Goal: Task Accomplishment & Management: Complete application form

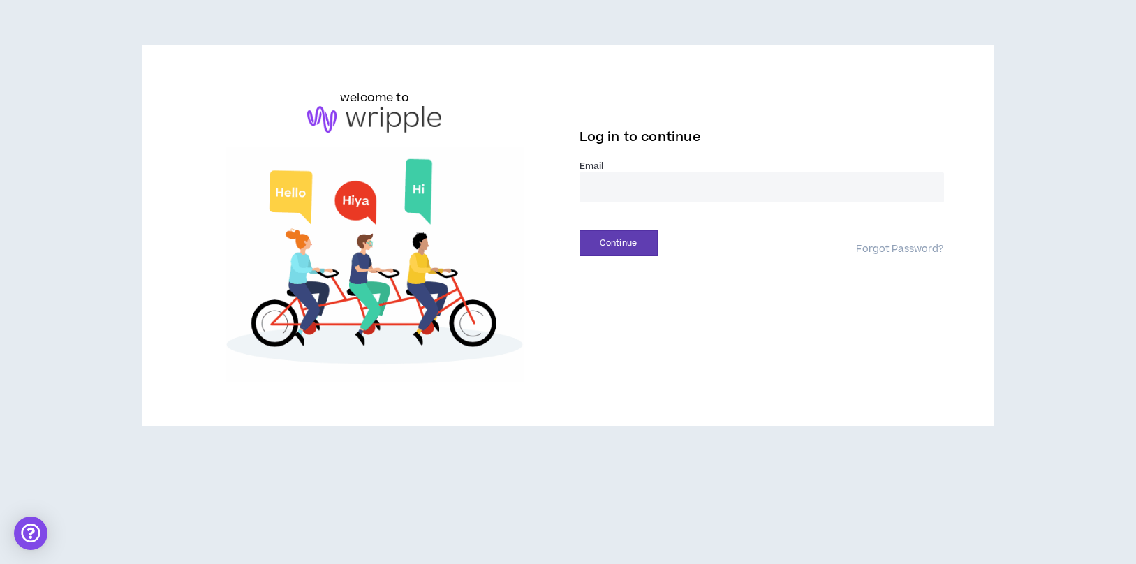
click at [680, 198] on input "email" at bounding box center [761, 187] width 364 height 30
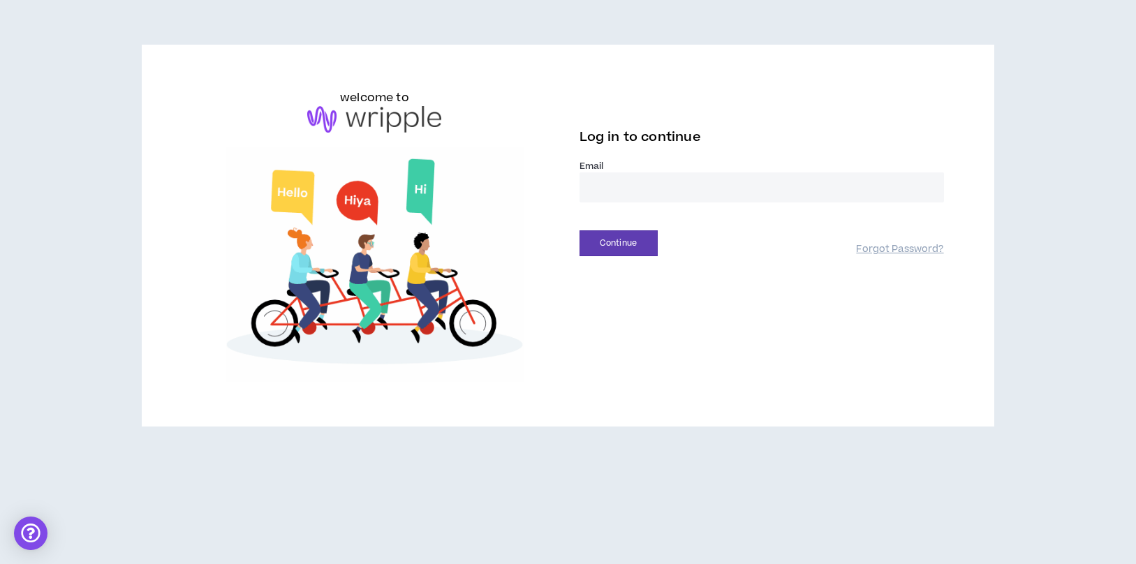
type input "**********"
click at [630, 250] on button "Continue" at bounding box center [618, 243] width 78 height 26
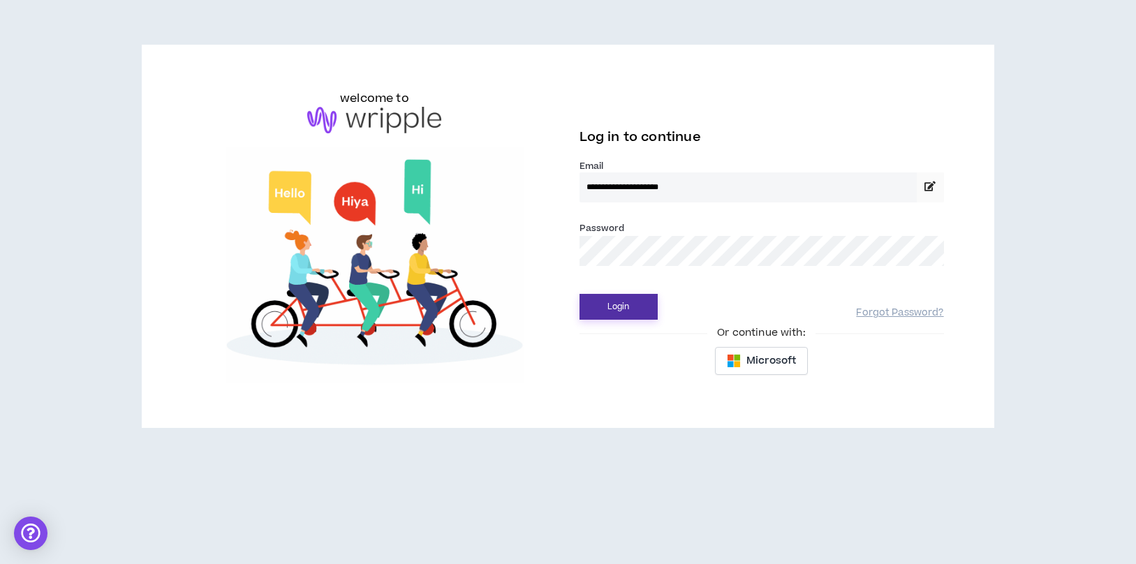
click at [623, 316] on button "Login" at bounding box center [618, 307] width 78 height 26
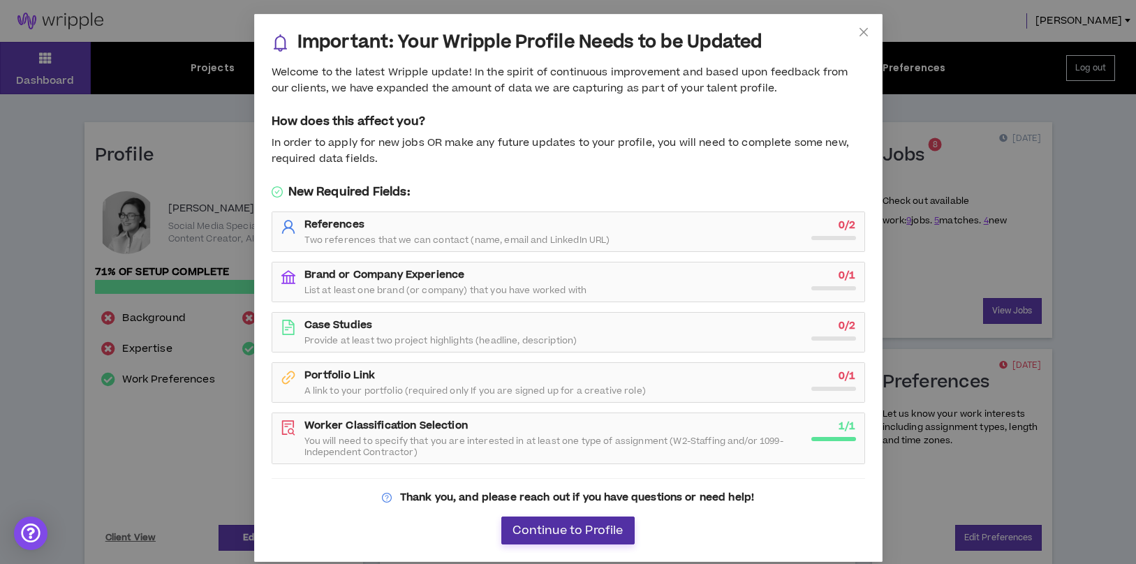
click at [574, 537] on span "Continue to Profile" at bounding box center [567, 530] width 110 height 13
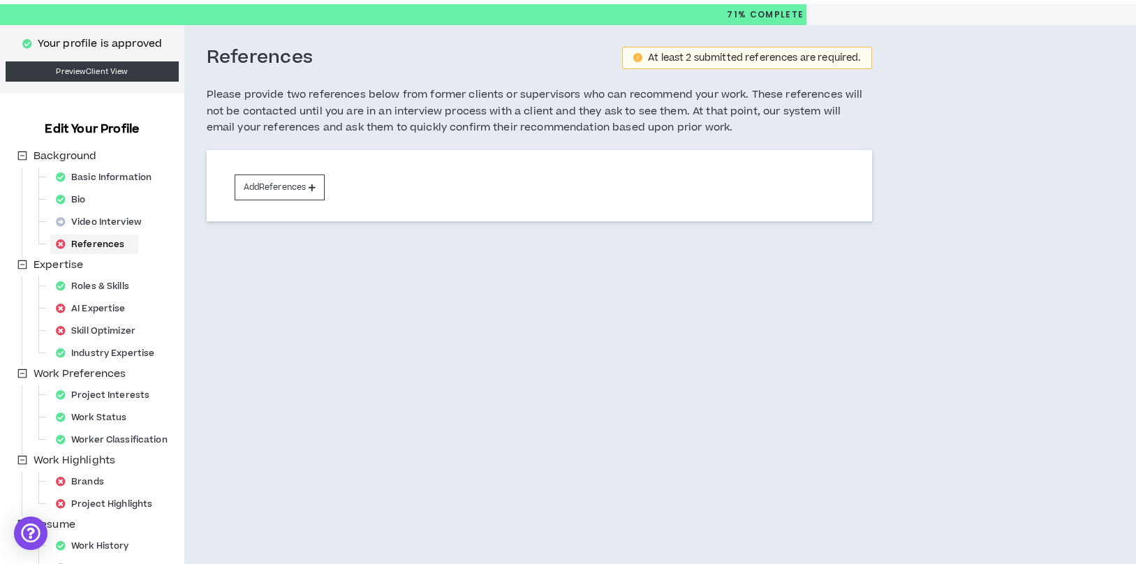
scroll to position [39, 0]
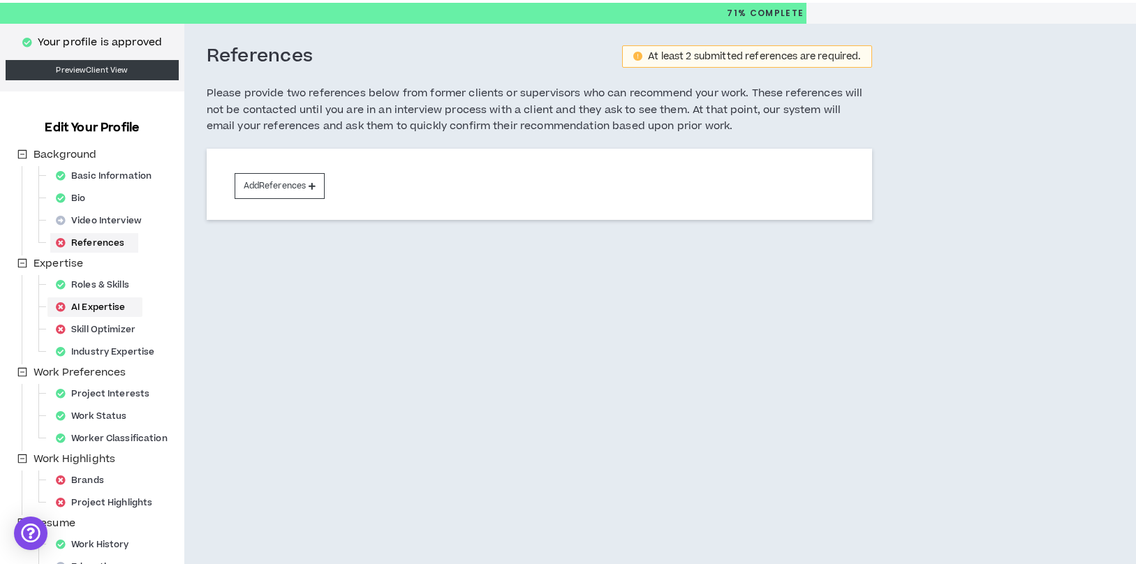
click at [112, 312] on div "AI Expertise" at bounding box center [94, 307] width 89 height 20
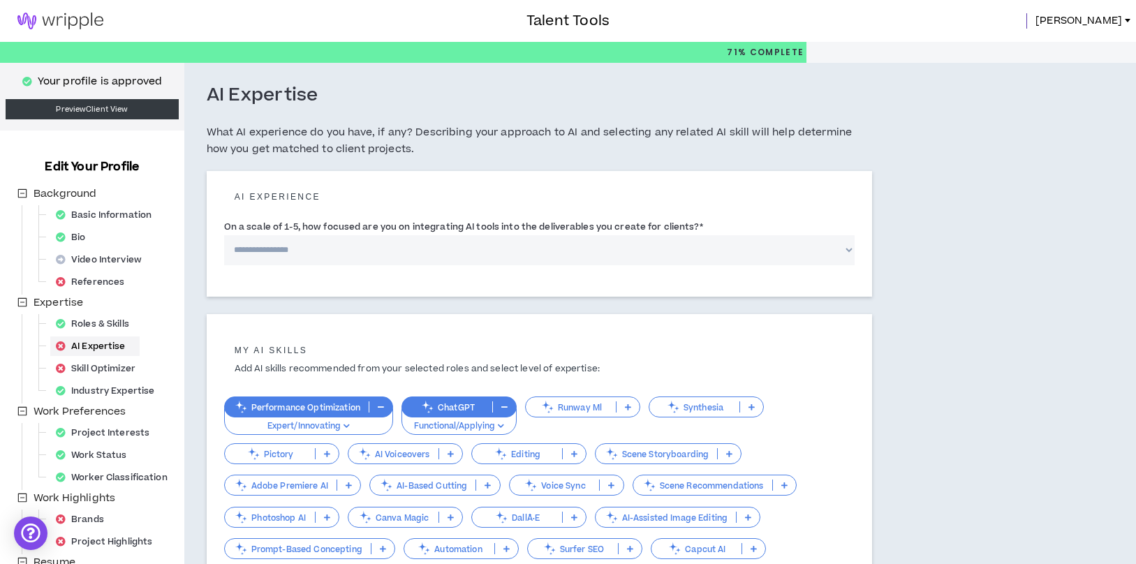
click at [325, 251] on select "**********" at bounding box center [539, 250] width 630 height 30
click at [224, 235] on select "**********" at bounding box center [539, 250] width 630 height 30
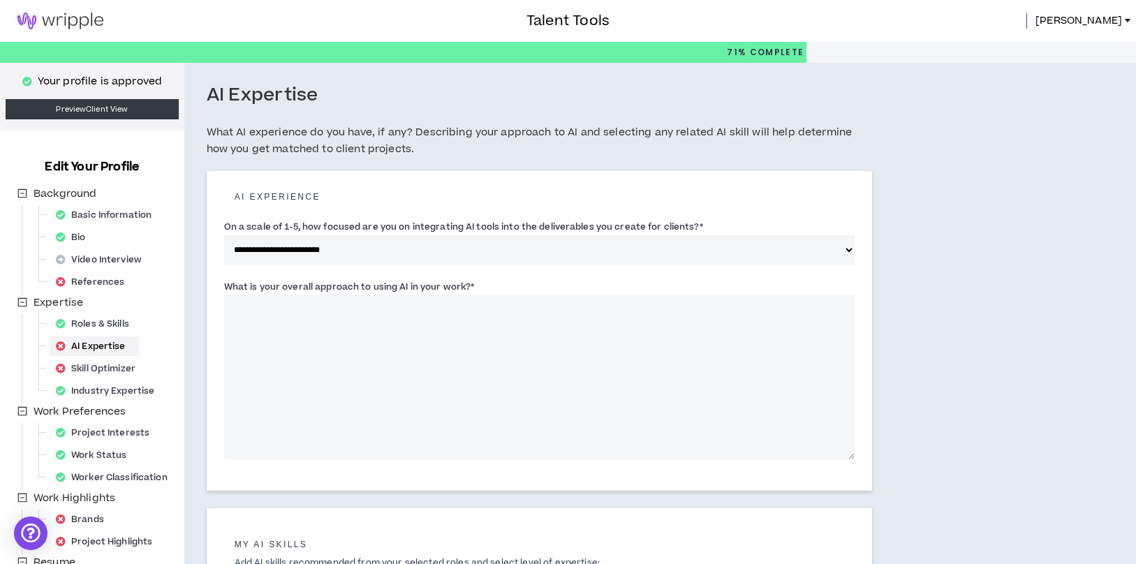
click at [350, 251] on select "**********" at bounding box center [539, 250] width 630 height 30
select select "*"
click at [224, 235] on select "**********" at bounding box center [539, 250] width 630 height 30
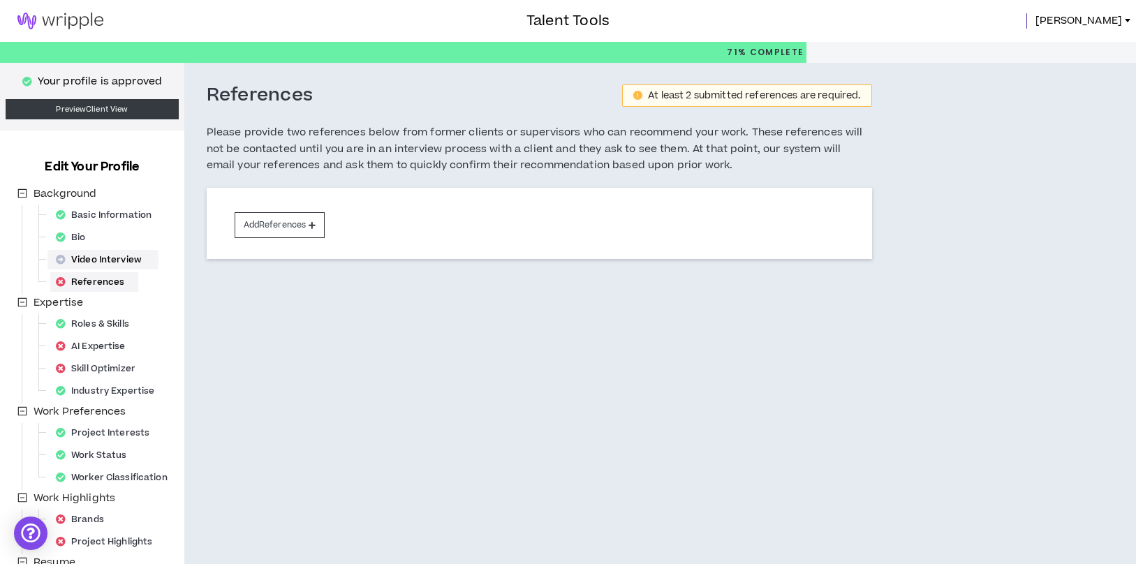
scroll to position [154, 0]
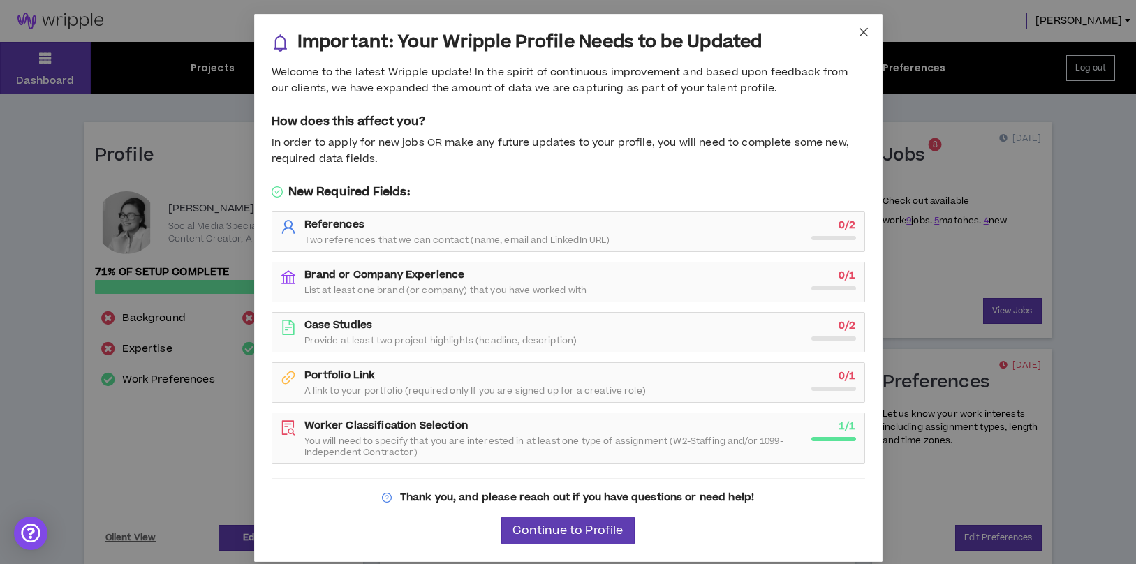
click at [869, 27] on span "Close" at bounding box center [864, 33] width 38 height 38
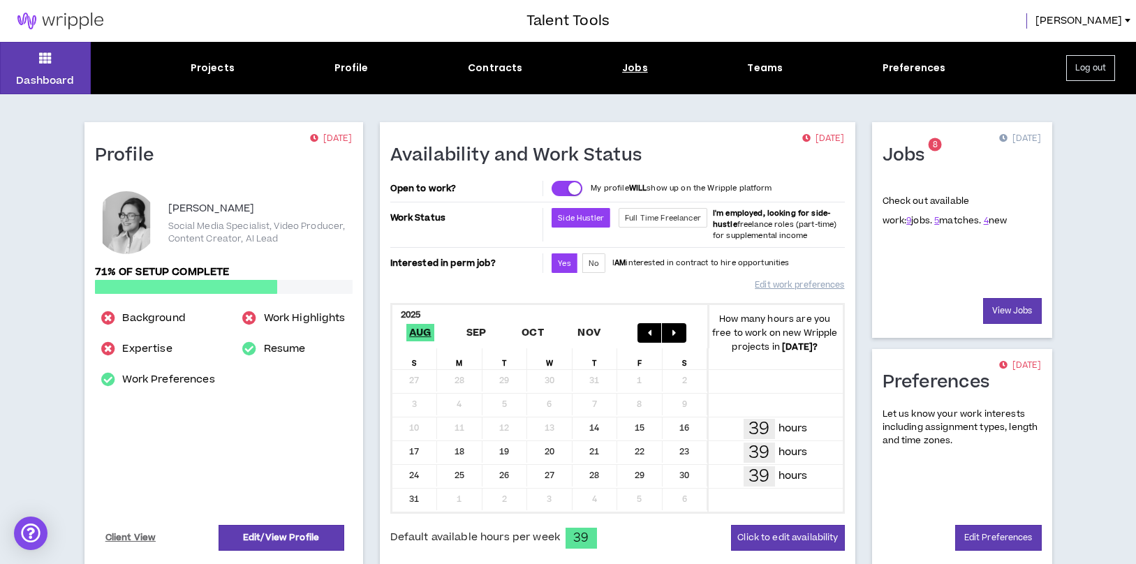
click at [644, 74] on div "Jobs" at bounding box center [635, 68] width 26 height 15
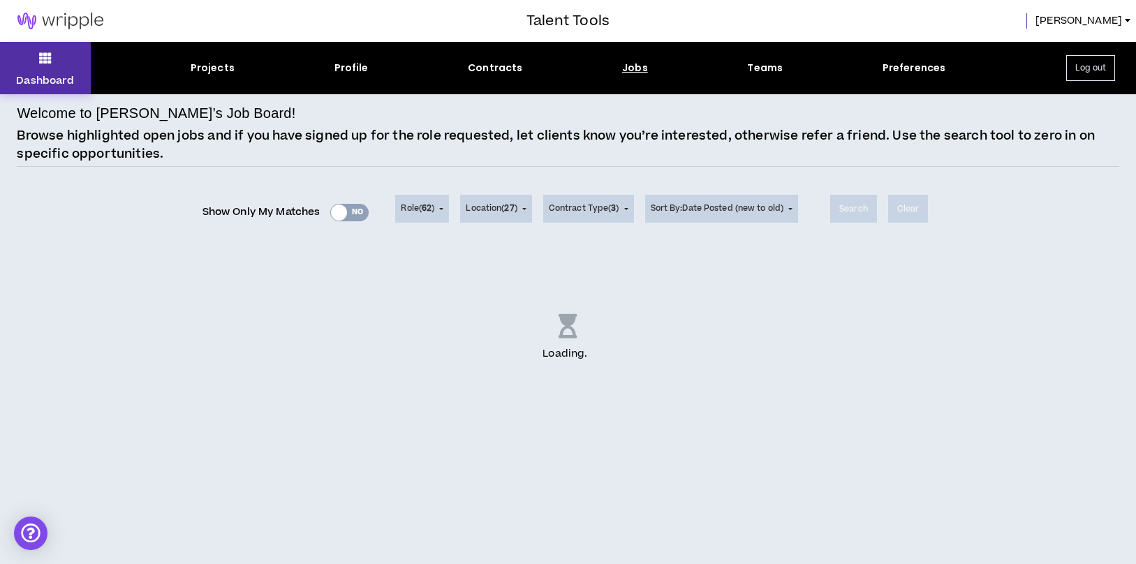
click at [38, 51] on button "Dashboard" at bounding box center [45, 68] width 91 height 52
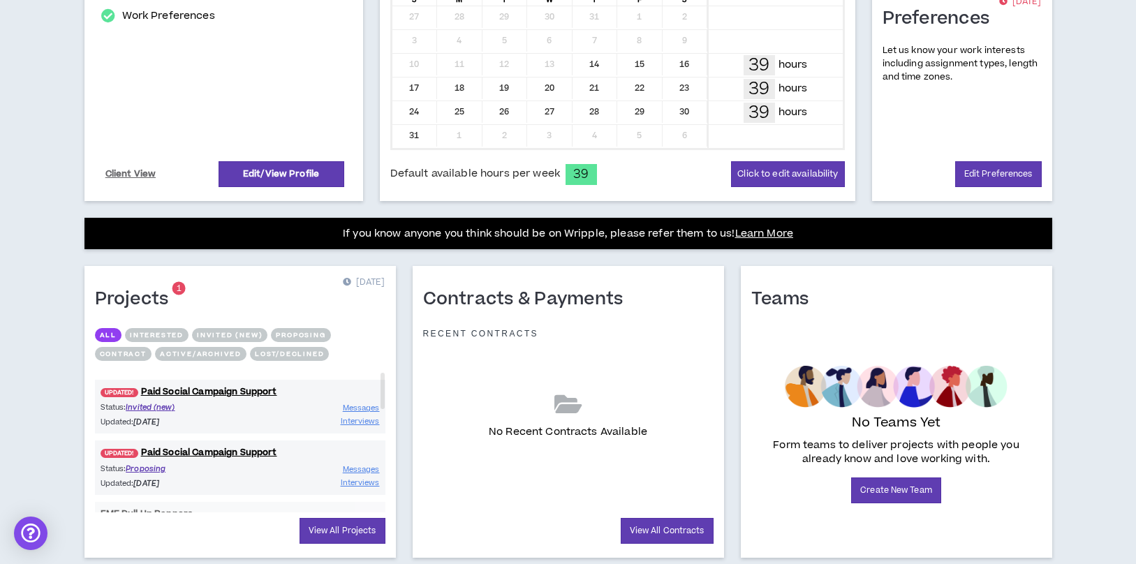
scroll to position [402, 0]
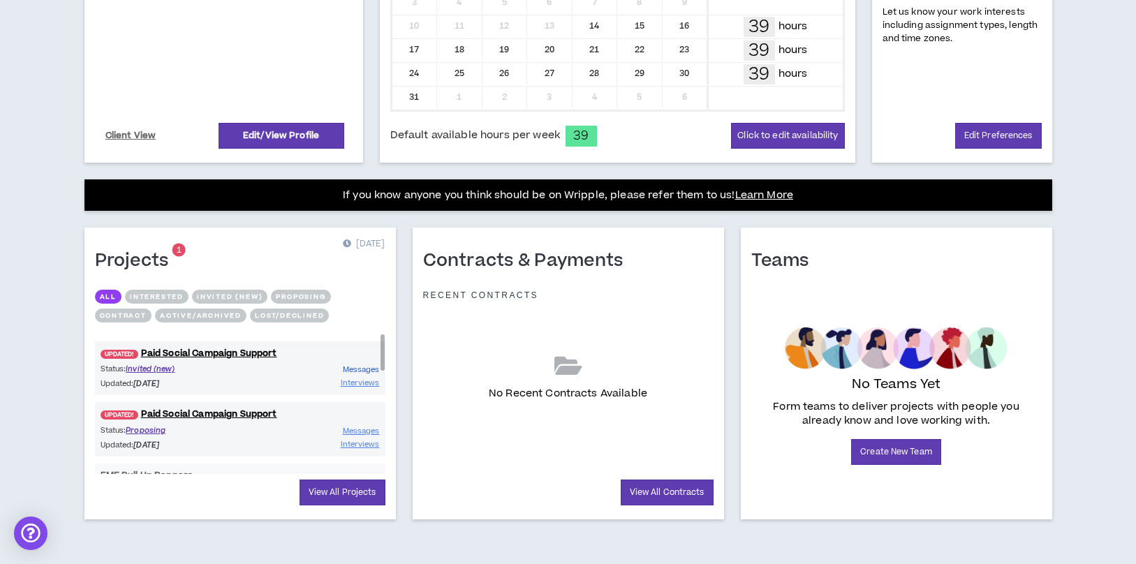
click at [362, 373] on span "Messages" at bounding box center [361, 369] width 37 height 10
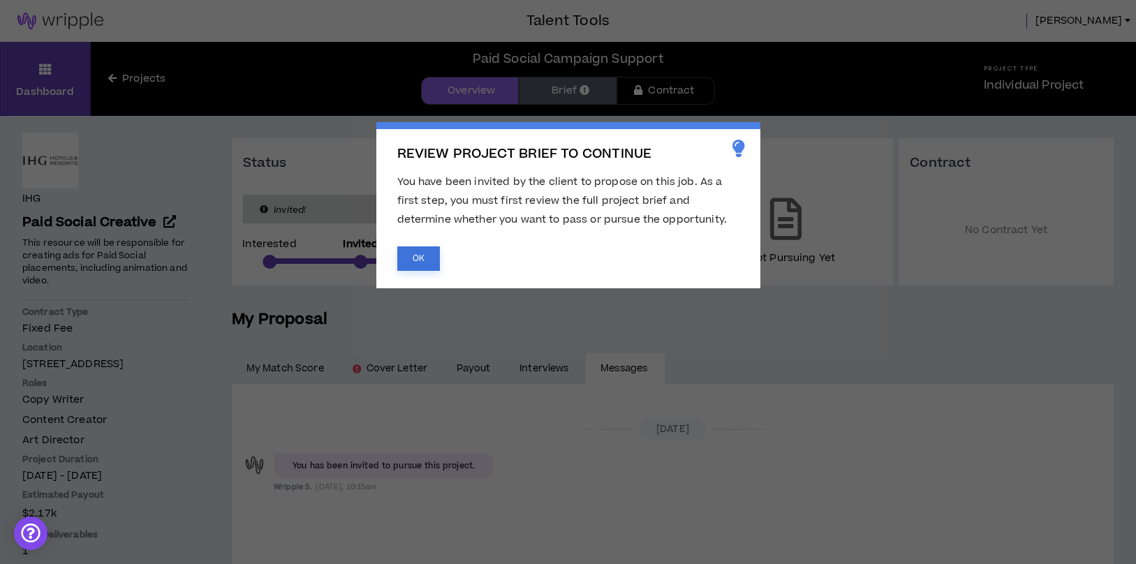
click at [436, 265] on button "OK" at bounding box center [418, 258] width 43 height 24
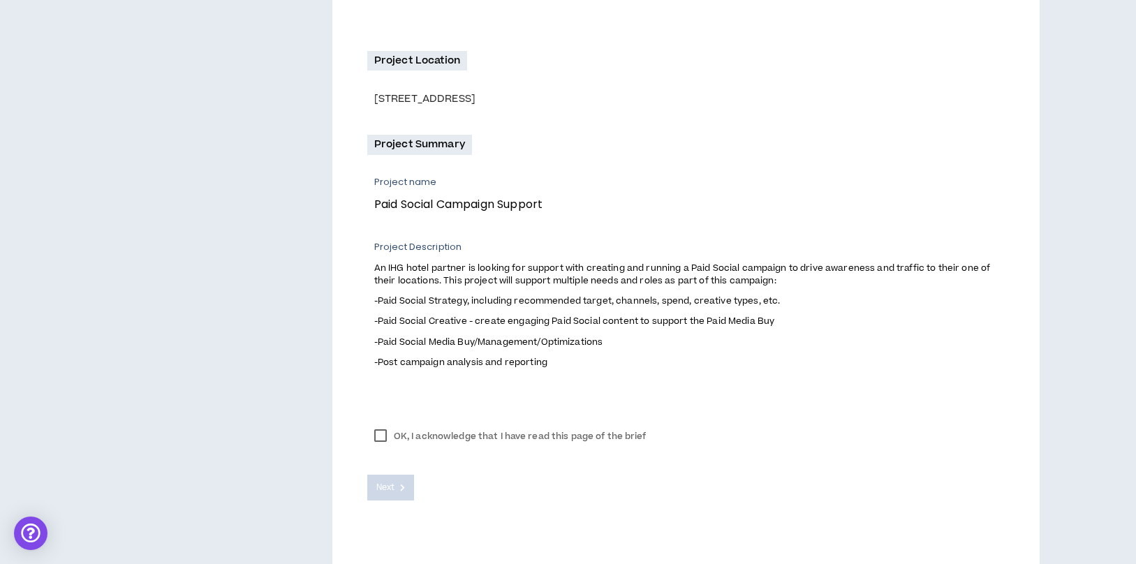
scroll to position [375, 0]
click at [519, 437] on label "OK, I acknowledge that I have read this page of the brief" at bounding box center [510, 435] width 286 height 21
click at [407, 485] on button "Next" at bounding box center [390, 487] width 47 height 26
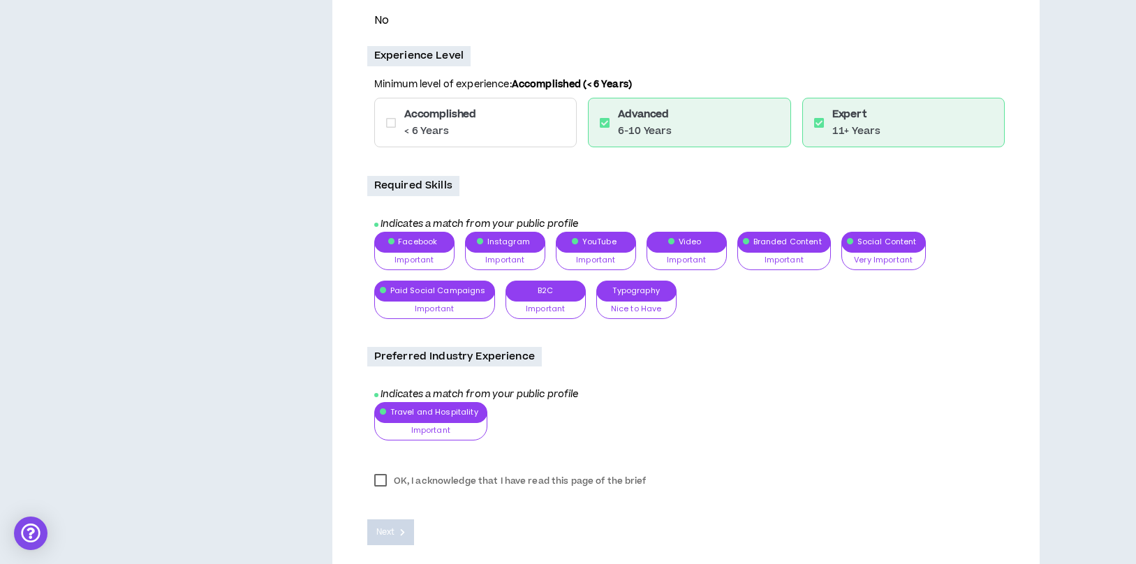
scroll to position [514, 0]
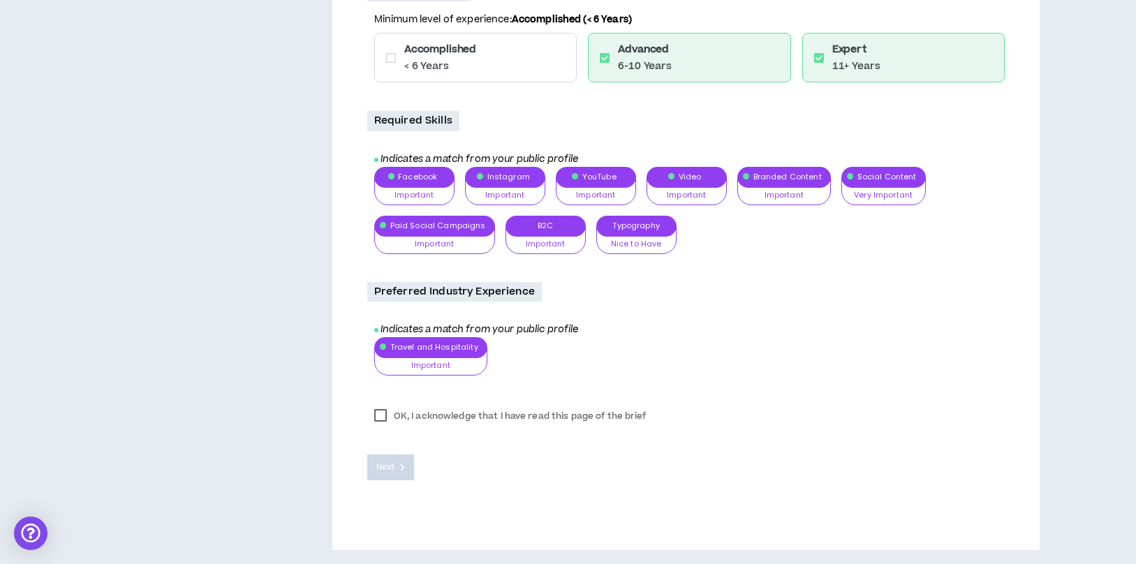
click at [380, 418] on label "OK, I acknowledge that I have read this page of the brief" at bounding box center [510, 416] width 286 height 21
click at [382, 475] on button "Next" at bounding box center [390, 467] width 47 height 26
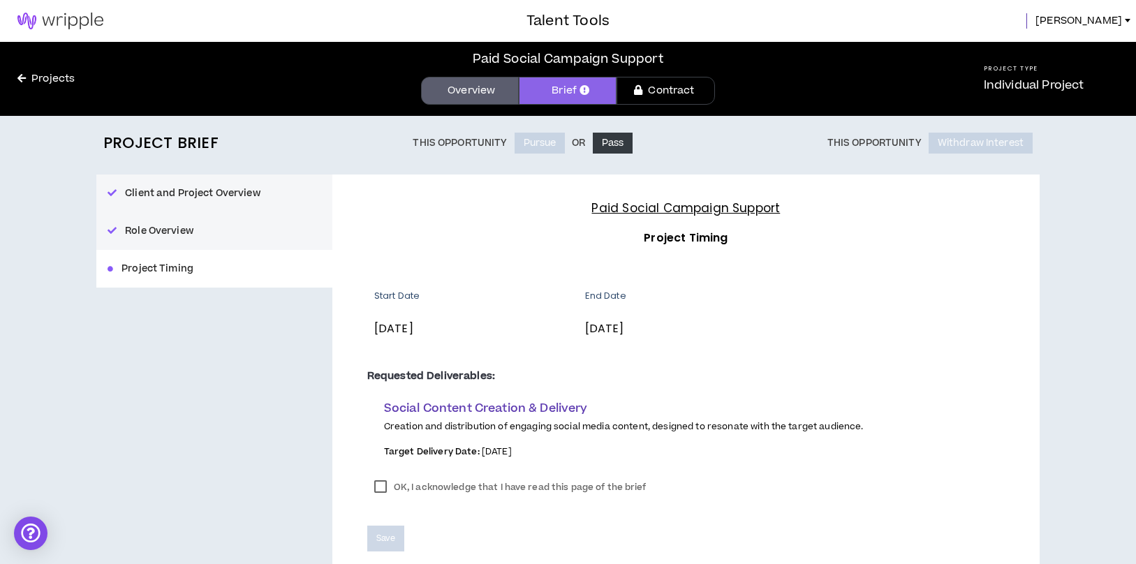
click at [378, 489] on label "OK, I acknowledge that I have read this page of the brief" at bounding box center [510, 487] width 286 height 21
click at [387, 537] on span "Save" at bounding box center [385, 538] width 19 height 13
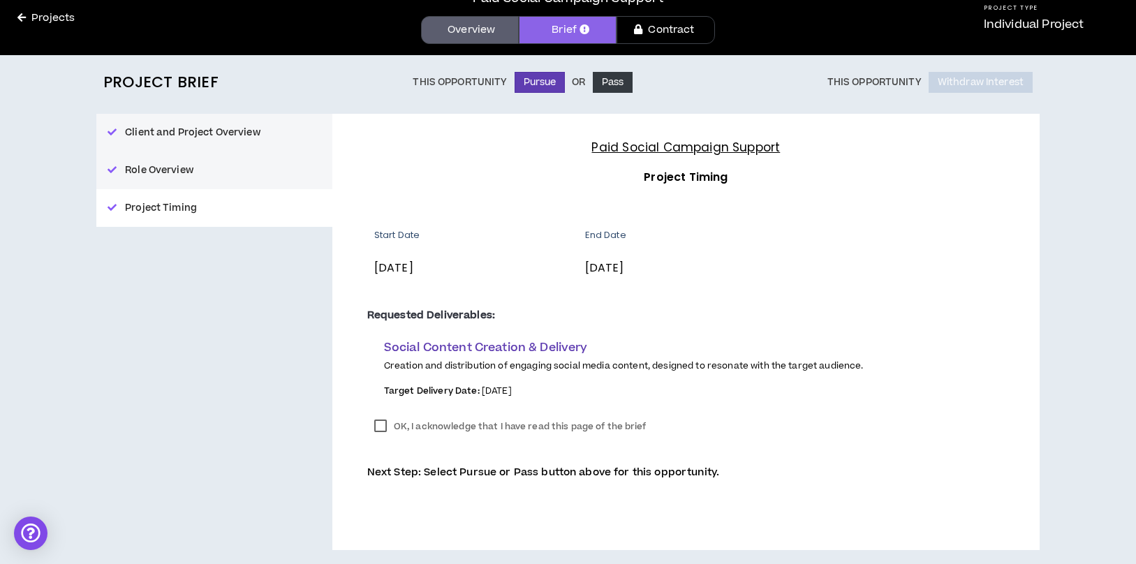
click at [573, 25] on link "Brief" at bounding box center [568, 30] width 98 height 28
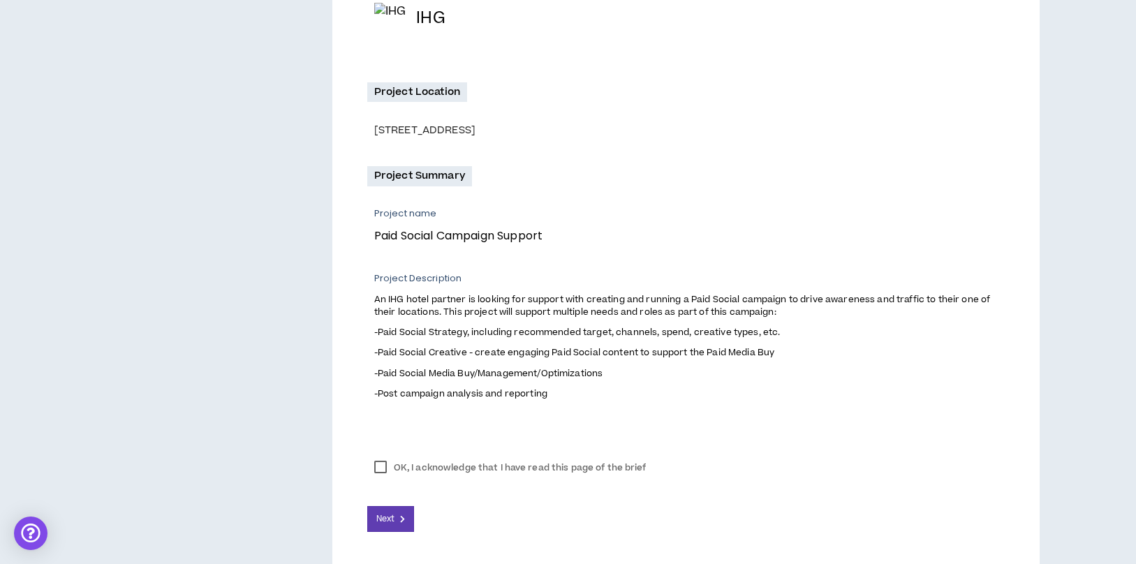
scroll to position [396, 0]
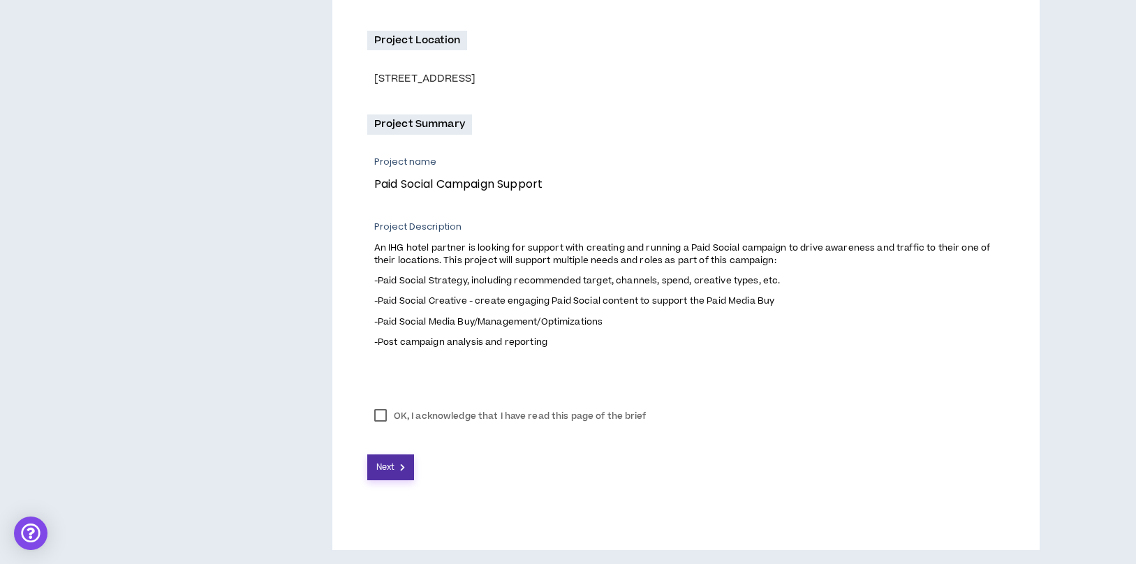
click at [400, 466] on icon at bounding box center [402, 467] width 5 height 8
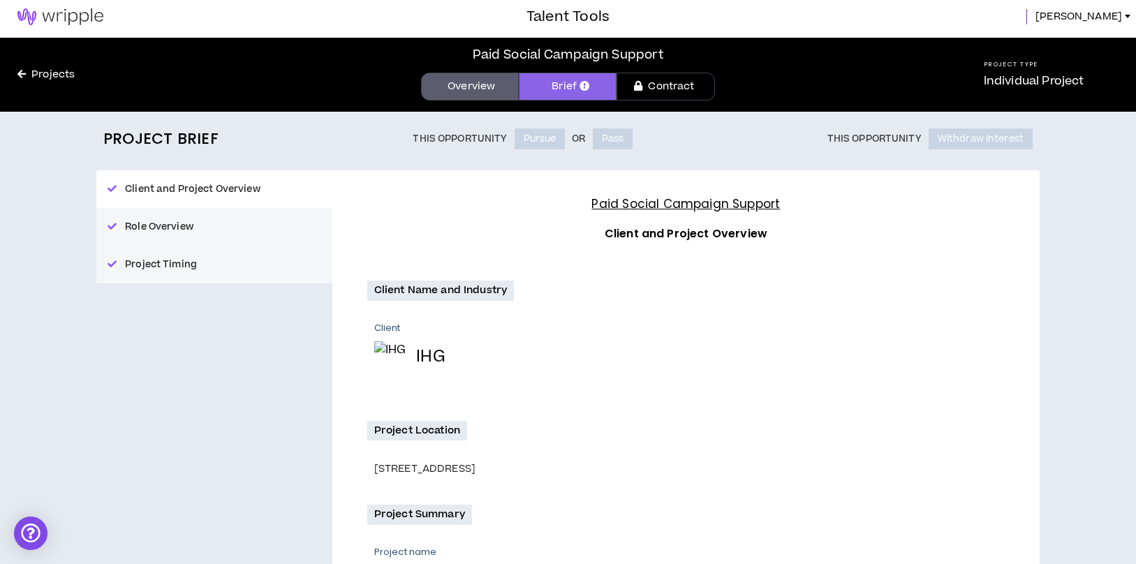
scroll to position [0, 0]
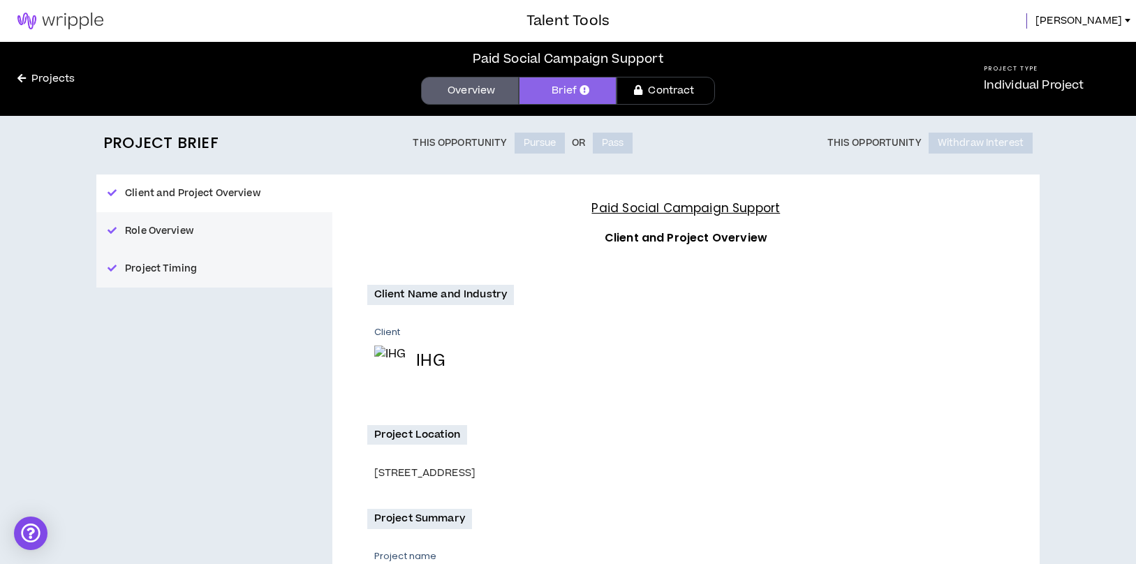
click at [679, 85] on link "Contract" at bounding box center [665, 91] width 98 height 28
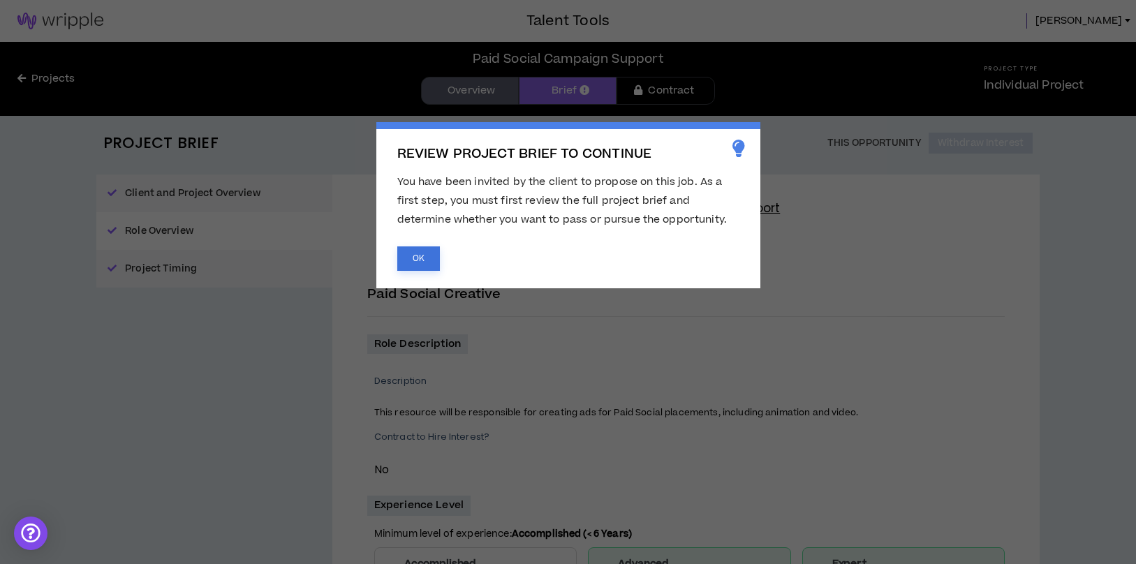
click at [428, 254] on button "OK" at bounding box center [418, 258] width 43 height 24
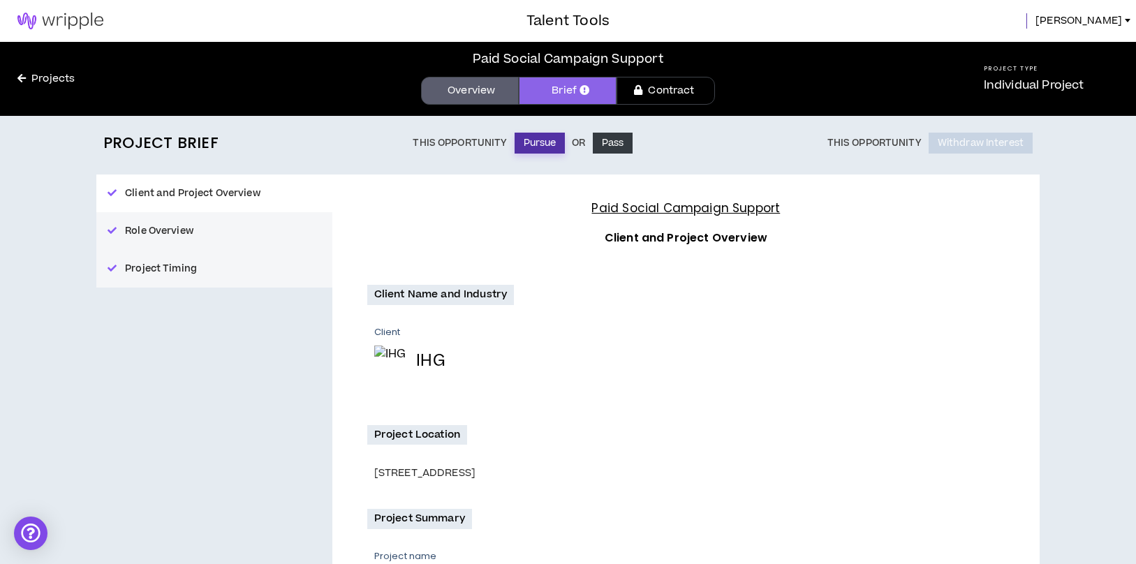
click at [553, 140] on button "Pursue" at bounding box center [539, 143] width 51 height 21
drag, startPoint x: 233, startPoint y: 225, endPoint x: 221, endPoint y: 225, distance: 11.9
click at [221, 225] on div "Client and Project Overview Role Overview Project Timing" at bounding box center [214, 230] width 236 height 113
click at [145, 242] on div "Client and Project Overview Role Overview Project Timing" at bounding box center [214, 230] width 236 height 113
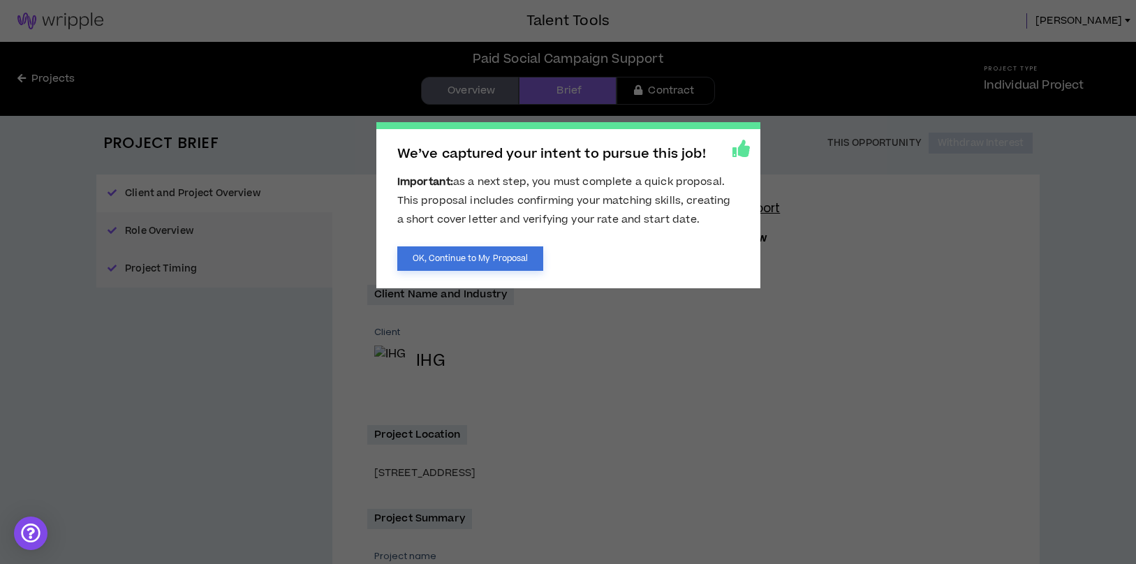
click at [456, 265] on button "OK, Continue to My Proposal" at bounding box center [470, 258] width 147 height 24
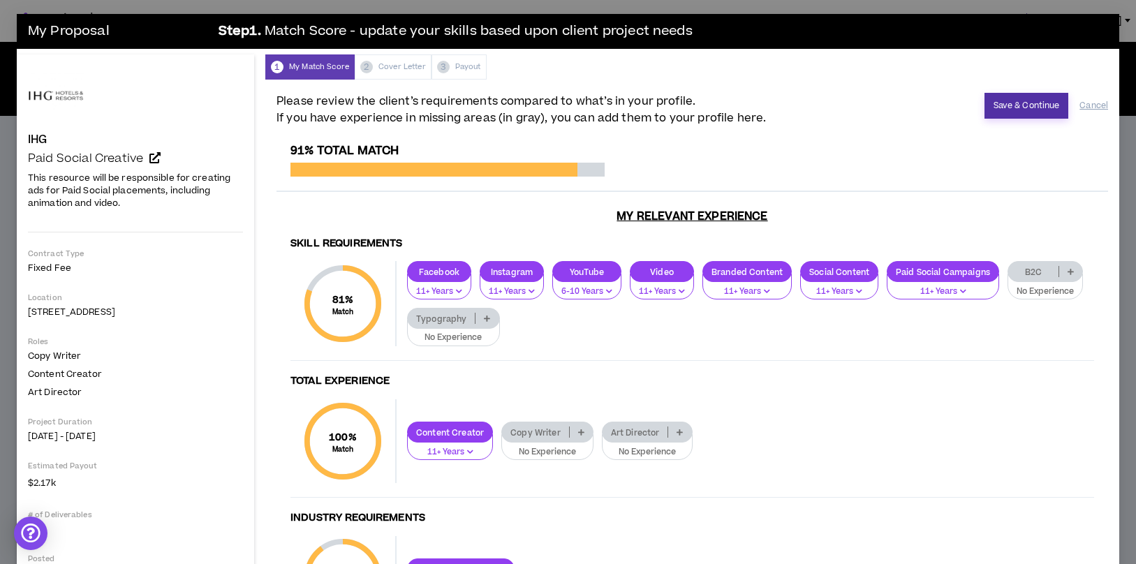
click at [1030, 104] on button "Save & Continue" at bounding box center [1026, 106] width 84 height 26
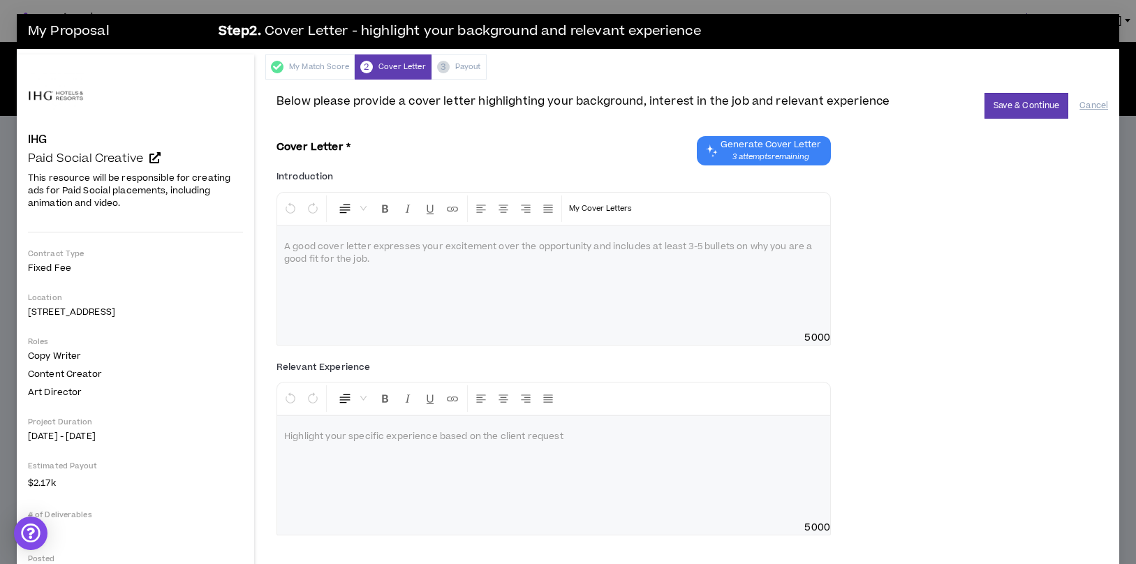
click at [667, 278] on div at bounding box center [553, 278] width 553 height 105
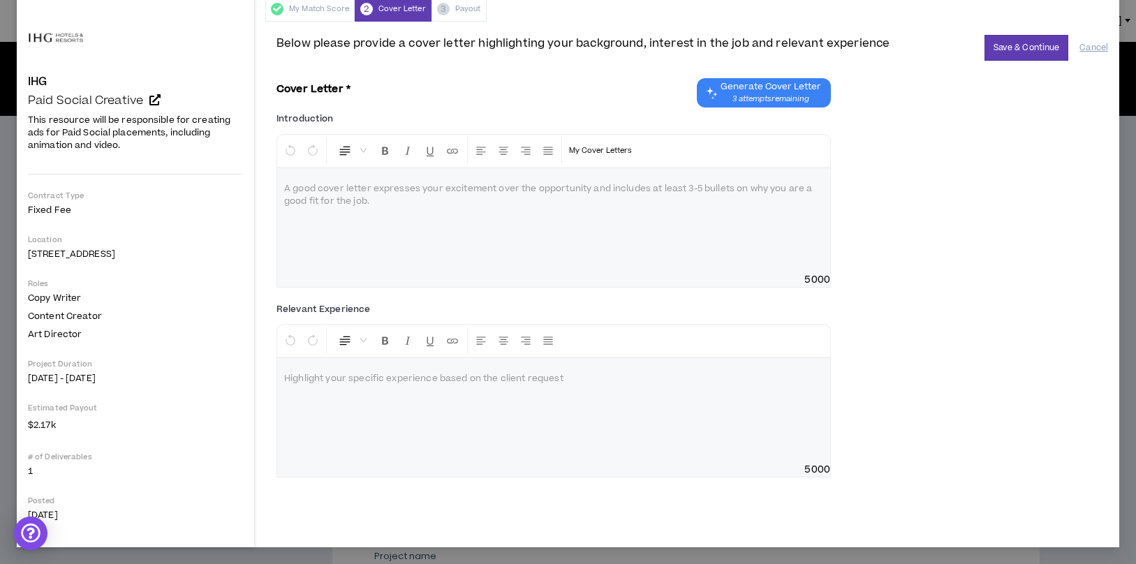
click at [616, 404] on div at bounding box center [553, 410] width 553 height 105
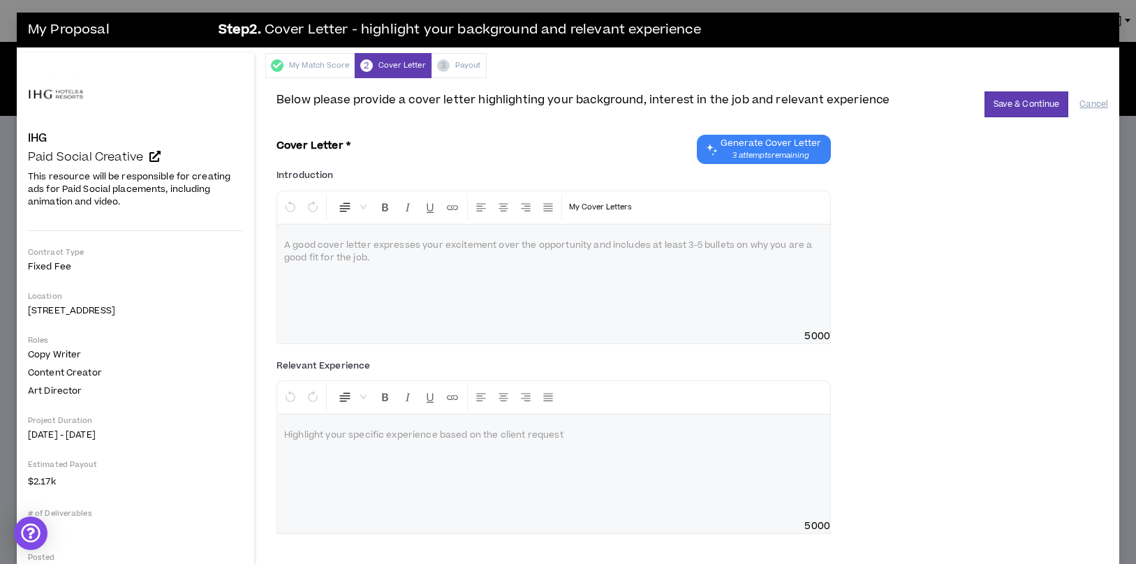
scroll to position [3, 0]
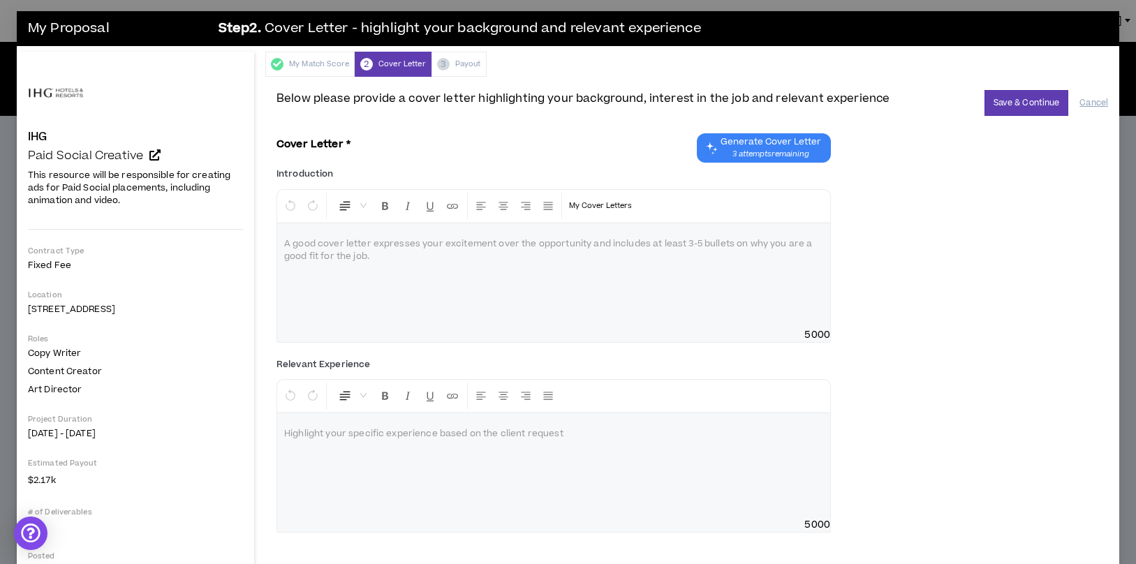
click at [476, 492] on div at bounding box center [553, 465] width 553 height 105
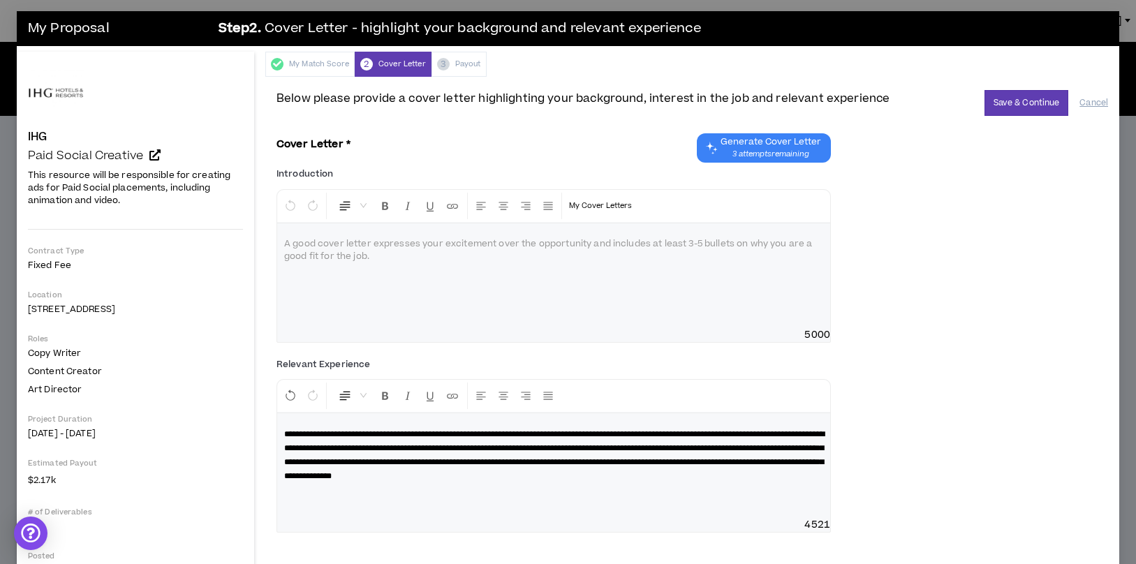
click at [639, 271] on div at bounding box center [553, 275] width 553 height 105
click at [1020, 109] on button "Save & Continue" at bounding box center [1026, 103] width 84 height 26
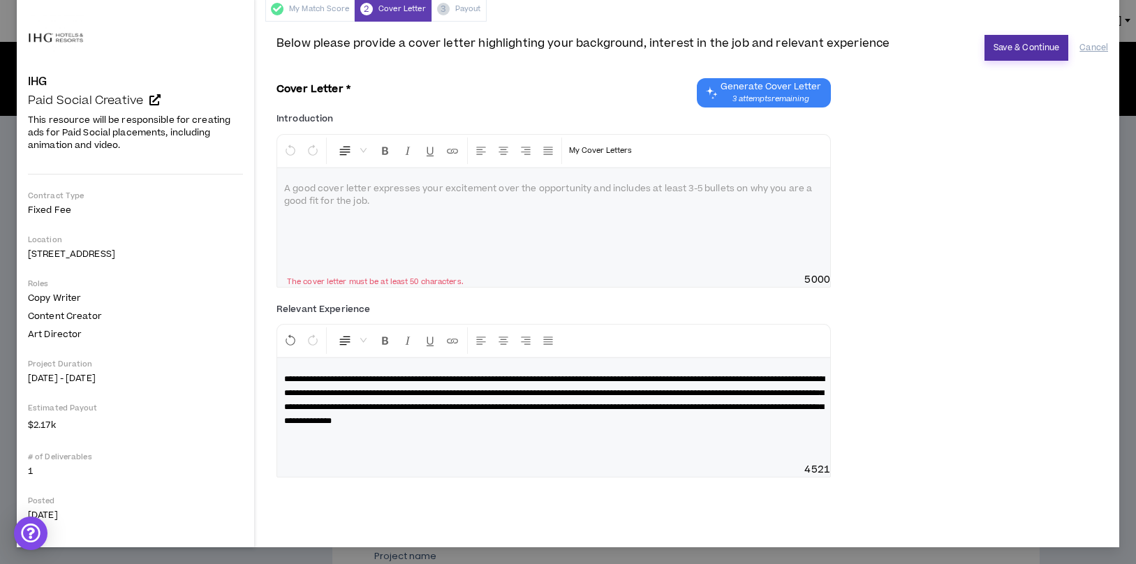
scroll to position [0, 0]
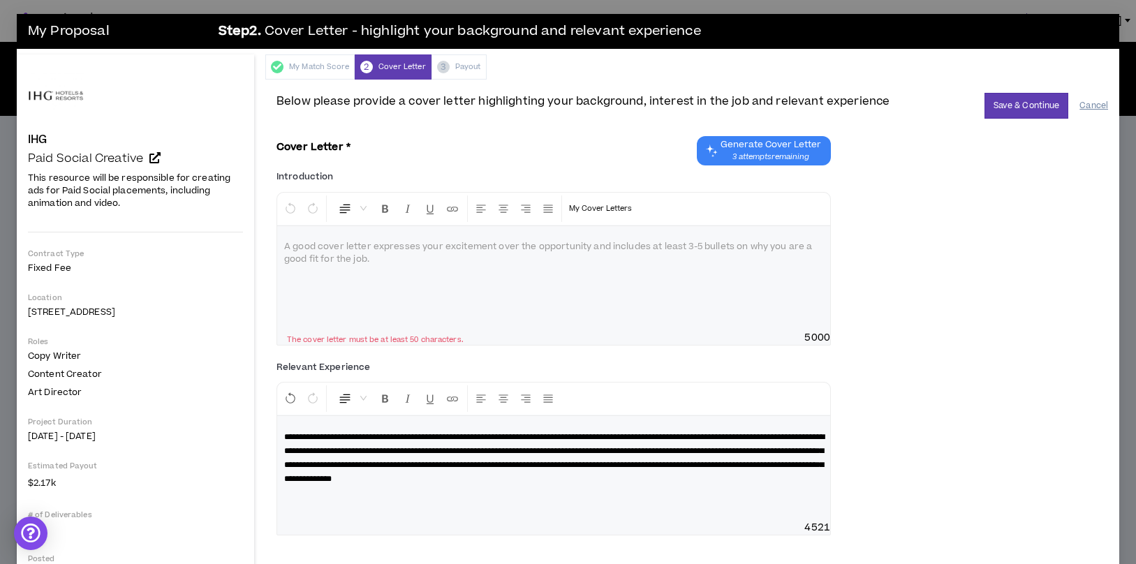
click at [1094, 112] on button "Cancel" at bounding box center [1093, 106] width 29 height 24
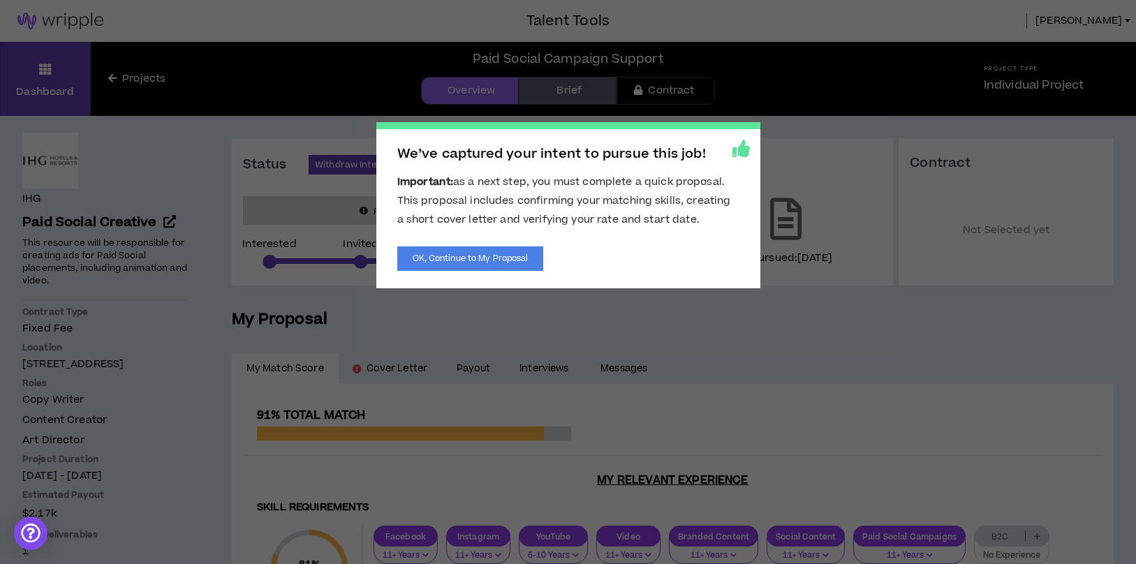
click at [544, 311] on span "We’ve captured your intent to pursue this job! Important: as a next step, you m…" at bounding box center [568, 282] width 1136 height 564
click at [422, 323] on span "We’ve captured your intent to pursue this job! Important: as a next step, you m…" at bounding box center [568, 282] width 1136 height 564
click at [133, 69] on span "We’ve captured your intent to pursue this job! Important: as a next step, you m…" at bounding box center [568, 282] width 1136 height 564
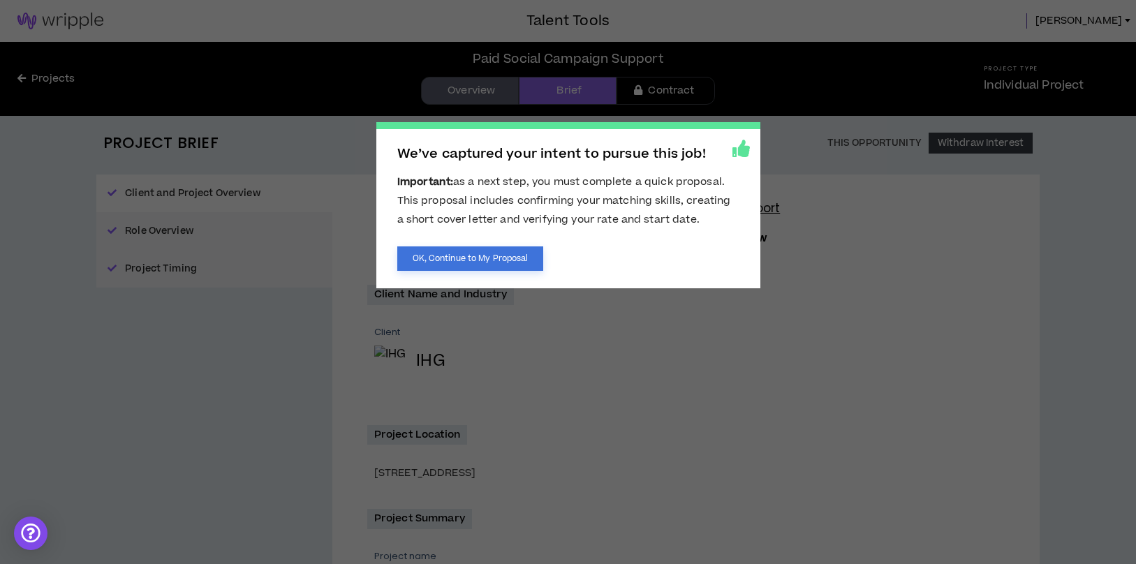
click at [444, 255] on button "OK, Continue to My Proposal" at bounding box center [470, 258] width 147 height 24
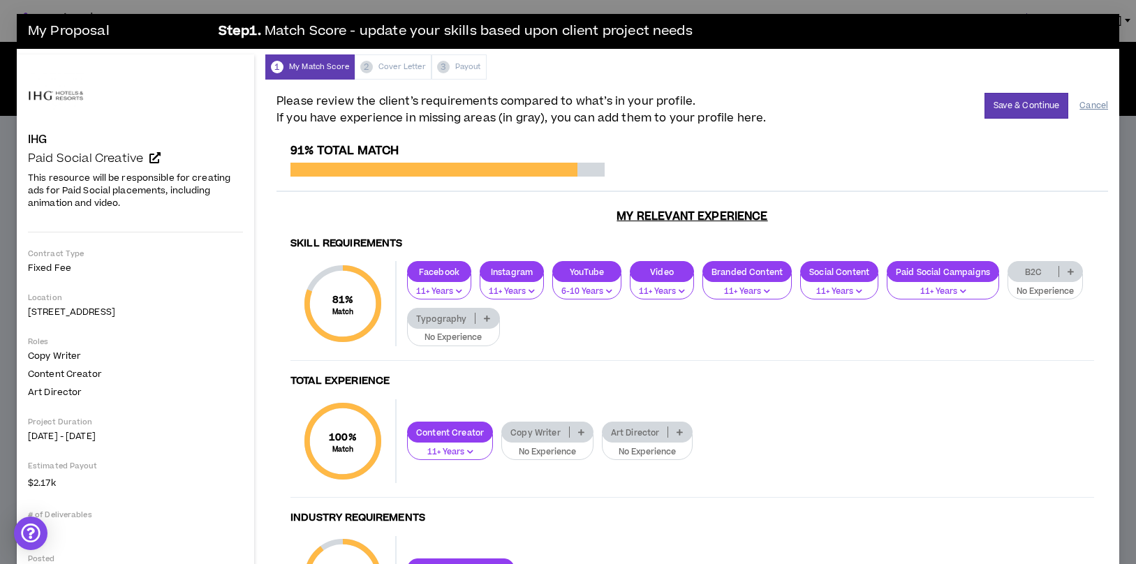
click at [1103, 101] on button "Cancel" at bounding box center [1093, 106] width 29 height 24
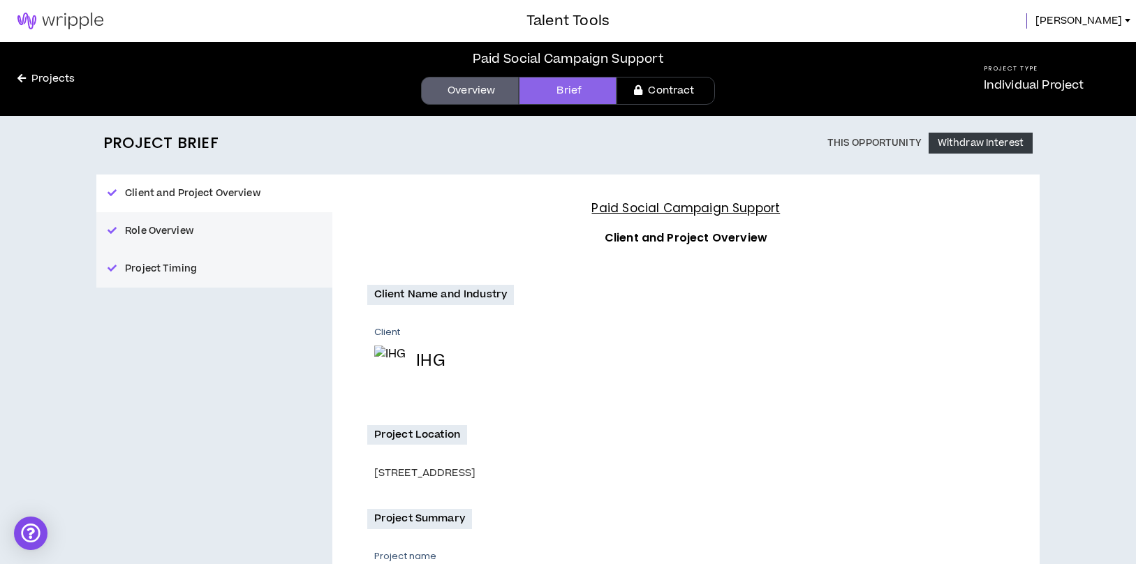
click at [38, 72] on link "Projects" at bounding box center [46, 78] width 92 height 15
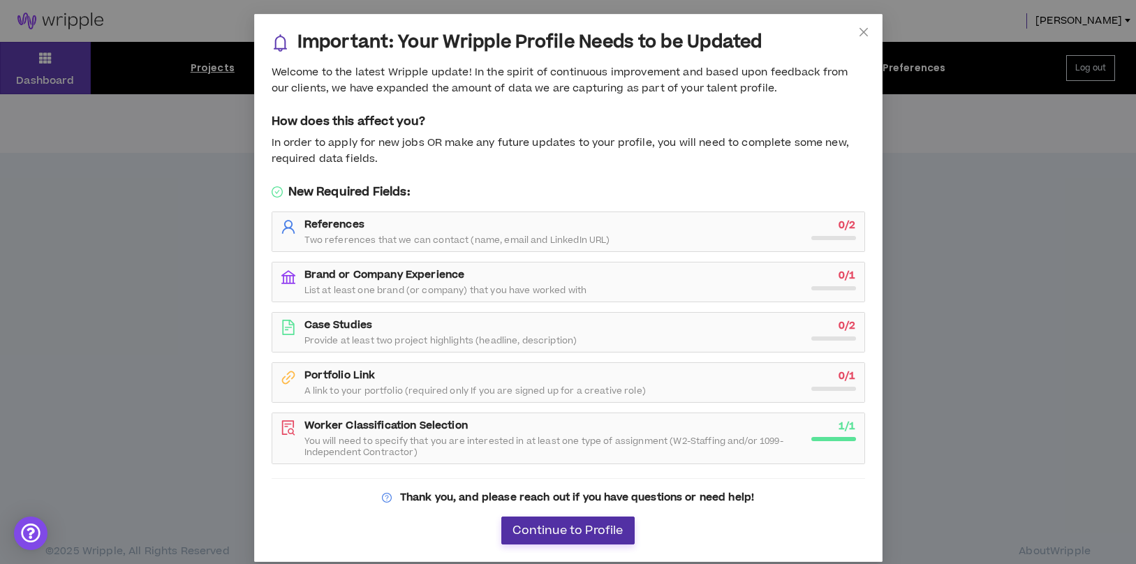
click at [537, 534] on span "Continue to Profile" at bounding box center [567, 530] width 110 height 13
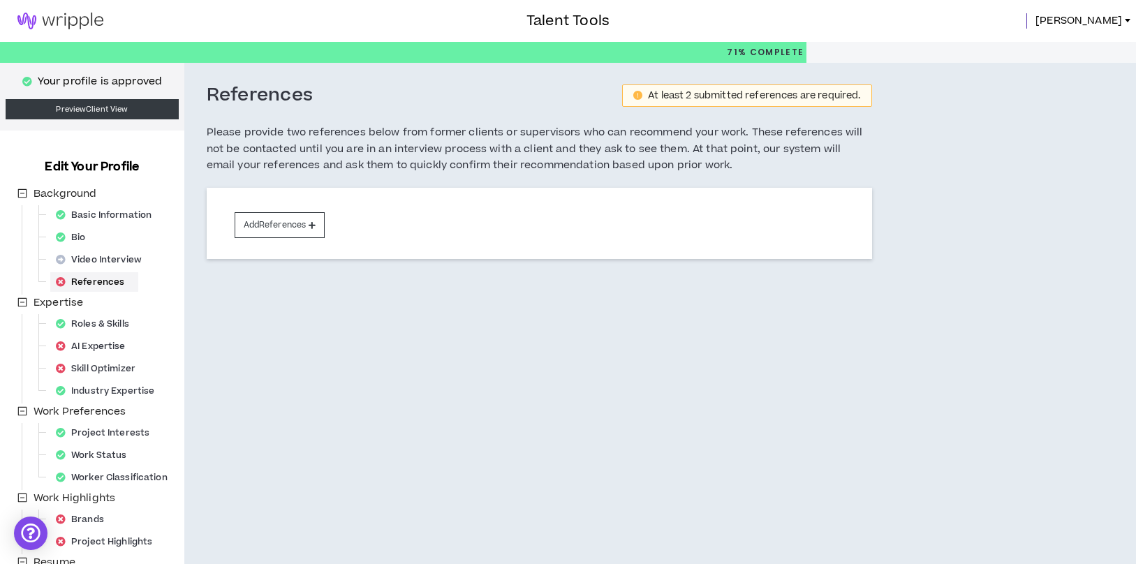
click at [1103, 32] on div "Talent Tools [PERSON_NAME]" at bounding box center [568, 21] width 1136 height 42
click at [1103, 13] on div "Talent Tools [PERSON_NAME]" at bounding box center [568, 21] width 1136 height 42
click at [1103, 15] on span "[PERSON_NAME]" at bounding box center [1078, 20] width 87 height 15
click at [944, 135] on div "References At least 2 submitted references are required. Please provide two ref…" at bounding box center [610, 363] width 852 height 600
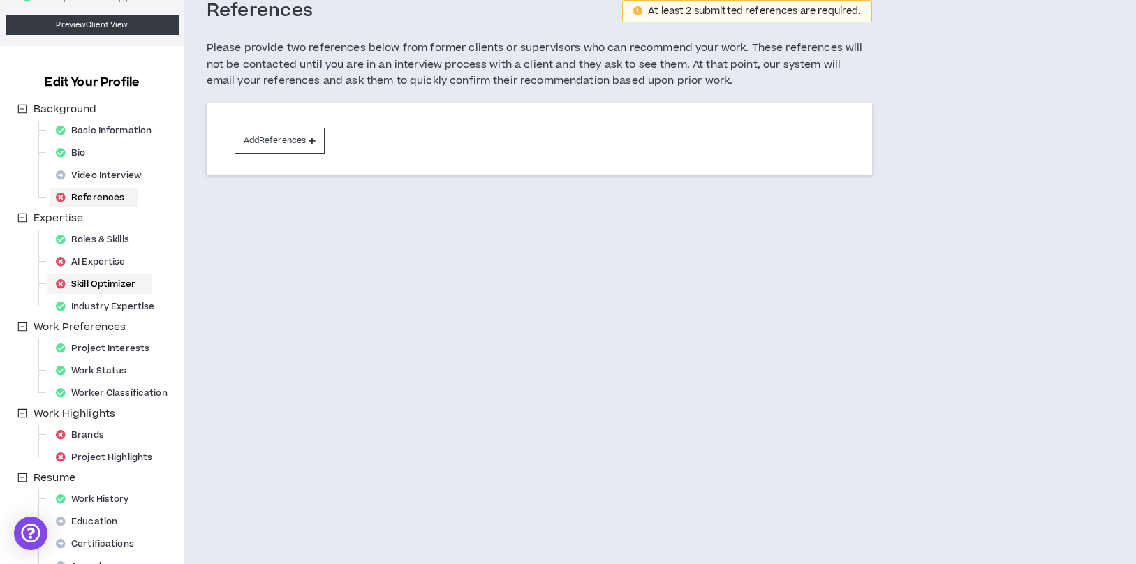
scroll to position [154, 0]
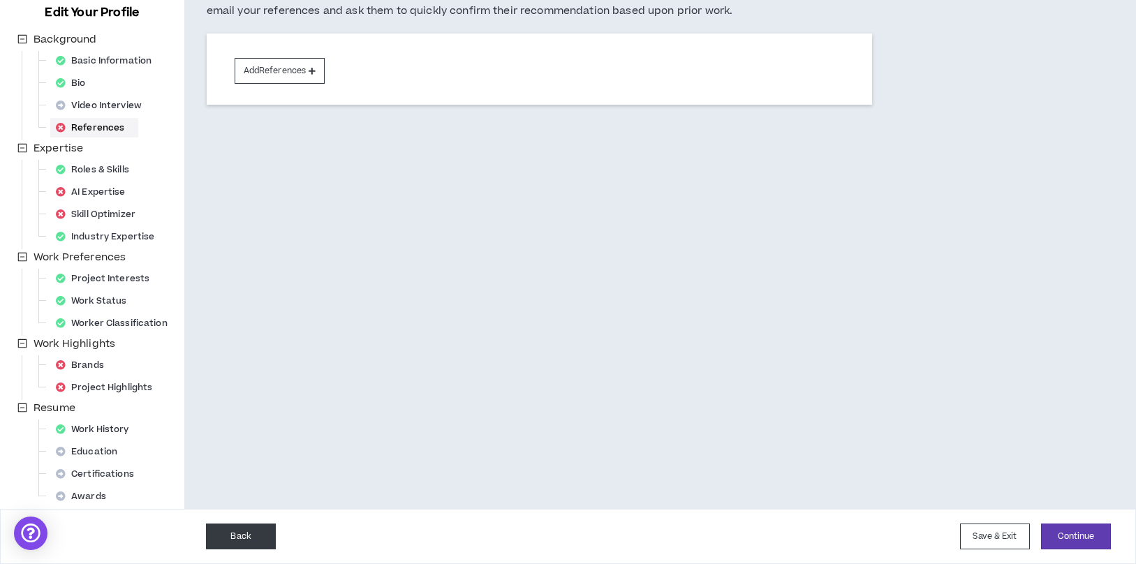
click at [228, 528] on button "Back" at bounding box center [241, 536] width 70 height 26
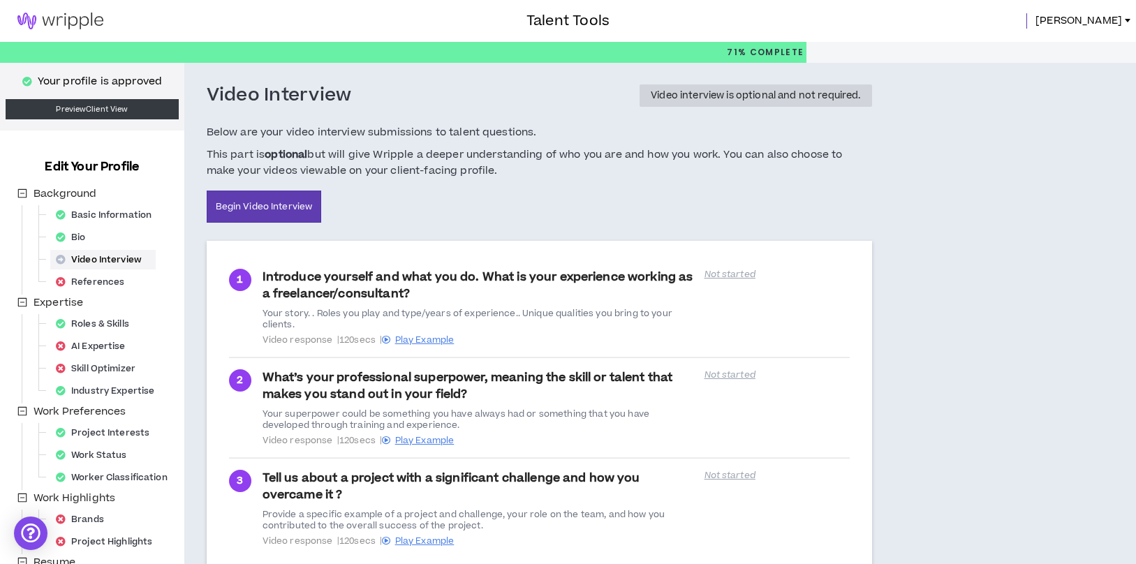
click at [65, 20] on img at bounding box center [60, 21] width 121 height 17
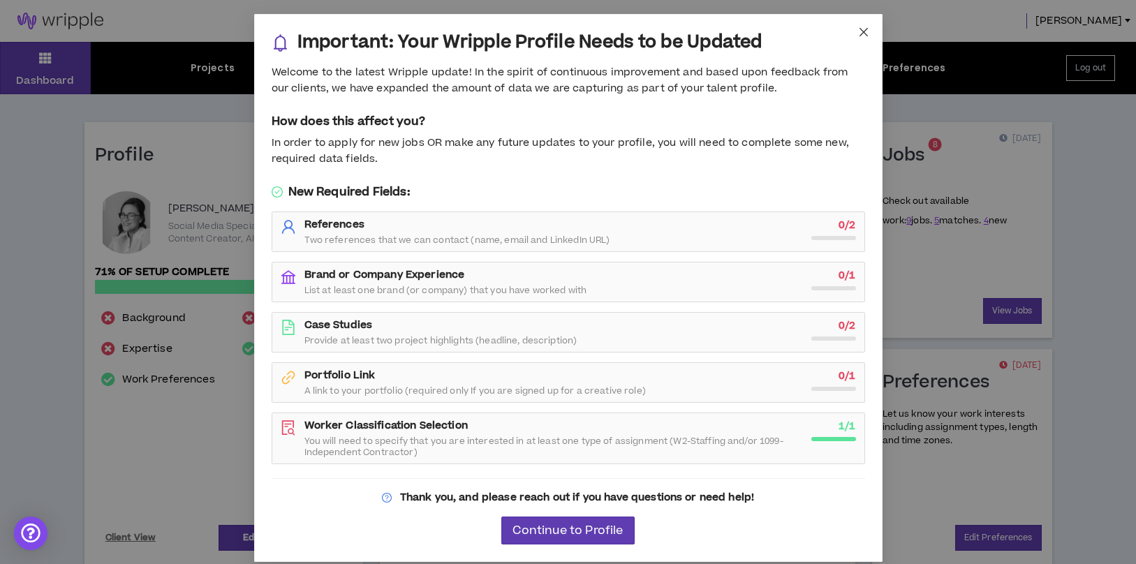
click at [862, 33] on icon "close" at bounding box center [863, 32] width 11 height 11
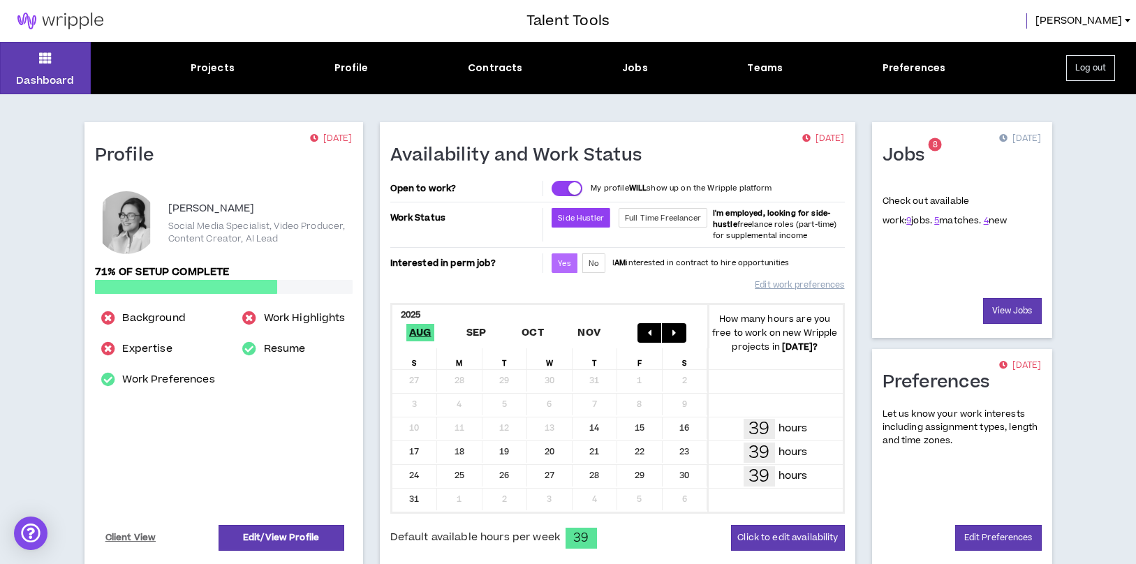
click at [559, 265] on span "Yes" at bounding box center [564, 263] width 13 height 10
click at [201, 68] on div "Projects" at bounding box center [213, 68] width 44 height 15
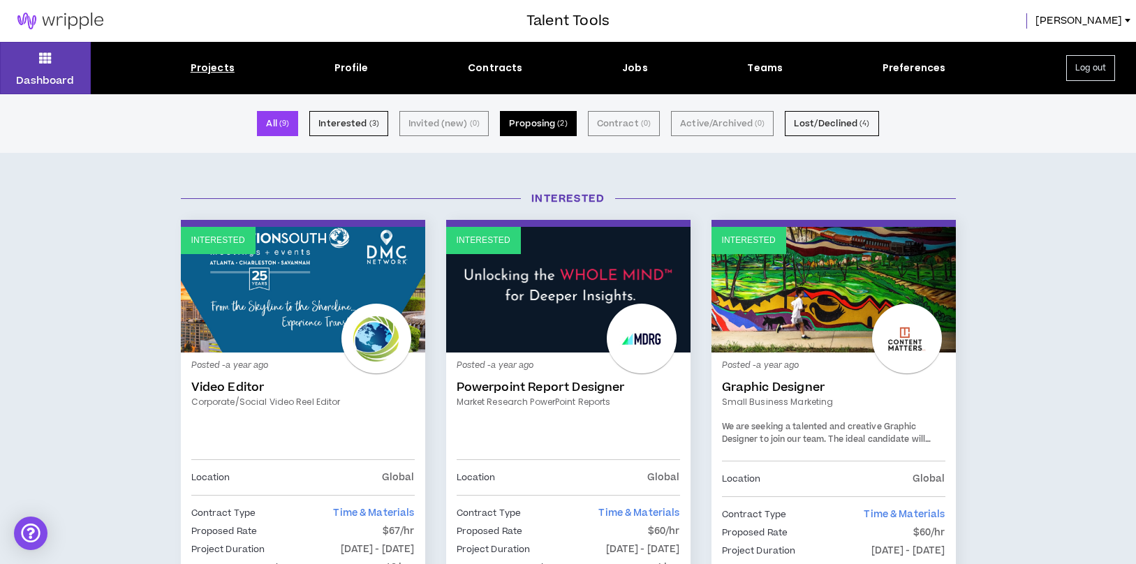
click at [549, 131] on button "Proposing ( 2 )" at bounding box center [538, 123] width 77 height 25
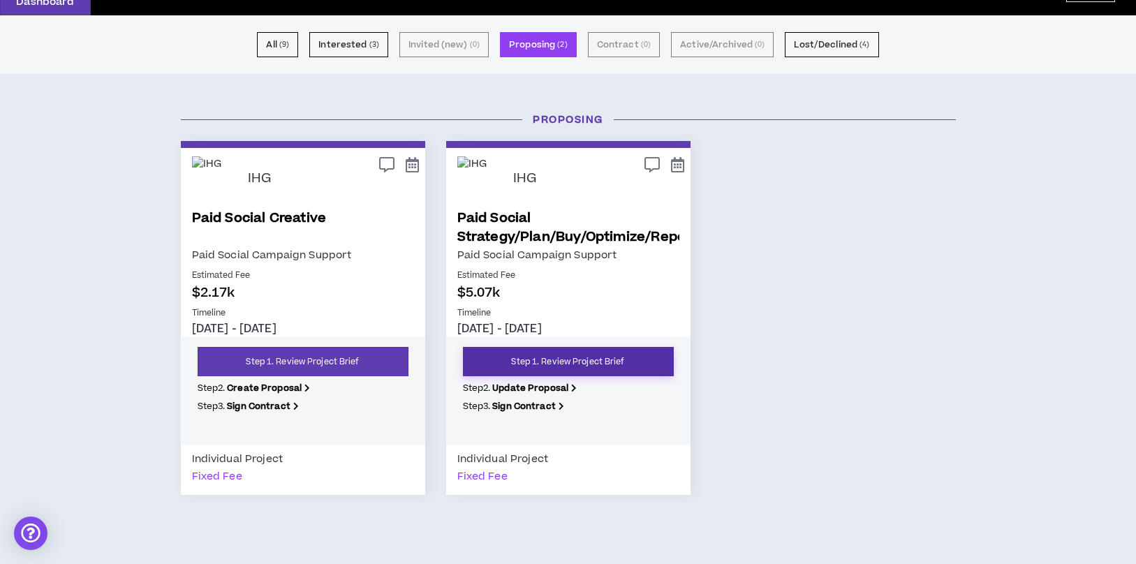
scroll to position [119, 0]
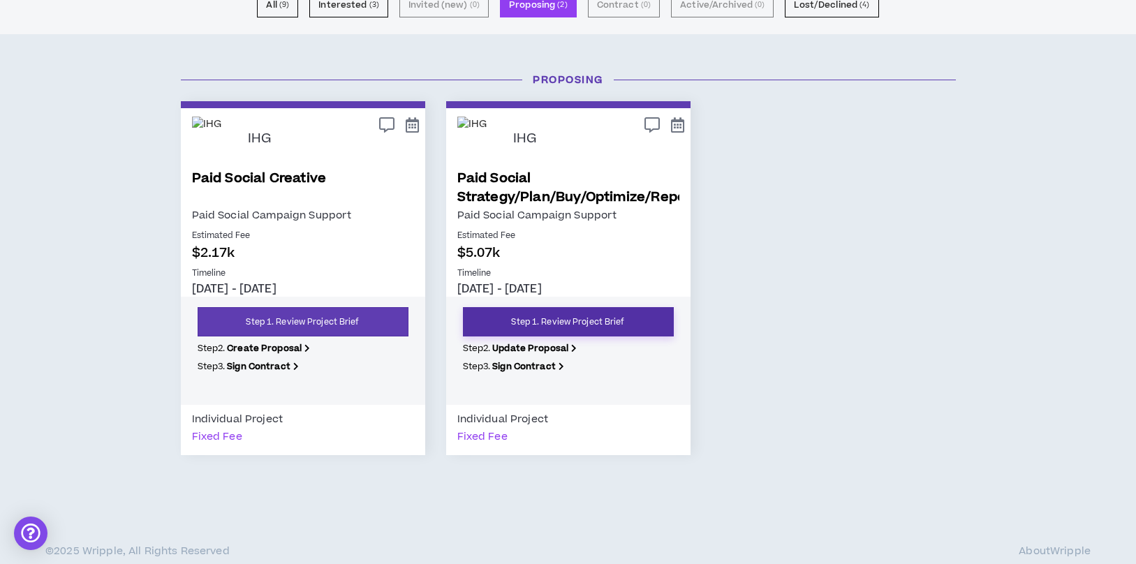
click at [516, 323] on link "Step 1. Review Project Brief" at bounding box center [568, 321] width 211 height 29
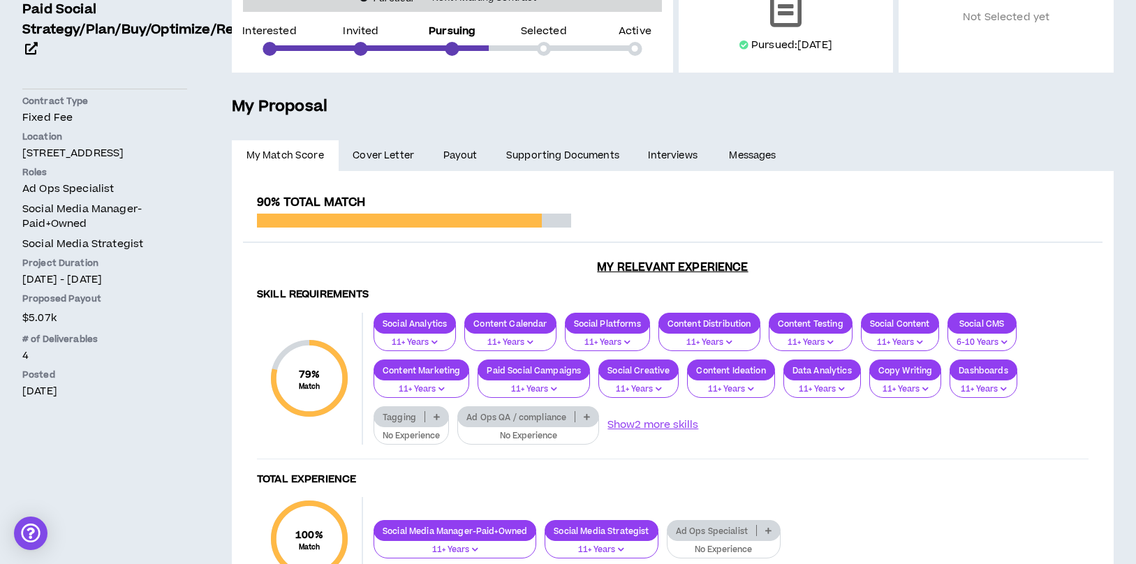
scroll to position [215, 0]
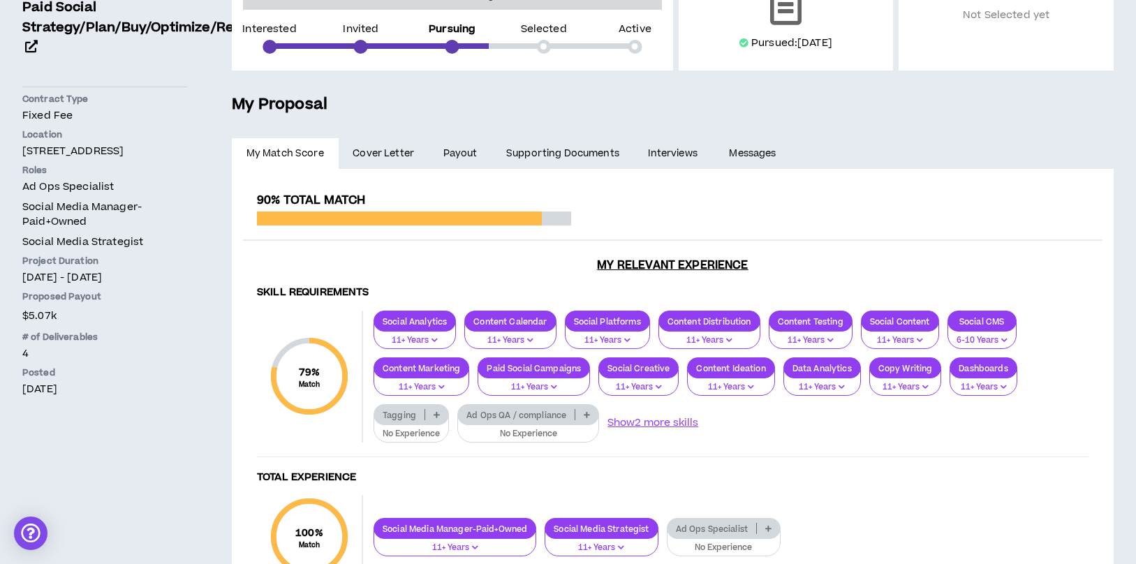
click at [385, 157] on span "Cover Letter" at bounding box center [382, 153] width 61 height 15
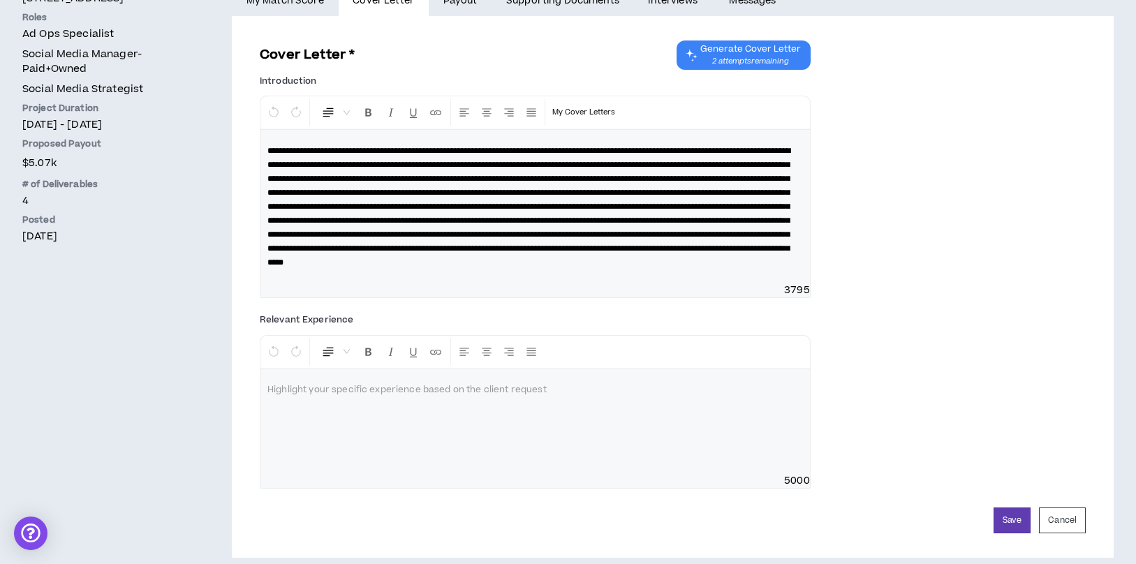
scroll to position [412, 0]
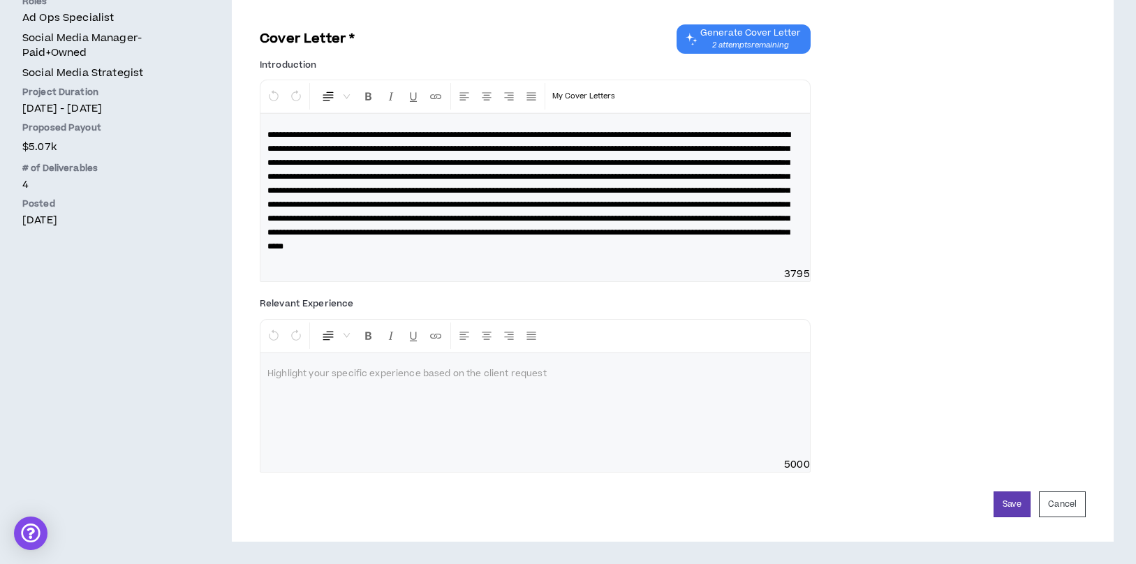
click at [515, 412] on div at bounding box center [534, 405] width 549 height 105
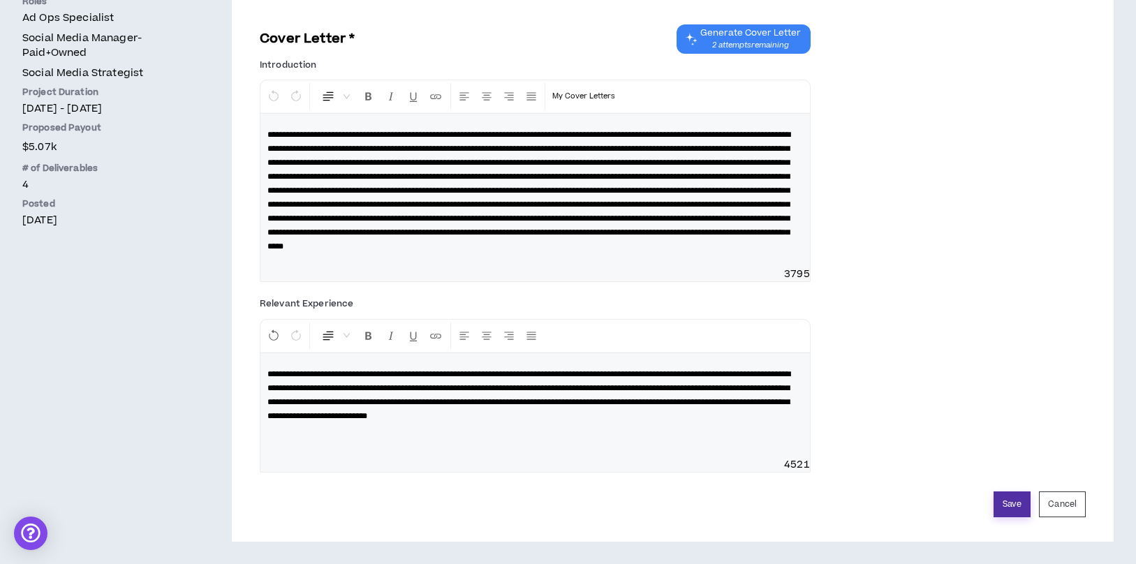
click at [1013, 499] on button "Save" at bounding box center [1011, 504] width 37 height 26
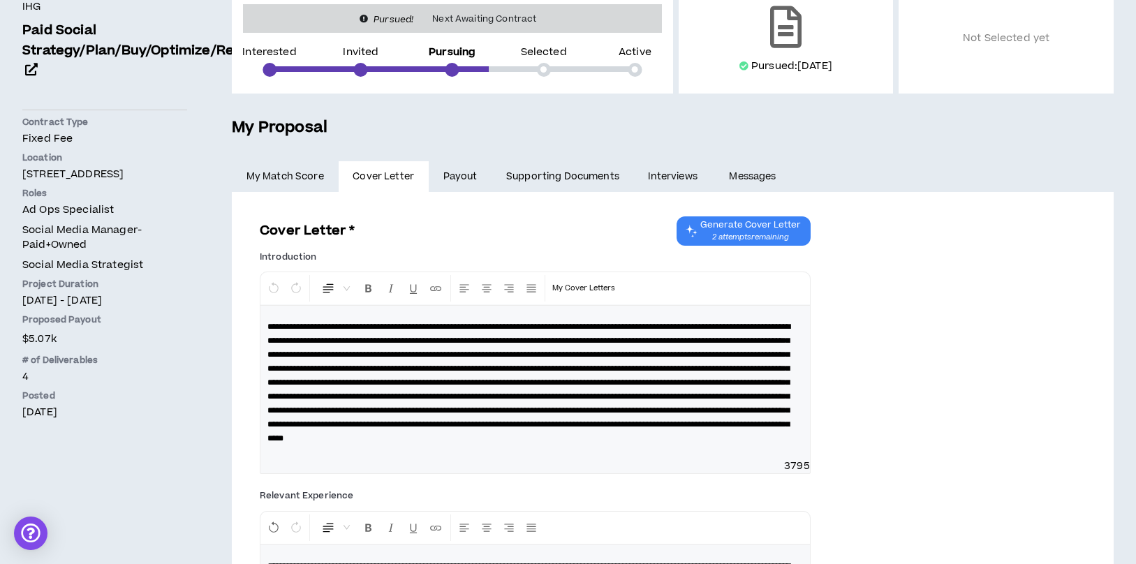
scroll to position [212, 0]
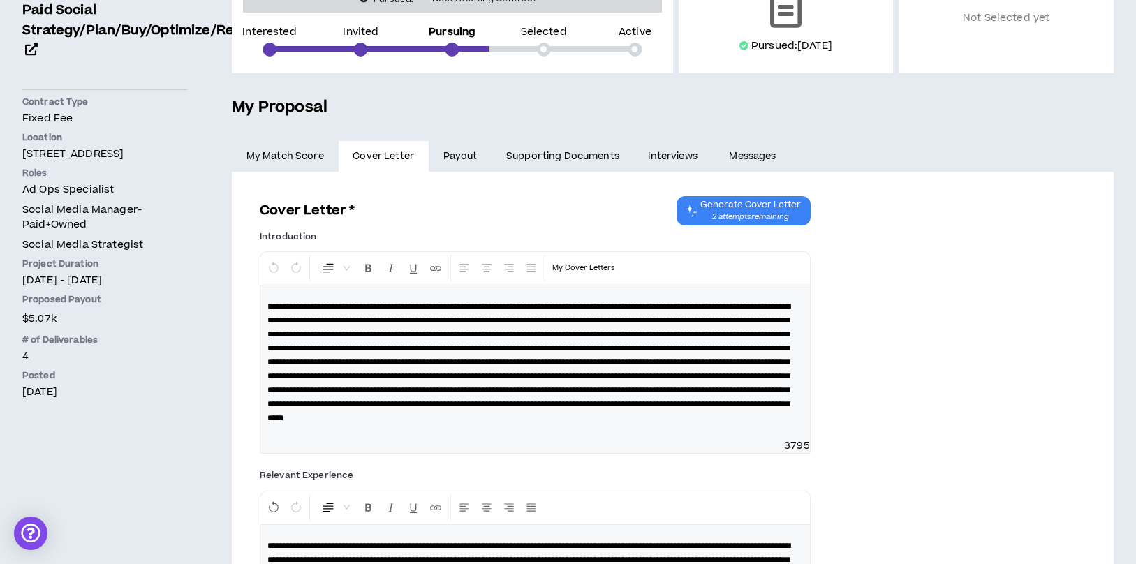
click at [663, 147] on link "Interviews" at bounding box center [674, 156] width 81 height 31
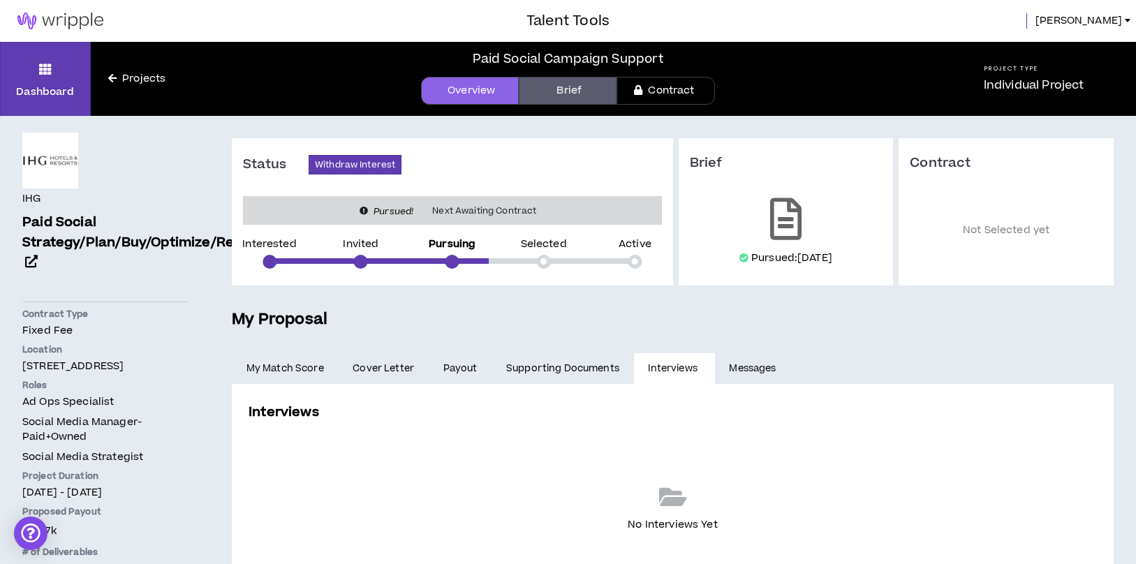
click at [129, 84] on link "Projects" at bounding box center [137, 78] width 92 height 15
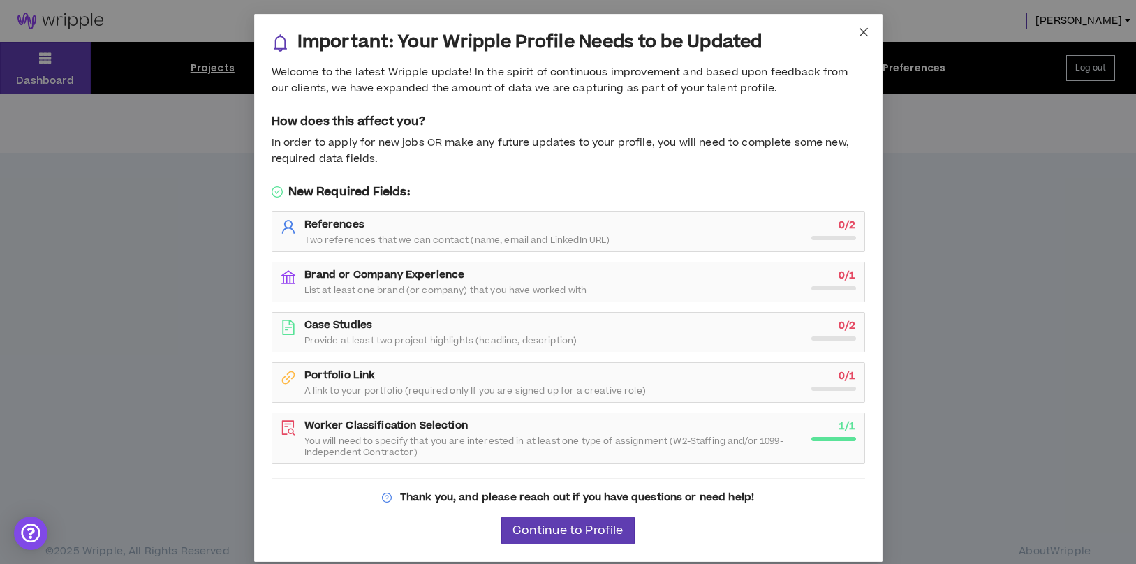
click at [864, 36] on icon "close" at bounding box center [863, 32] width 11 height 11
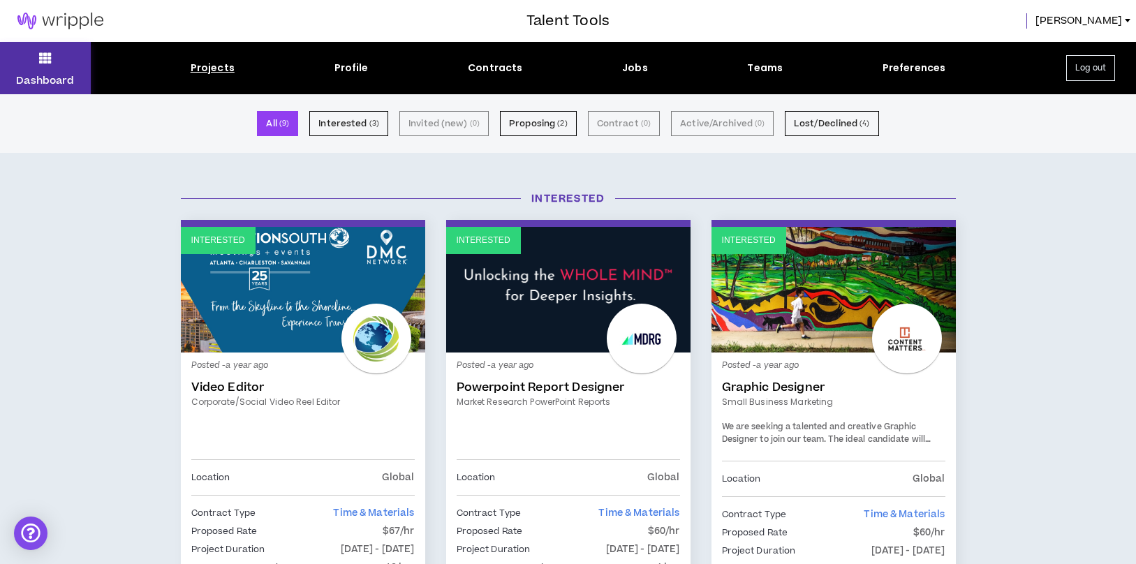
click at [41, 60] on icon at bounding box center [45, 58] width 13 height 20
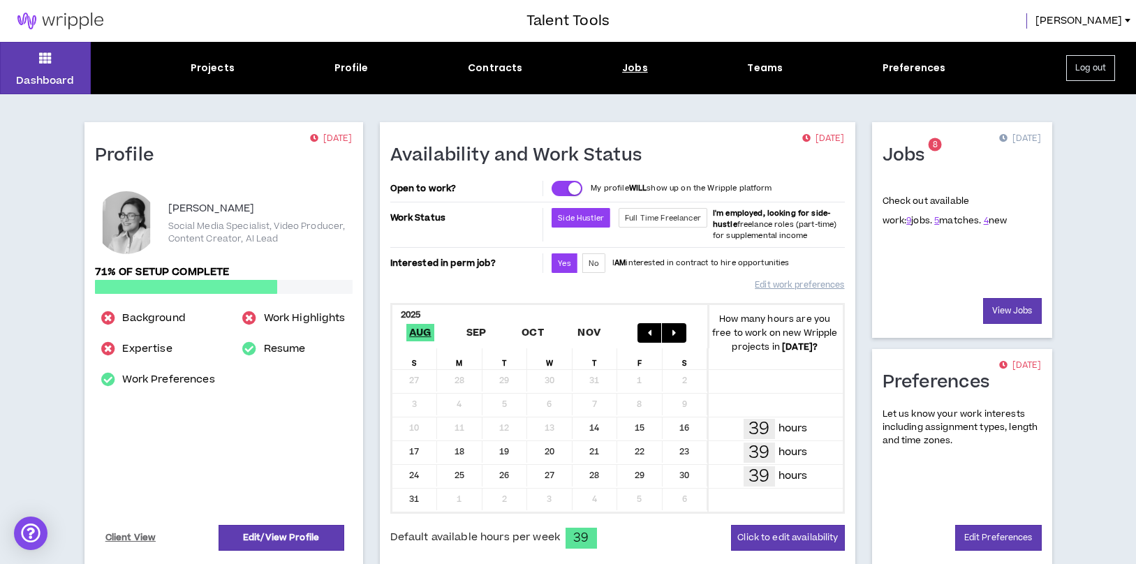
click at [627, 68] on div "Jobs" at bounding box center [635, 68] width 26 height 15
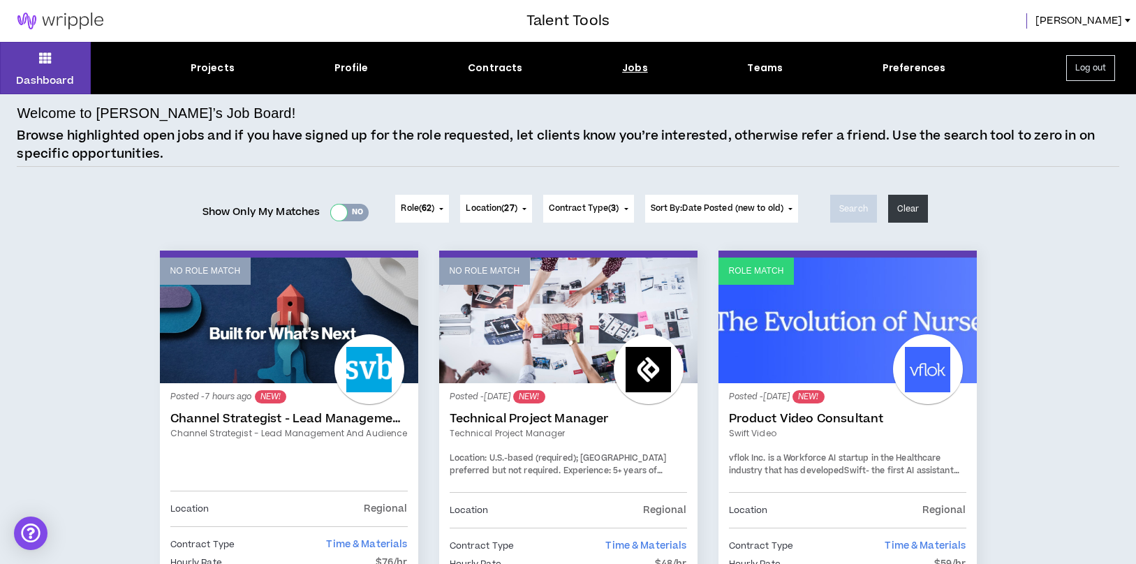
click at [339, 210] on div at bounding box center [339, 213] width 16 height 16
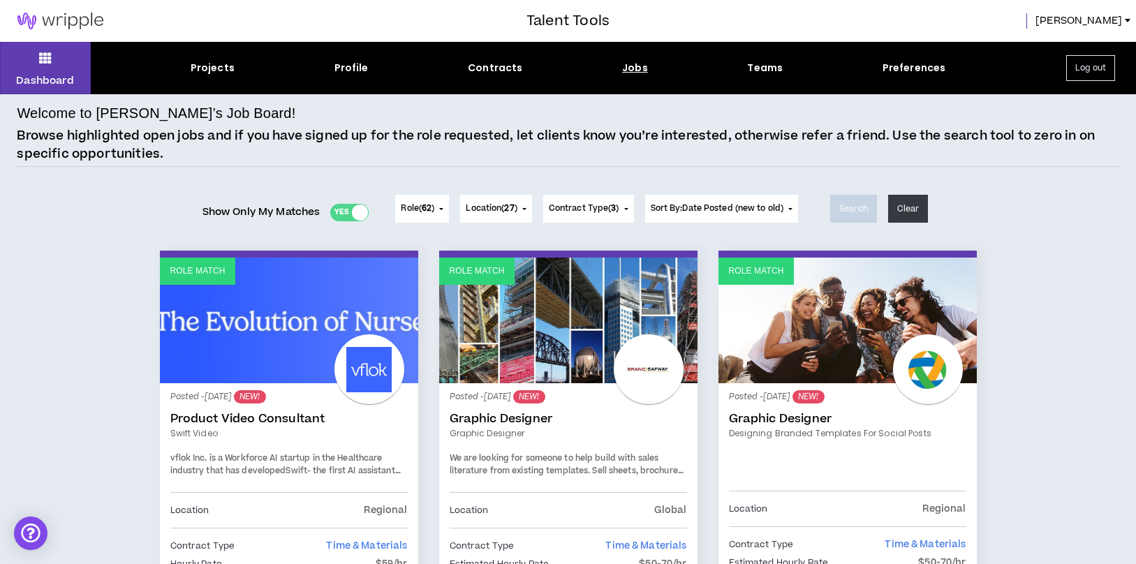
click at [352, 218] on div at bounding box center [360, 213] width 16 height 16
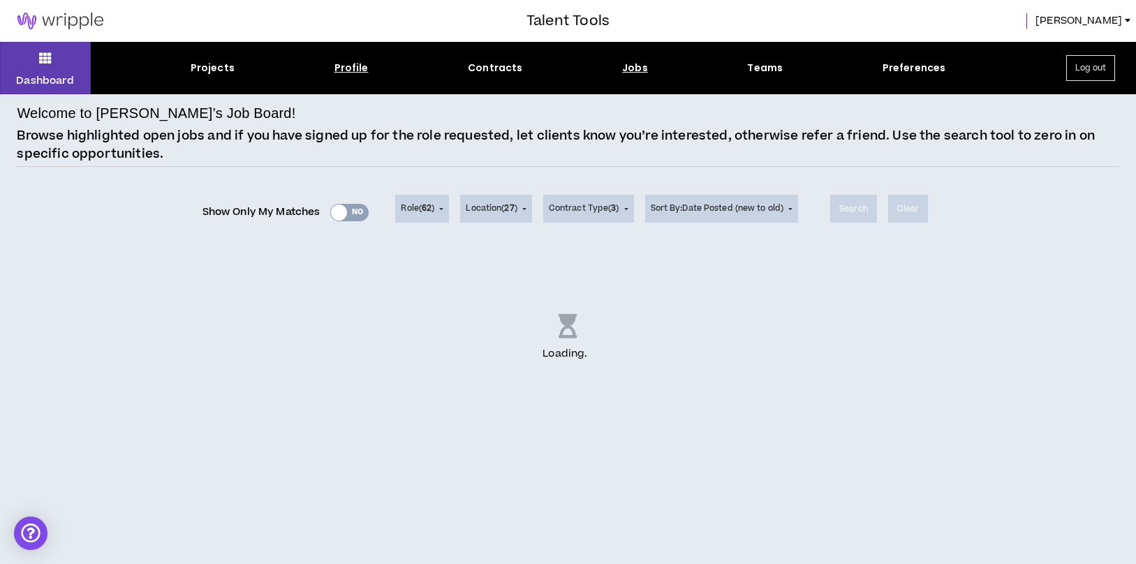
click at [336, 64] on div "Profile" at bounding box center [351, 68] width 34 height 15
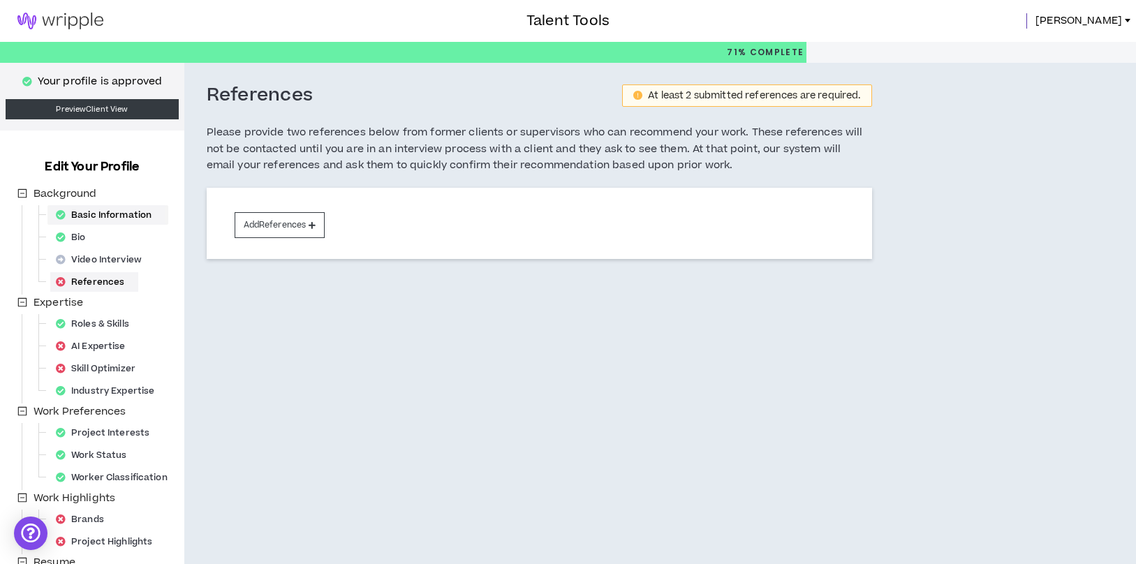
click at [91, 215] on div "Basic Information" at bounding box center [107, 215] width 115 height 20
select select "*"
select select "US"
select select "*******"
select select "*"
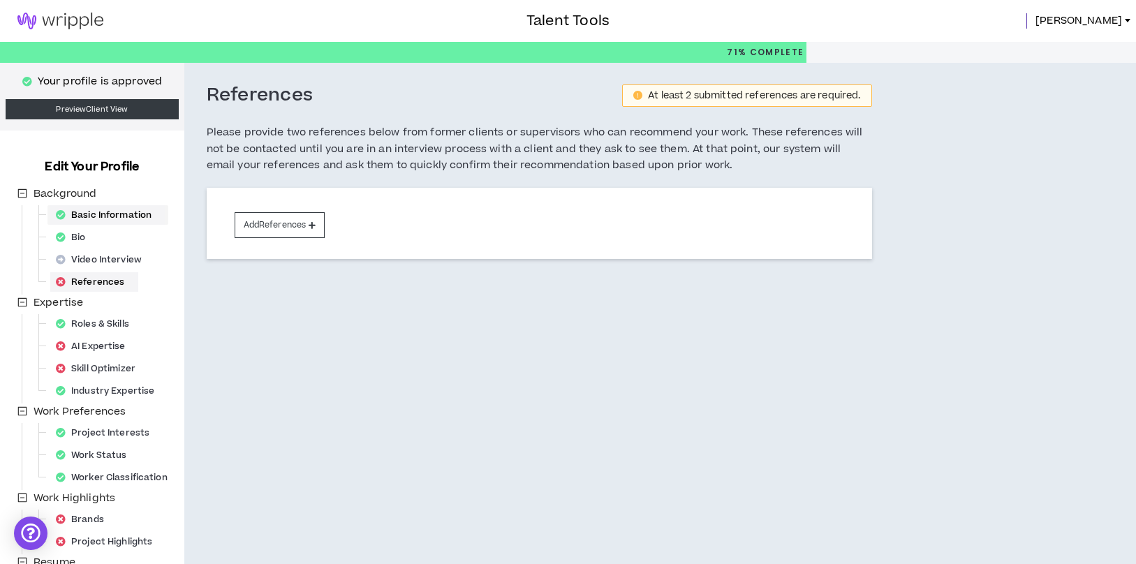
select select "**********"
select select "*****"
select select "**********"
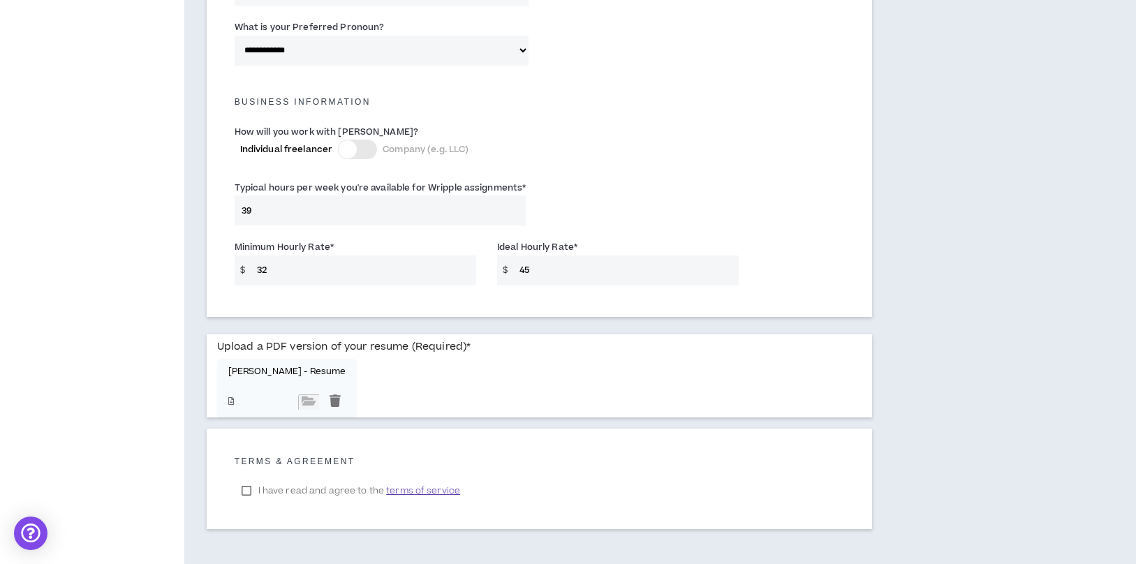
scroll to position [965, 0]
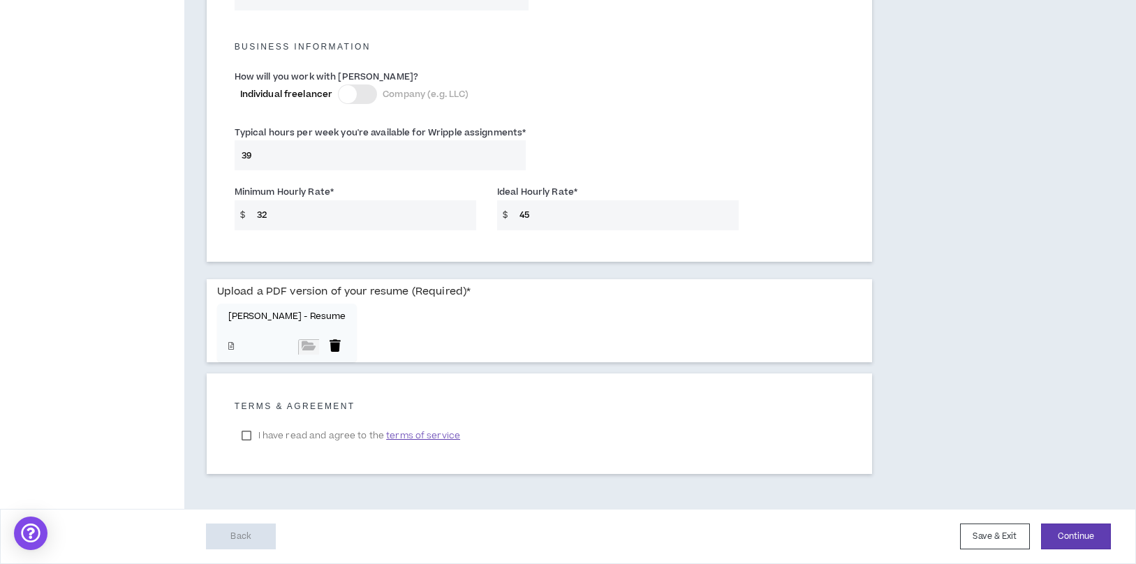
click at [325, 346] on div at bounding box center [335, 346] width 21 height 15
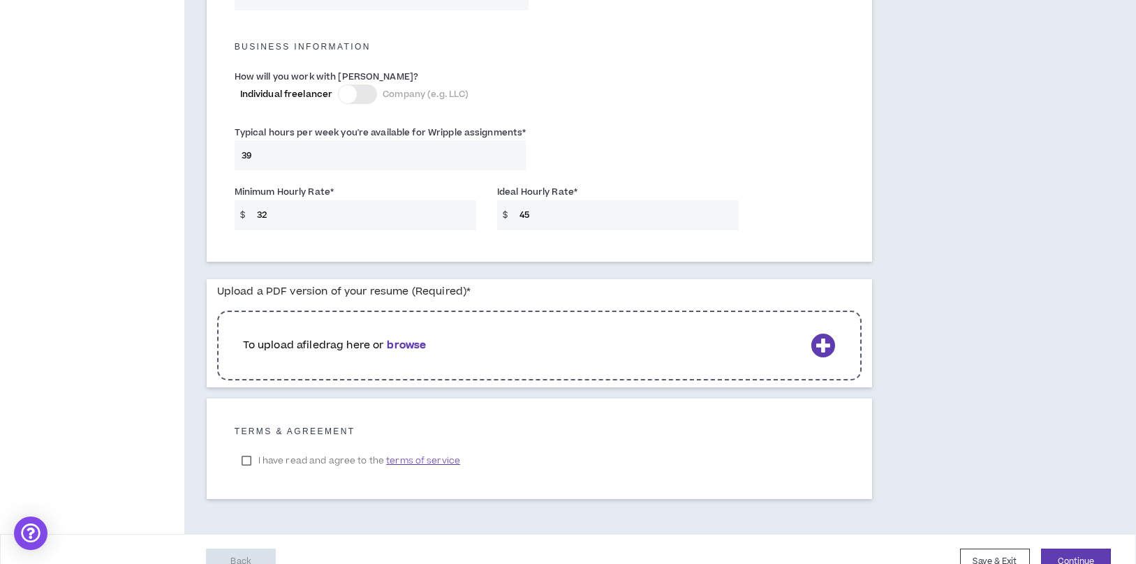
click at [826, 353] on icon at bounding box center [822, 345] width 24 height 24
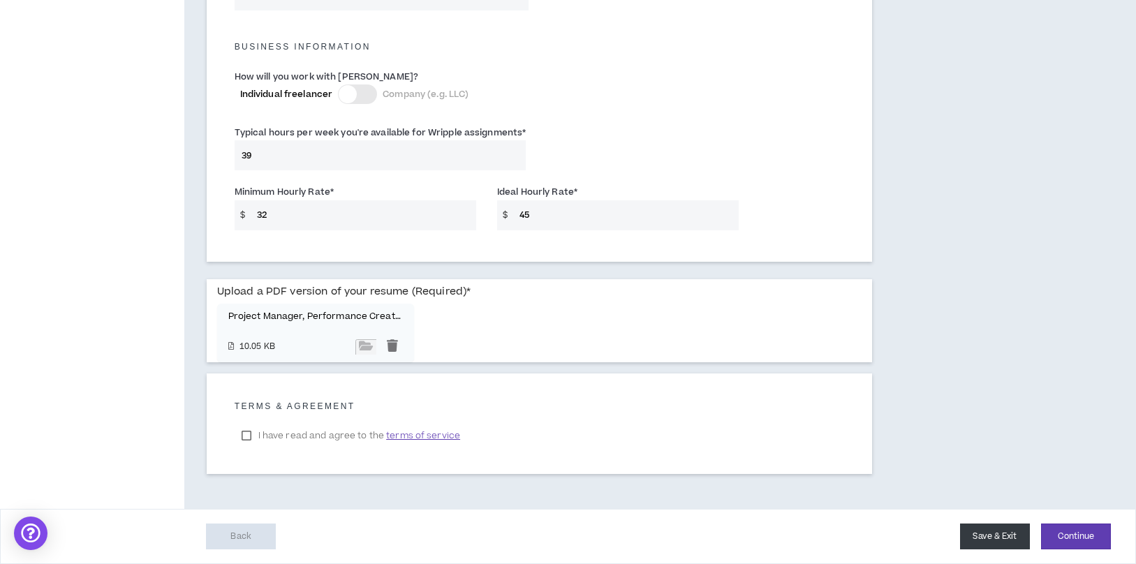
click at [1012, 536] on button "Save & Exit" at bounding box center [995, 536] width 70 height 26
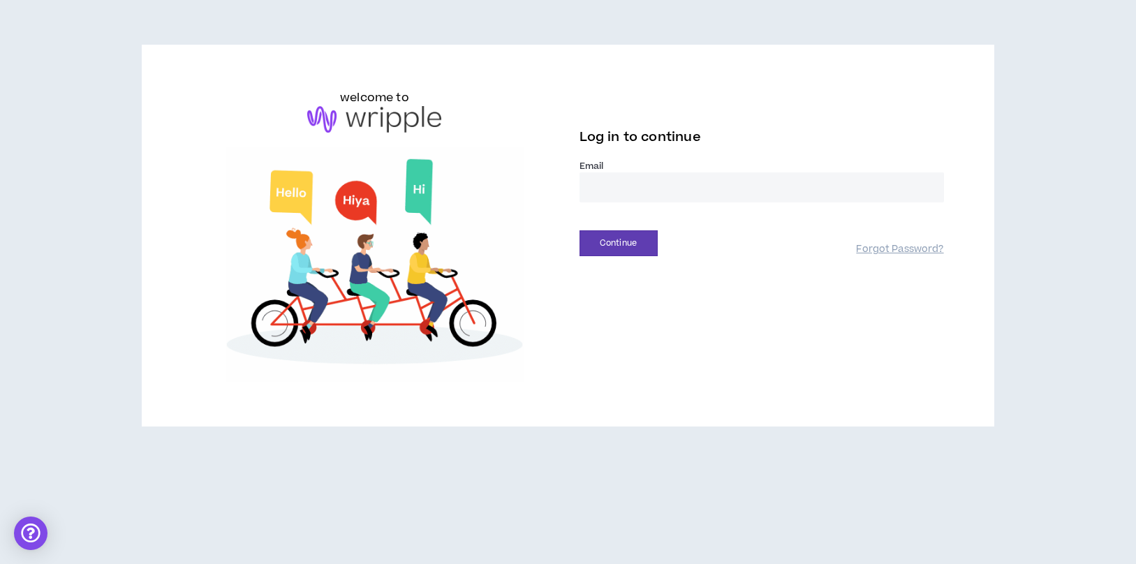
click at [669, 186] on input "email" at bounding box center [761, 187] width 364 height 30
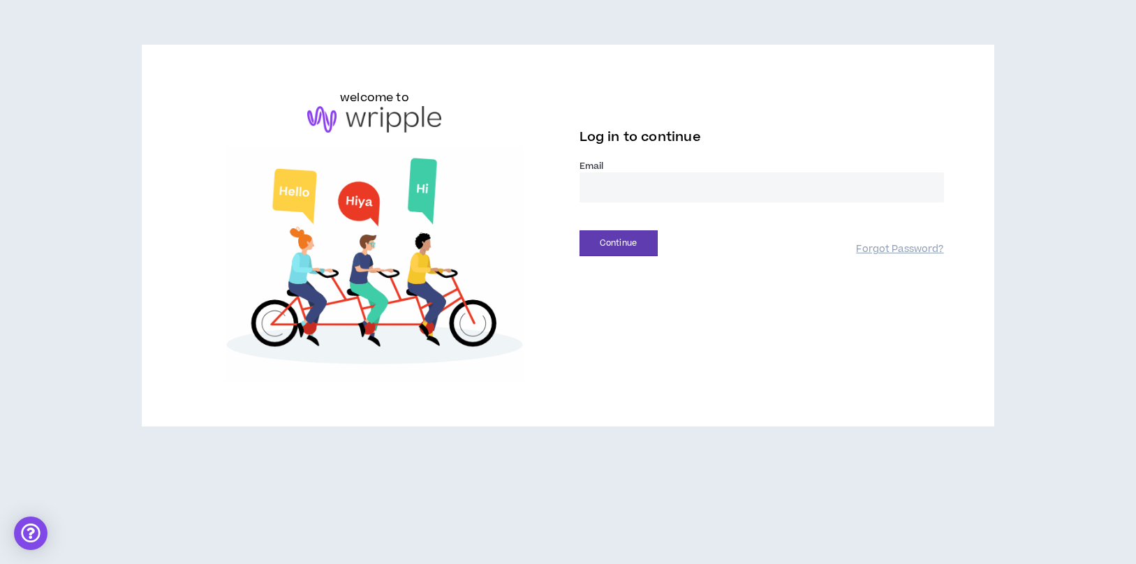
type input "**********"
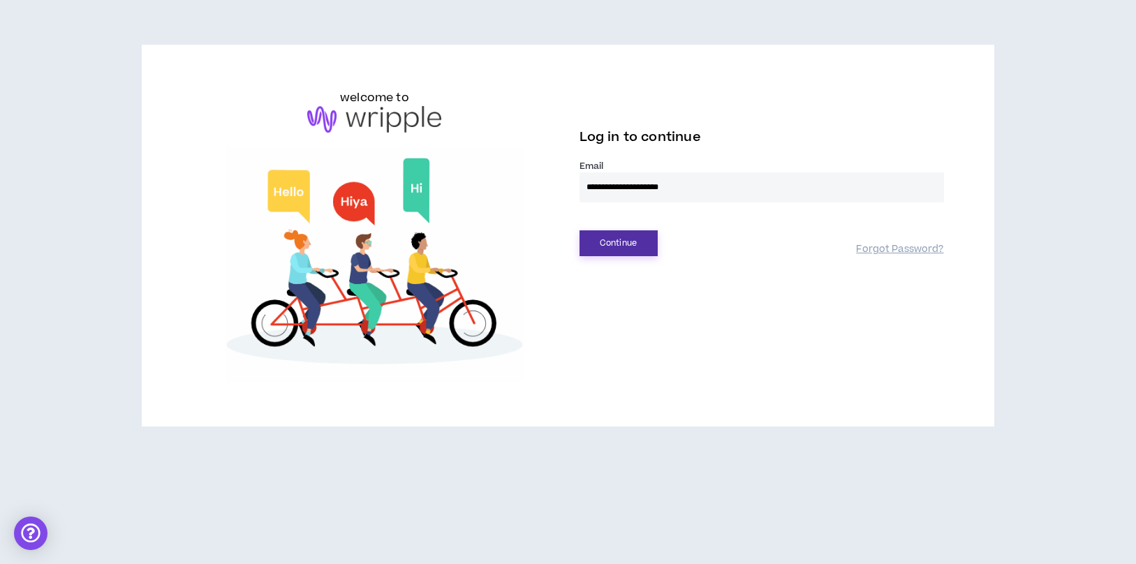
click at [609, 239] on button "Continue" at bounding box center [618, 243] width 78 height 26
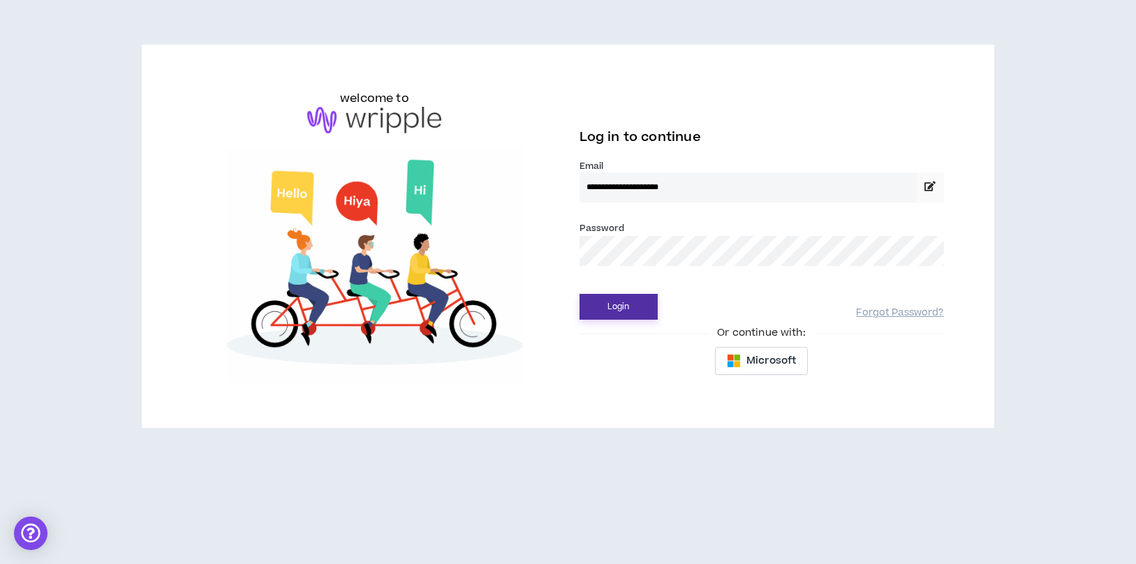
click at [625, 306] on button "Login" at bounding box center [618, 307] width 78 height 26
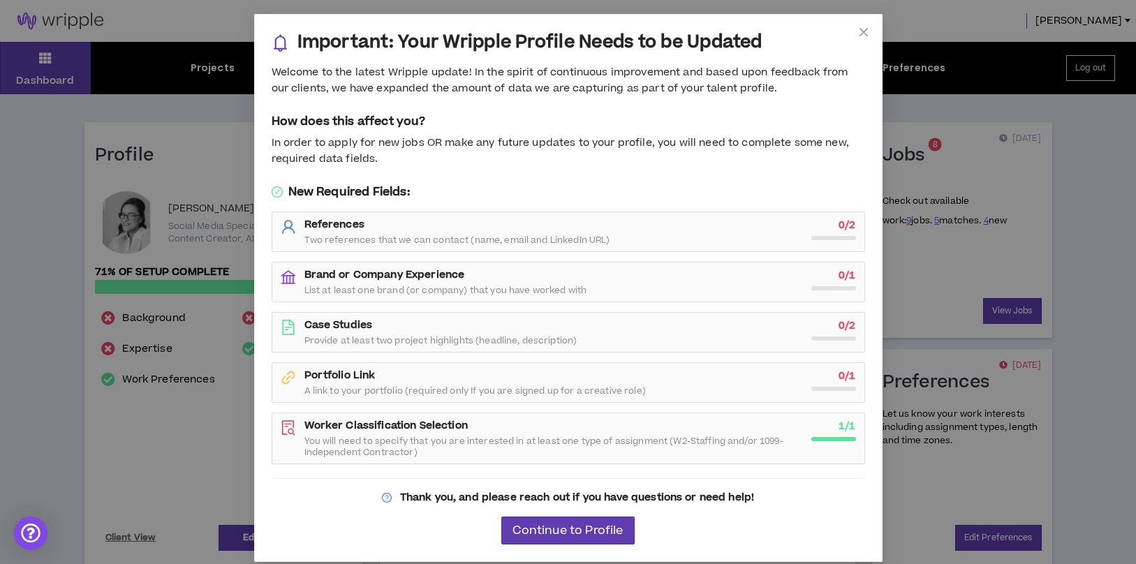
click at [396, 275] on strong "Brand or Company Experience" at bounding box center [384, 274] width 161 height 15
click at [583, 267] on div "Brand or Company Experience List at least one brand (or company) that you have …" at bounding box center [568, 281] width 592 height 39
click at [817, 276] on div "0 / 1" at bounding box center [833, 279] width 45 height 22
click at [339, 283] on div "Brand or Company Experience List at least one brand (or company) that you have …" at bounding box center [553, 282] width 498 height 28
click at [556, 536] on span "Continue to Profile" at bounding box center [567, 530] width 110 height 13
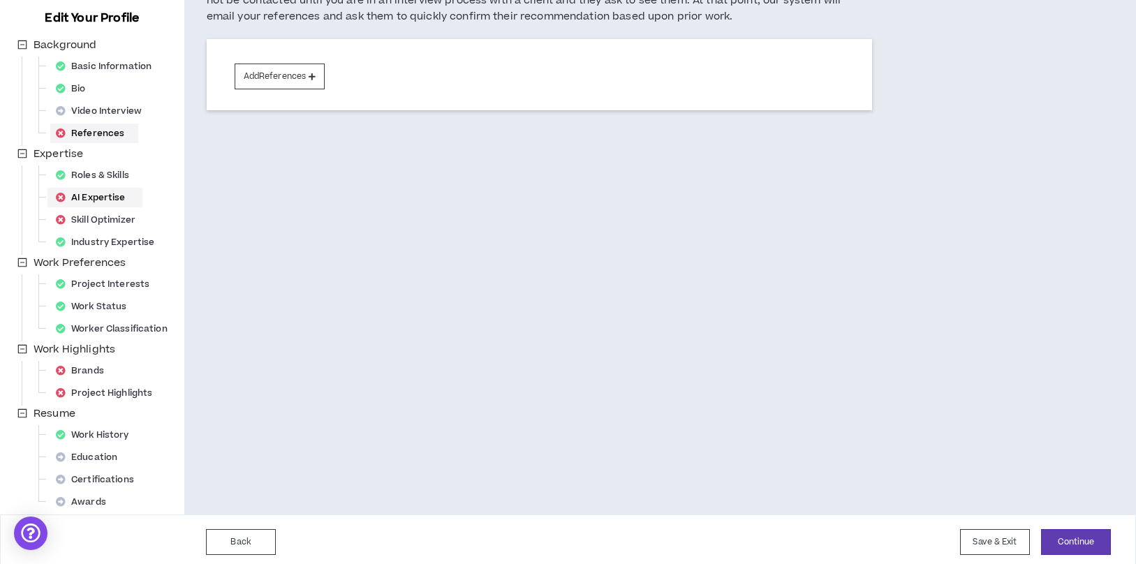
click at [110, 195] on div "AI Expertise" at bounding box center [94, 198] width 89 height 20
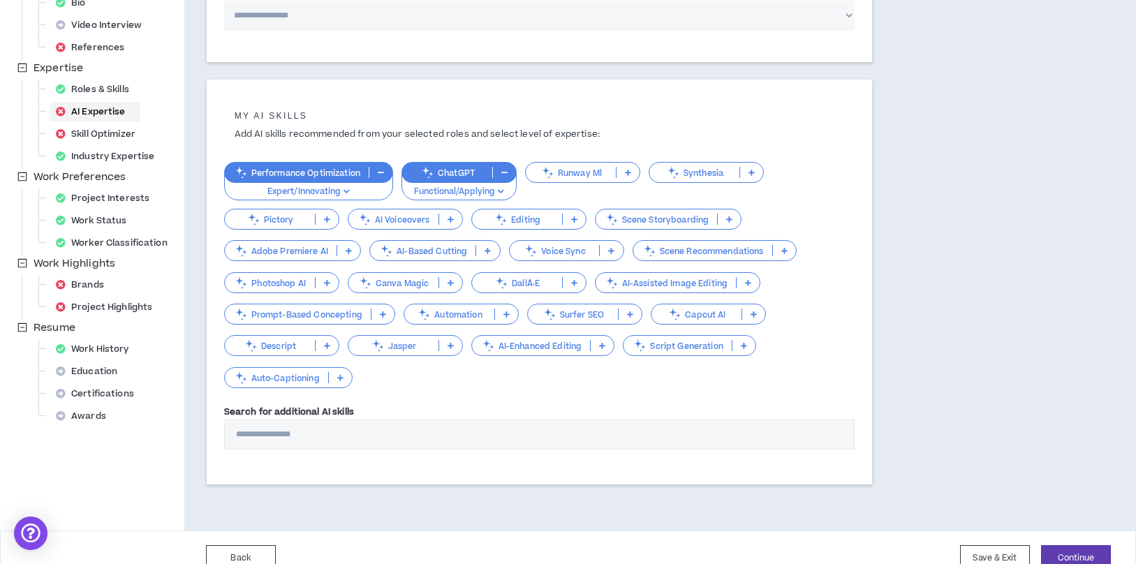
scroll to position [254, 0]
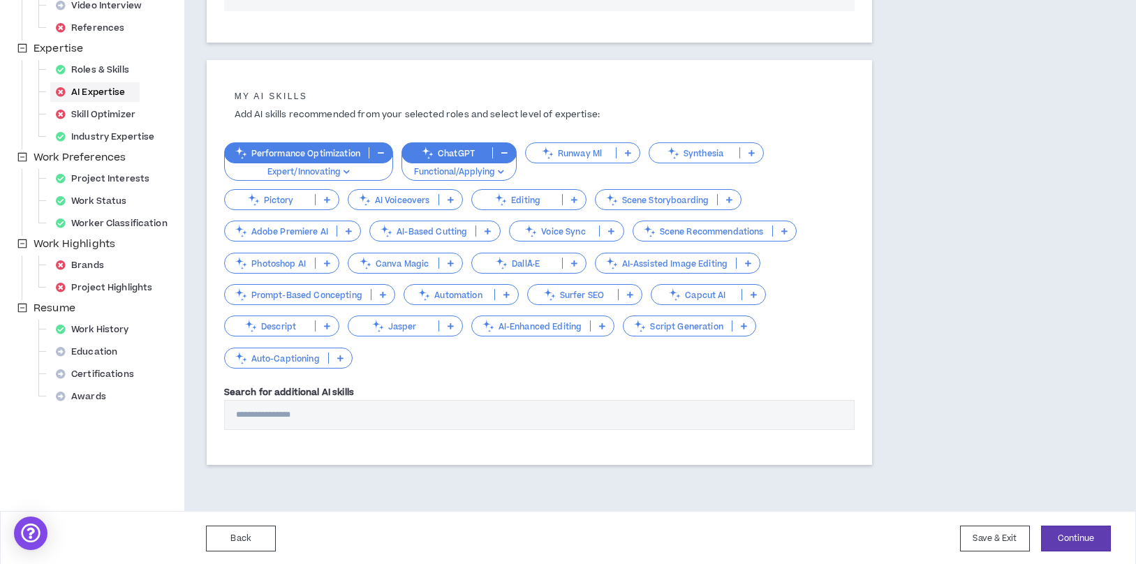
click at [302, 199] on p "Pictory" at bounding box center [270, 200] width 90 height 10
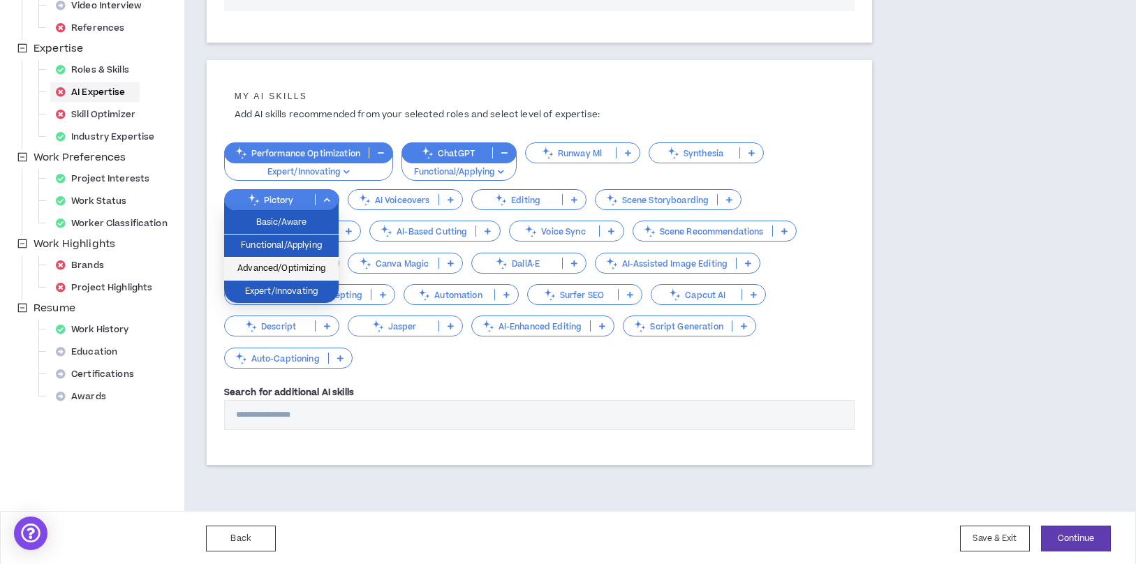
click at [279, 269] on span "Advanced/Optimizing" at bounding box center [281, 268] width 98 height 15
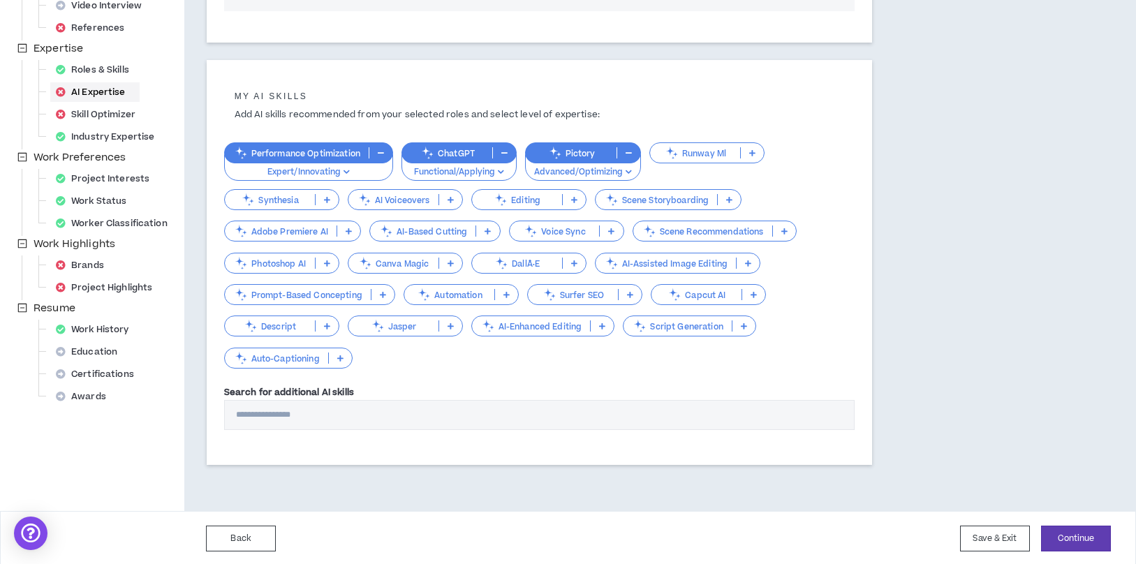
click at [389, 200] on p "AI Voiceovers" at bounding box center [393, 200] width 90 height 10
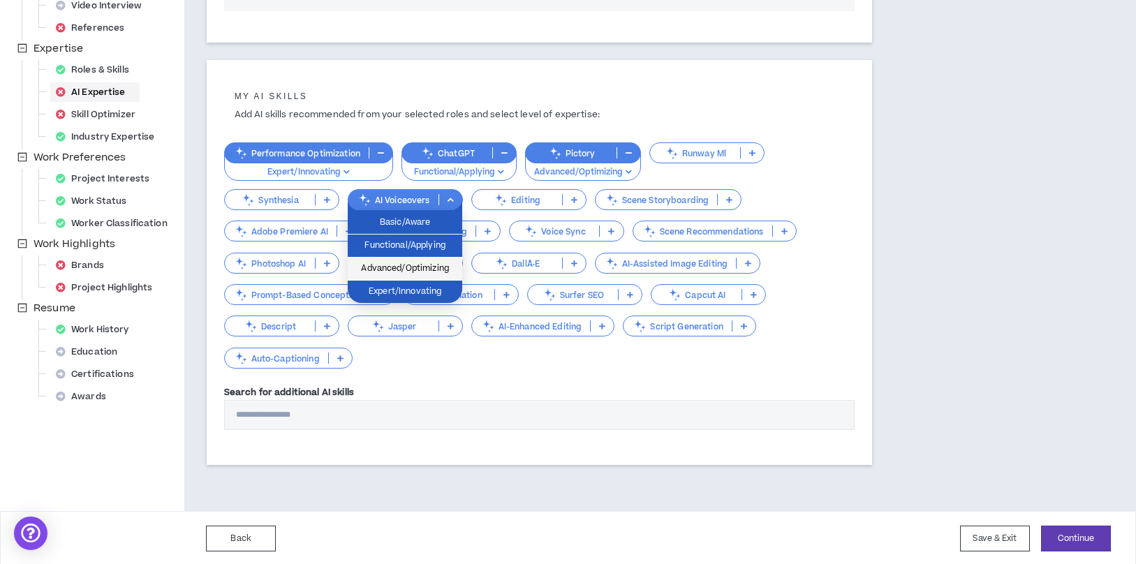
click at [393, 274] on span "Advanced/Optimizing" at bounding box center [405, 268] width 98 height 15
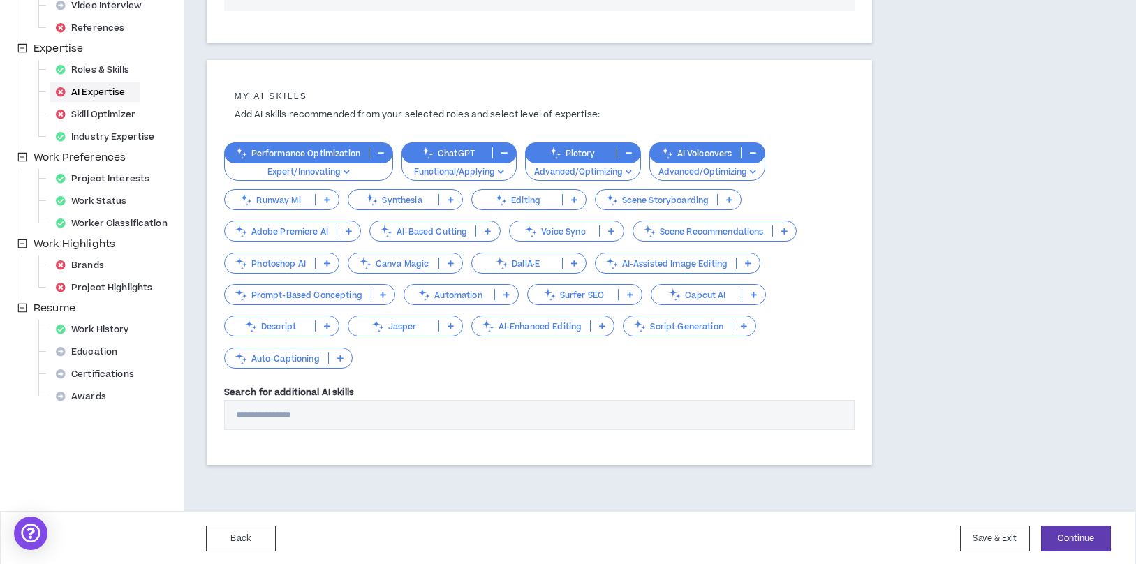
click at [547, 195] on p "Editing" at bounding box center [517, 200] width 90 height 10
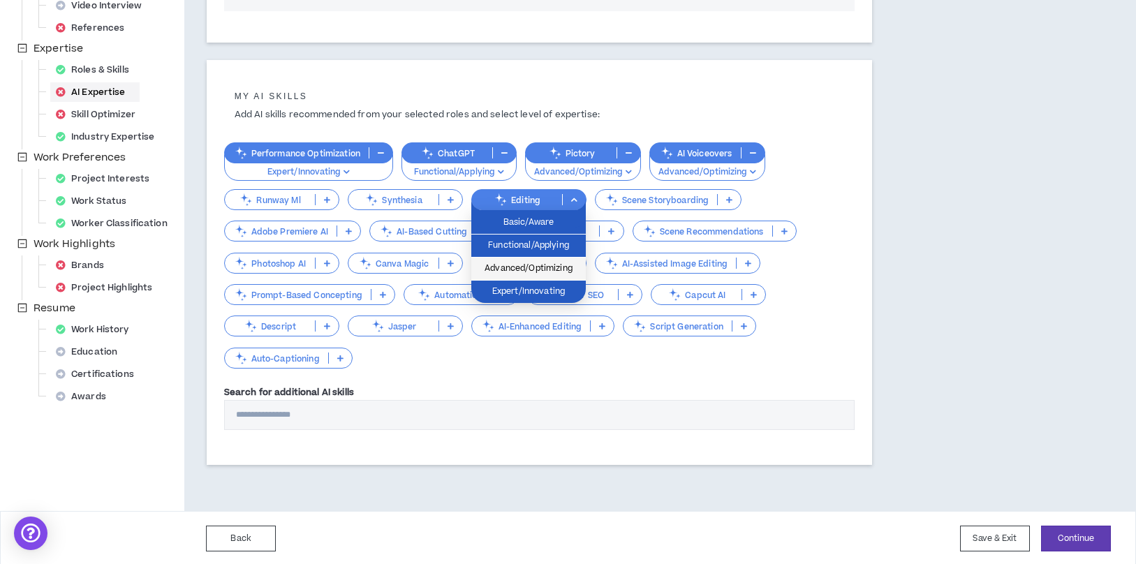
click at [529, 265] on span "Advanced/Optimizing" at bounding box center [528, 268] width 98 height 15
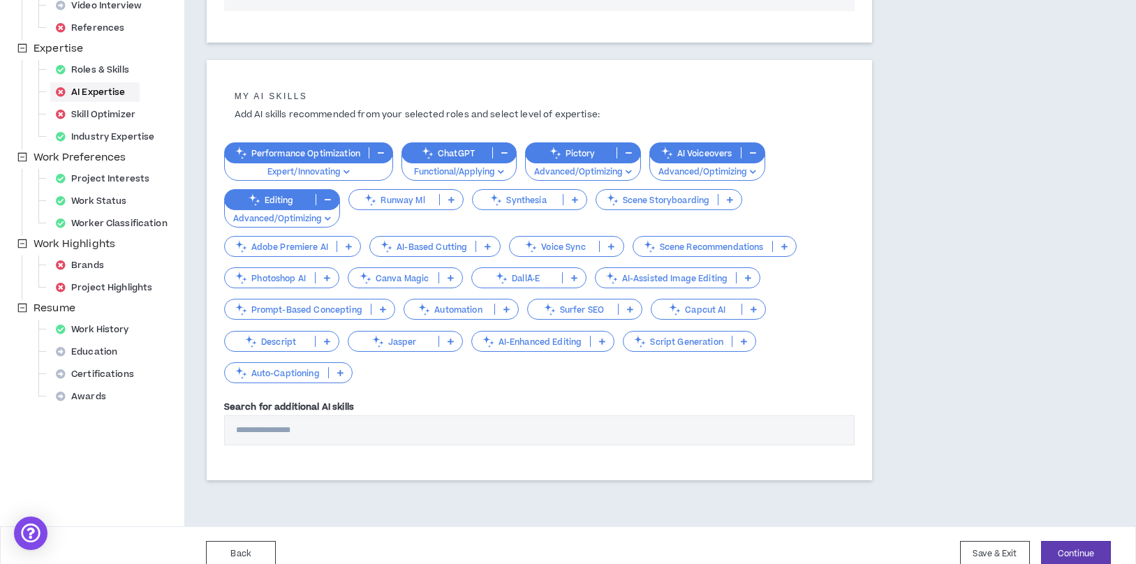
click at [331, 254] on div "Adobe Premiere AI" at bounding box center [292, 246] width 137 height 21
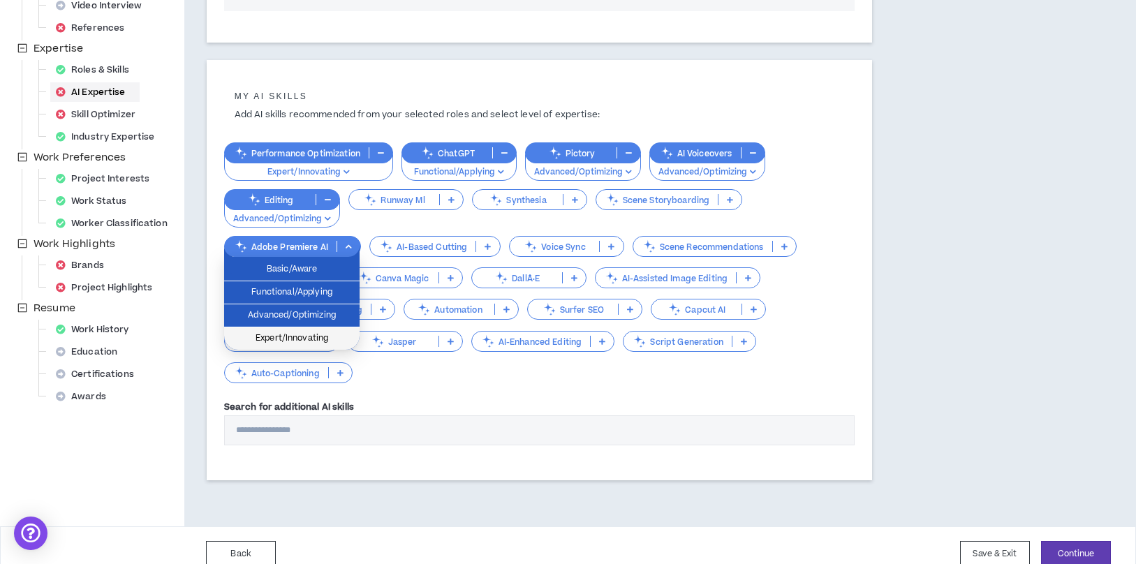
click at [313, 340] on span "Expert/Innovating" at bounding box center [291, 338] width 119 height 15
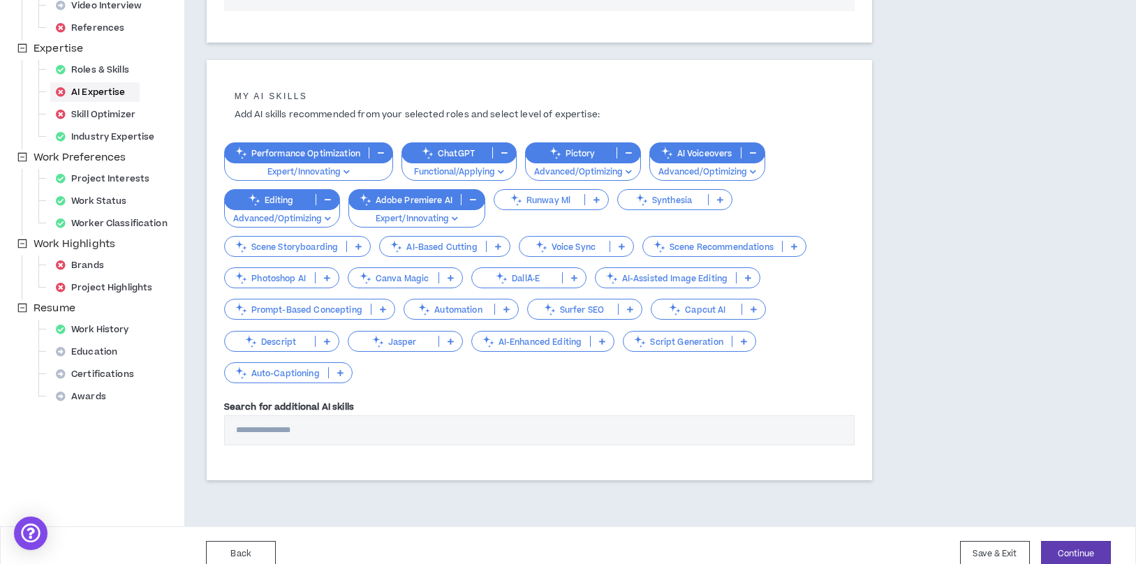
click at [584, 245] on p "Voice Sync" at bounding box center [564, 246] width 90 height 10
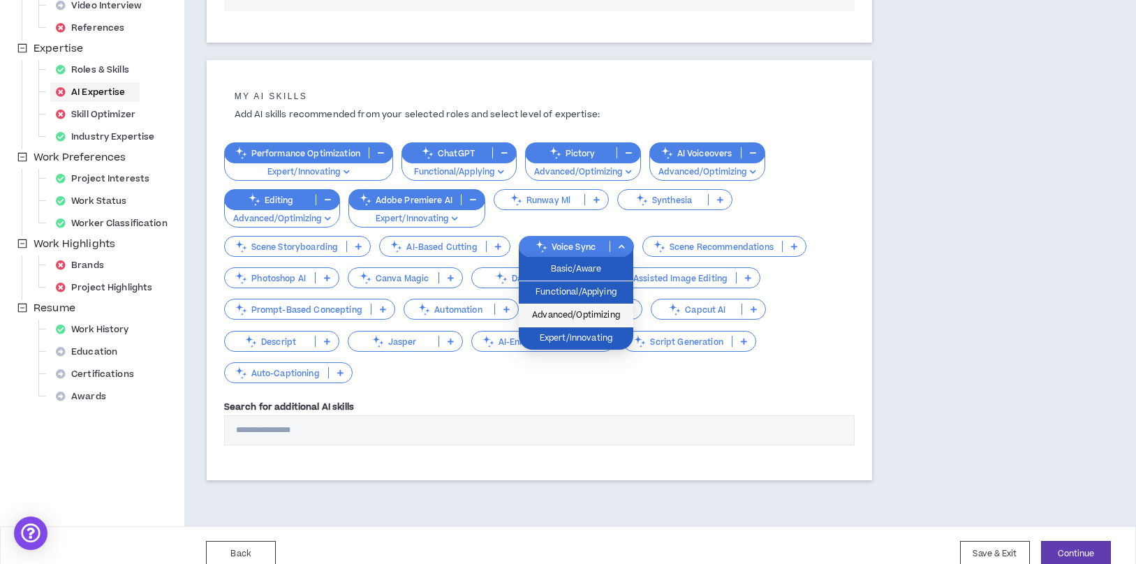
click at [583, 310] on span "Advanced/Optimizing" at bounding box center [576, 315] width 98 height 15
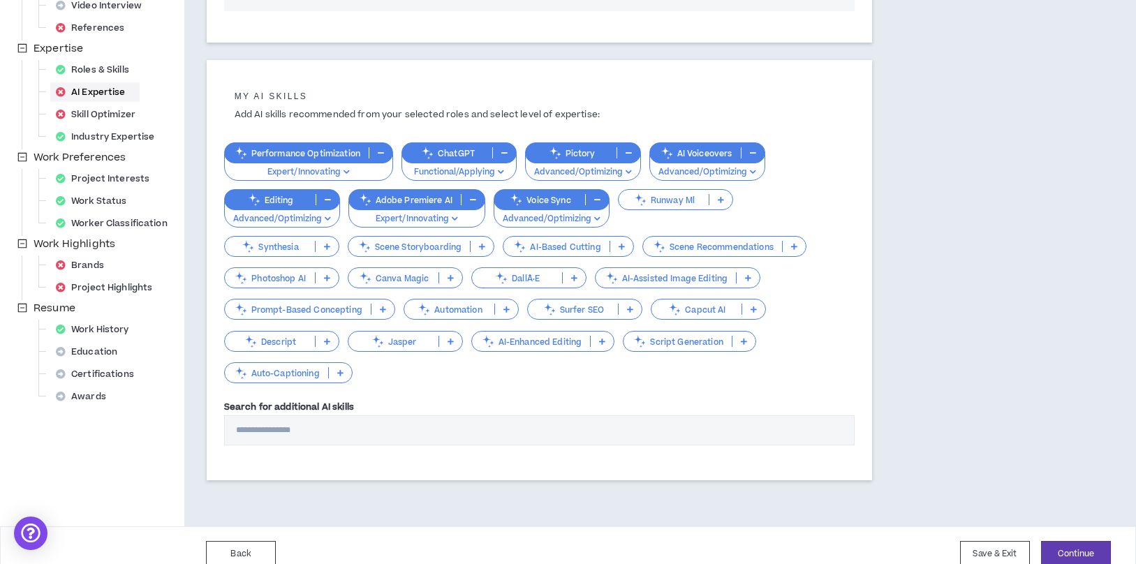
click at [424, 279] on p "Canva Magic" at bounding box center [393, 278] width 90 height 10
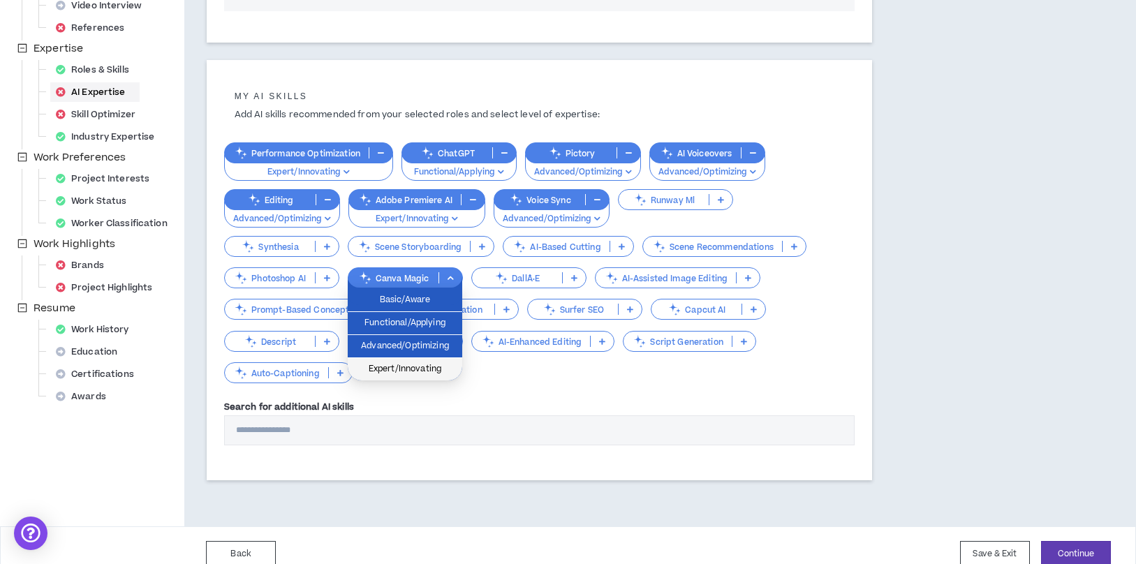
click at [417, 371] on span "Expert/Innovating" at bounding box center [405, 369] width 98 height 15
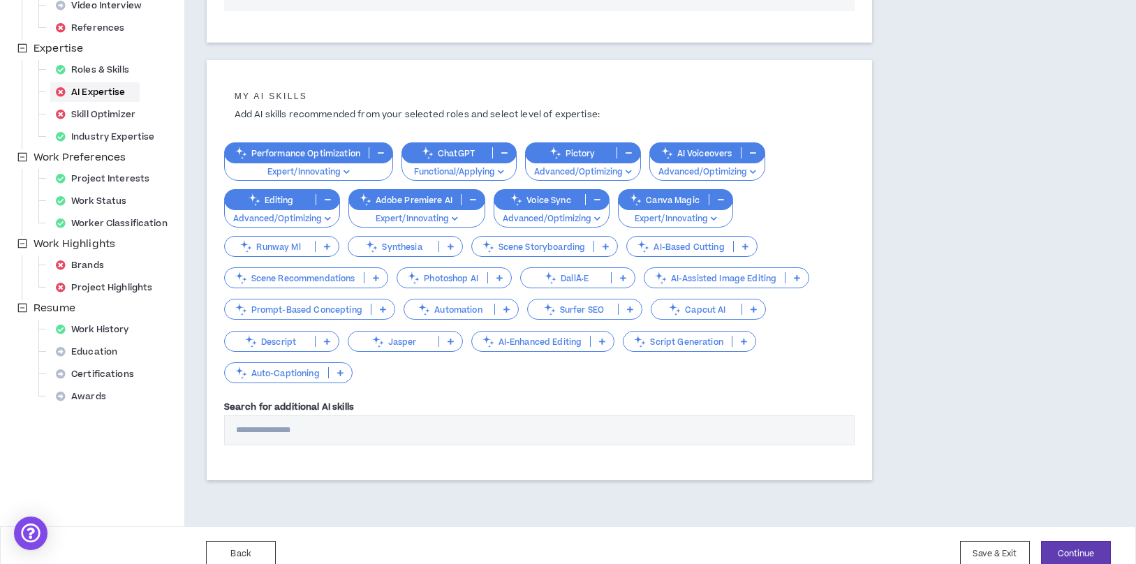
click at [735, 309] on p "Capcut AI" at bounding box center [696, 309] width 90 height 10
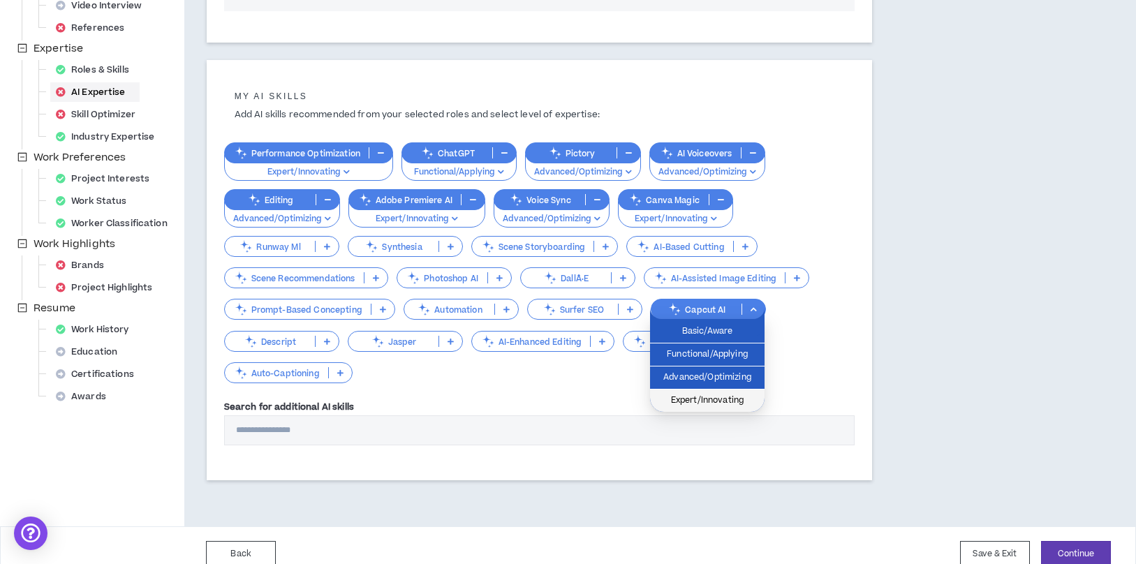
click at [712, 402] on span "Expert/Innovating" at bounding box center [707, 400] width 98 height 15
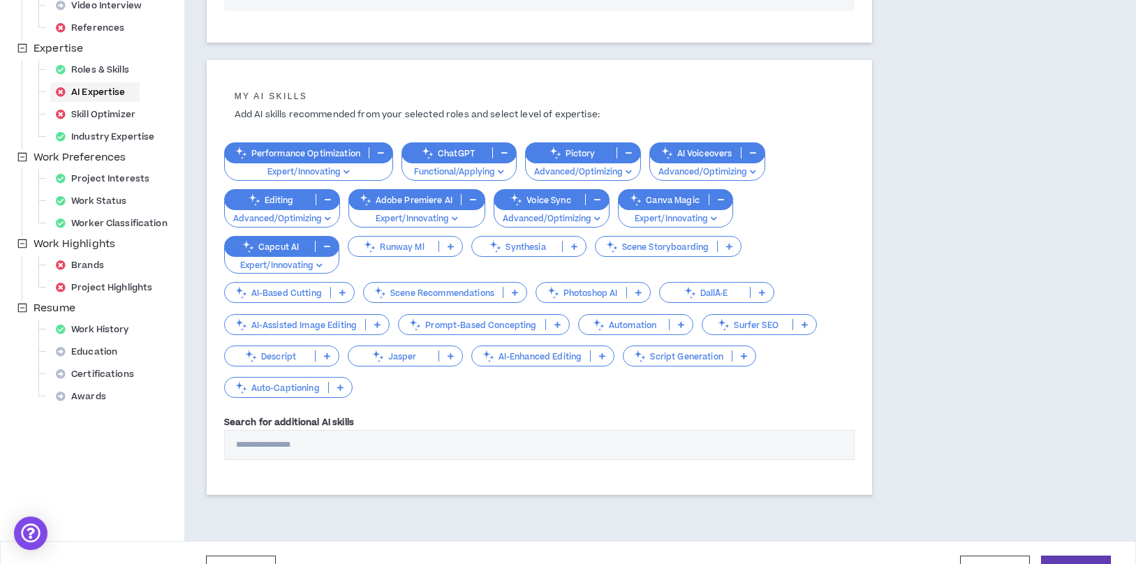
click at [692, 369] on div "Performance Optimization Expert/Innovating ChatGPT Functional/Applying Pictory …" at bounding box center [539, 264] width 630 height 272
click at [692, 359] on p "Script Generation" at bounding box center [676, 356] width 107 height 10
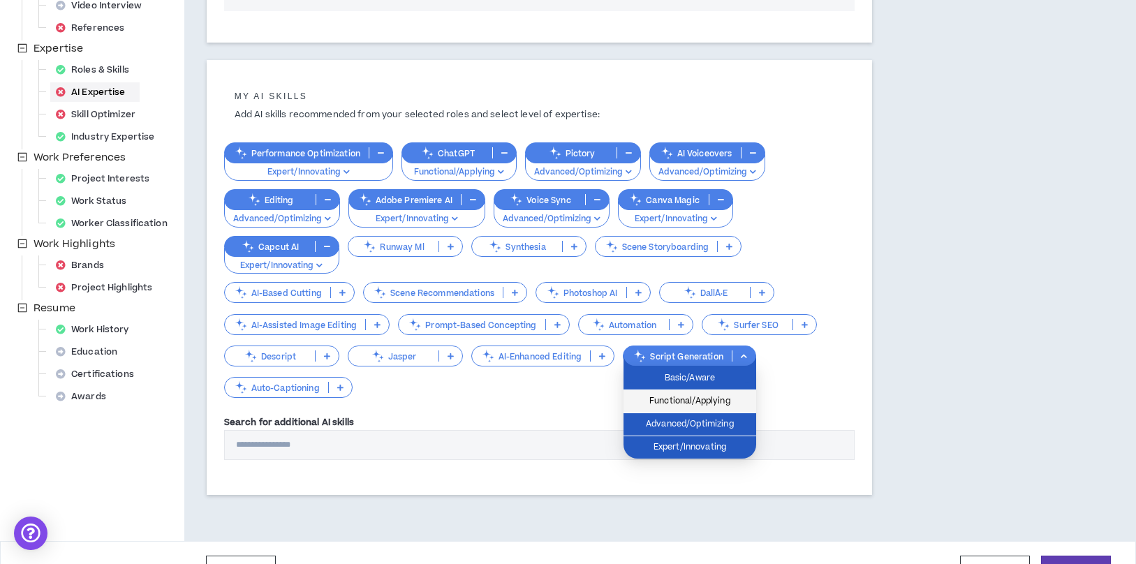
click at [685, 399] on span "Functional/Applying" at bounding box center [690, 401] width 116 height 15
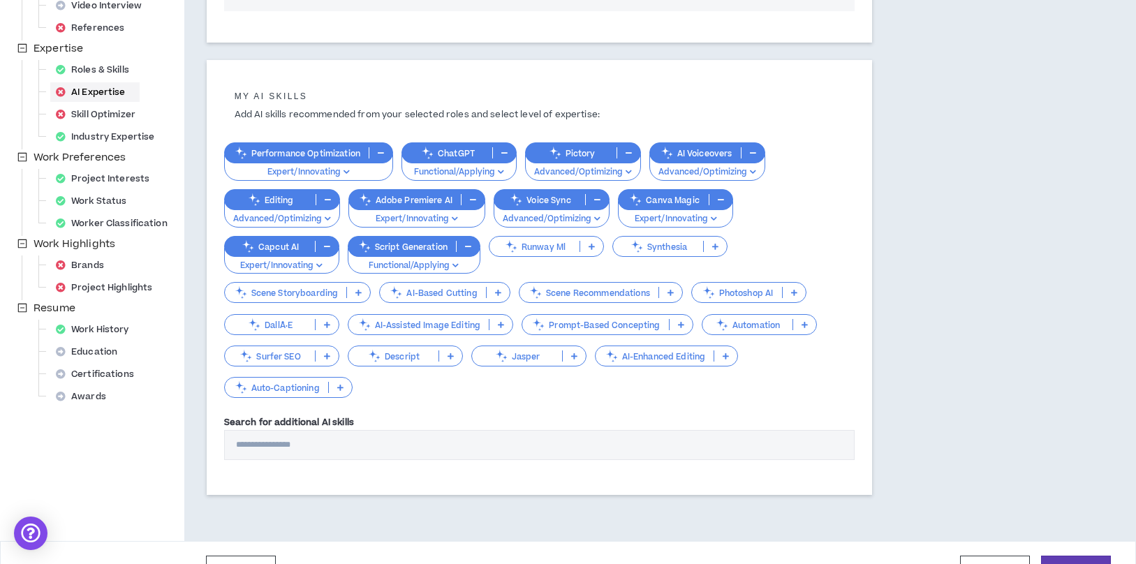
click at [320, 392] on div "Auto-Captioning" at bounding box center [288, 387] width 128 height 21
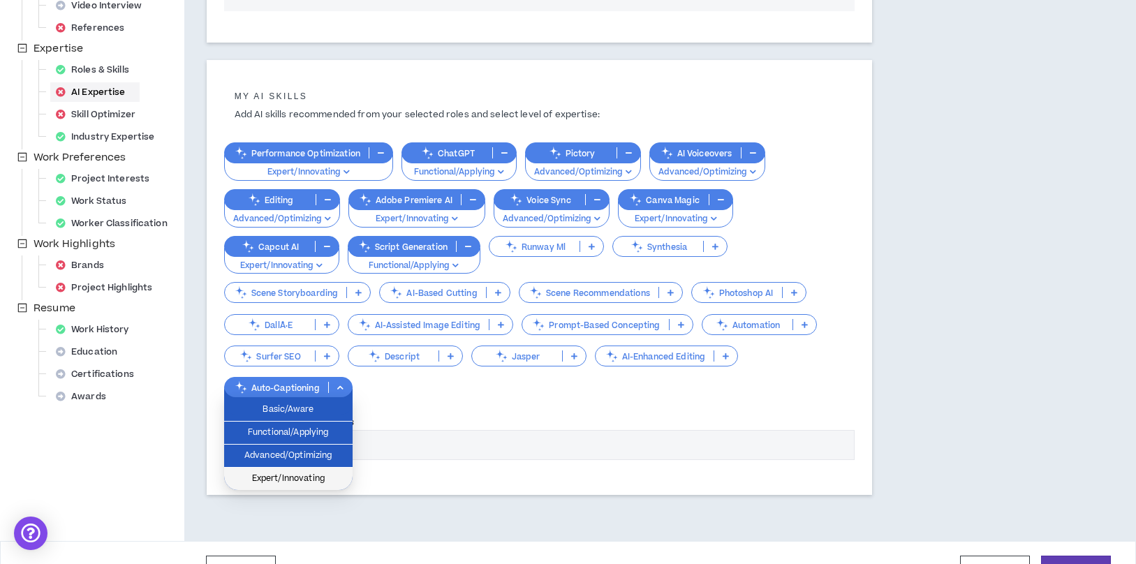
click at [302, 473] on span "Expert/Innovating" at bounding box center [288, 478] width 112 height 15
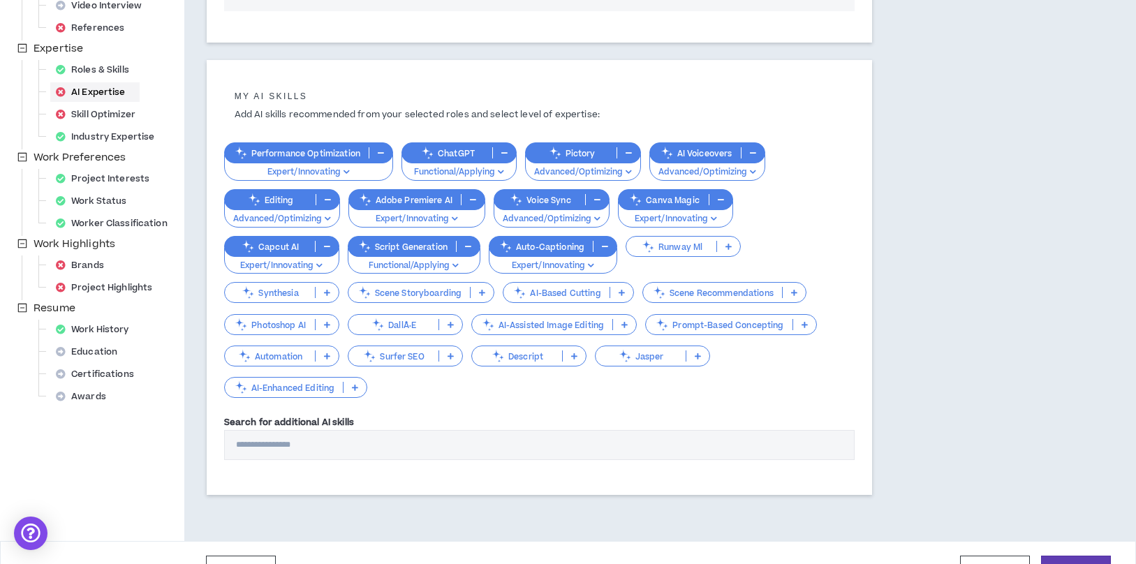
click at [530, 363] on div "Descript" at bounding box center [528, 355] width 115 height 21
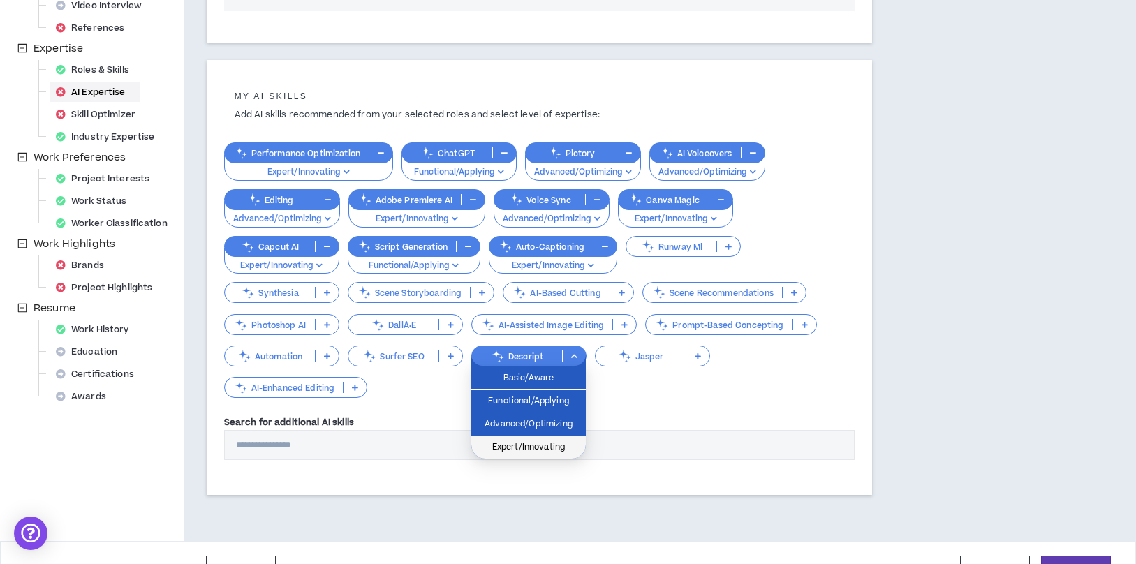
click at [534, 448] on span "Expert/Innovating" at bounding box center [528, 447] width 98 height 15
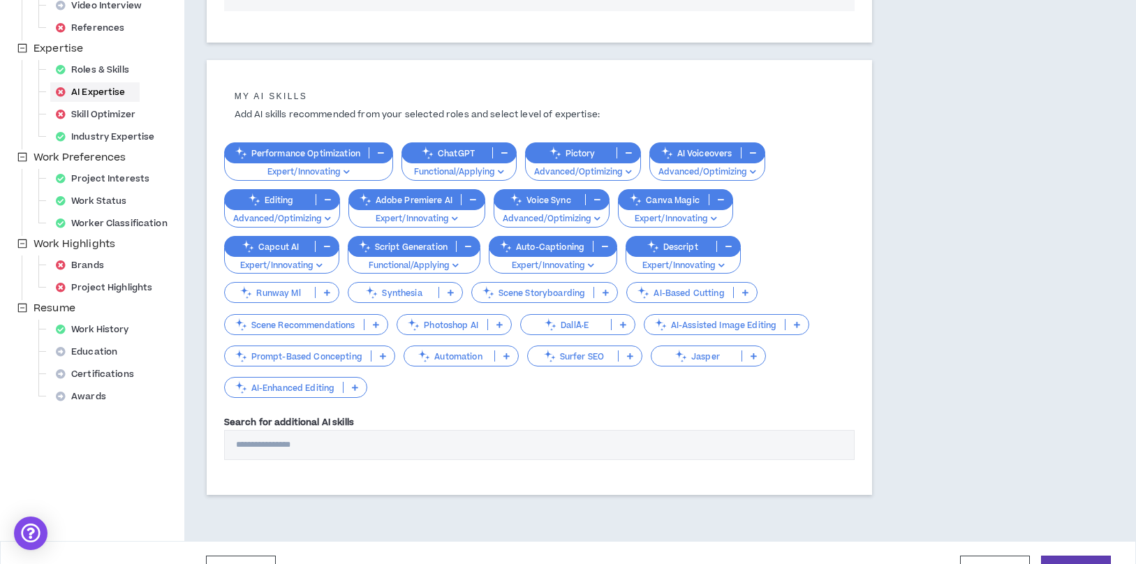
scroll to position [285, 0]
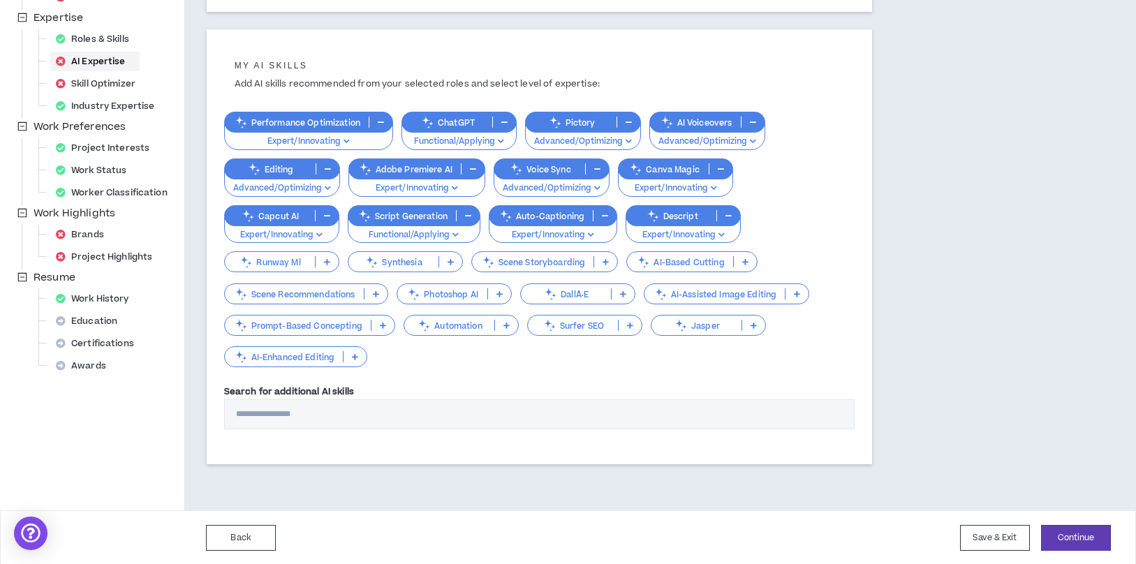
click at [463, 290] on p "Photoshop AI" at bounding box center [442, 294] width 90 height 10
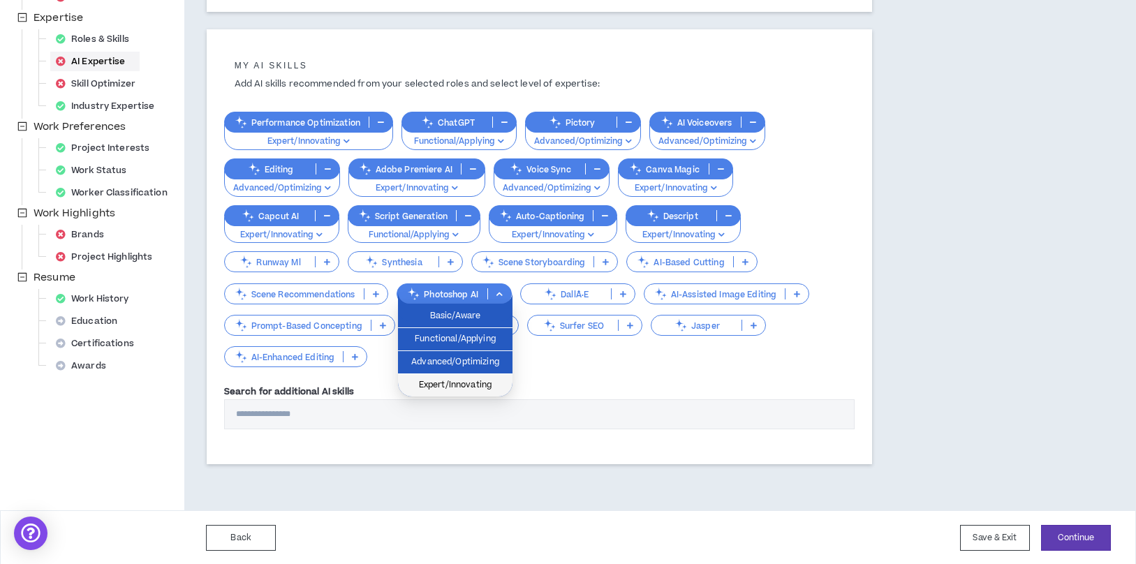
click at [457, 384] on span "Expert/Innovating" at bounding box center [455, 385] width 98 height 15
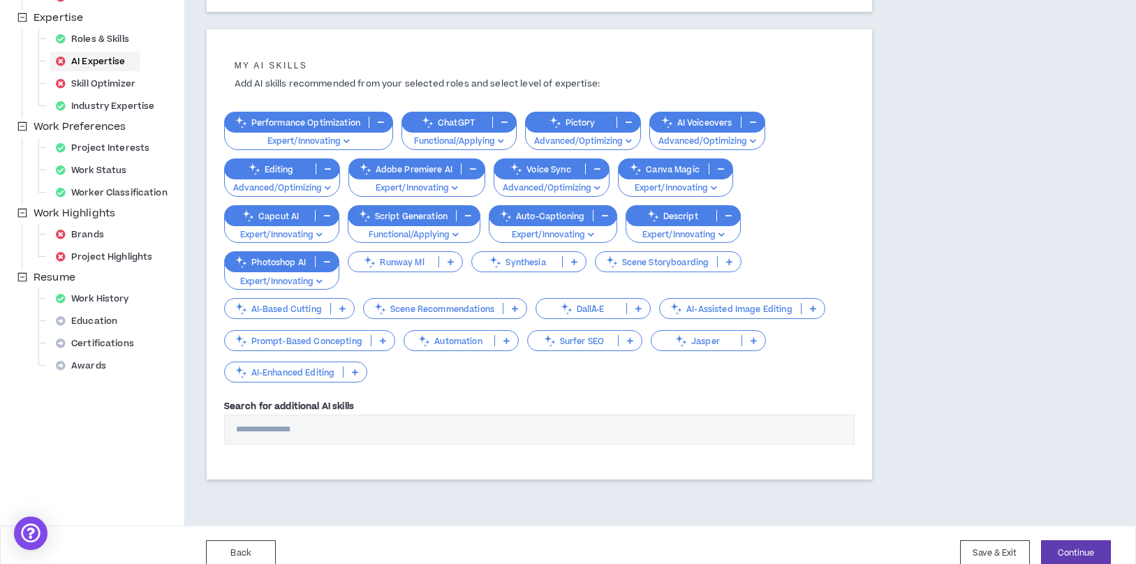
click at [704, 343] on p "Jasper" at bounding box center [696, 341] width 90 height 10
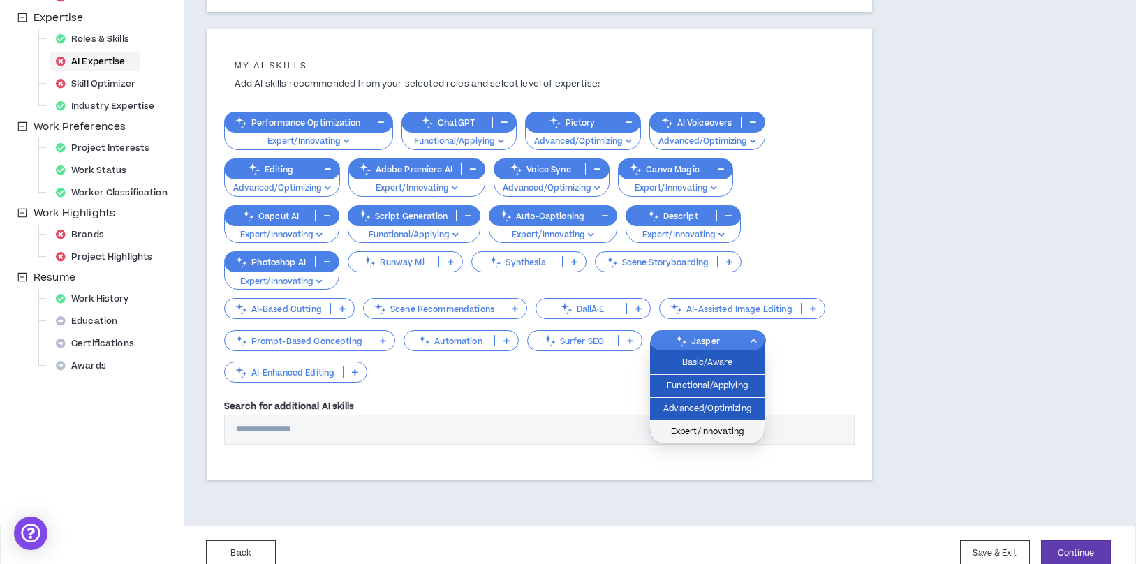
click at [702, 430] on span "Expert/Innovating" at bounding box center [707, 431] width 98 height 15
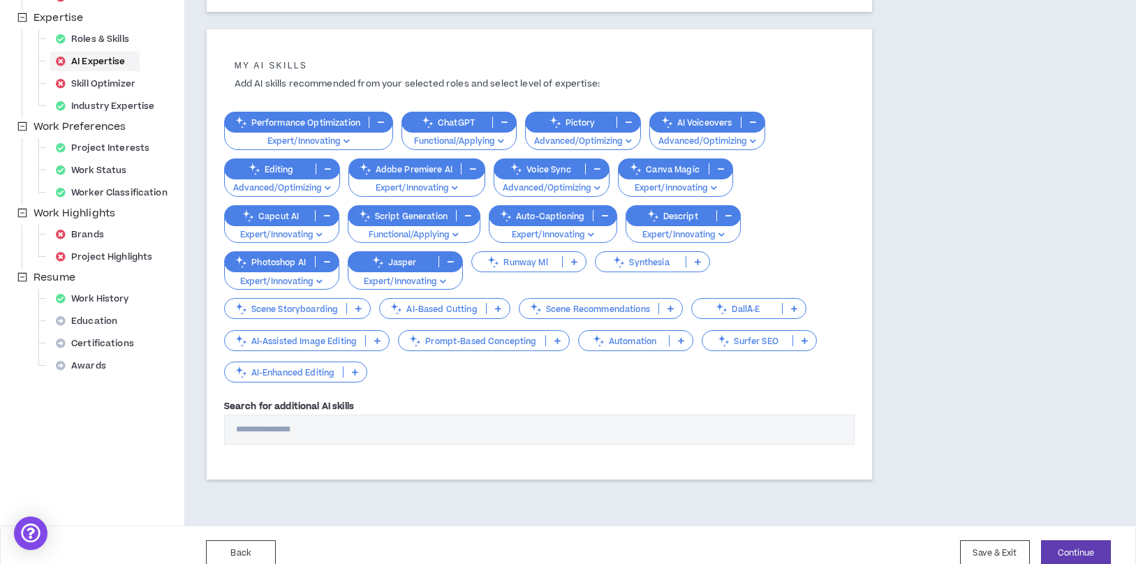
click at [739, 306] on p "DallÂ·E" at bounding box center [737, 309] width 90 height 10
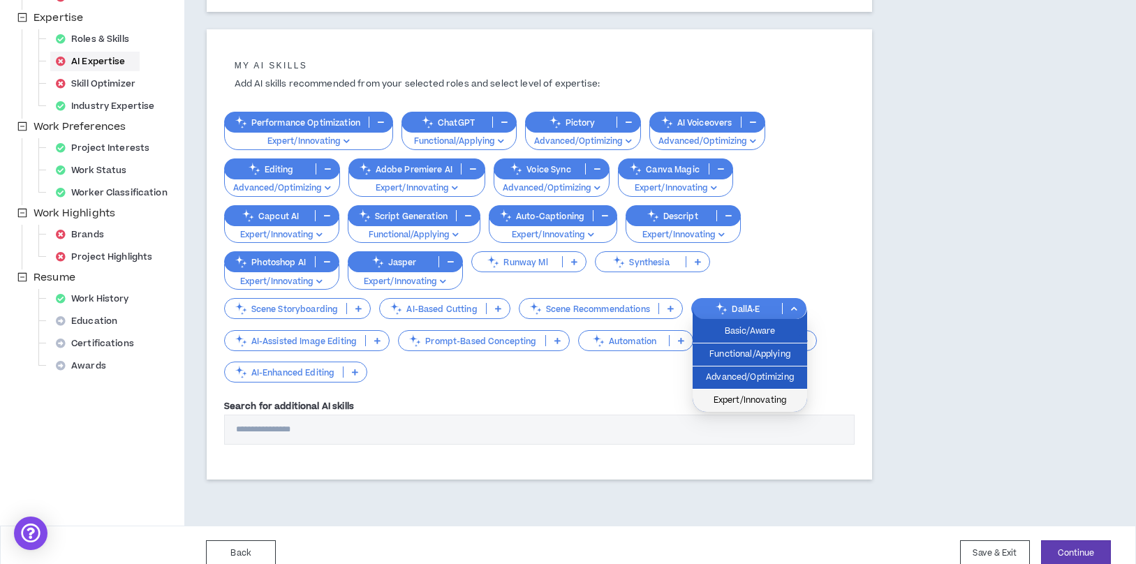
click at [750, 407] on span "Expert/Innovating" at bounding box center [750, 400] width 98 height 15
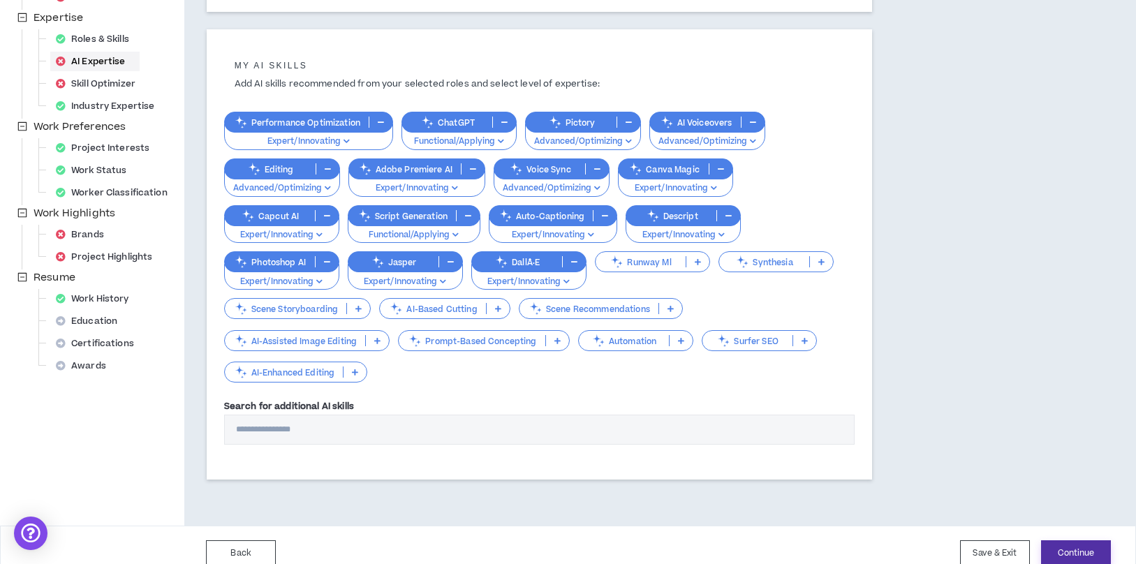
click at [1066, 546] on button "Continue" at bounding box center [1076, 553] width 70 height 26
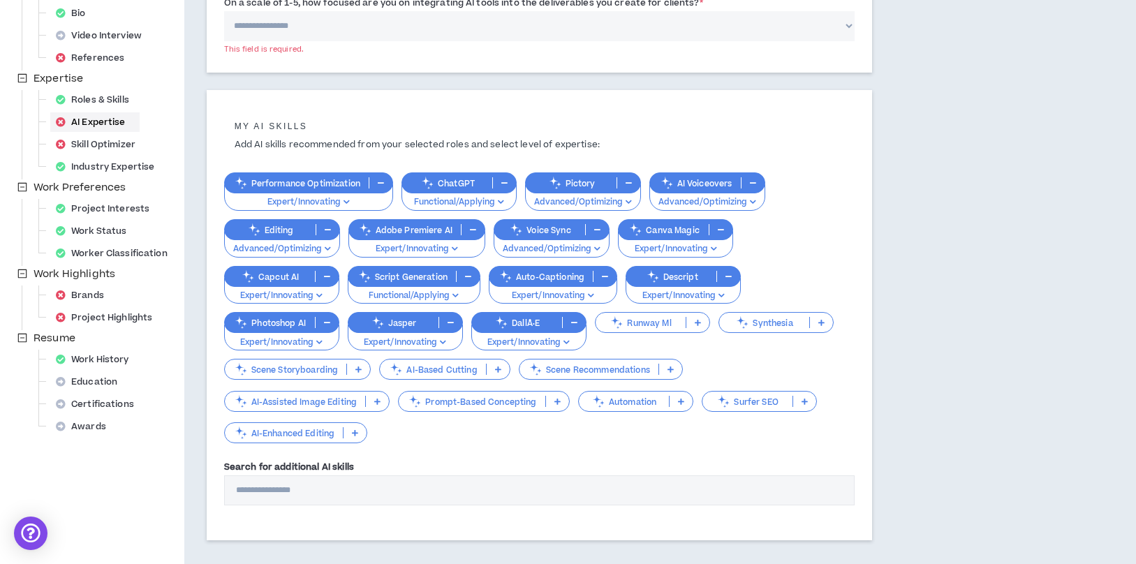
scroll to position [219, 0]
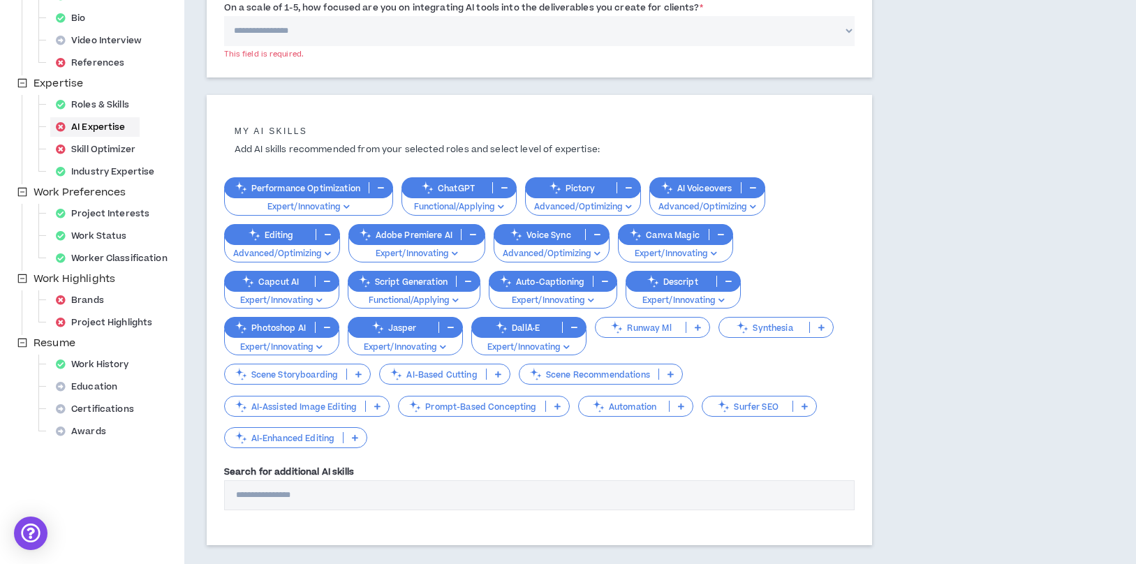
click at [579, 38] on select "**********" at bounding box center [539, 31] width 630 height 30
select select "*"
click at [224, 16] on select "**********" at bounding box center [539, 31] width 630 height 30
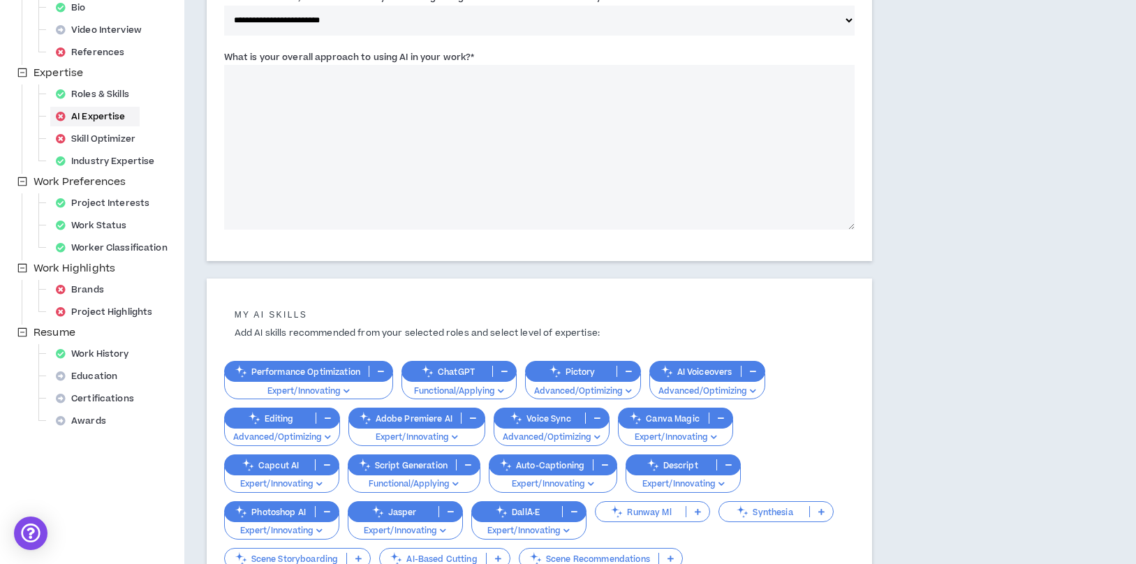
scroll to position [205, 0]
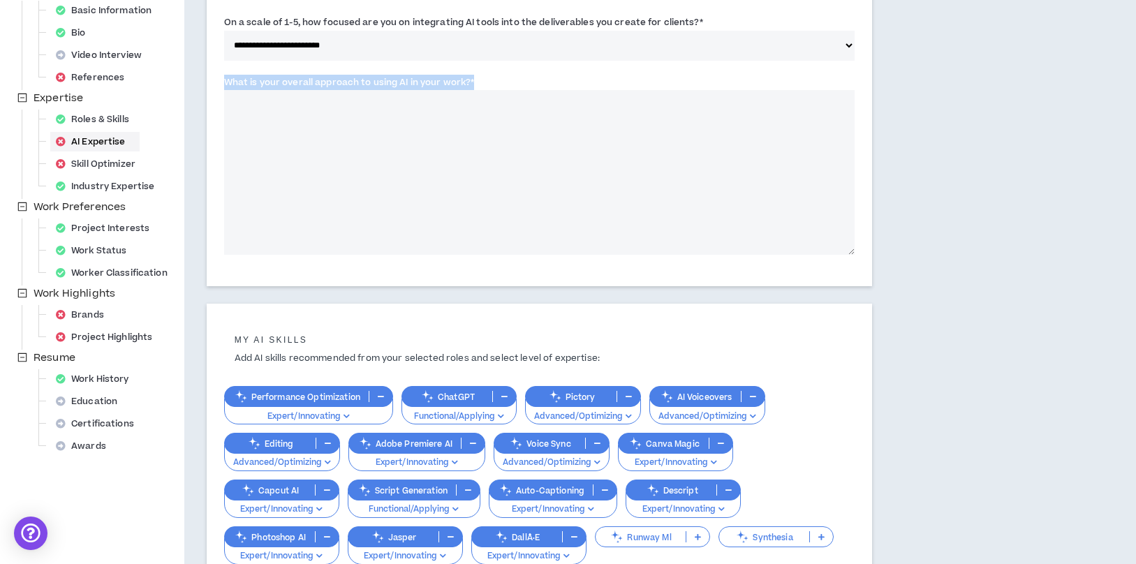
drag, startPoint x: 470, startPoint y: 82, endPoint x: 223, endPoint y: 79, distance: 247.1
click at [223, 79] on div "**********" at bounding box center [539, 126] width 665 height 320
copy label "What is your overall approach to using AI in your work?"
click at [393, 189] on textarea "What is your overall approach to using AI in your work? *" at bounding box center [539, 172] width 630 height 165
paste textarea "**********"
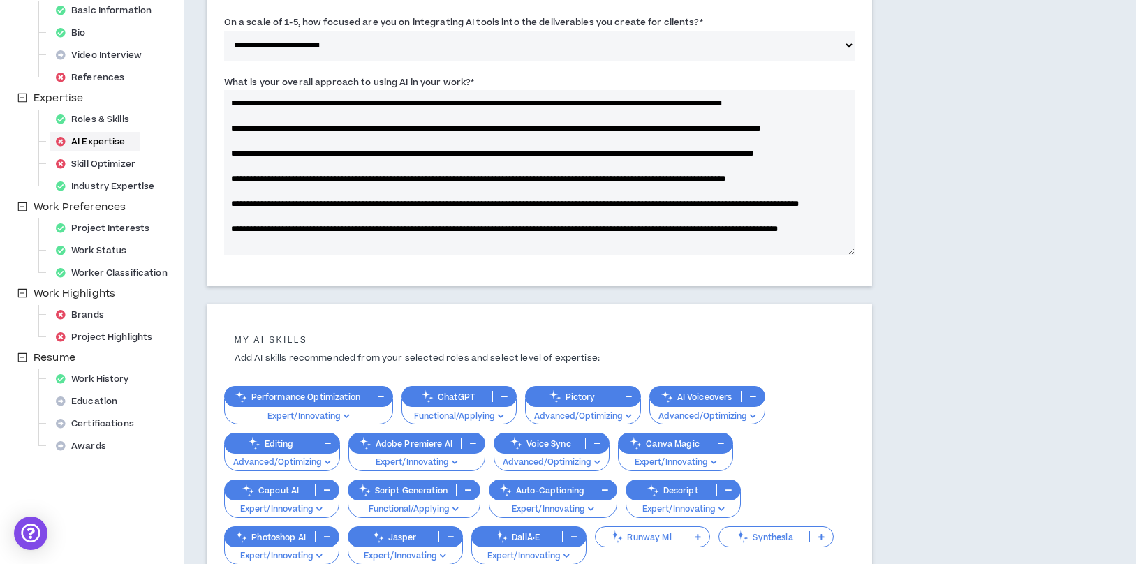
scroll to position [494, 0]
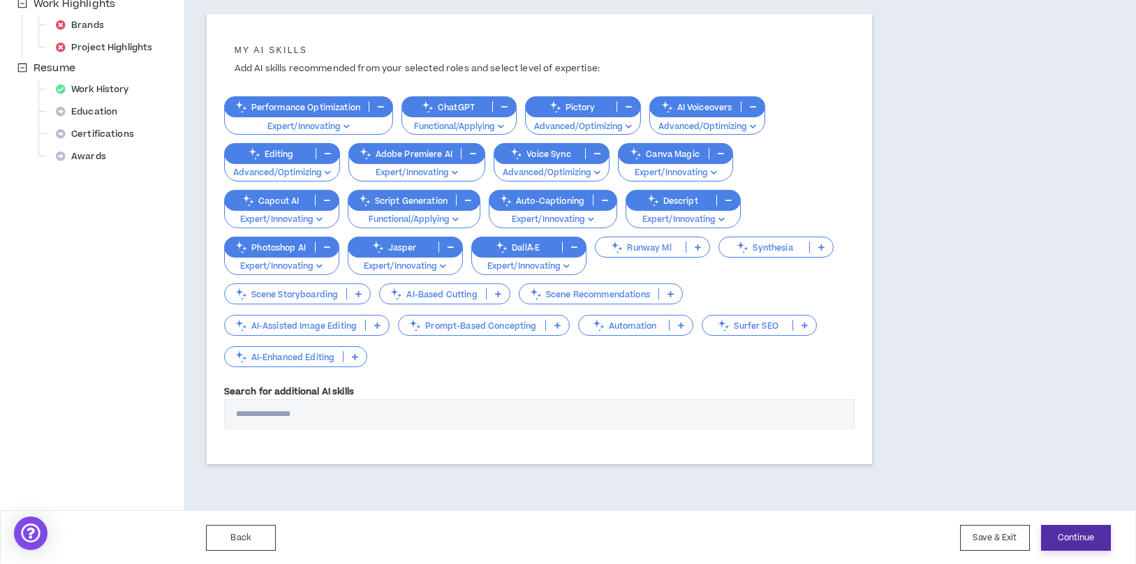
type textarea "**********"
click at [1075, 529] on button "Continue" at bounding box center [1076, 538] width 70 height 26
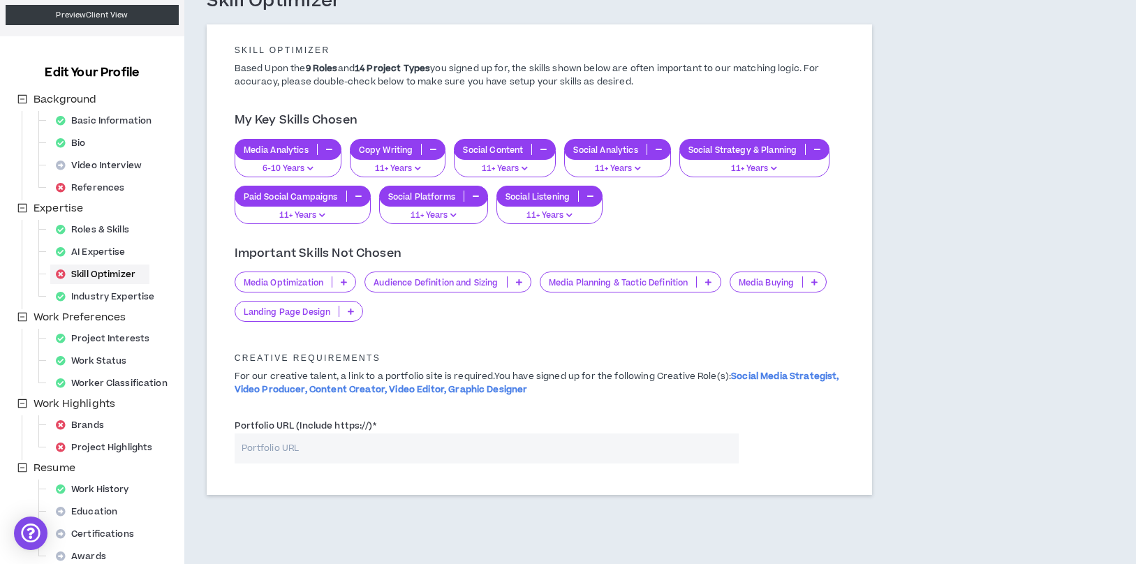
scroll to position [113, 0]
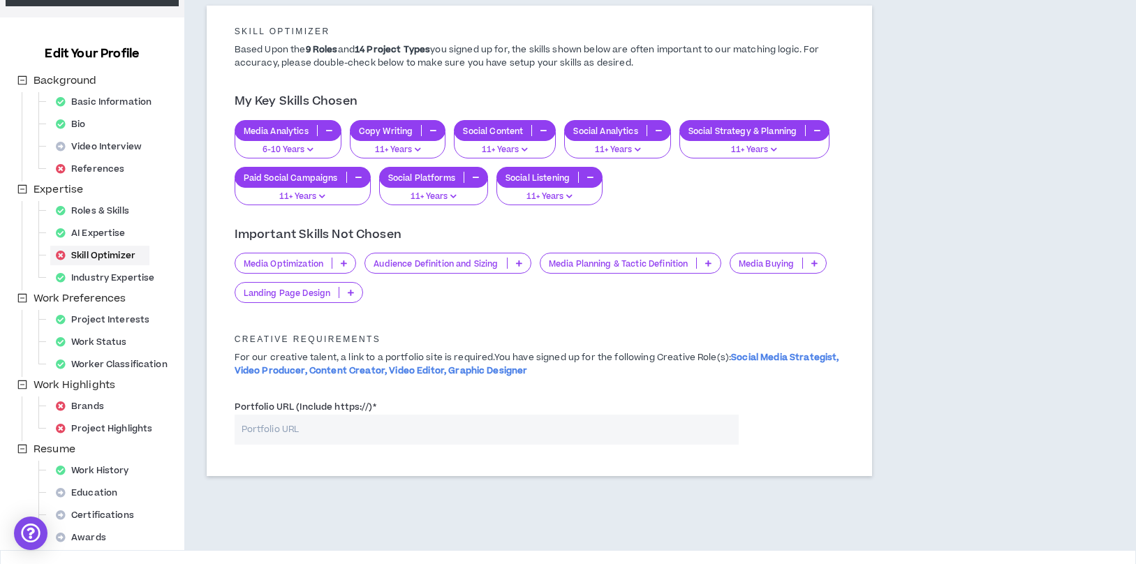
click at [348, 263] on p at bounding box center [343, 263] width 23 height 11
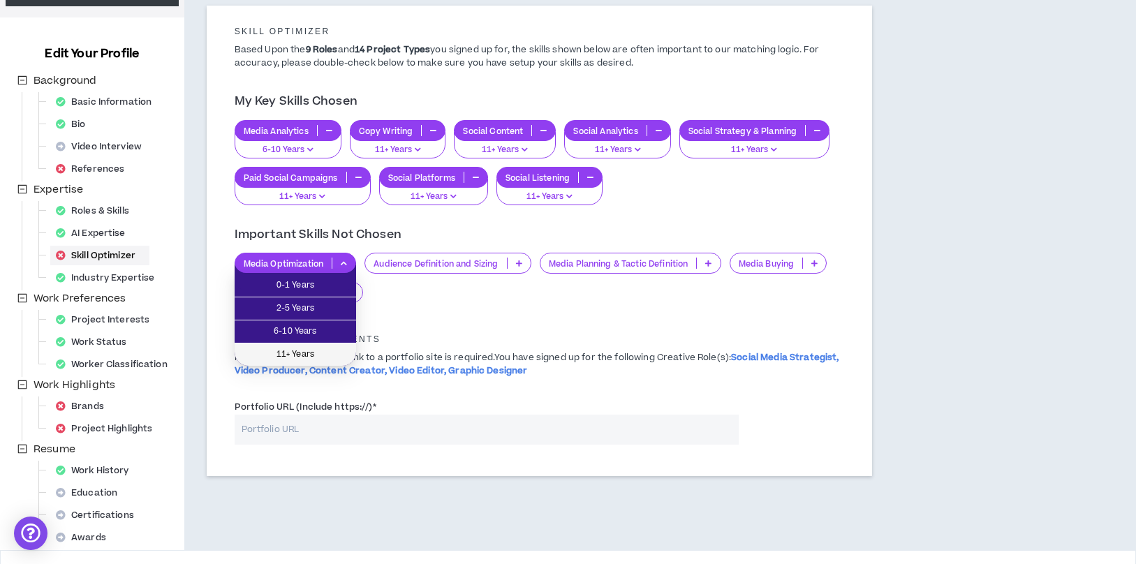
click at [323, 350] on span "11+ Years" at bounding box center [295, 354] width 105 height 15
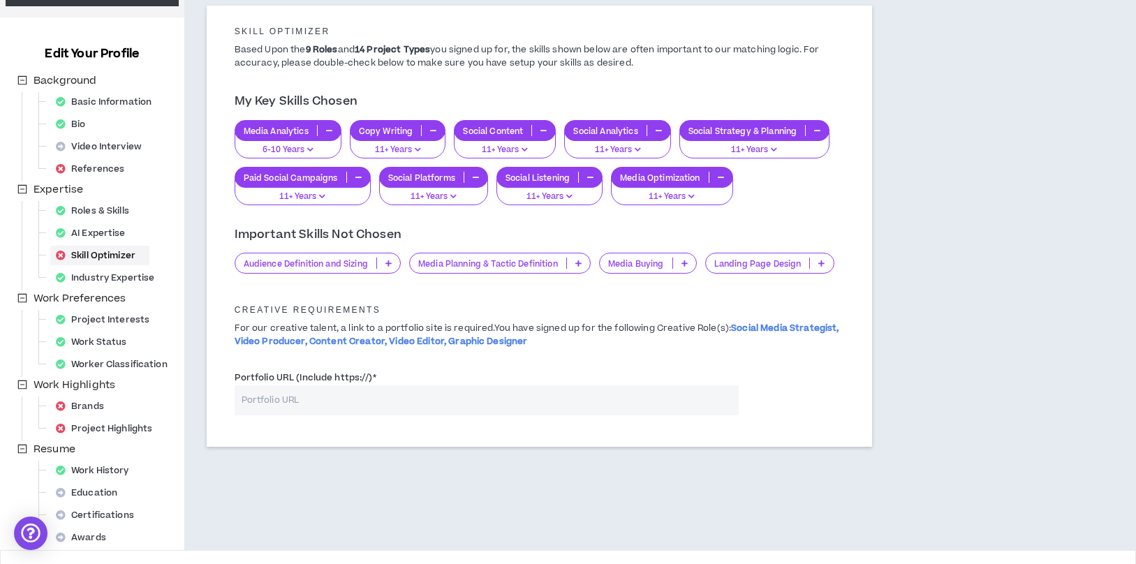
click at [392, 257] on div "Audience Definition and Sizing" at bounding box center [318, 263] width 166 height 21
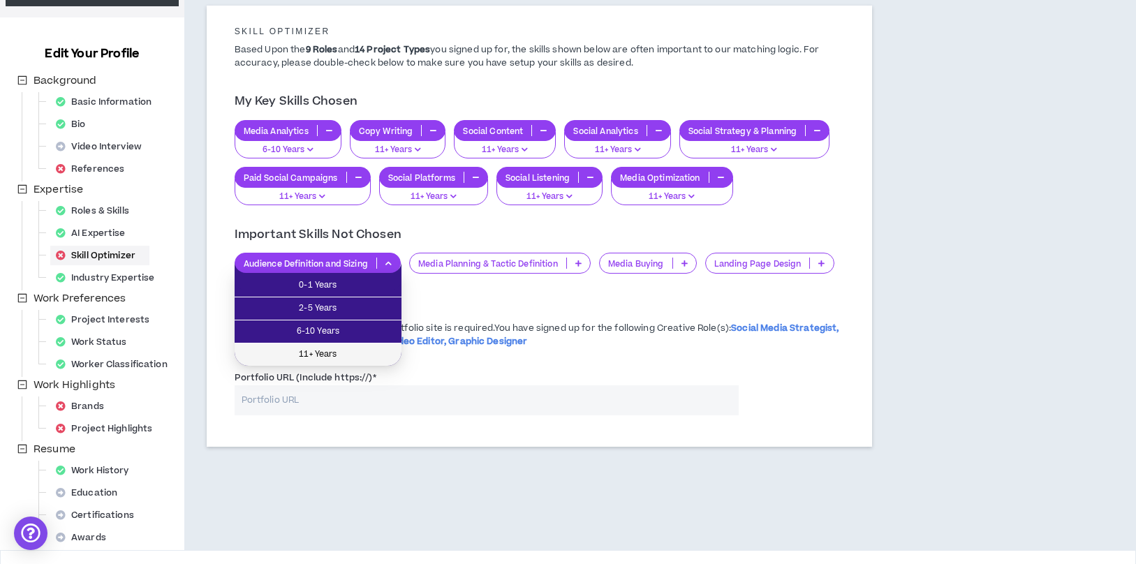
click at [374, 352] on span "11+ Years" at bounding box center [318, 354] width 150 height 15
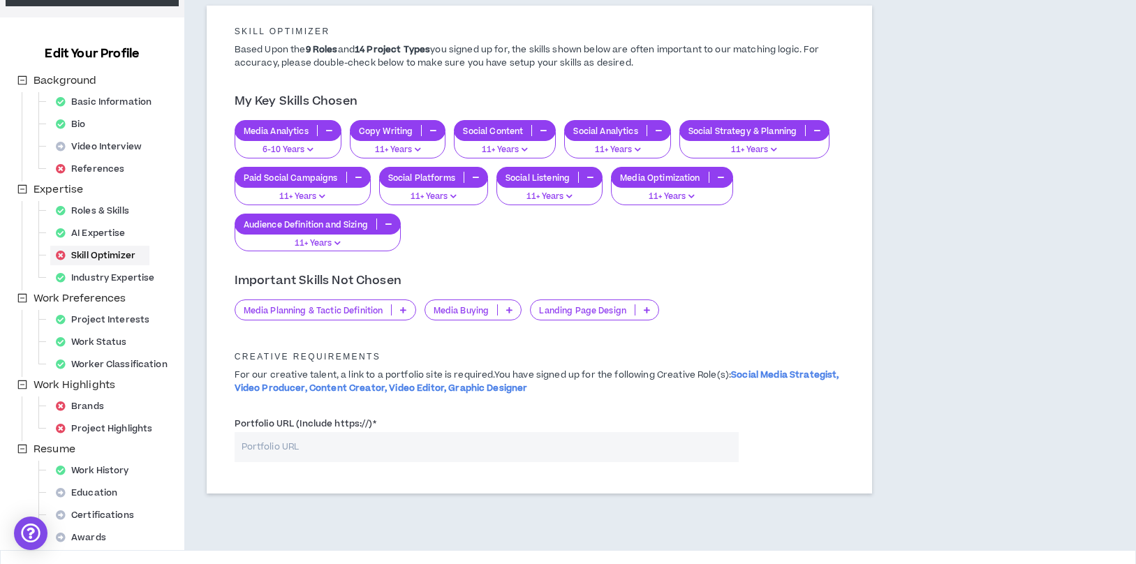
click at [380, 315] on p "Media Planning & Tactic Definition" at bounding box center [313, 310] width 156 height 10
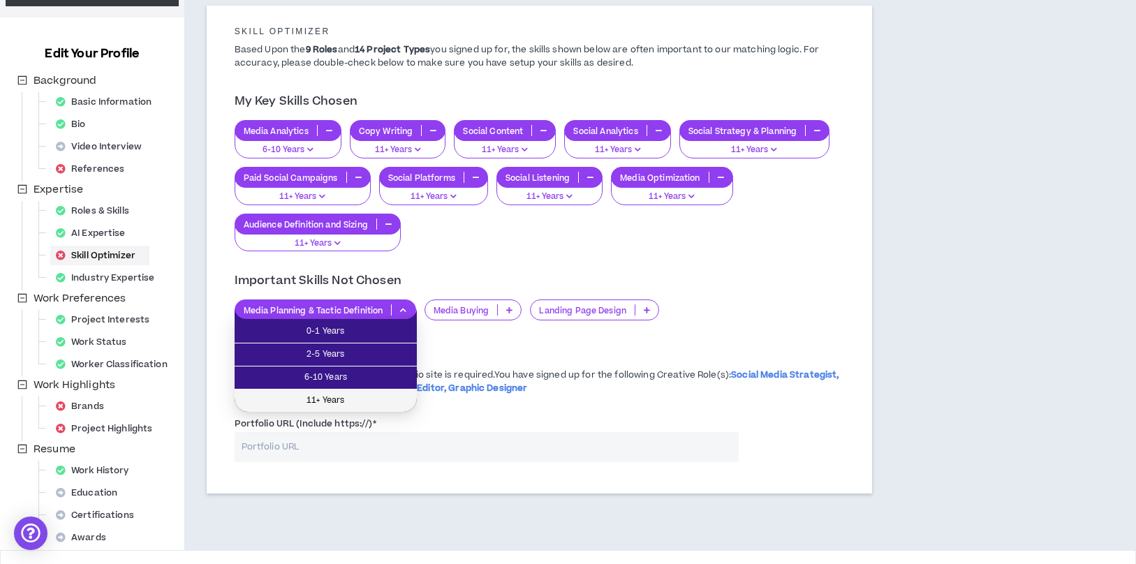
click at [369, 392] on li "11+ Years" at bounding box center [326, 400] width 182 height 22
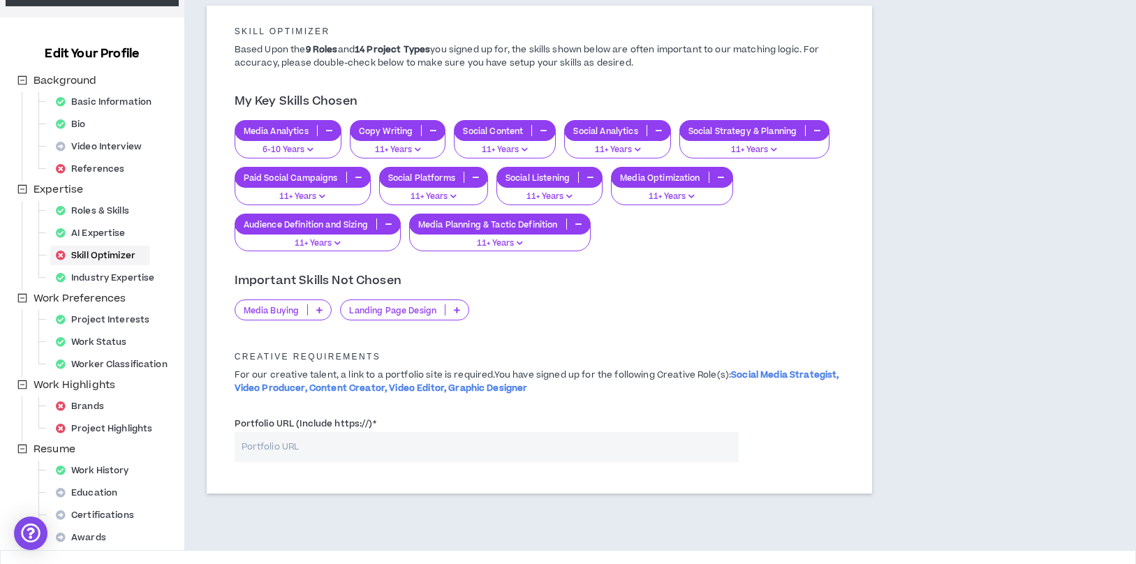
click at [423, 313] on p "Landing Page Design" at bounding box center [393, 310] width 104 height 10
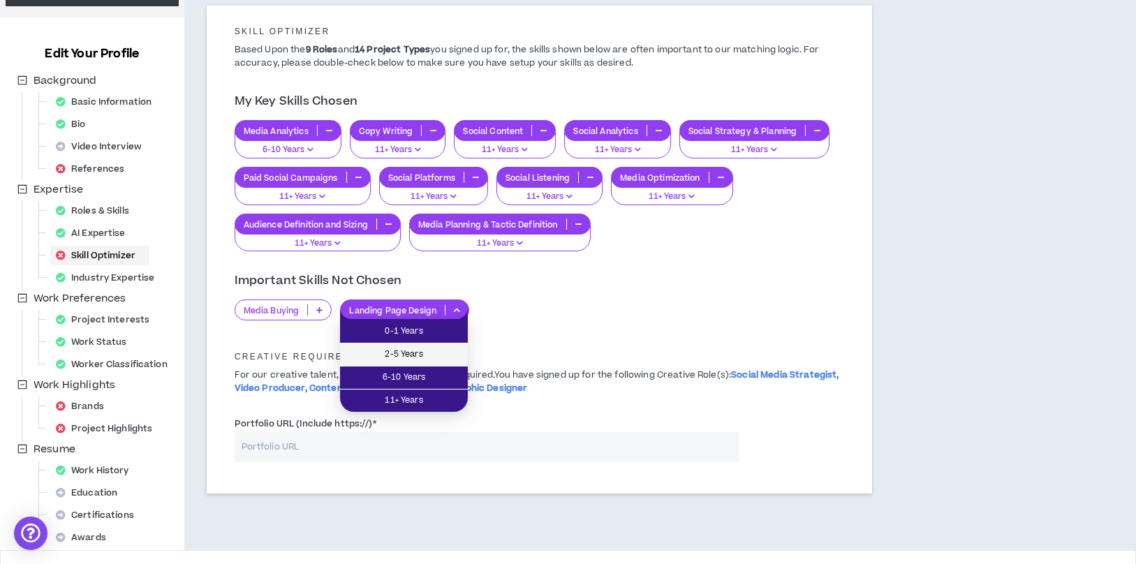
click at [424, 352] on span "2-5 Years" at bounding box center [403, 354] width 111 height 15
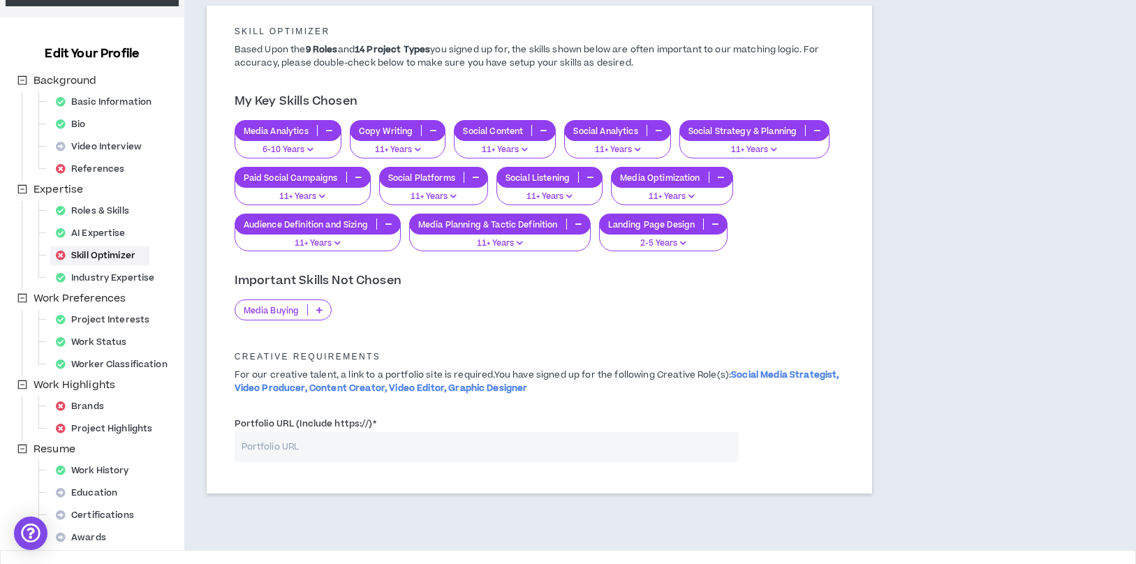
click at [590, 452] on input "Portfolio URL (Include https://) *" at bounding box center [487, 447] width 504 height 30
paste input "[URL][DOMAIN_NAME]"
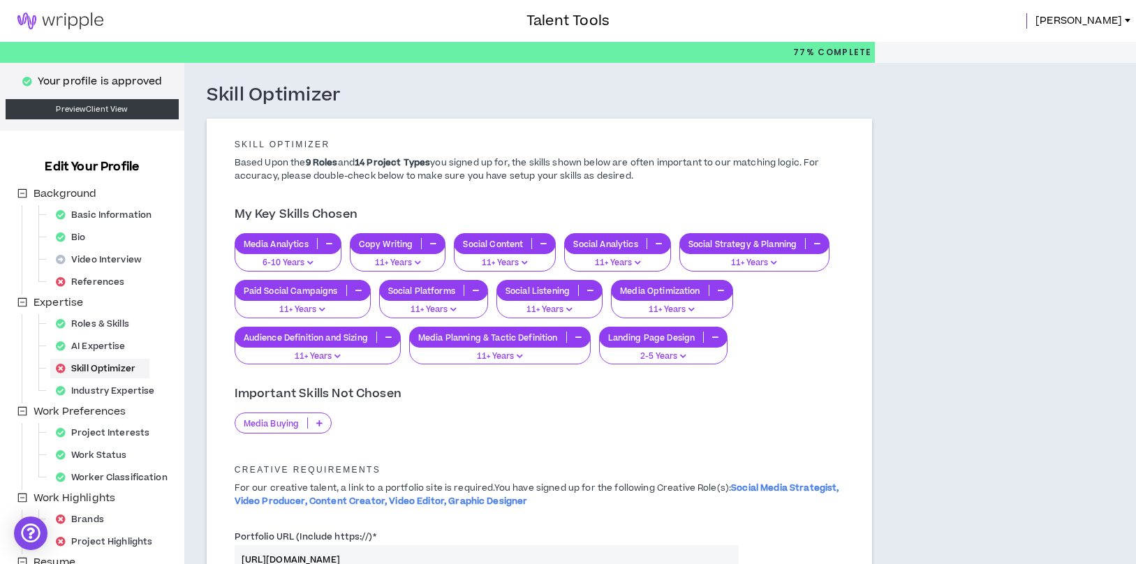
scroll to position [189, 0]
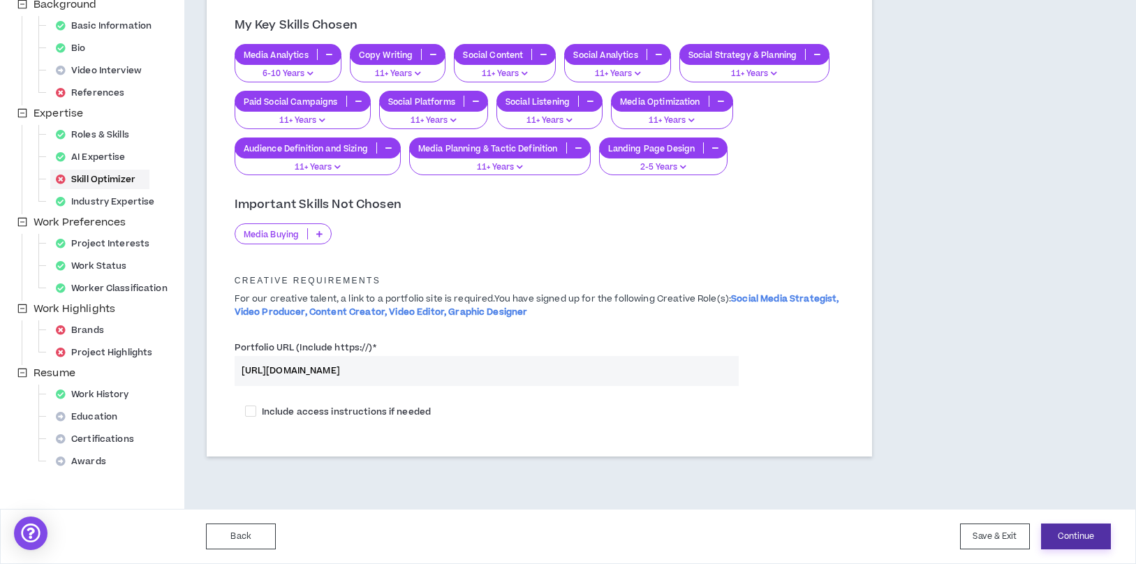
type input "[URL][DOMAIN_NAME]"
click at [1054, 526] on button "Continue" at bounding box center [1076, 536] width 70 height 26
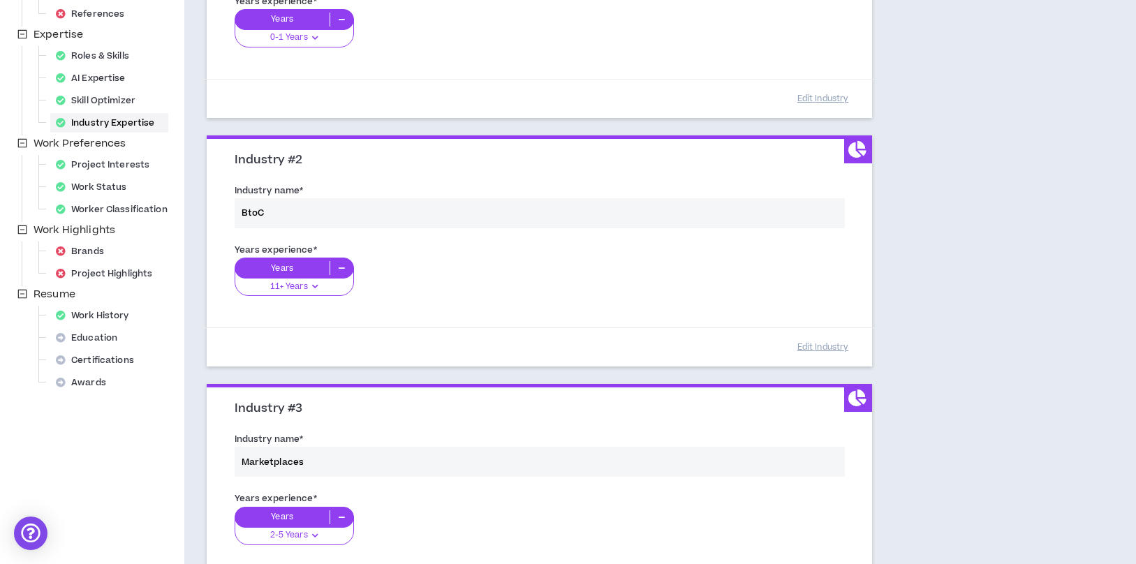
scroll to position [276, 0]
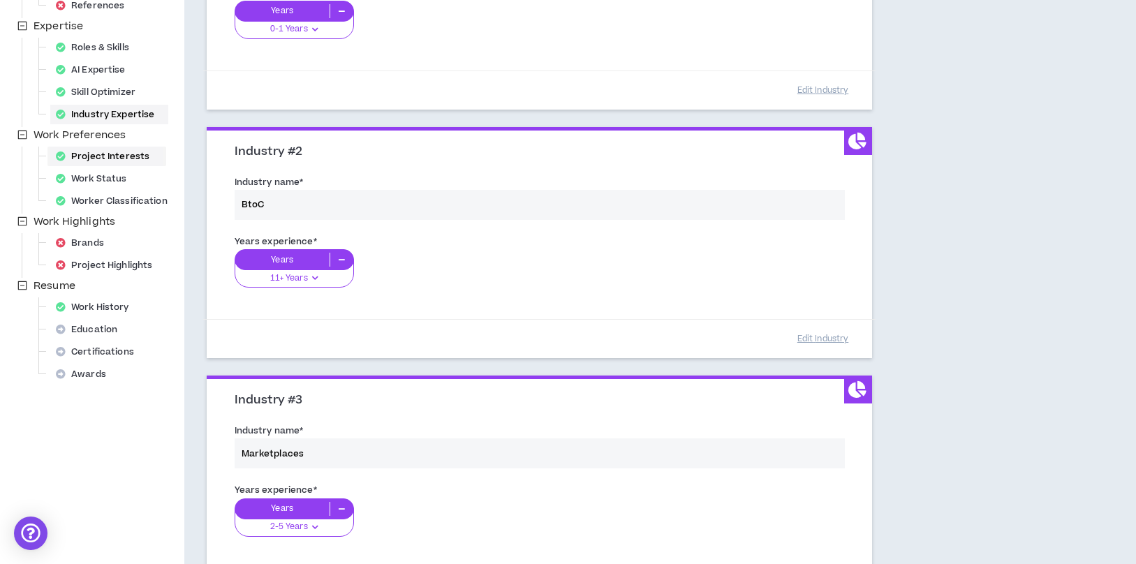
click at [119, 157] on div "Project Interests" at bounding box center [106, 157] width 113 height 20
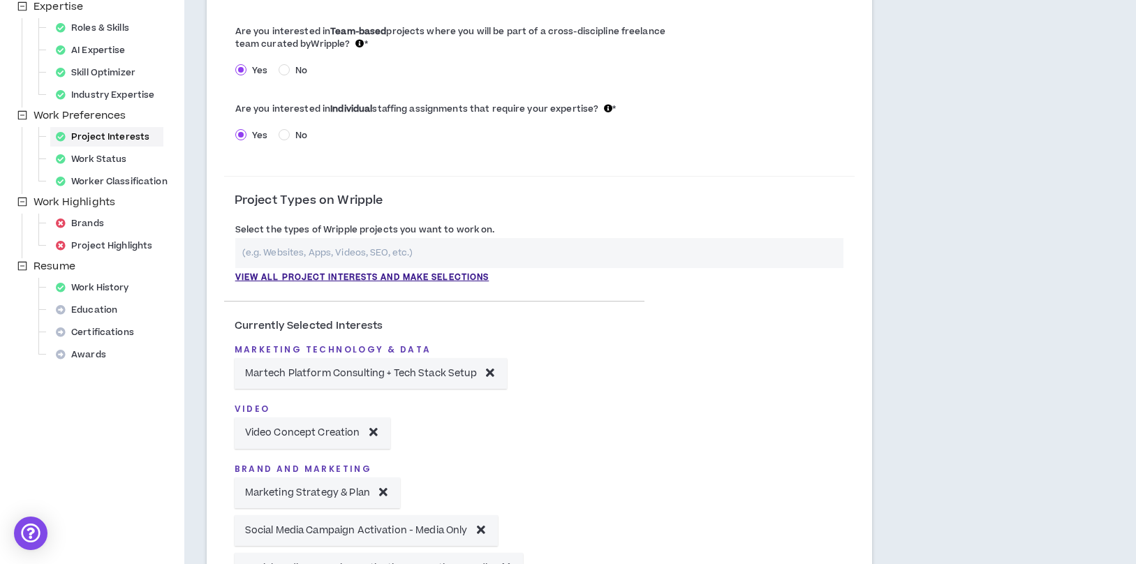
scroll to position [292, 0]
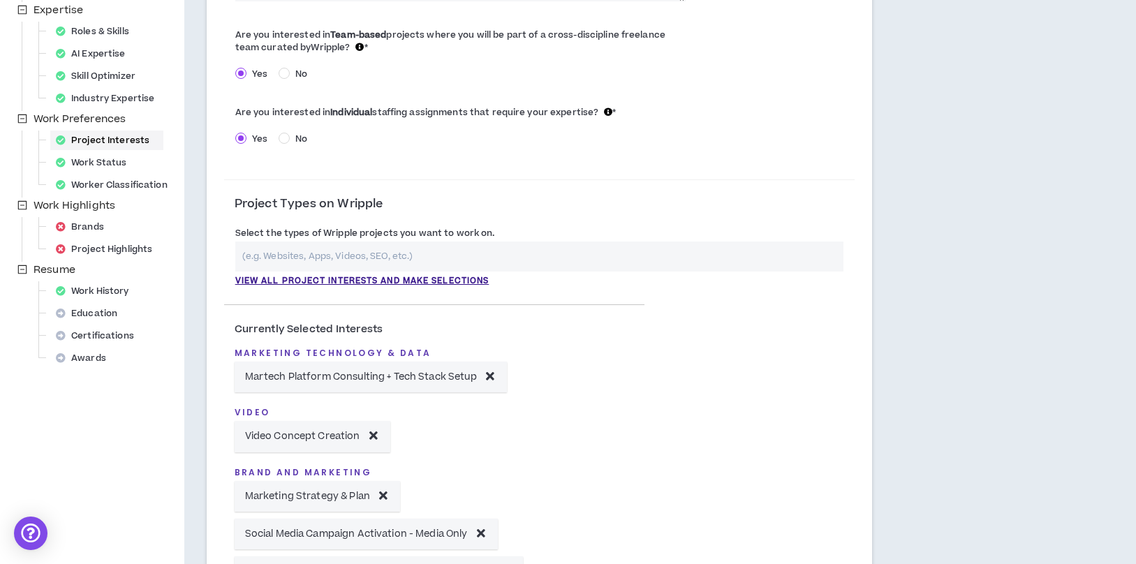
click at [386, 253] on input "text" at bounding box center [539, 256] width 608 height 30
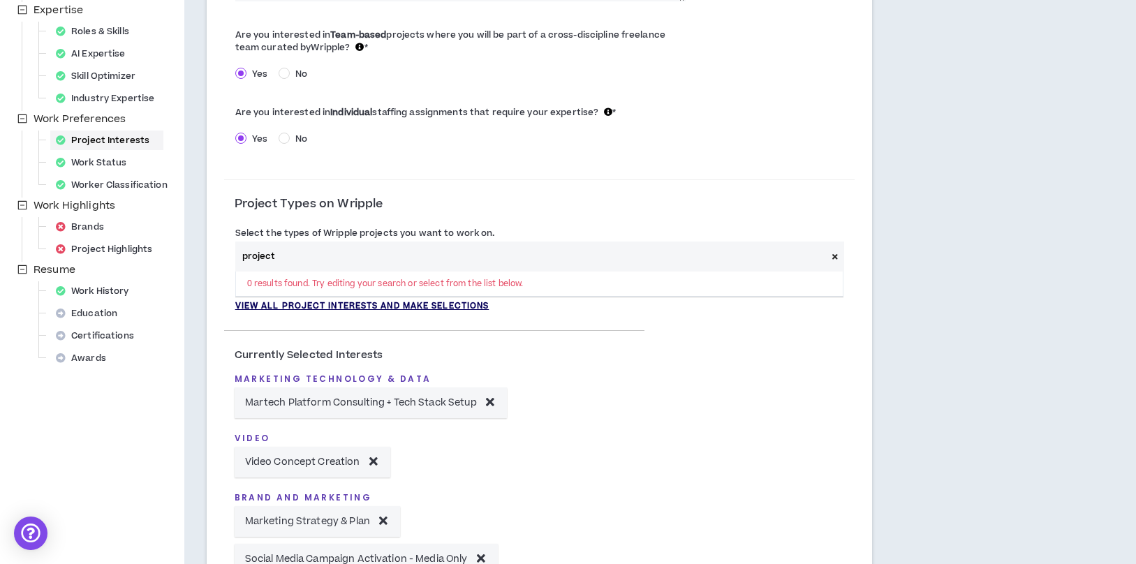
type input "project"
click at [435, 308] on p "View all project interests and make selections" at bounding box center [362, 306] width 254 height 13
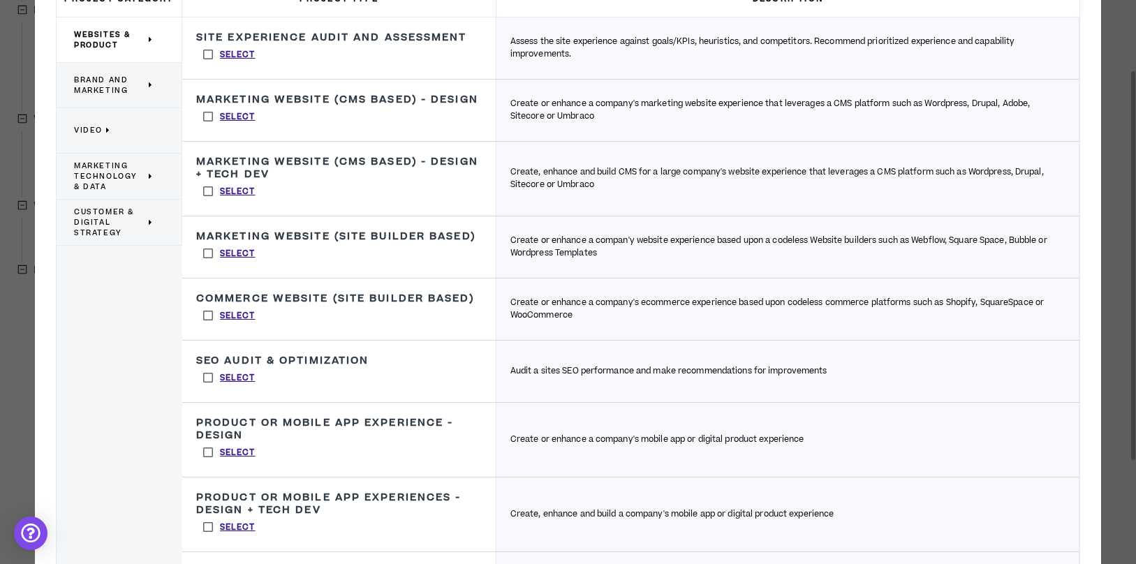
click at [91, 75] on span "Brand and Marketing" at bounding box center [109, 85] width 71 height 21
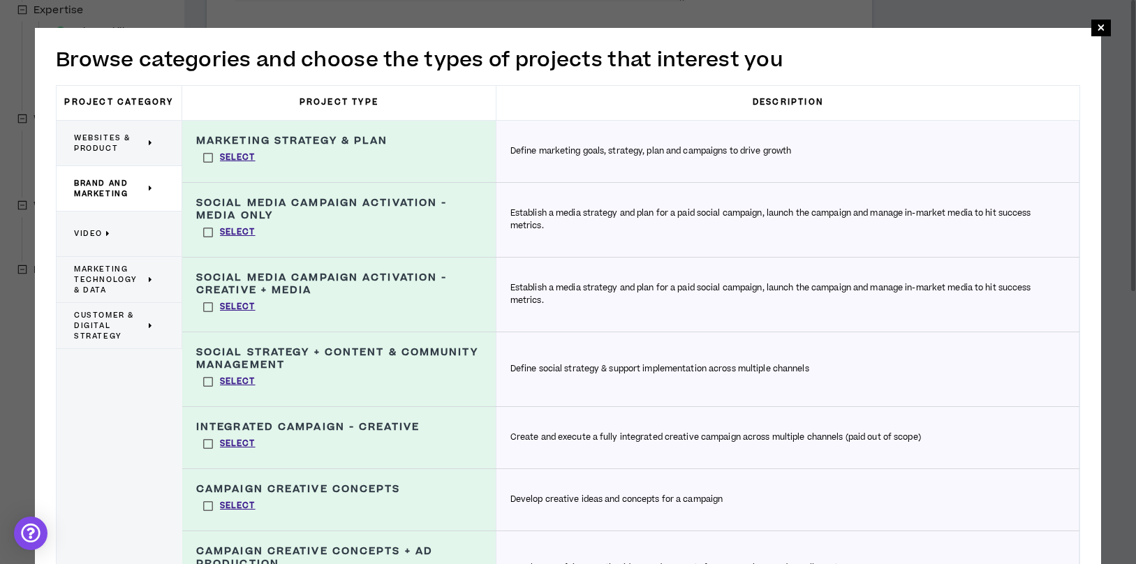
click at [126, 235] on p "Video" at bounding box center [114, 233] width 80 height 31
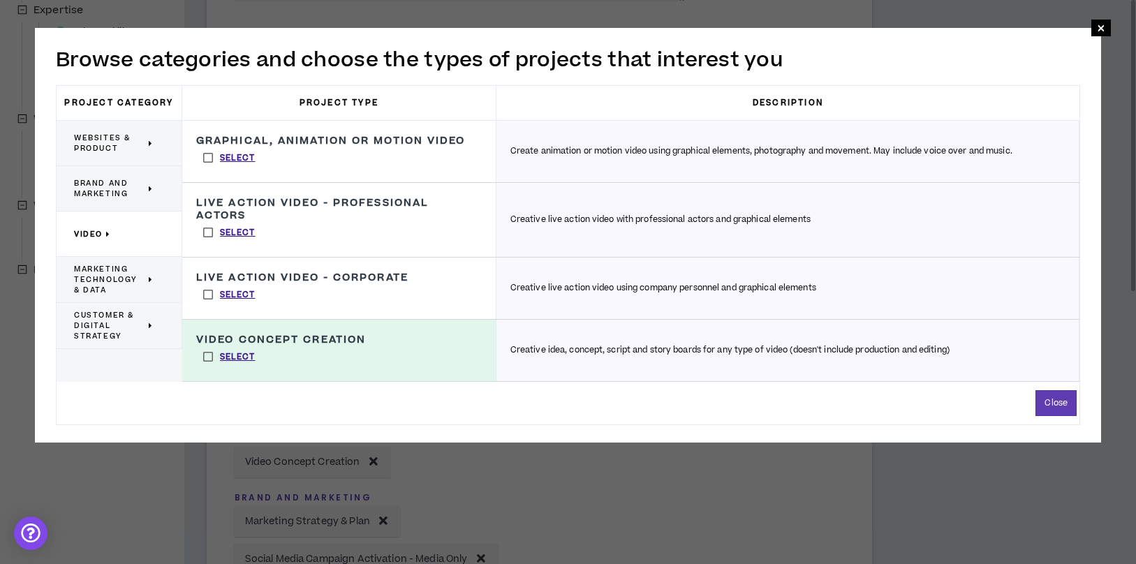
click at [123, 280] on span "Marketing Technology & Data" at bounding box center [109, 279] width 71 height 31
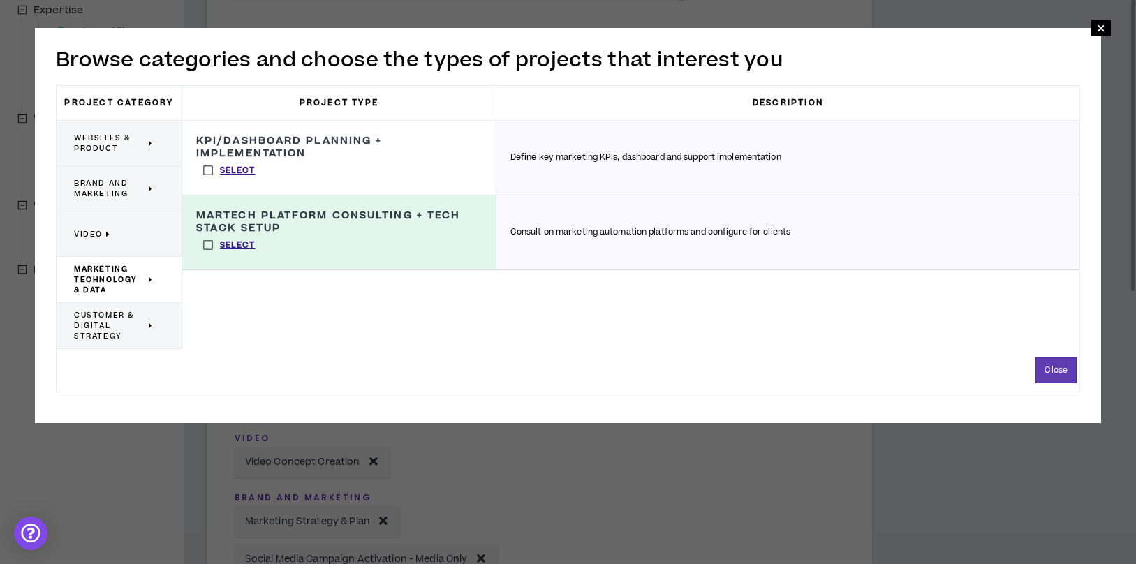
click at [137, 336] on span "Customer & Digital Strategy" at bounding box center [109, 325] width 71 height 31
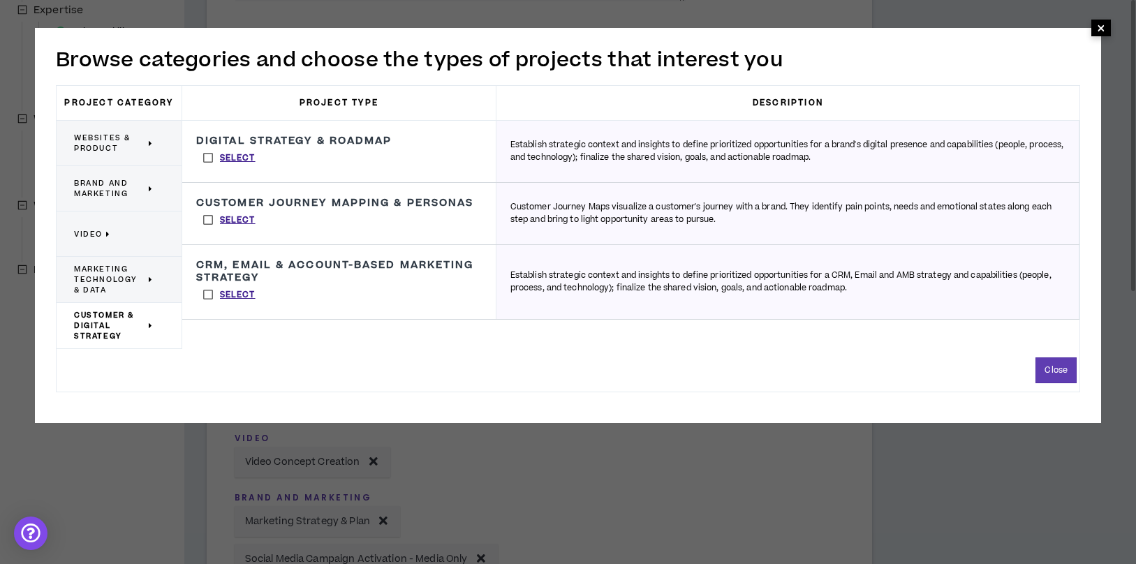
click at [1100, 34] on span "×" at bounding box center [1100, 28] width 8 height 17
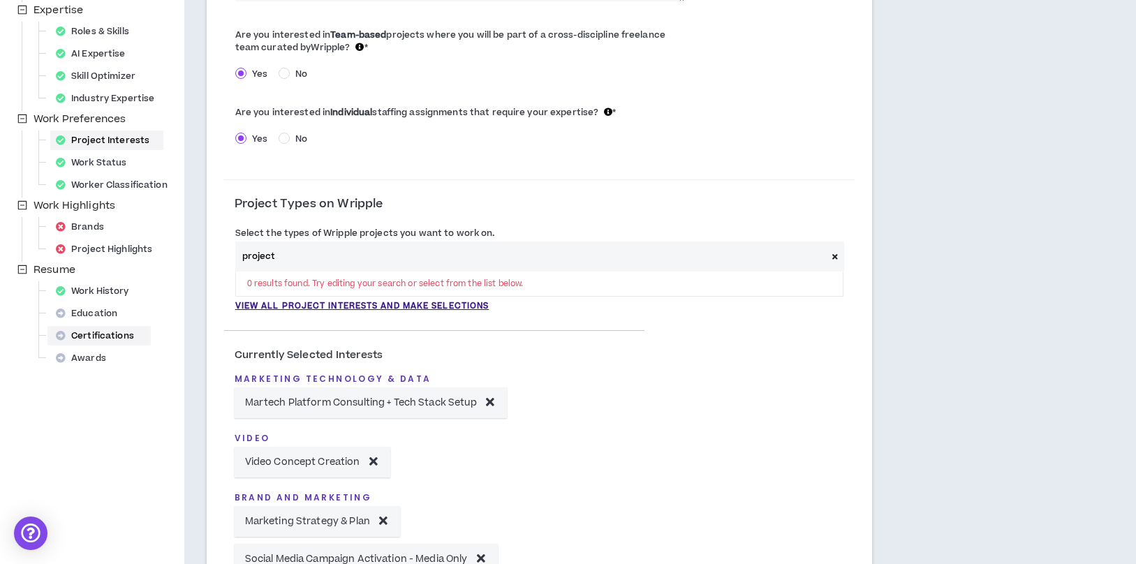
click at [120, 338] on div "Certifications" at bounding box center [99, 336] width 98 height 20
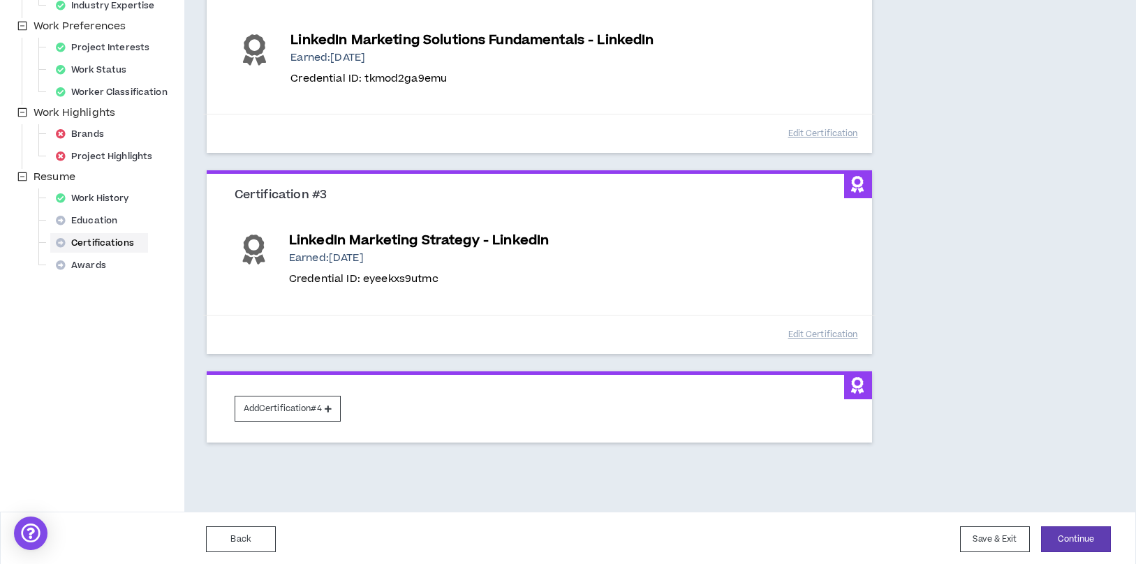
scroll to position [387, 0]
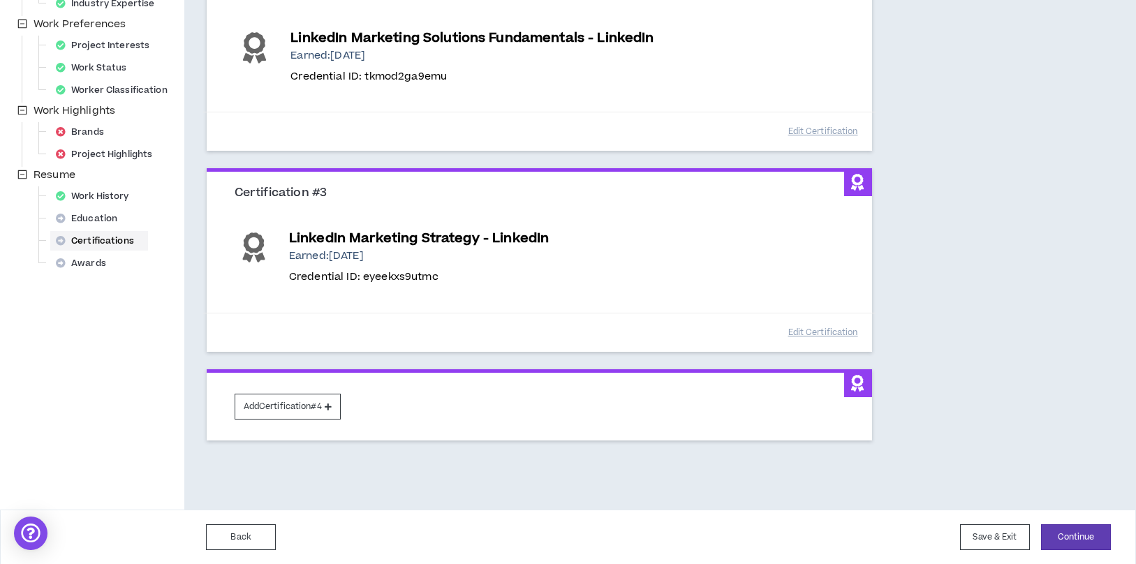
click at [292, 389] on div "Add Certification #4" at bounding box center [539, 404] width 665 height 71
click at [293, 404] on button "Add Certification #4" at bounding box center [288, 407] width 106 height 26
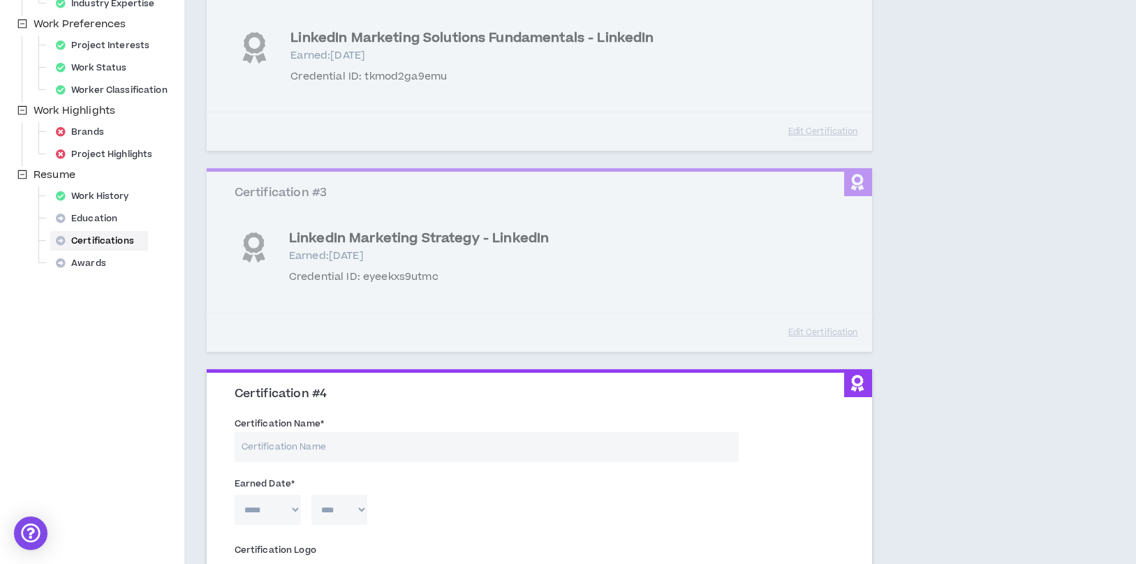
click at [304, 438] on input "Certification Name *" at bounding box center [487, 447] width 504 height 30
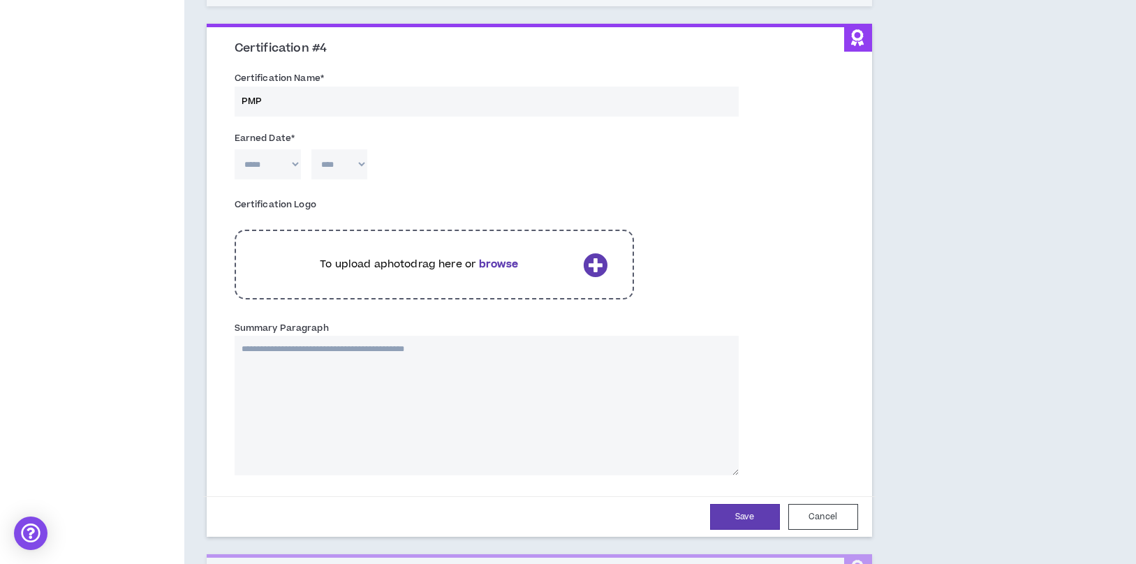
scroll to position [734, 0]
type input "PMP - Project Management Institute"
click at [295, 166] on select "***** *** *** *** *** *** **** *** *** **** *** *** ***" at bounding box center [268, 163] width 66 height 30
select select "*"
click at [235, 148] on select "***** *** *** *** *** *** **** *** *** **** *** *** ***" at bounding box center [268, 163] width 66 height 30
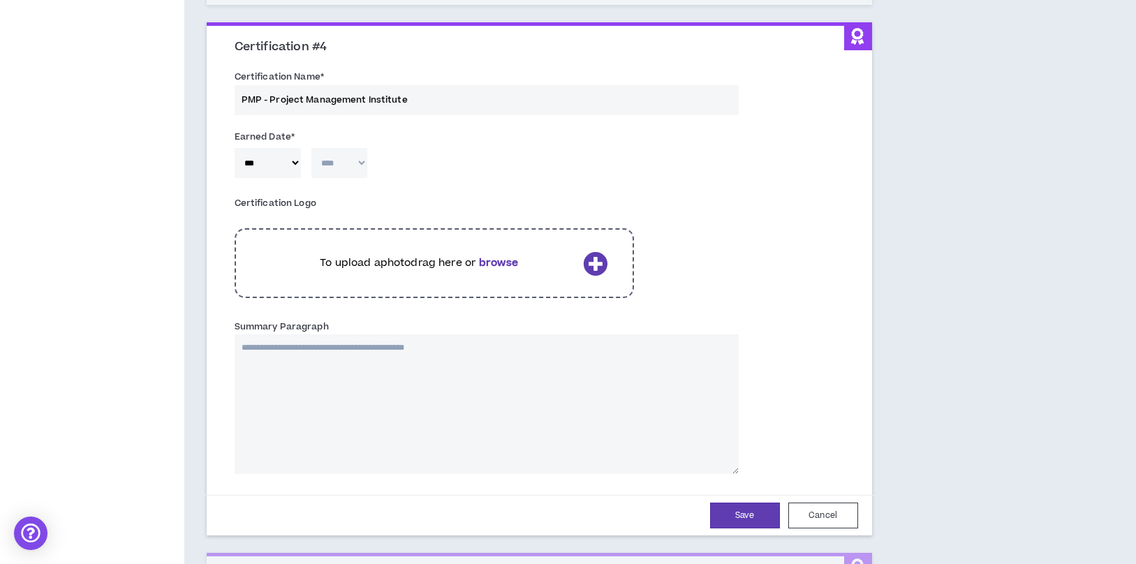
click at [336, 164] on select "**** **** **** **** **** **** **** **** **** **** **** **** **** **** **** ****…" at bounding box center [339, 163] width 56 height 30
click at [257, 104] on input "PMP - Project Management Institute" at bounding box center [487, 100] width 504 height 30
type input "Project Management Professional - Project Management Institute"
click at [343, 177] on select "**** **** **** **** **** **** **** **** **** **** **** **** **** **** **** ****…" at bounding box center [339, 163] width 56 height 30
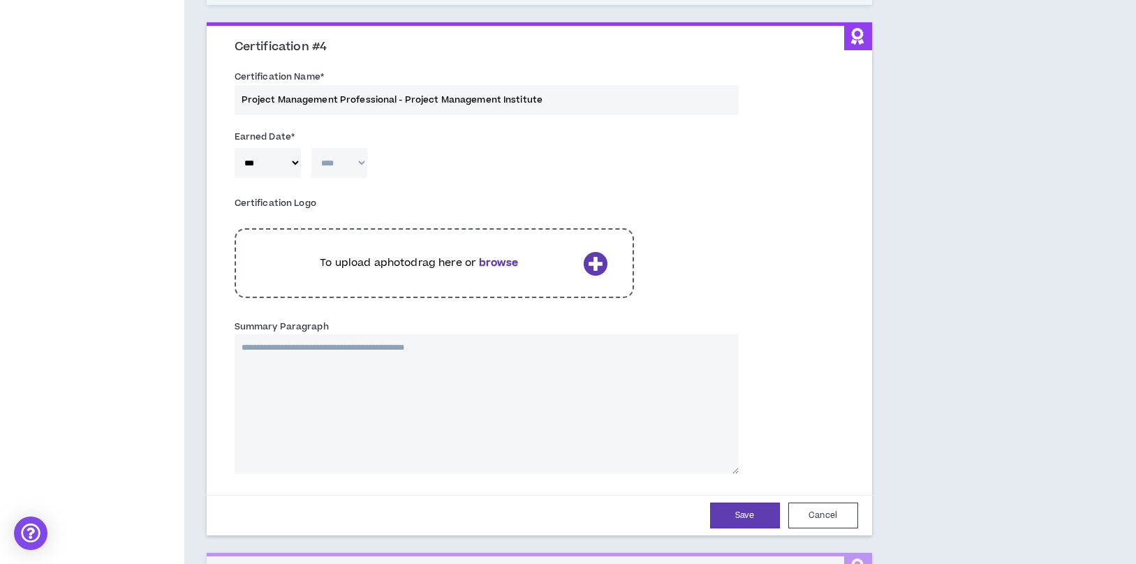
select select "****"
click at [311, 148] on select "**** **** **** **** **** **** **** **** **** **** **** **** **** **** **** ****…" at bounding box center [339, 163] width 56 height 30
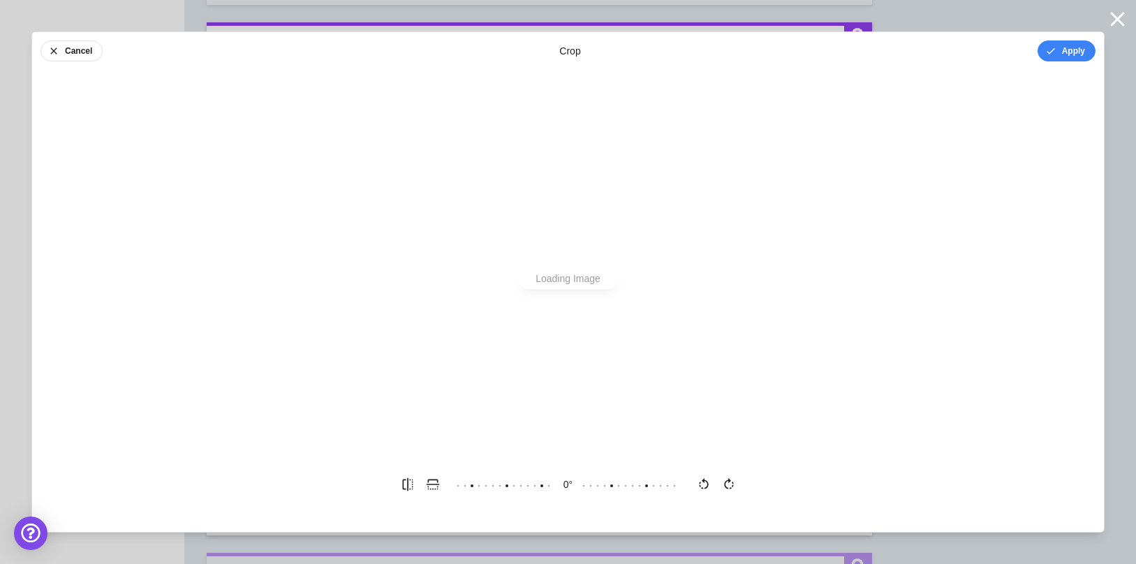
scroll to position [0, 0]
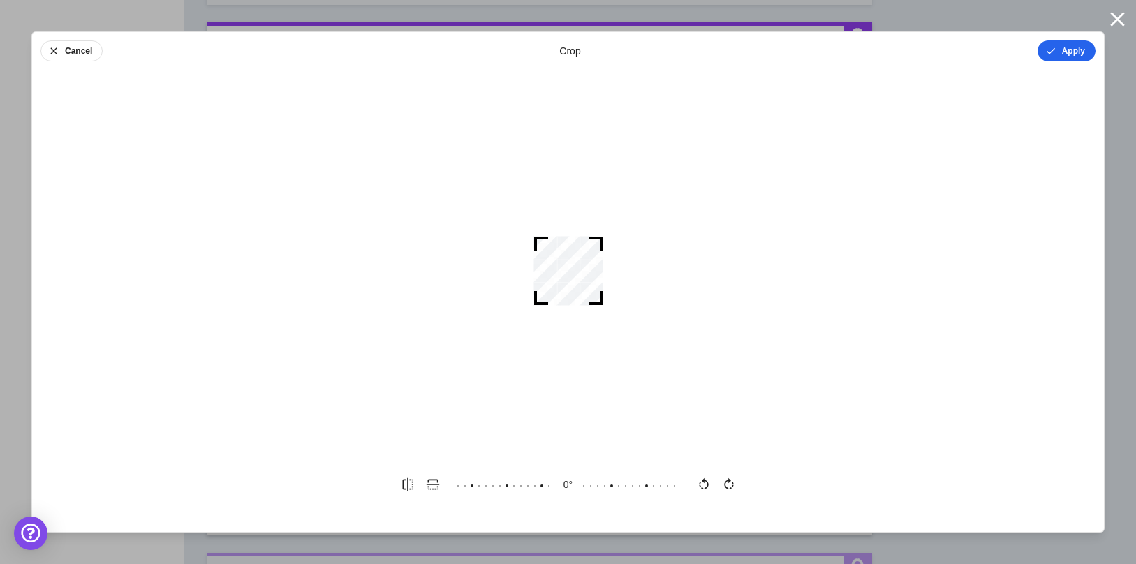
click at [1073, 61] on button "Apply" at bounding box center [1066, 50] width 58 height 21
click at [1074, 51] on button "Done" at bounding box center [1074, 50] width 42 height 21
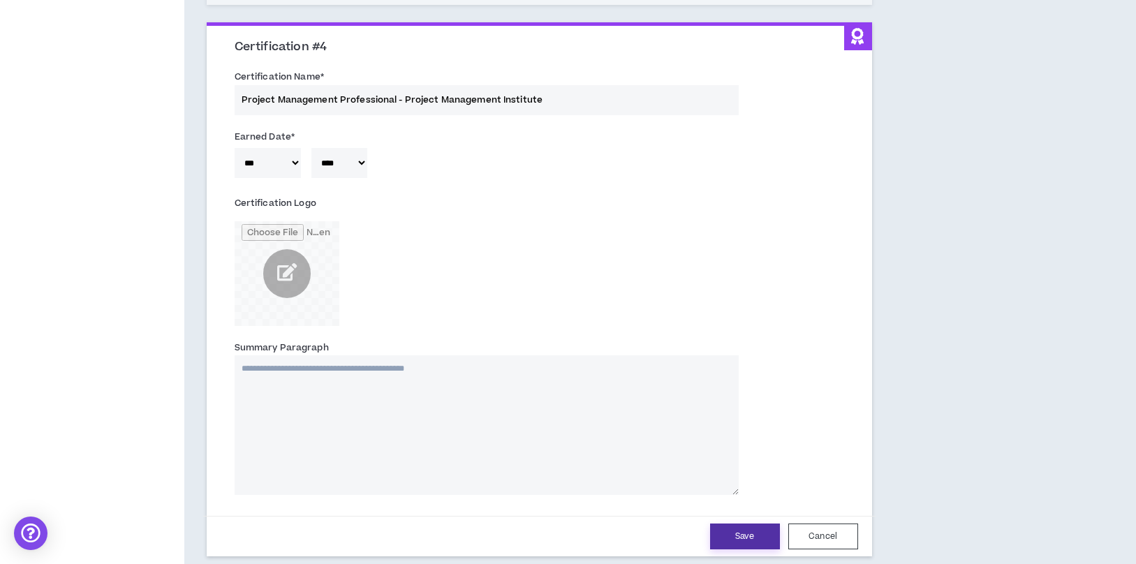
click at [732, 533] on button "Save" at bounding box center [745, 536] width 70 height 26
select select "*"
select select "****"
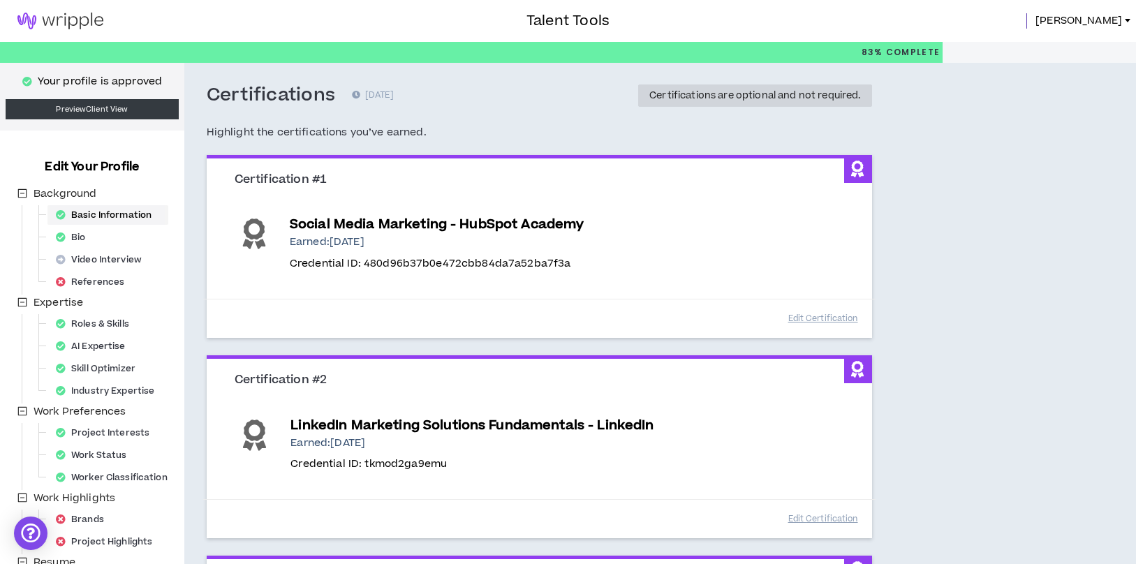
click at [105, 214] on div "Basic Information" at bounding box center [107, 215] width 115 height 20
select select "*"
select select "US"
select select "*******"
select select "*"
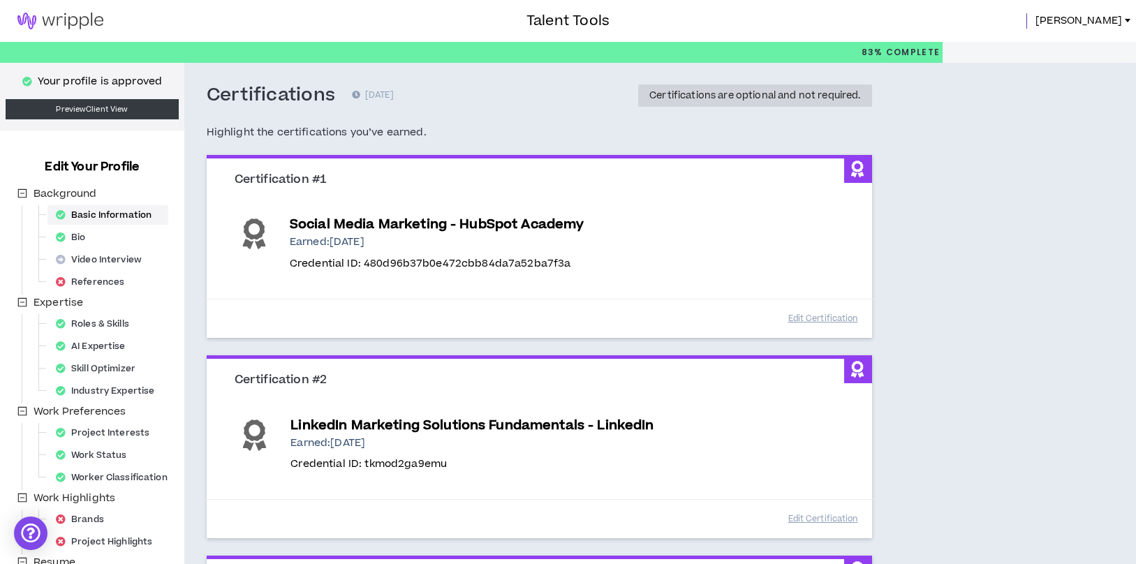
select select "**********"
select select "*****"
select select "**********"
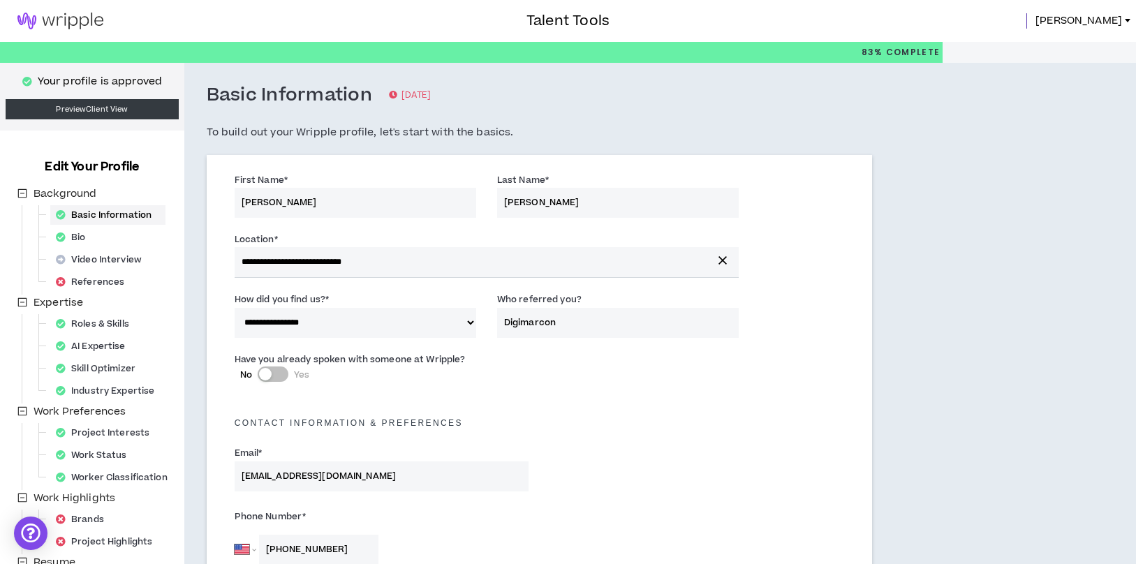
click at [600, 209] on input "[PERSON_NAME]" at bounding box center [617, 203] width 241 height 30
type input "[PERSON_NAME], PMP"
click at [73, 238] on div "Bio" at bounding box center [75, 238] width 50 height 20
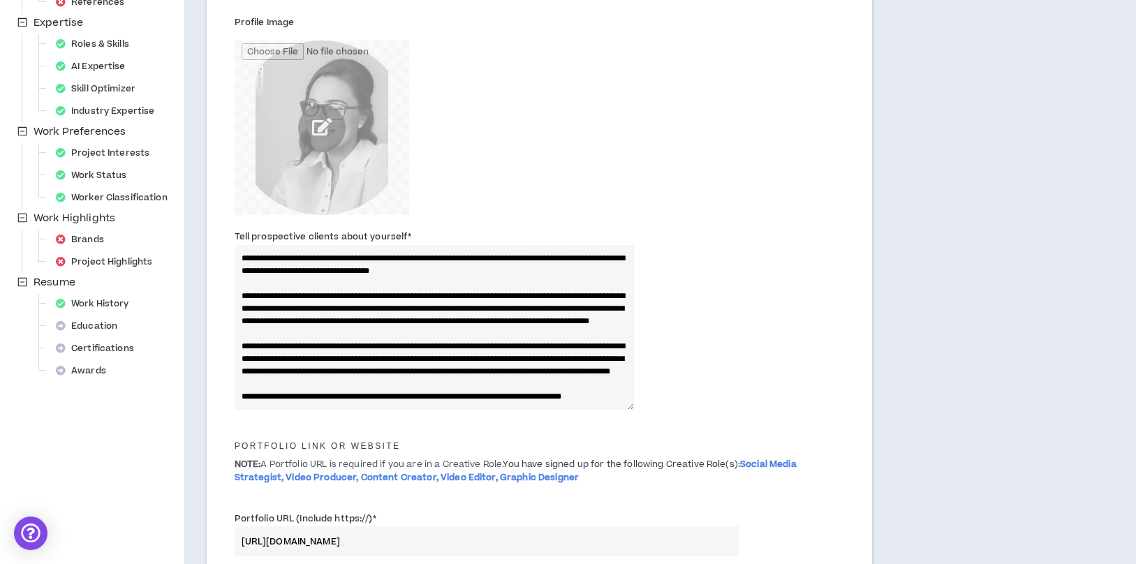
drag, startPoint x: 241, startPoint y: 255, endPoint x: 438, endPoint y: 443, distance: 273.0
click at [438, 443] on form "Title I call myself * Social Media Specialist, Video Producer, Content Creator,…" at bounding box center [539, 403] width 630 height 1029
paste textarea "**********"
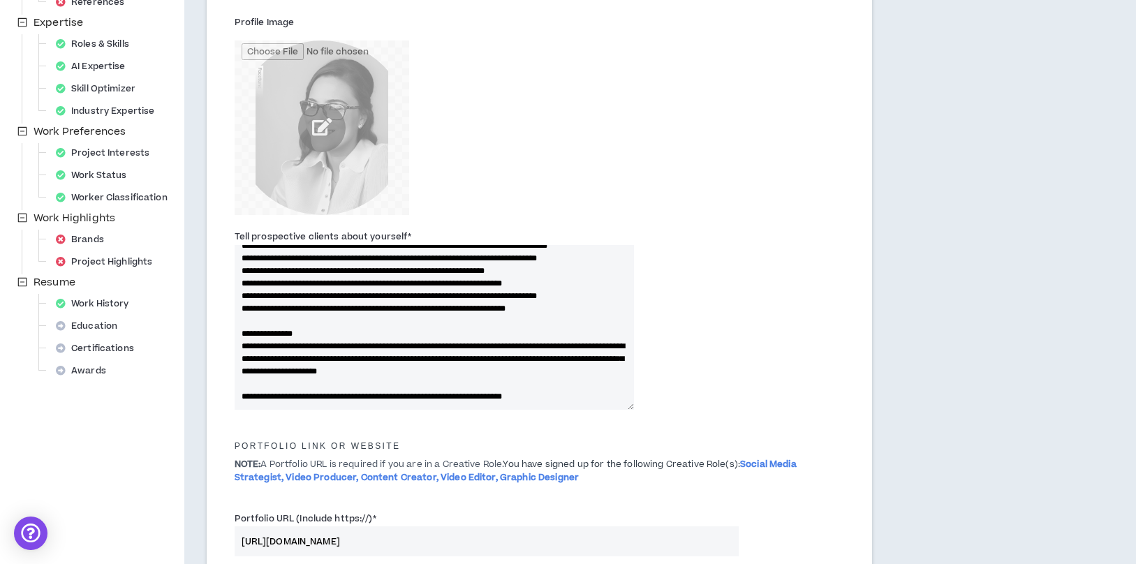
scroll to position [327, 0]
drag, startPoint x: 315, startPoint y: 393, endPoint x: 593, endPoint y: 396, distance: 277.1
click at [593, 396] on textarea "Tell prospective clients about yourself *" at bounding box center [434, 327] width 399 height 165
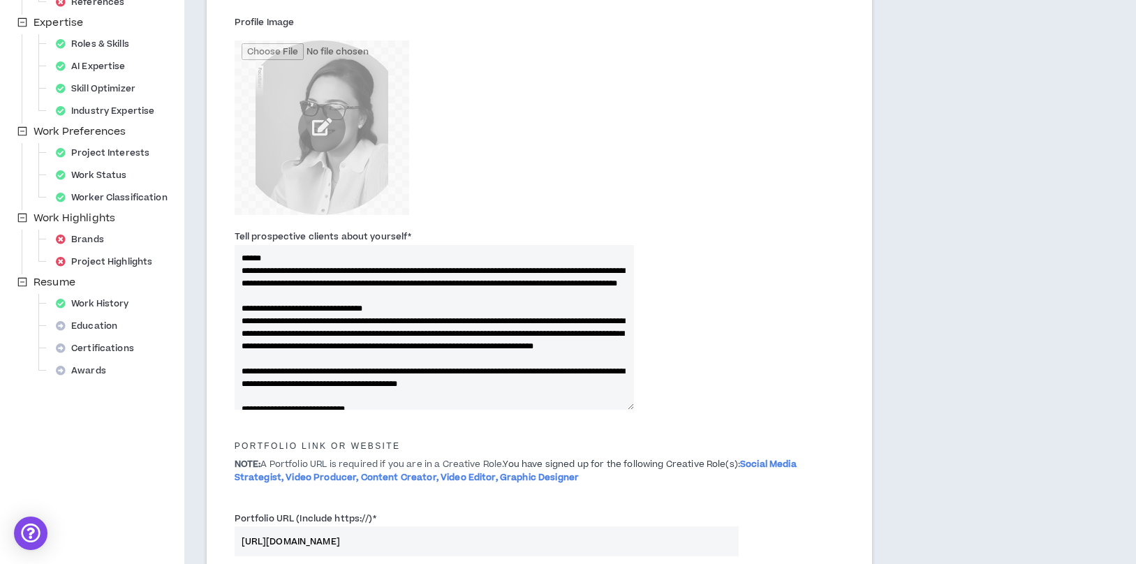
type textarea "**********"
click at [315, 137] on input "file" at bounding box center [322, 127] width 174 height 174
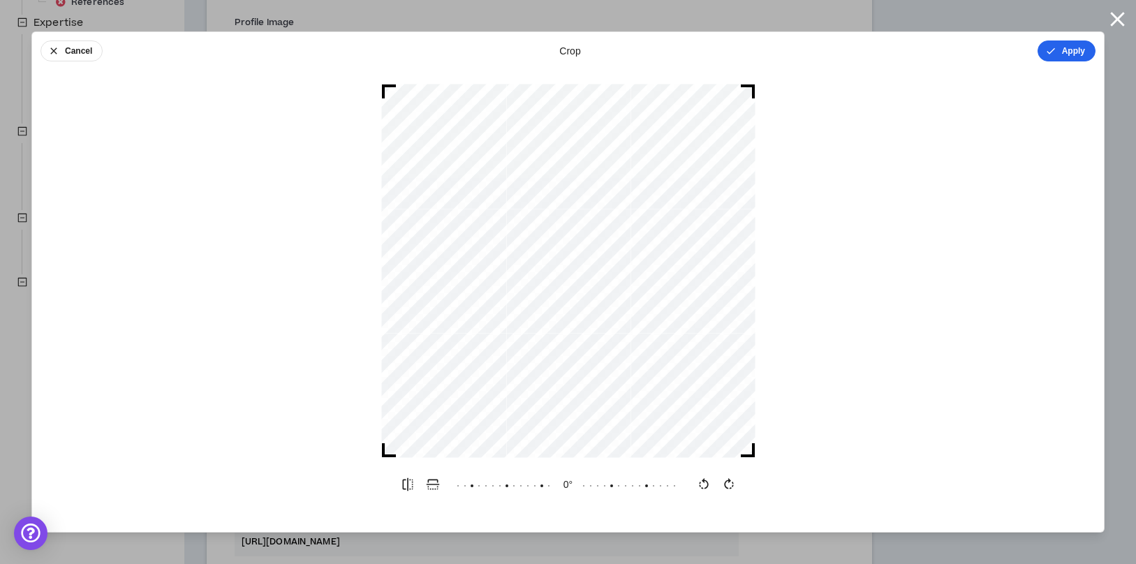
click at [1057, 50] on button "Apply" at bounding box center [1066, 50] width 58 height 21
click at [1085, 50] on button "Done" at bounding box center [1074, 50] width 42 height 21
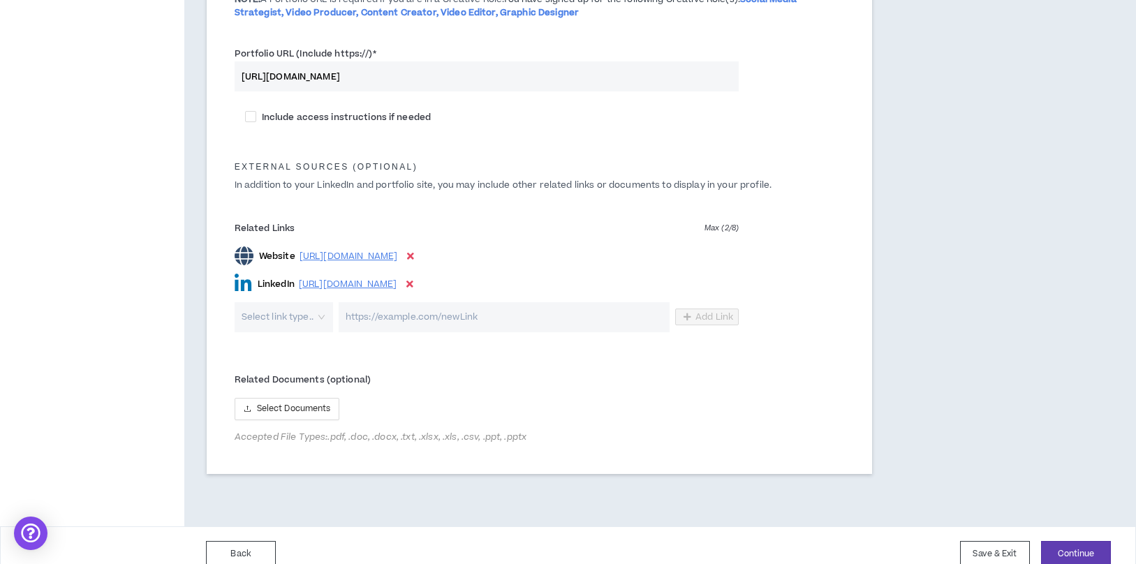
scroll to position [762, 0]
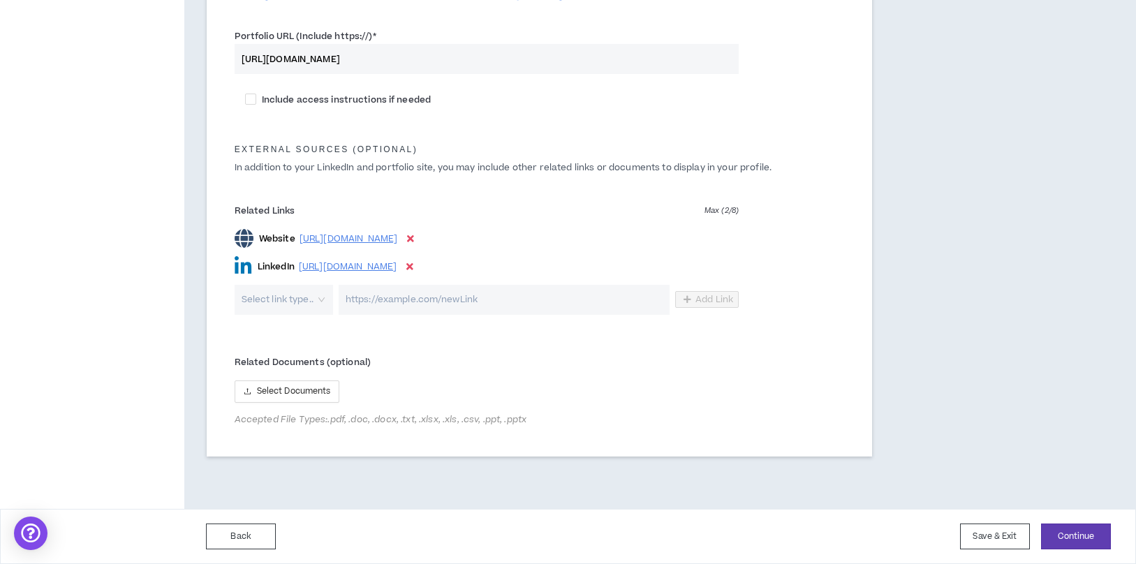
click at [414, 237] on icon at bounding box center [410, 239] width 7 height 10
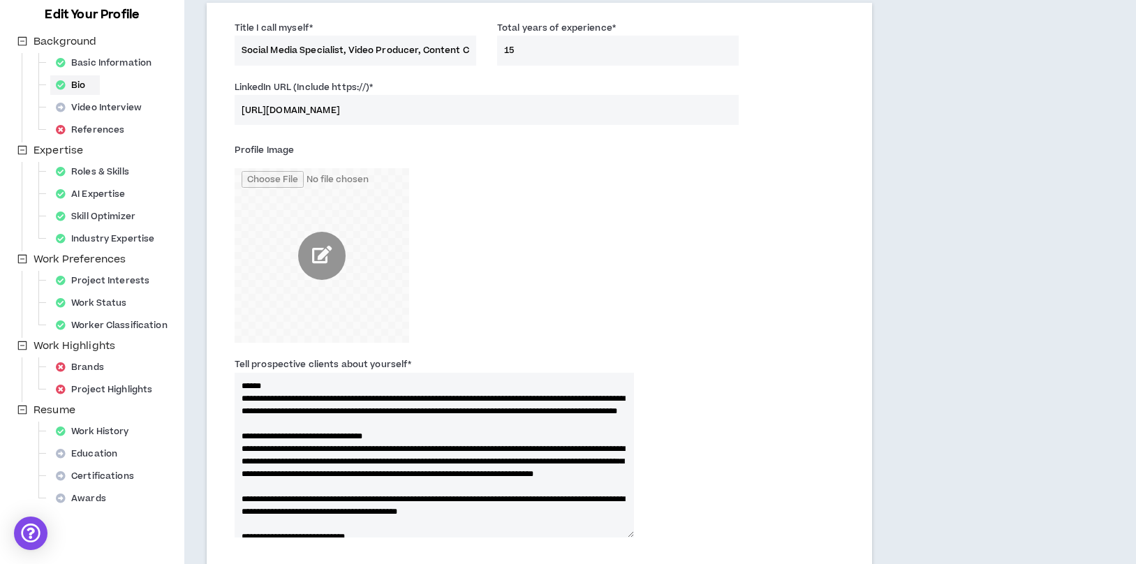
scroll to position [154, 0]
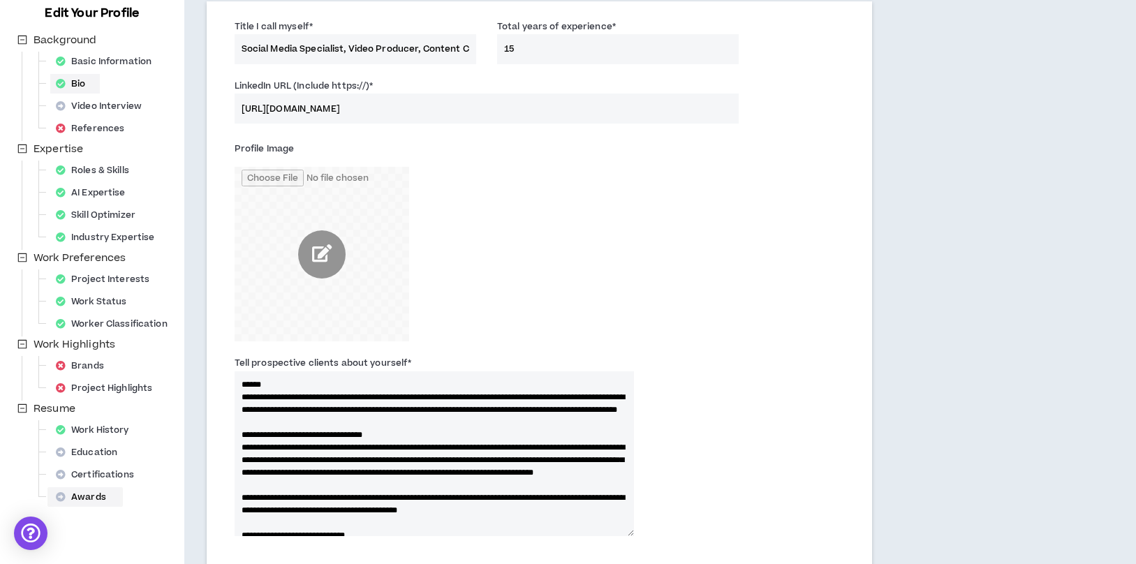
click at [103, 502] on div "Awards" at bounding box center [85, 497] width 70 height 20
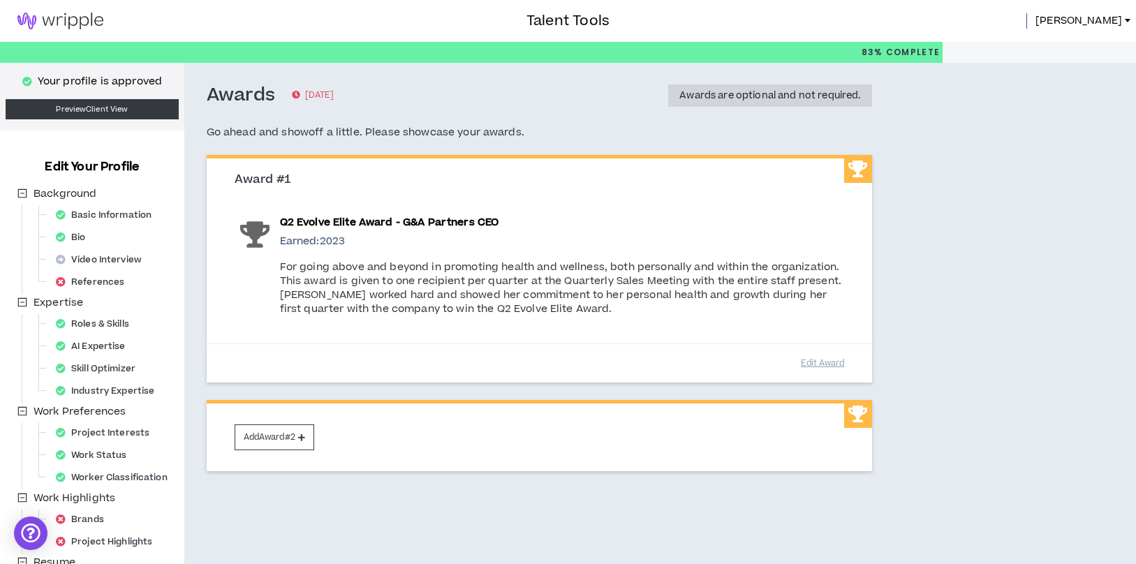
scroll to position [154, 0]
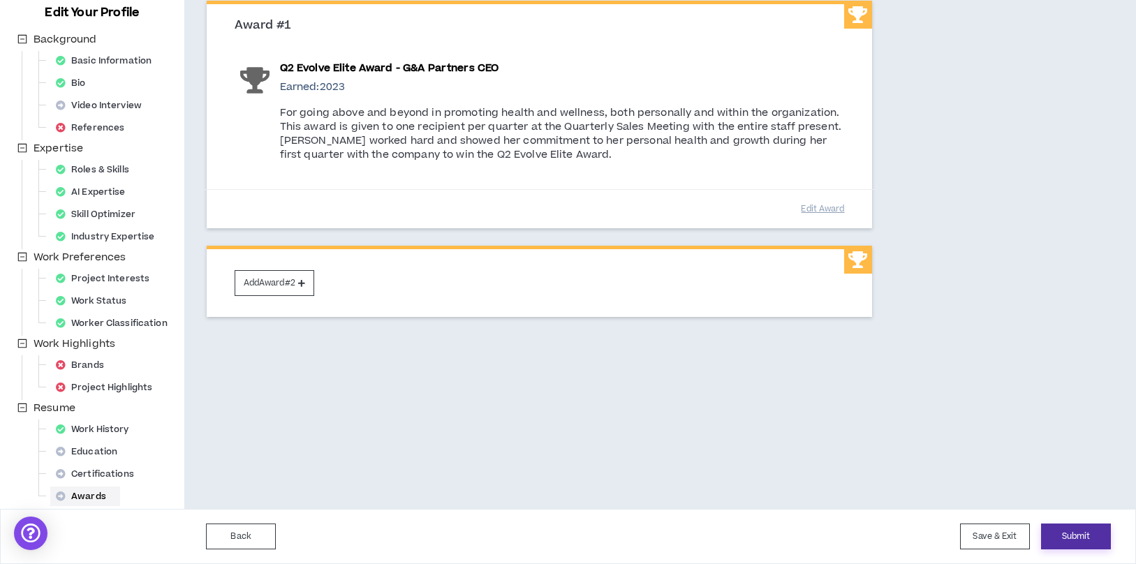
click at [1069, 537] on button "Submit" at bounding box center [1076, 536] width 70 height 26
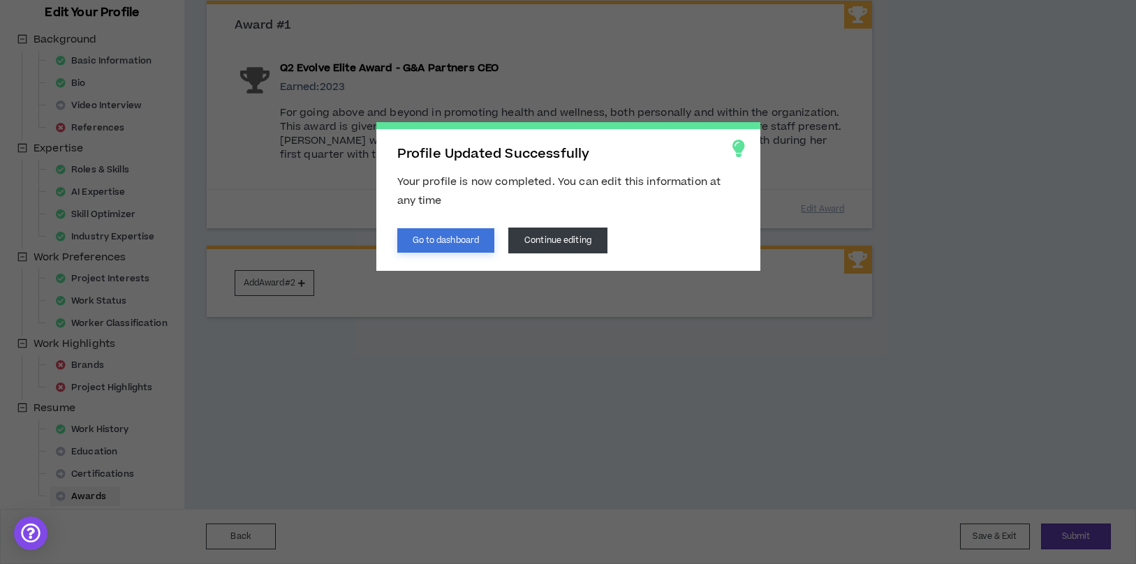
click at [453, 238] on button "Go to dashboard" at bounding box center [446, 240] width 98 height 24
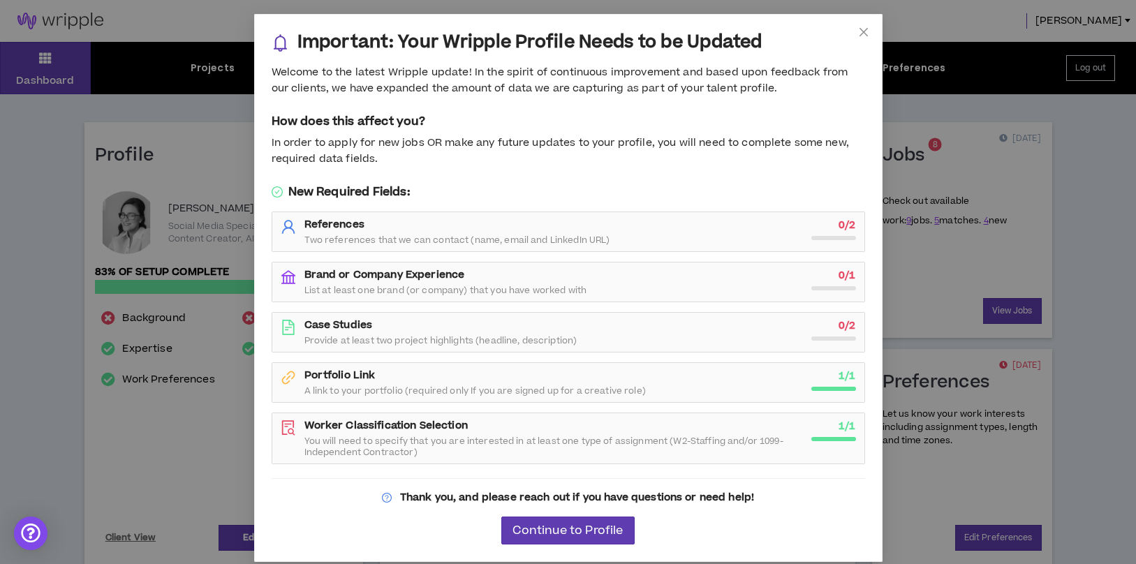
click at [440, 285] on span "List at least one brand (or company) that you have worked with" at bounding box center [445, 290] width 283 height 11
click at [560, 536] on span "Continue to Profile" at bounding box center [567, 530] width 110 height 13
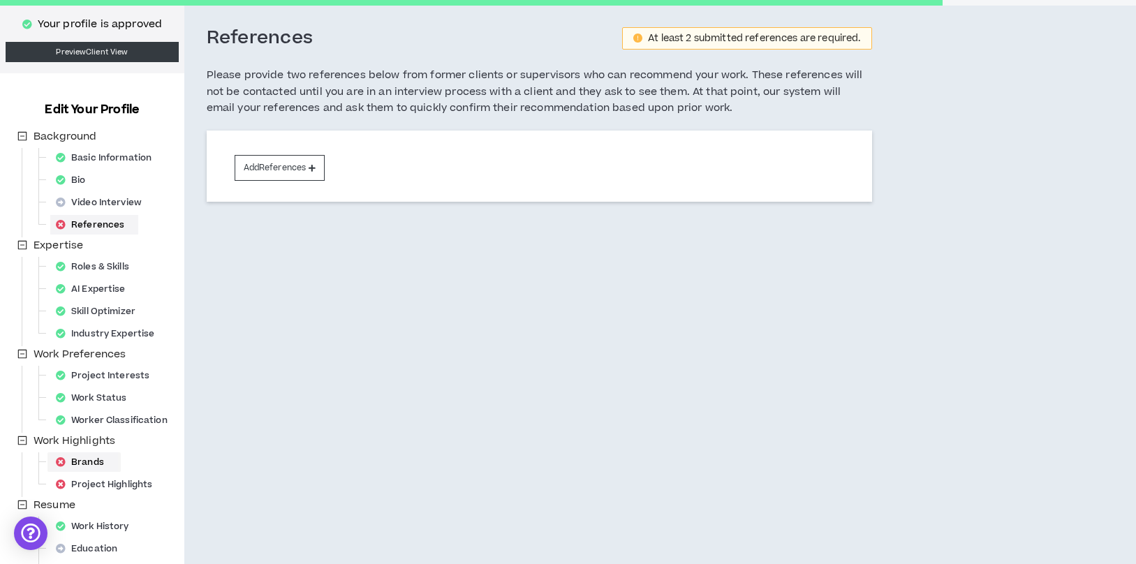
click at [89, 468] on div "Brands" at bounding box center [84, 462] width 68 height 20
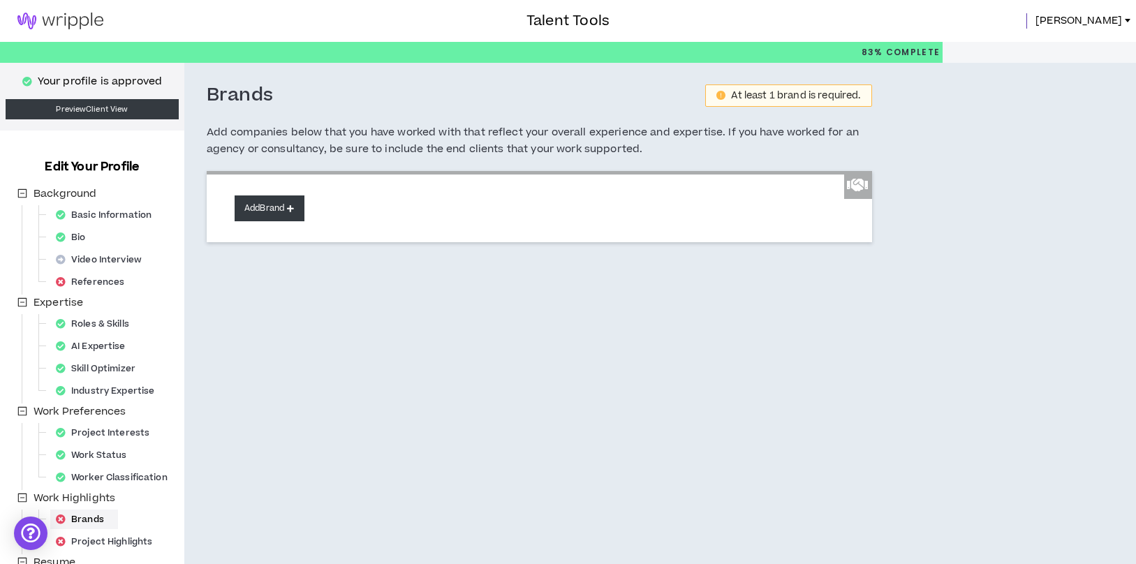
click at [267, 214] on button "Add Brand" at bounding box center [270, 208] width 70 height 26
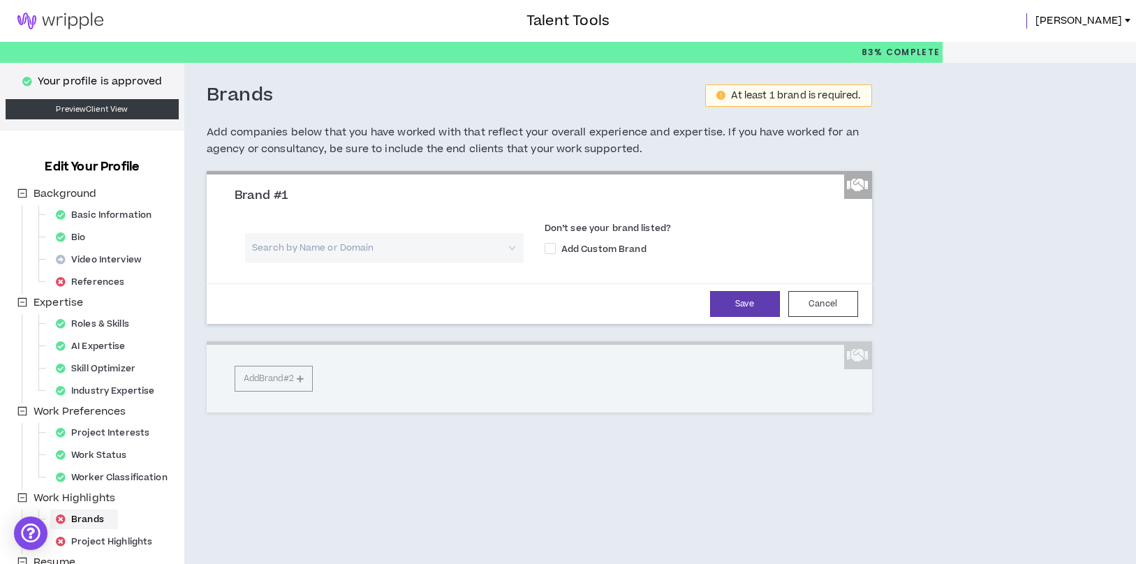
click at [318, 250] on input "search" at bounding box center [379, 248] width 253 height 30
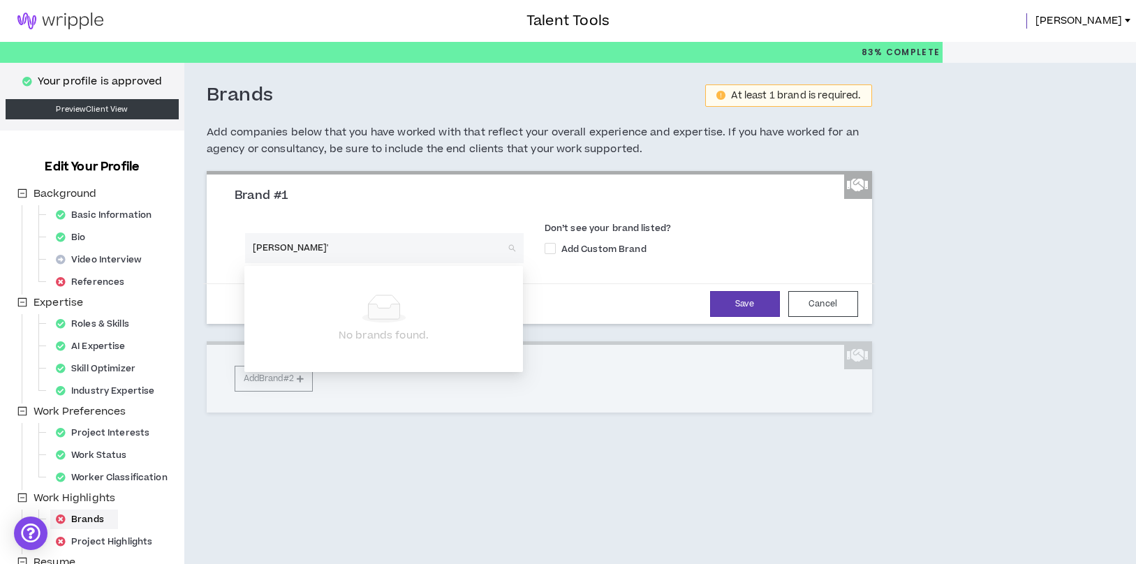
type input "[PERSON_NAME]"
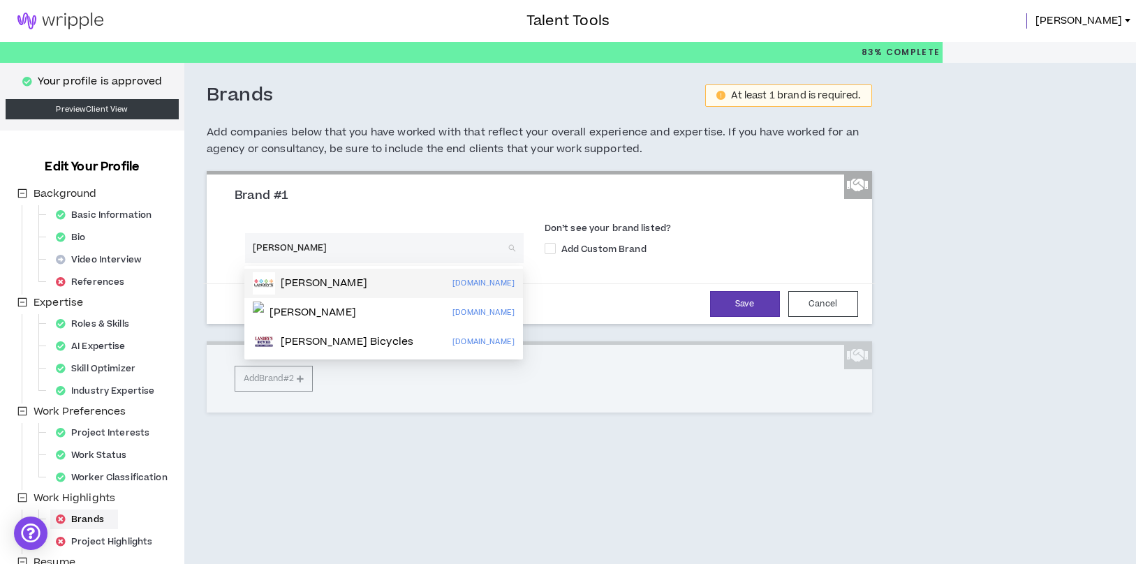
click at [329, 290] on div "[PERSON_NAME] [DOMAIN_NAME]" at bounding box center [384, 283] width 262 height 22
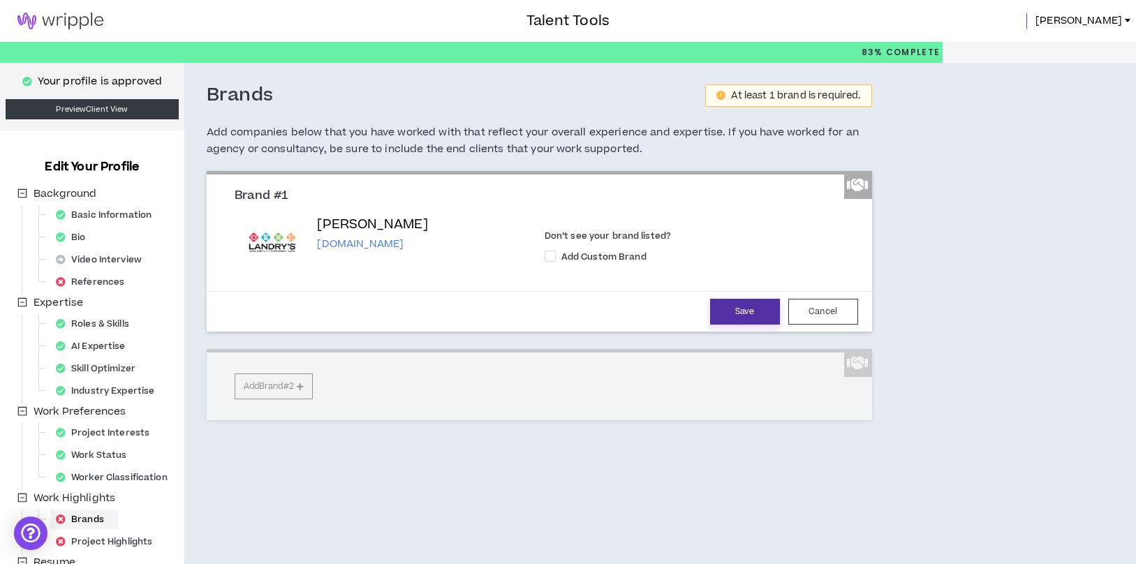
click at [724, 303] on button "Save" at bounding box center [745, 312] width 70 height 26
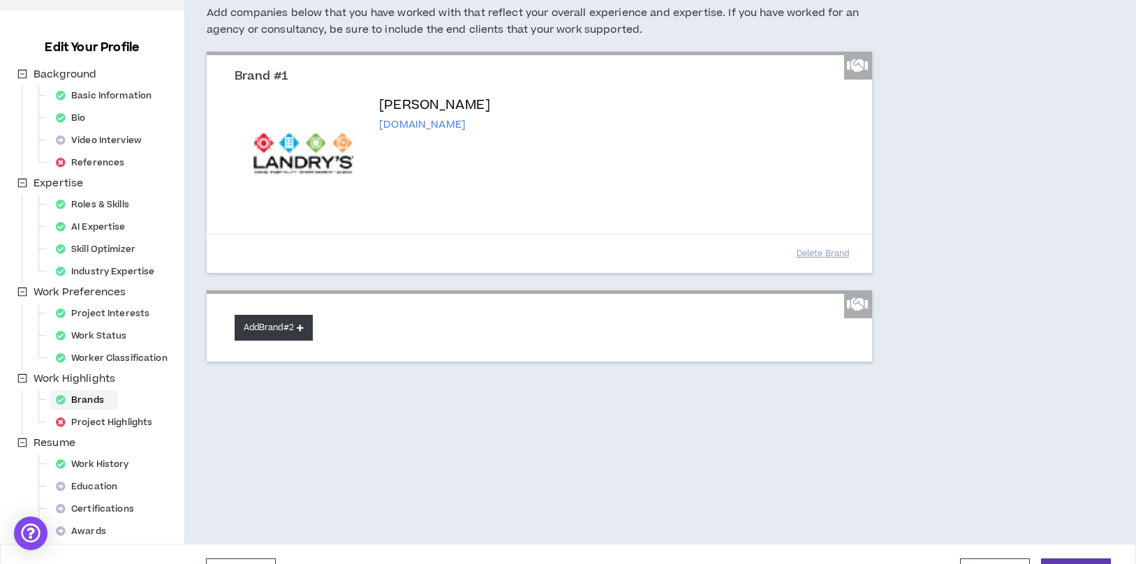
scroll to position [121, 0]
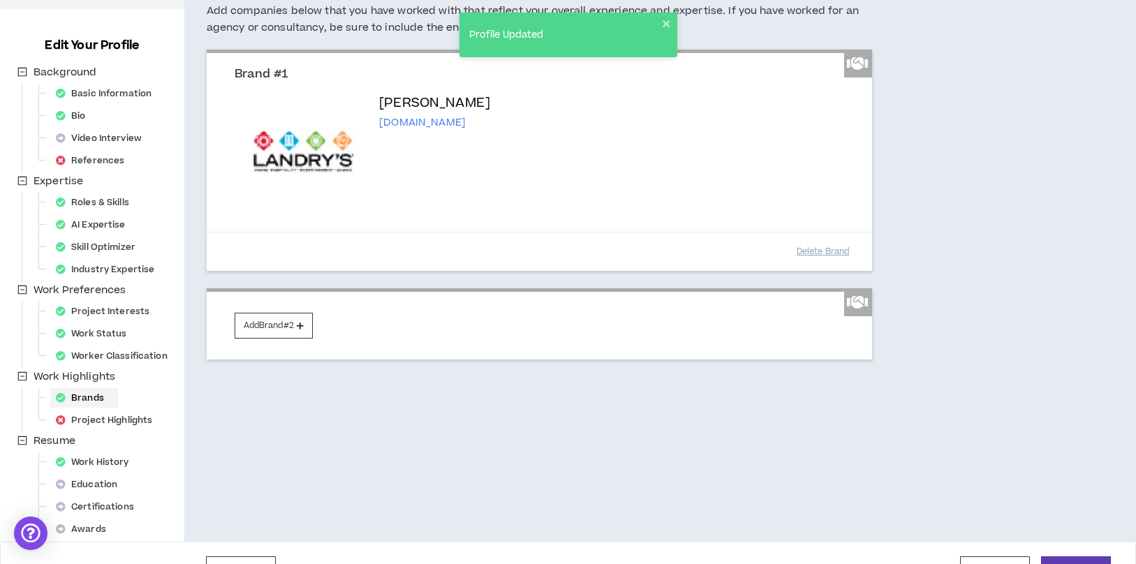
click at [271, 343] on div "Add Brand #2" at bounding box center [539, 323] width 665 height 71
click at [276, 326] on button "Add Brand #2" at bounding box center [274, 326] width 78 height 26
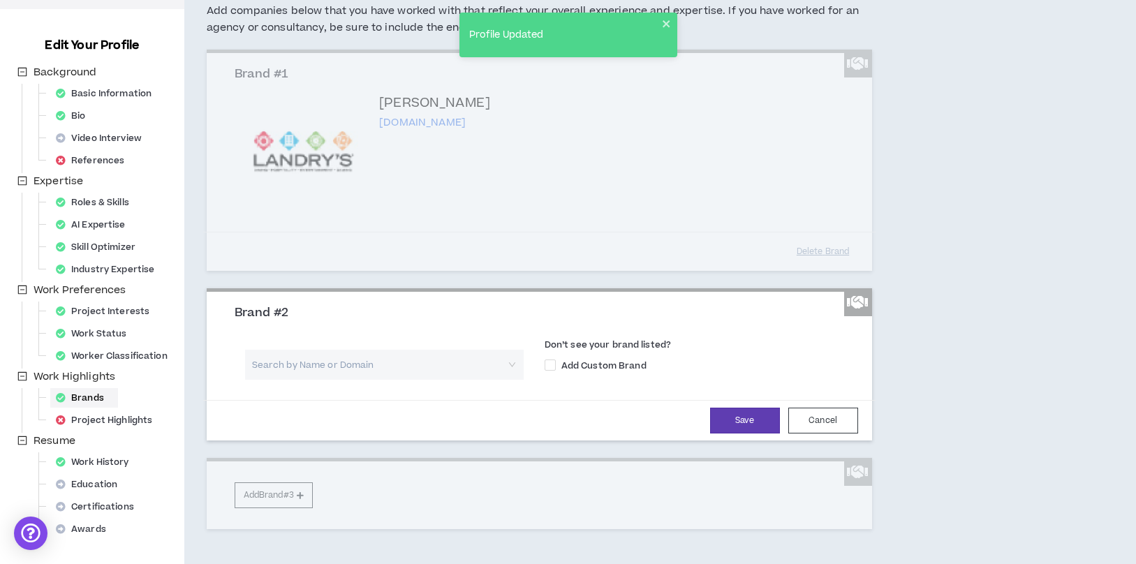
click at [329, 375] on input "search" at bounding box center [379, 365] width 253 height 30
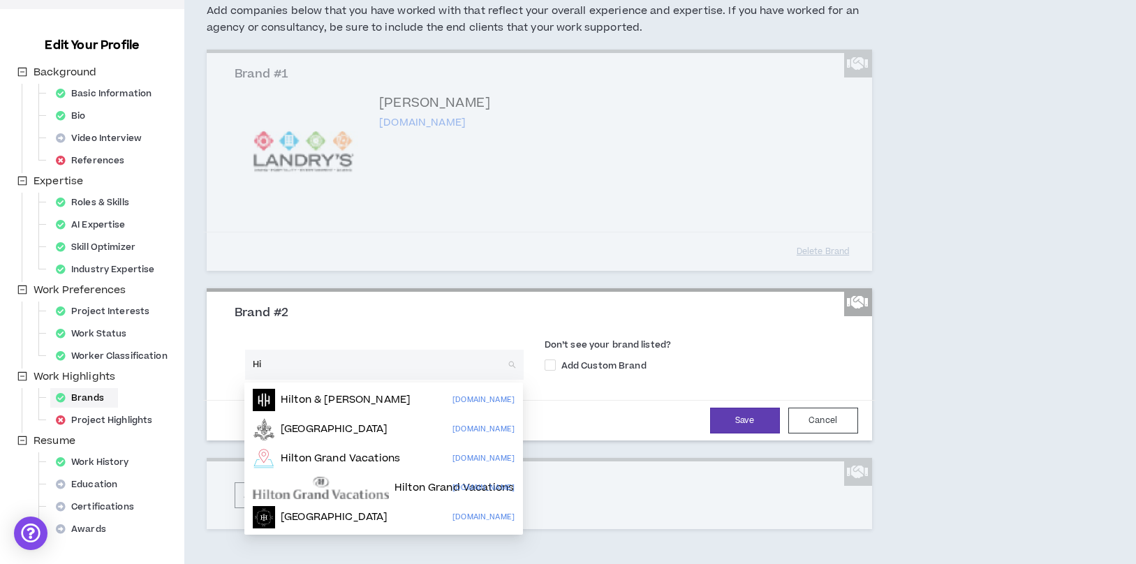
type input "H"
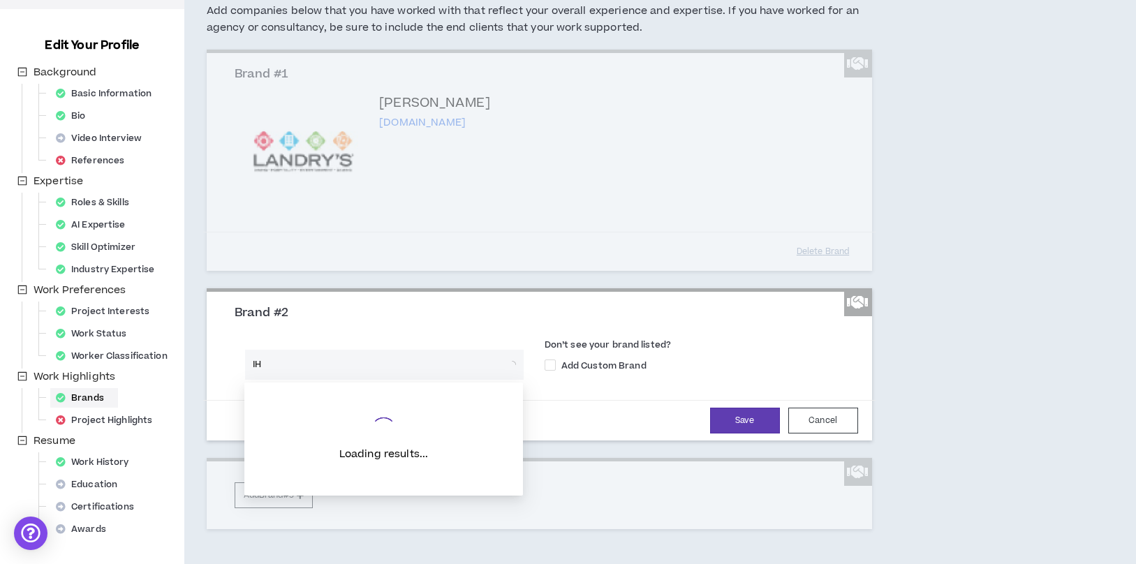
type input "IHG"
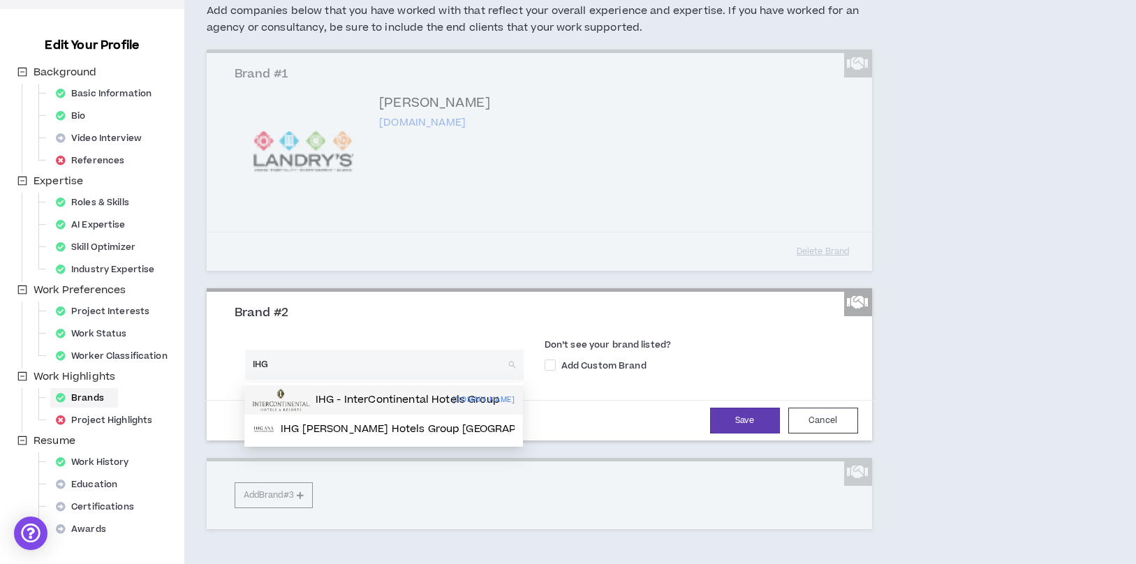
click at [313, 407] on div "IHG - InterContinental Hotels Group" at bounding box center [353, 400] width 200 height 22
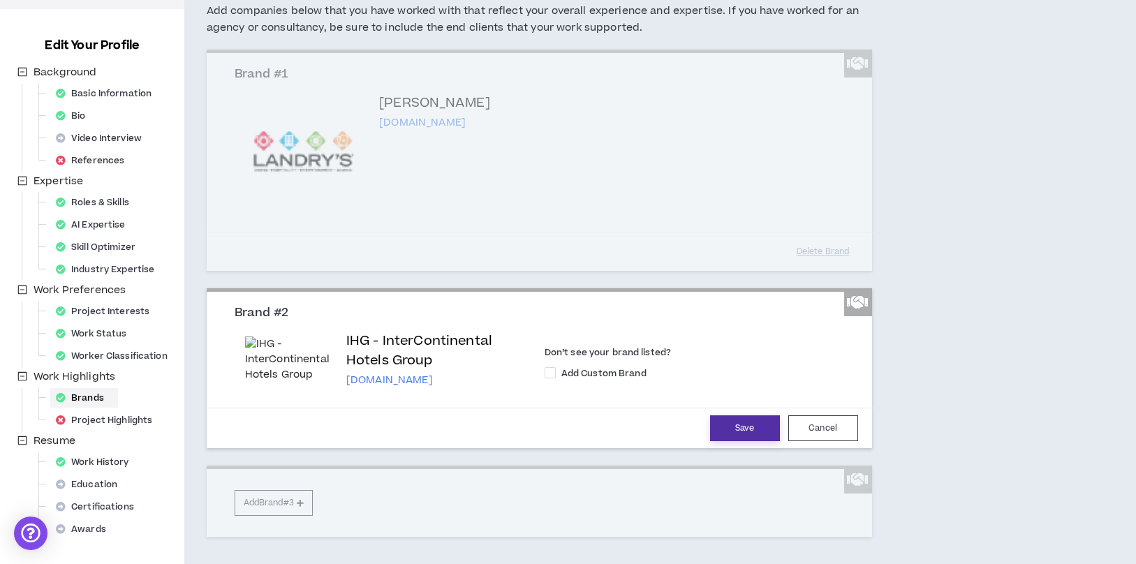
click at [751, 430] on button "Save" at bounding box center [745, 428] width 70 height 26
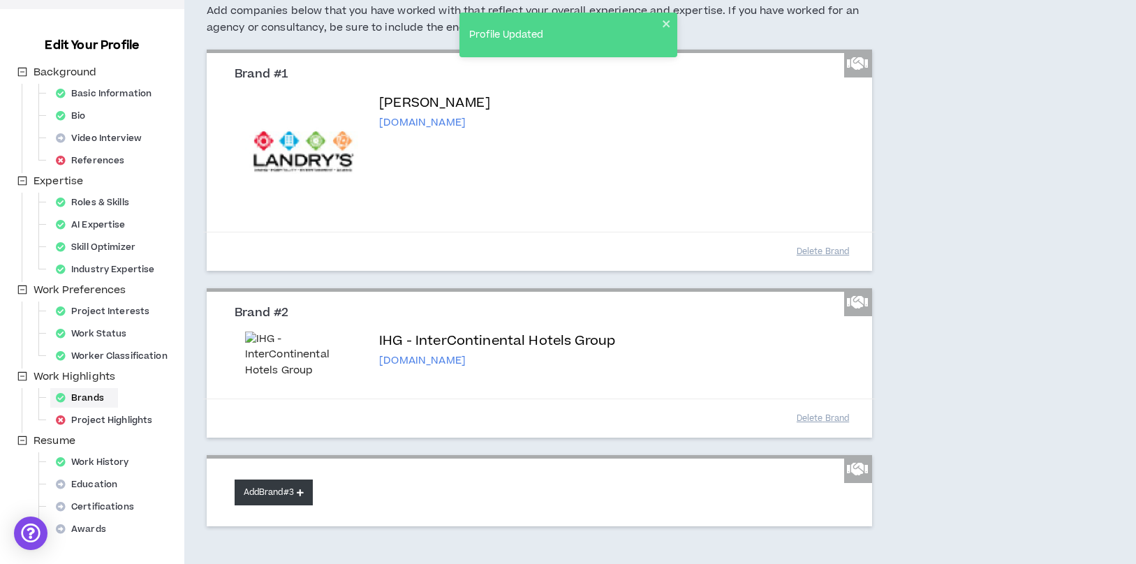
click at [288, 501] on button "Add Brand #3" at bounding box center [274, 492] width 78 height 26
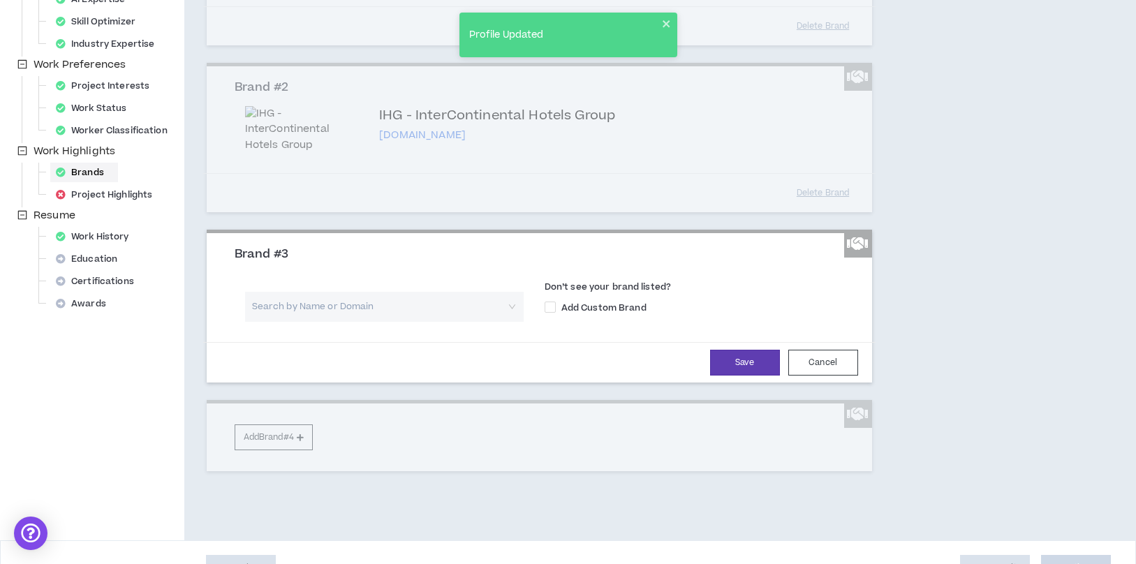
scroll to position [357, 0]
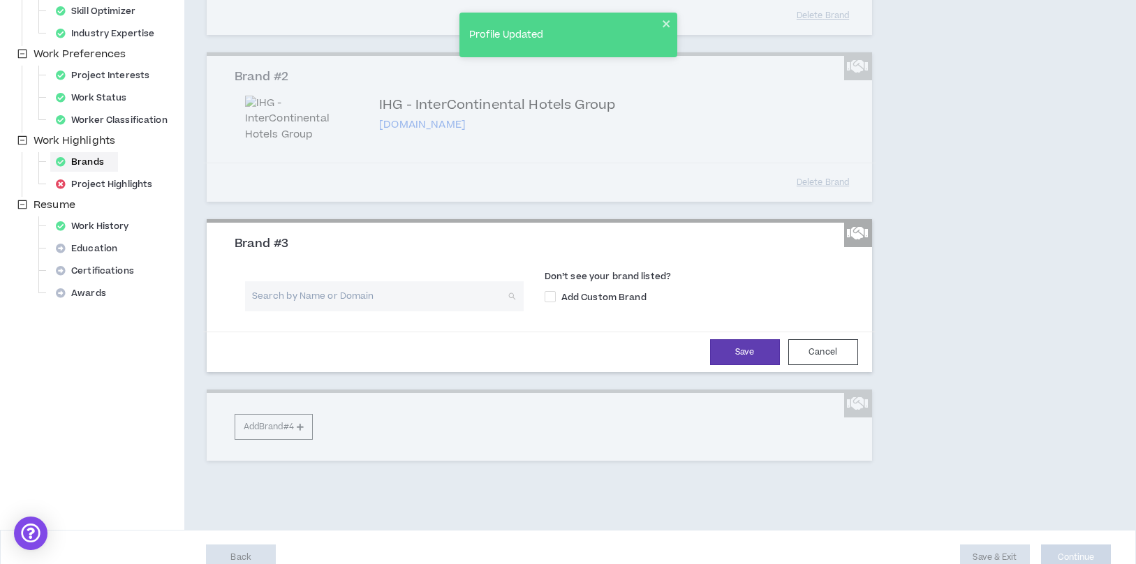
click at [371, 311] on input "search" at bounding box center [379, 296] width 253 height 30
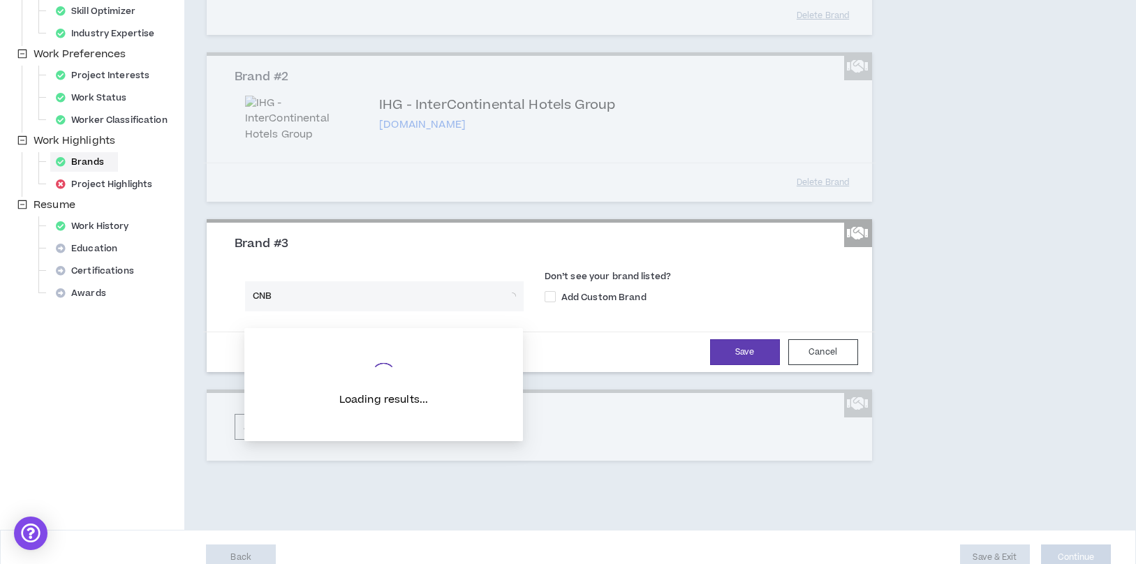
type input "CNBC"
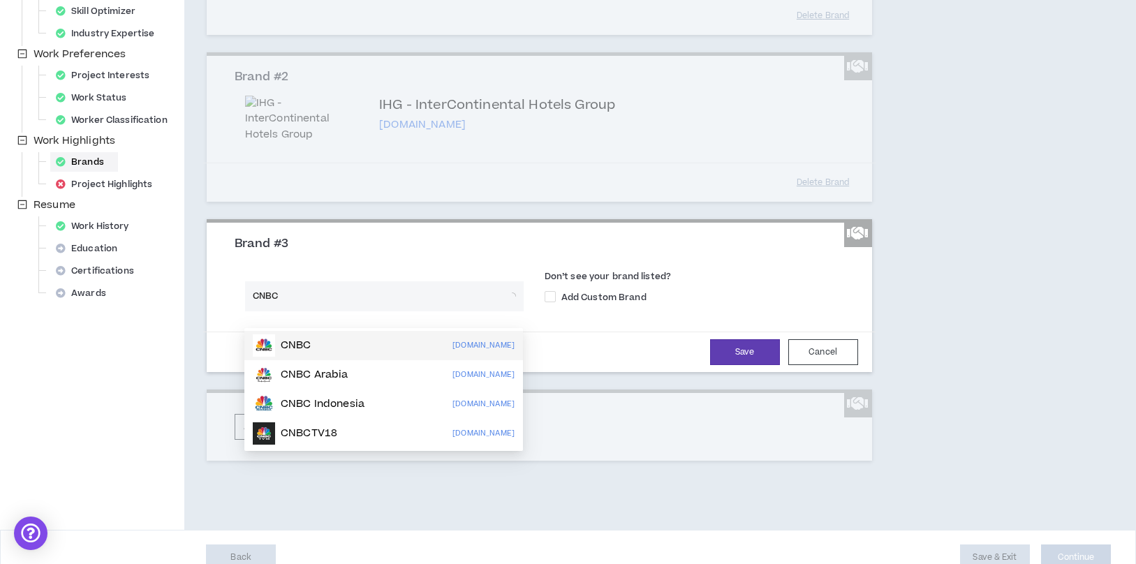
click at [378, 353] on div "CNBC [DOMAIN_NAME]" at bounding box center [384, 345] width 262 height 22
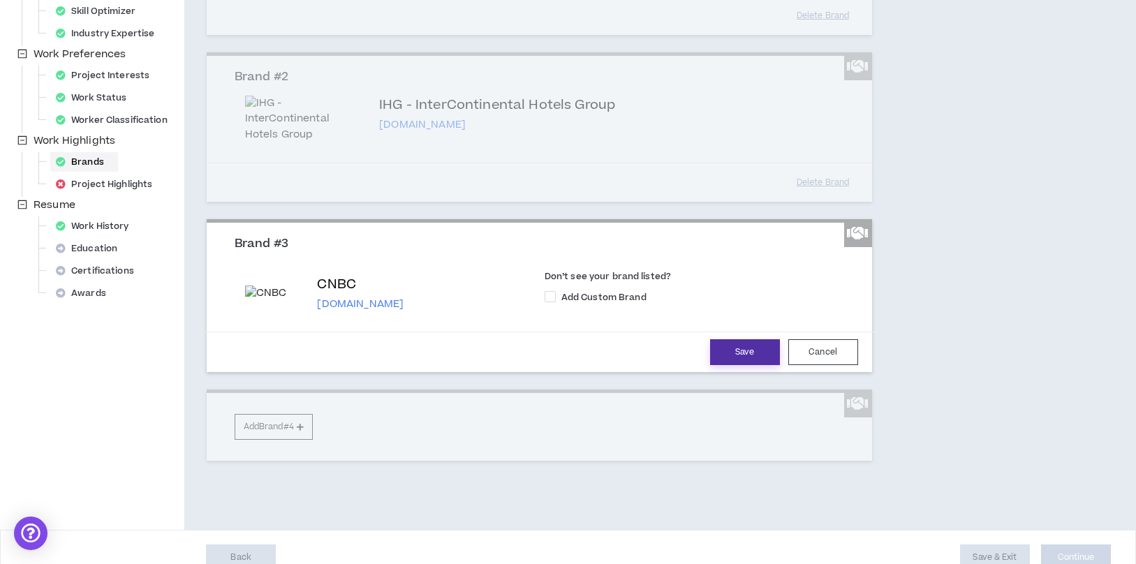
click at [734, 365] on button "Save" at bounding box center [745, 352] width 70 height 26
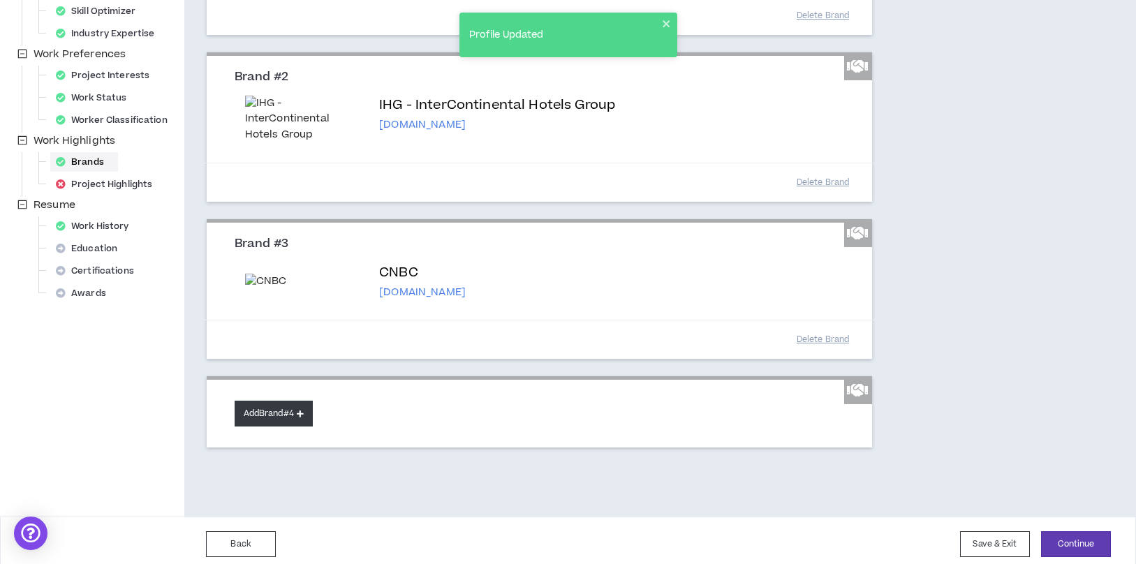
click at [276, 426] on button "Add Brand #4" at bounding box center [274, 414] width 78 height 26
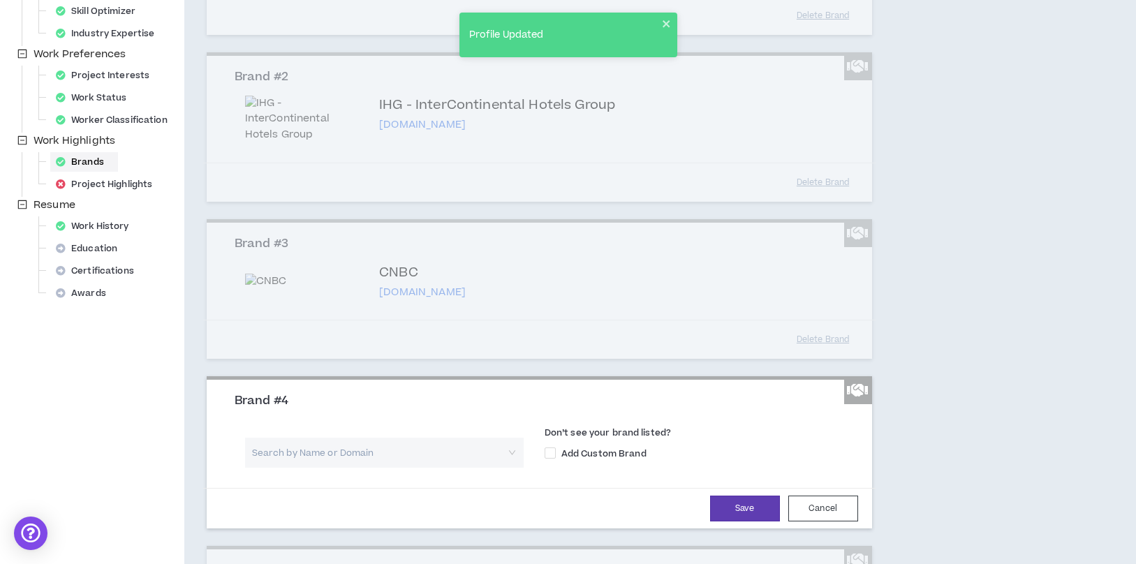
click at [302, 466] on input "search" at bounding box center [379, 453] width 253 height 30
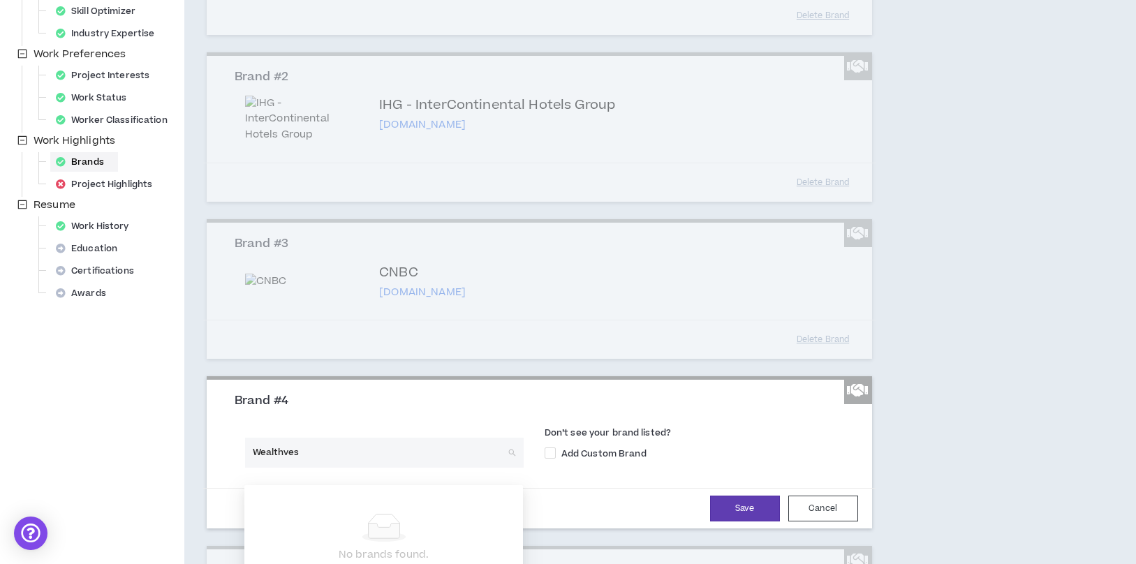
type input "Wealthvest"
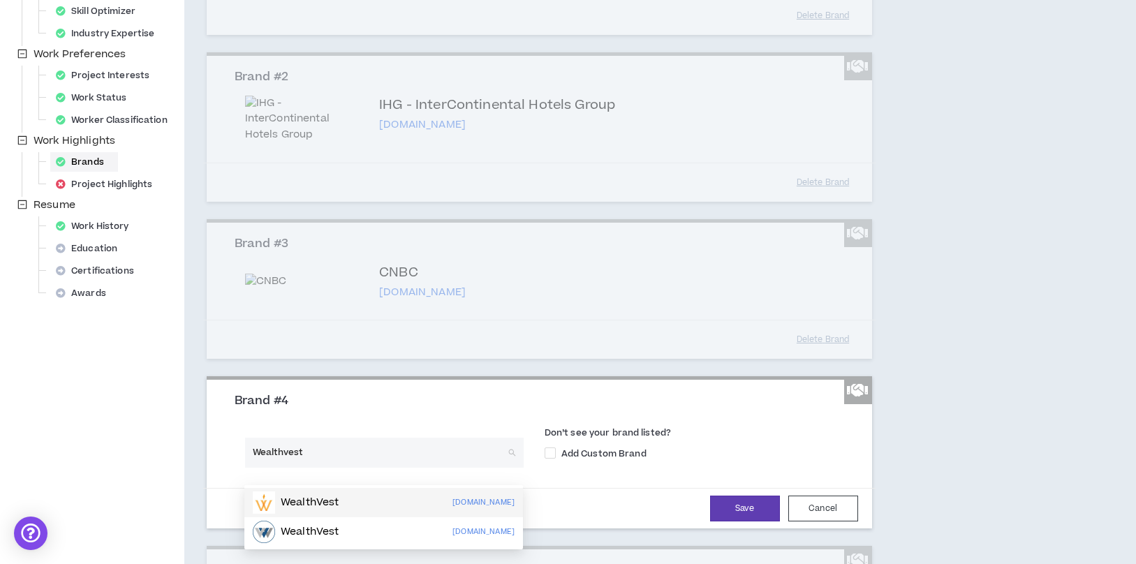
click at [334, 500] on p "WealthVest" at bounding box center [310, 503] width 58 height 14
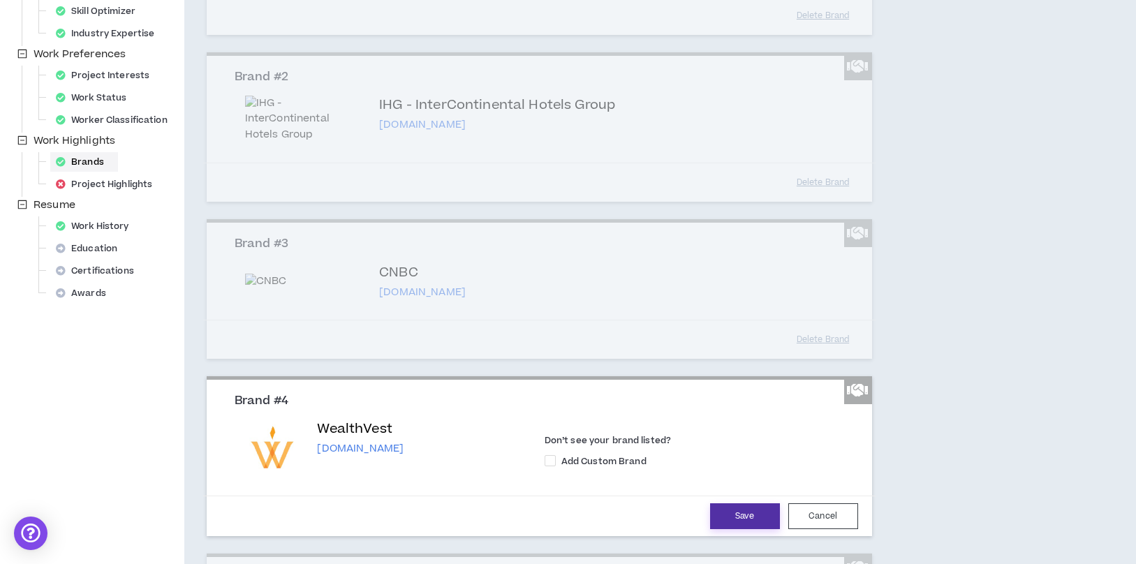
click at [720, 528] on button "Save" at bounding box center [745, 516] width 70 height 26
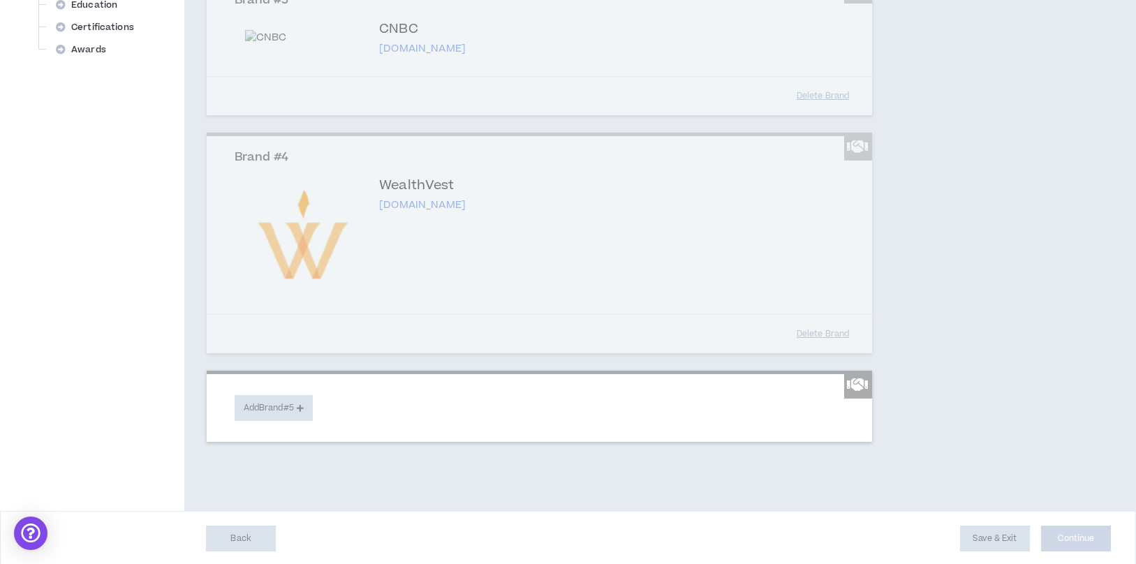
scroll to position [617, 0]
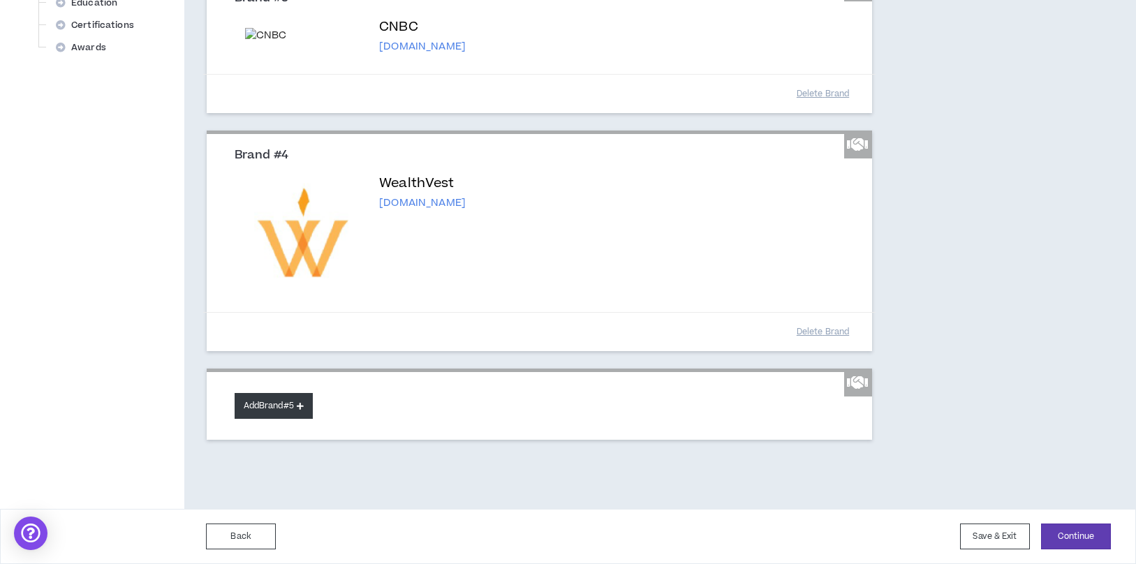
click at [267, 406] on button "Add Brand #5" at bounding box center [274, 406] width 78 height 26
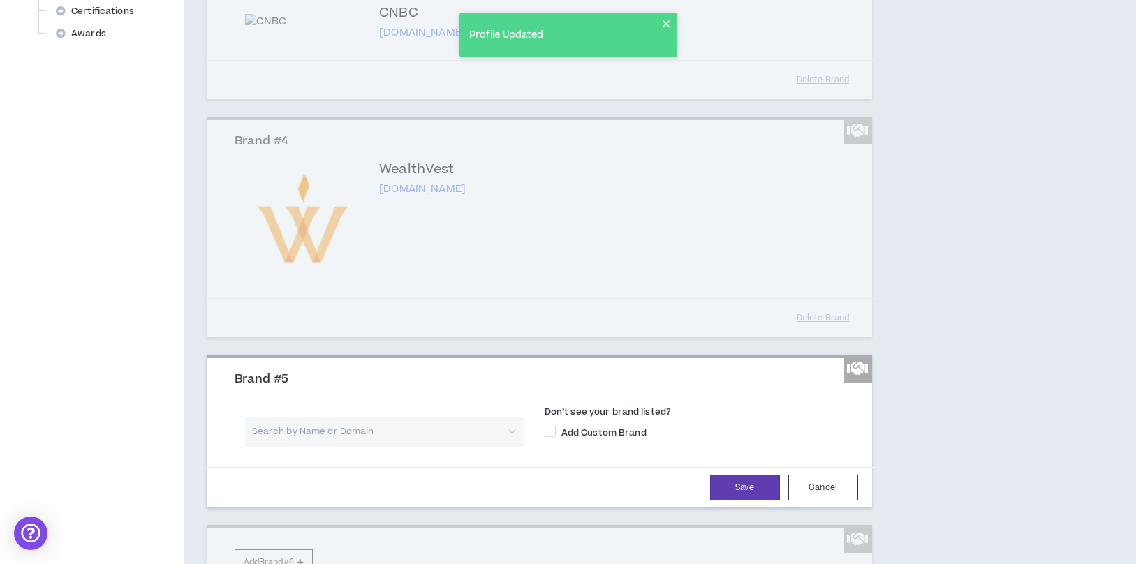
click at [372, 446] on input "search" at bounding box center [379, 432] width 253 height 30
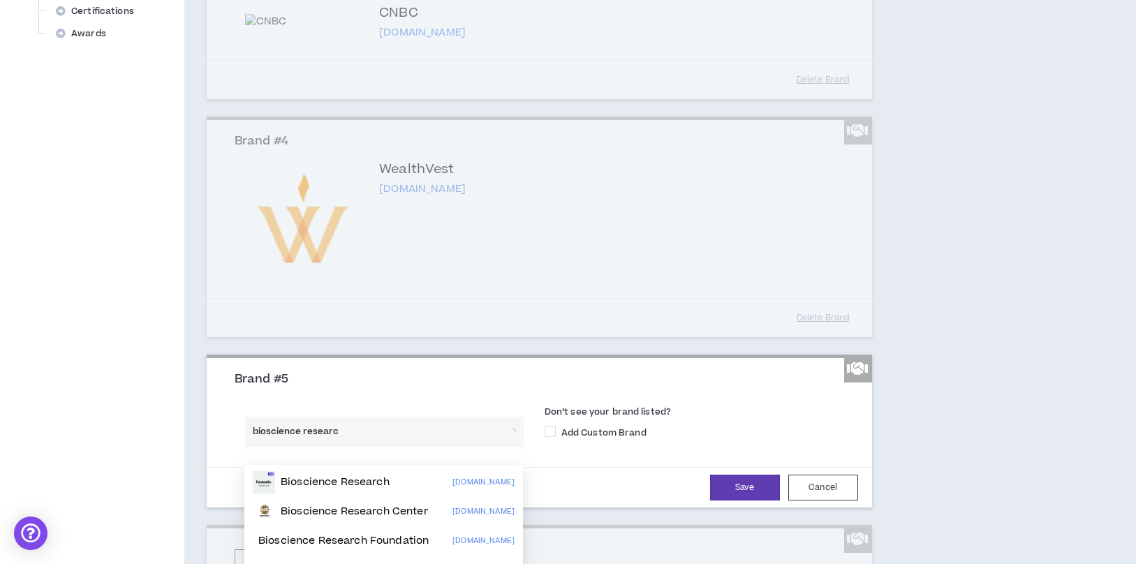
type input "bioscience research"
click at [385, 492] on div "Bioscience Research" at bounding box center [321, 482] width 137 height 22
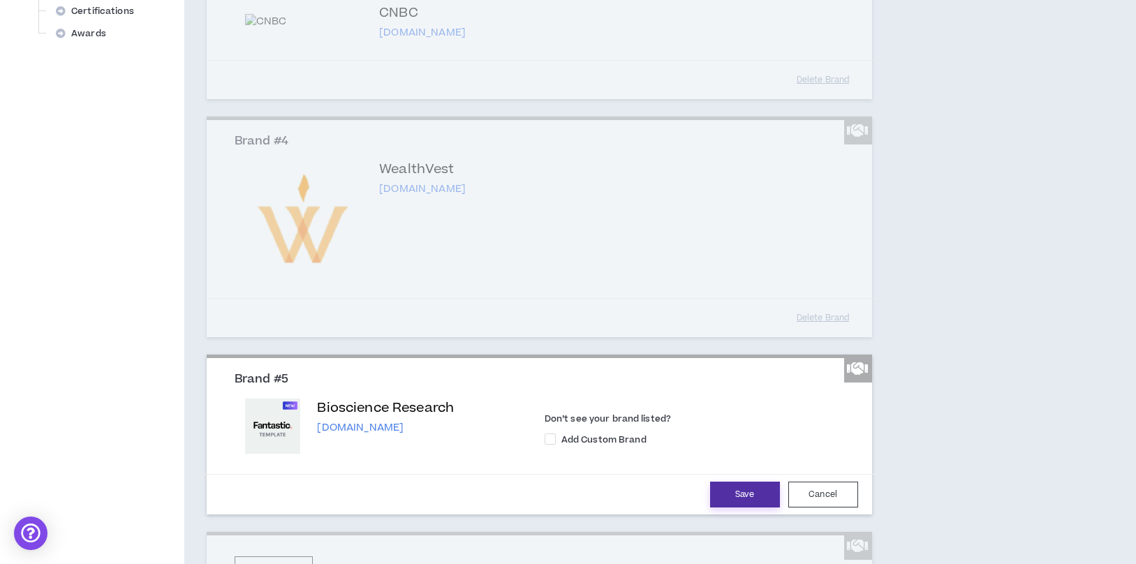
click at [724, 507] on button "Save" at bounding box center [745, 495] width 70 height 26
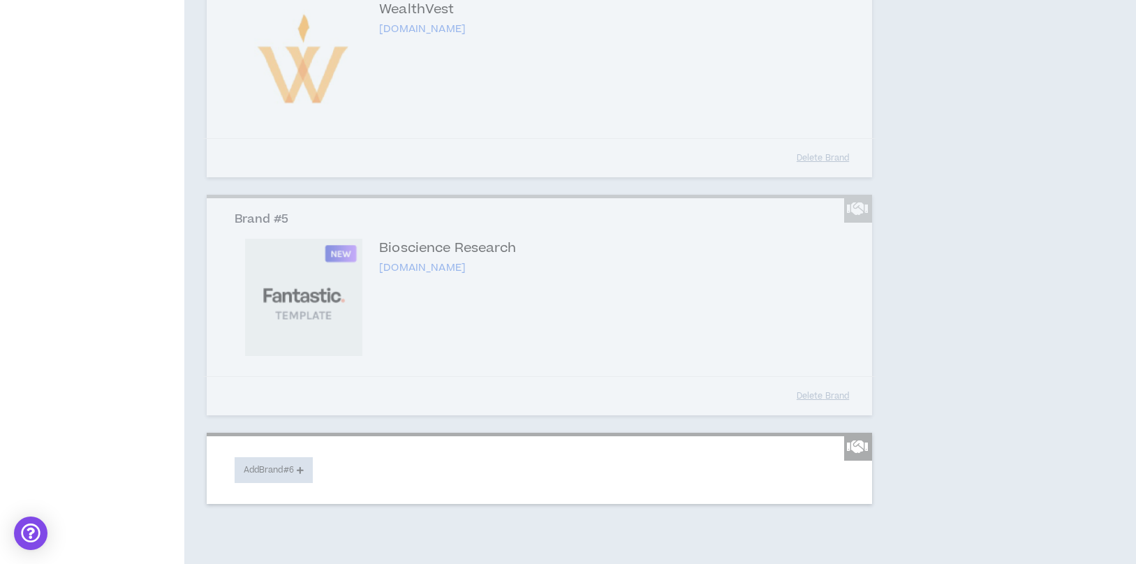
scroll to position [855, 0]
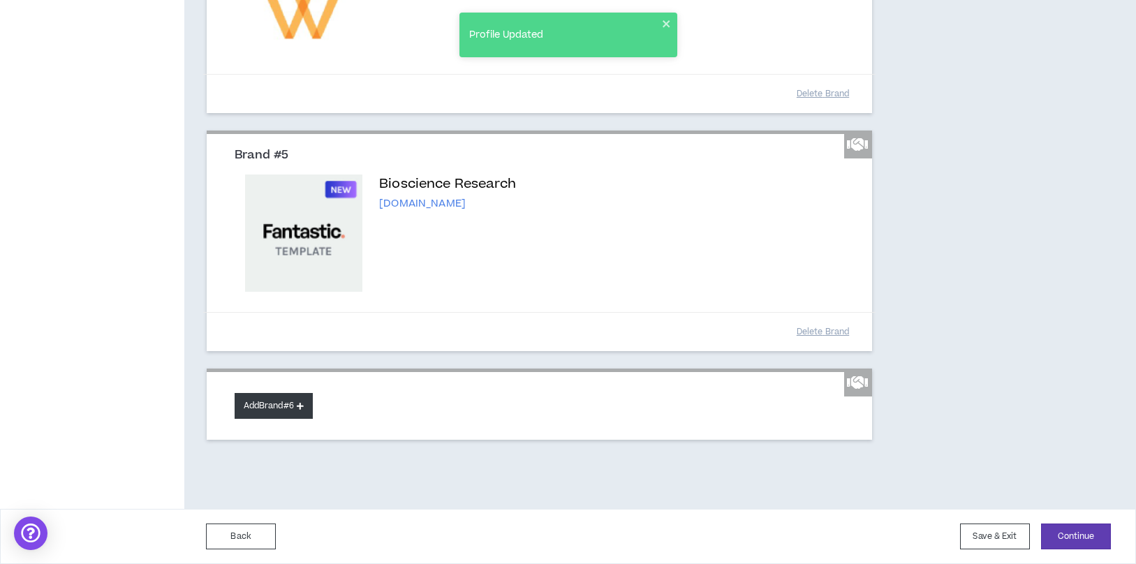
click at [285, 412] on button "Add Brand #6" at bounding box center [274, 406] width 78 height 26
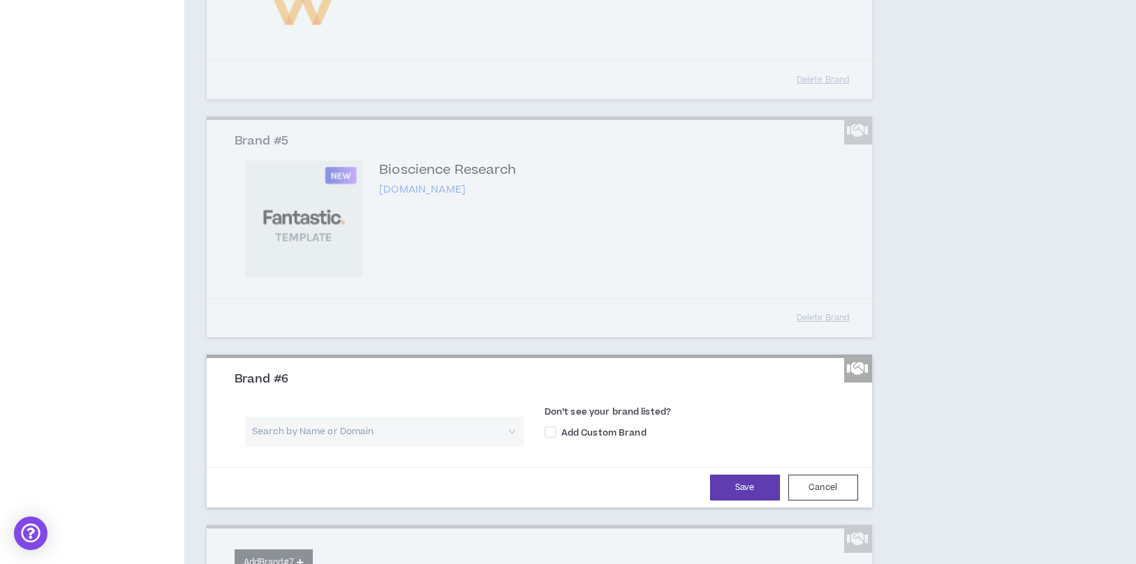
click at [235, 549] on button "Add Brand #7" at bounding box center [274, 562] width 78 height 26
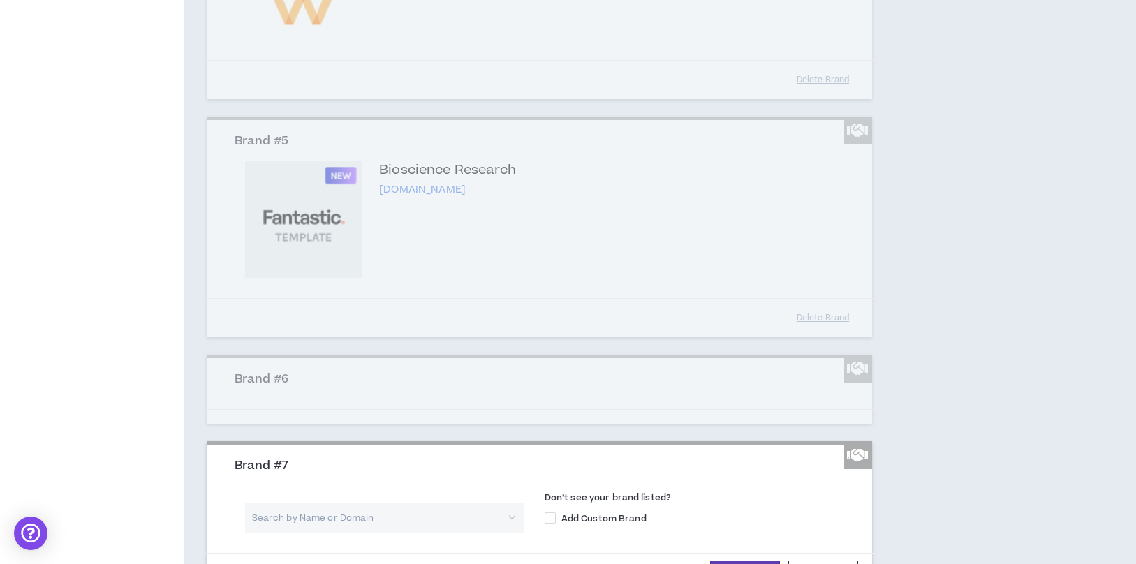
click at [705, 417] on div "Brand #6 Search by Name or Domain Don’t see your brand listed? Add Custom Brand" at bounding box center [539, 389] width 665 height 69
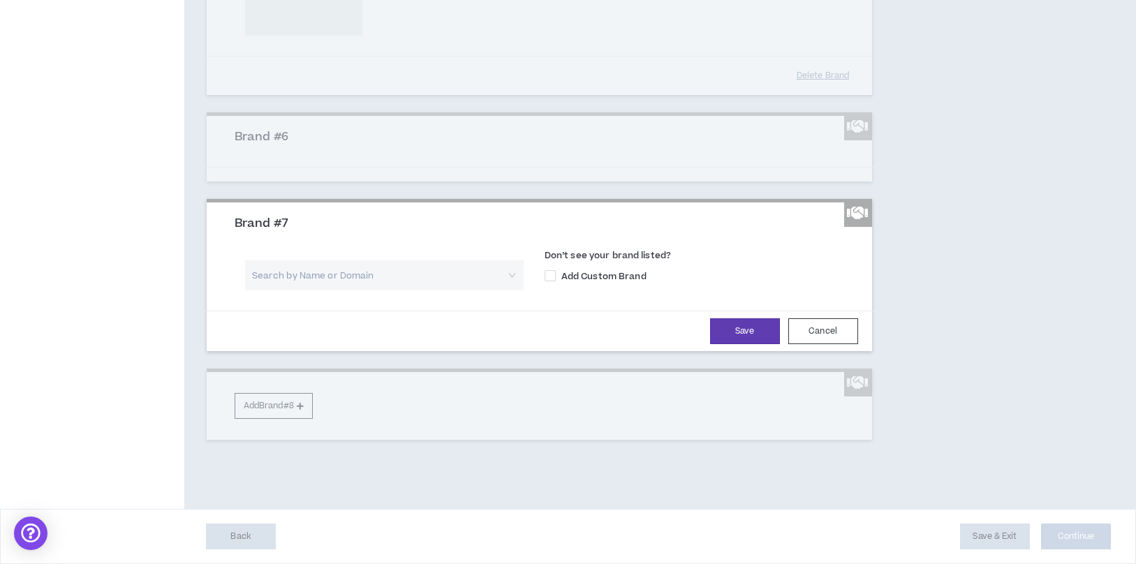
scroll to position [1112, 0]
click at [418, 283] on input "search" at bounding box center [379, 275] width 253 height 30
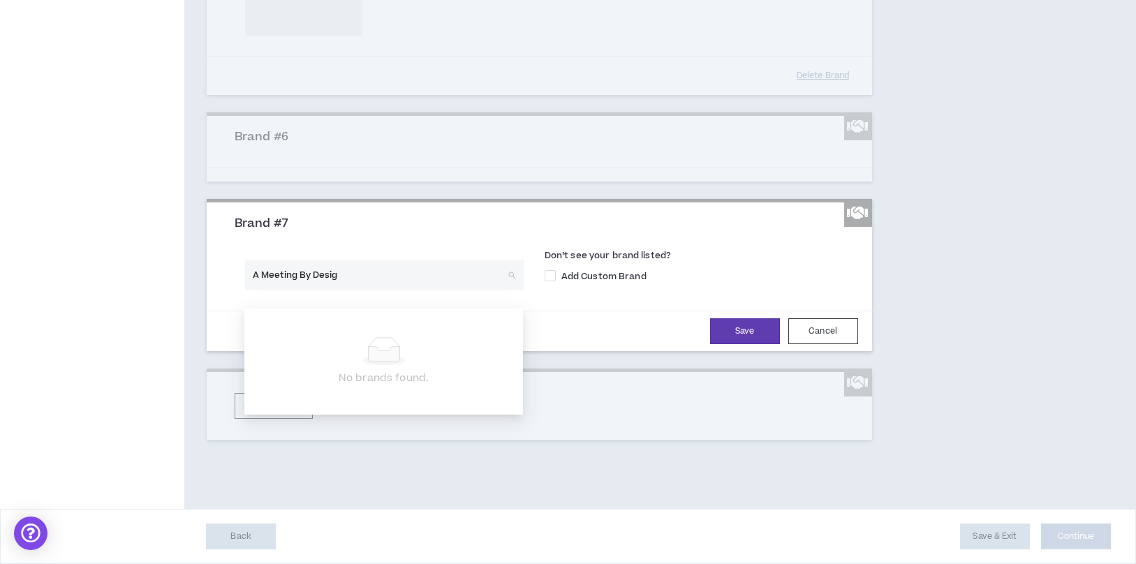
type input "A Meeting By Design"
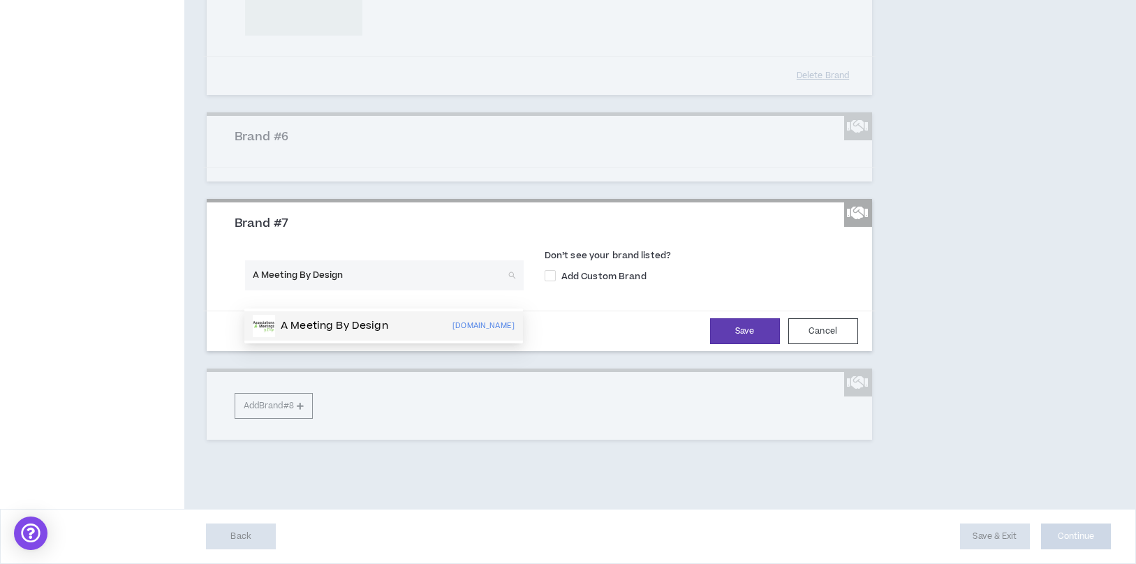
click at [282, 319] on div "A Meeting By Design" at bounding box center [320, 326] width 135 height 22
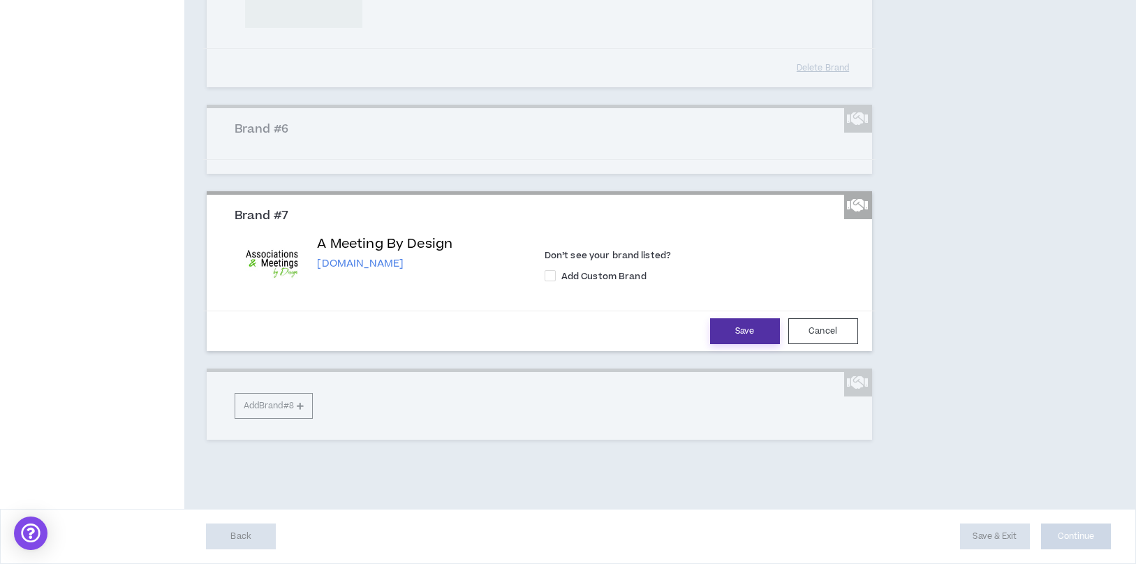
click at [742, 343] on button "Save" at bounding box center [745, 331] width 70 height 26
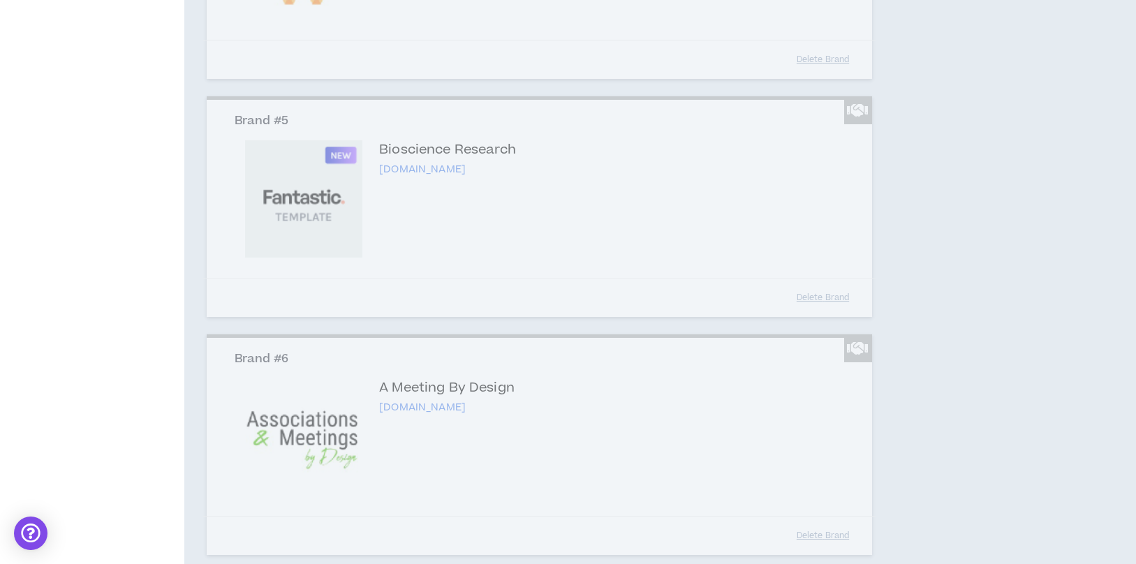
scroll to position [1094, 0]
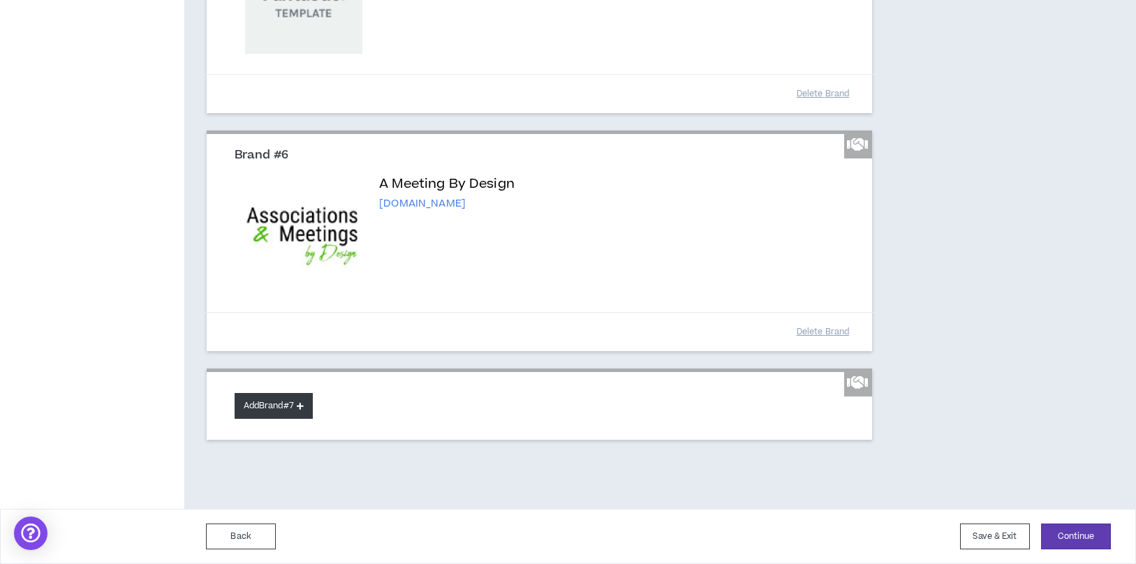
click at [297, 399] on button "Add Brand #7" at bounding box center [274, 406] width 78 height 26
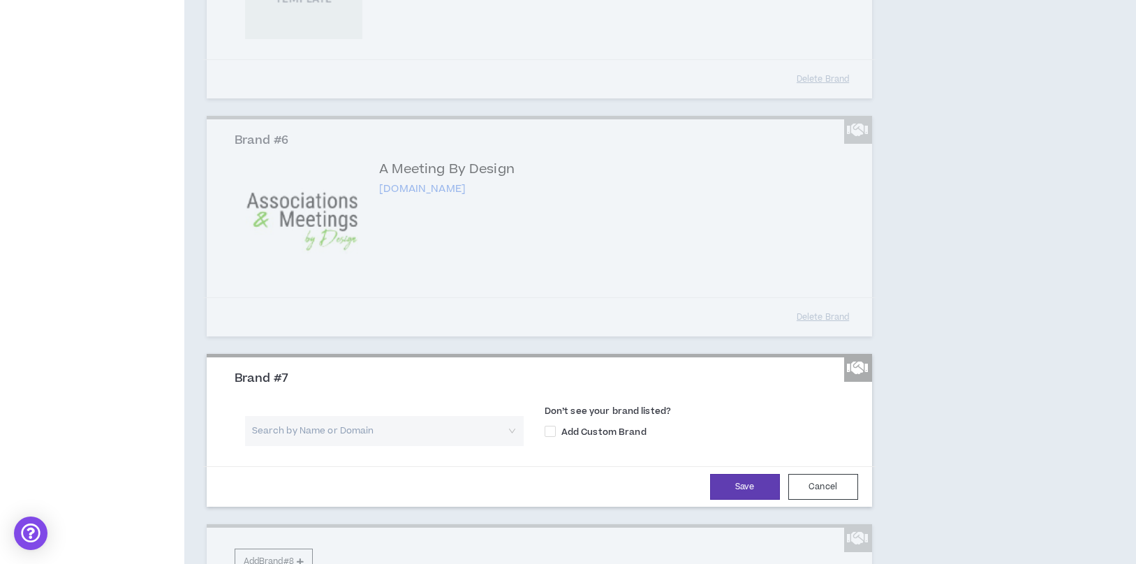
click at [411, 446] on input "search" at bounding box center [379, 431] width 253 height 30
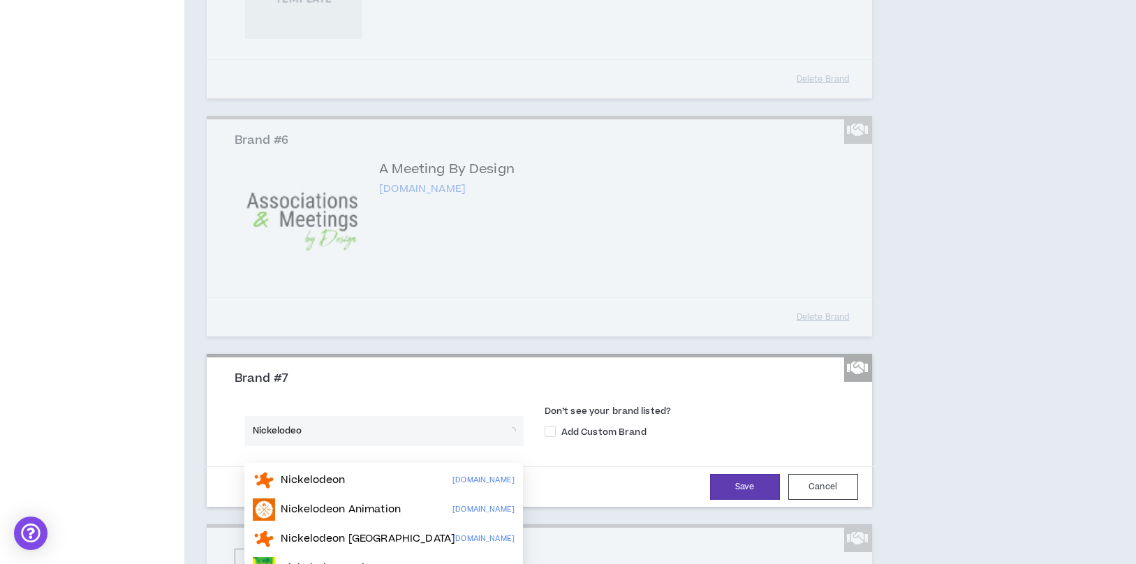
type input "Nickelodeon"
click at [425, 482] on div "Nickelodeon [DOMAIN_NAME]" at bounding box center [384, 480] width 262 height 22
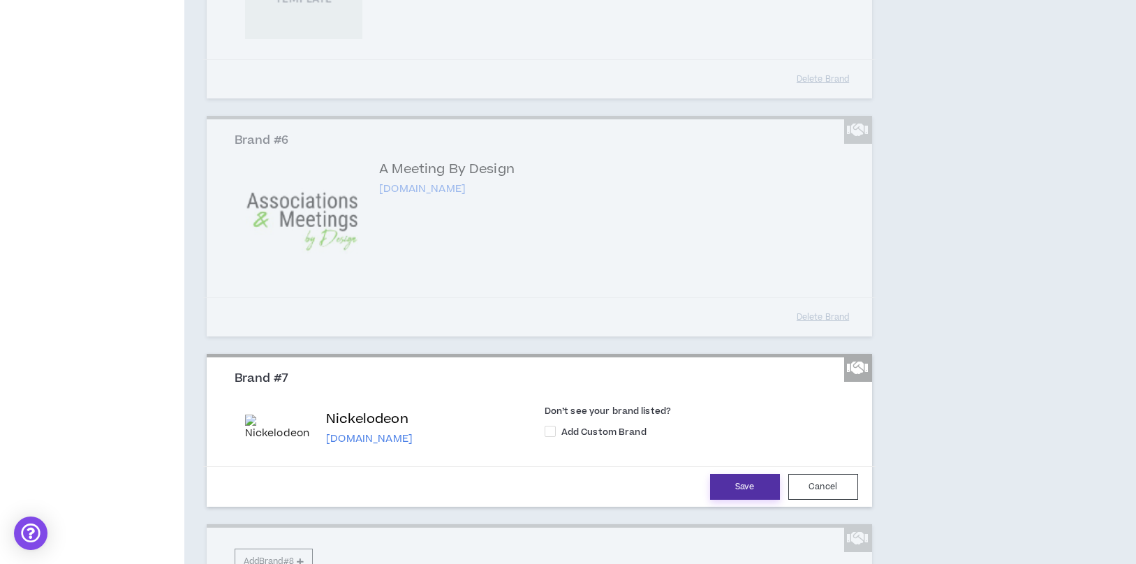
click at [755, 500] on button "Save" at bounding box center [745, 487] width 70 height 26
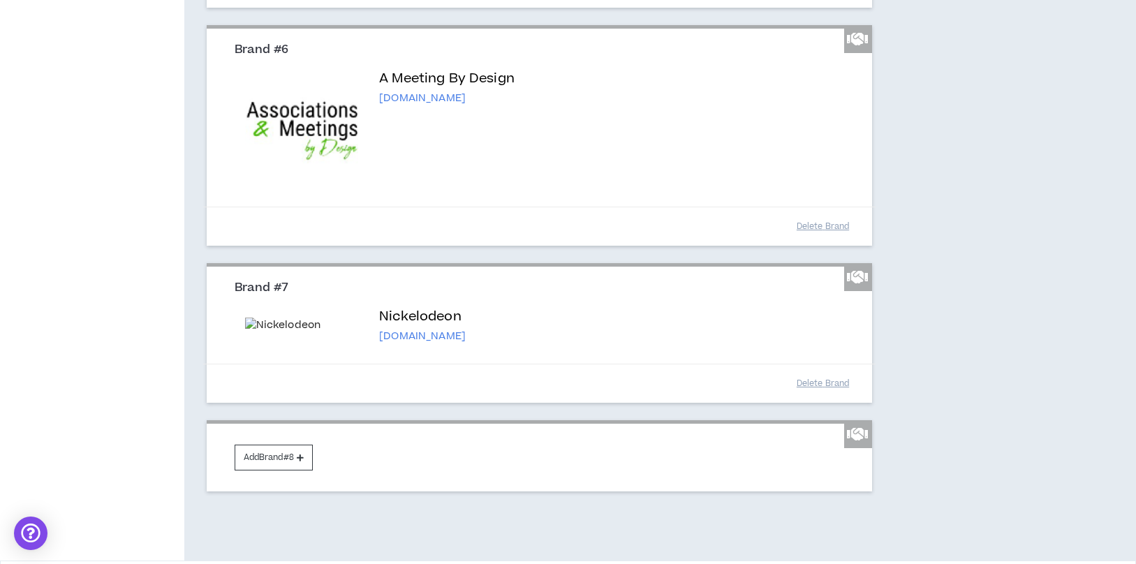
scroll to position [1250, 0]
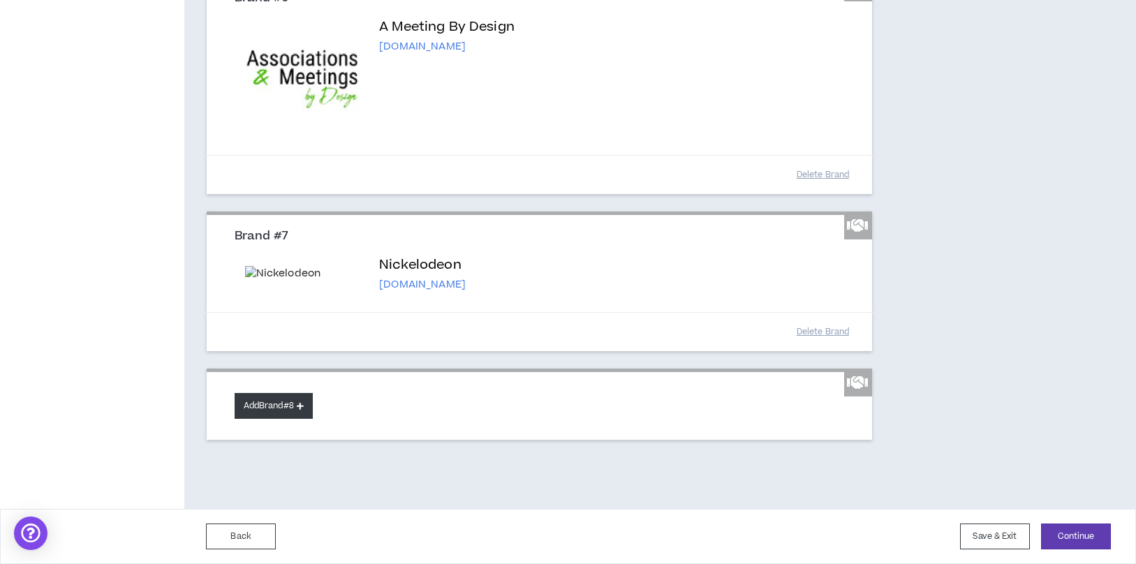
click at [278, 408] on button "Add Brand #8" at bounding box center [274, 406] width 78 height 26
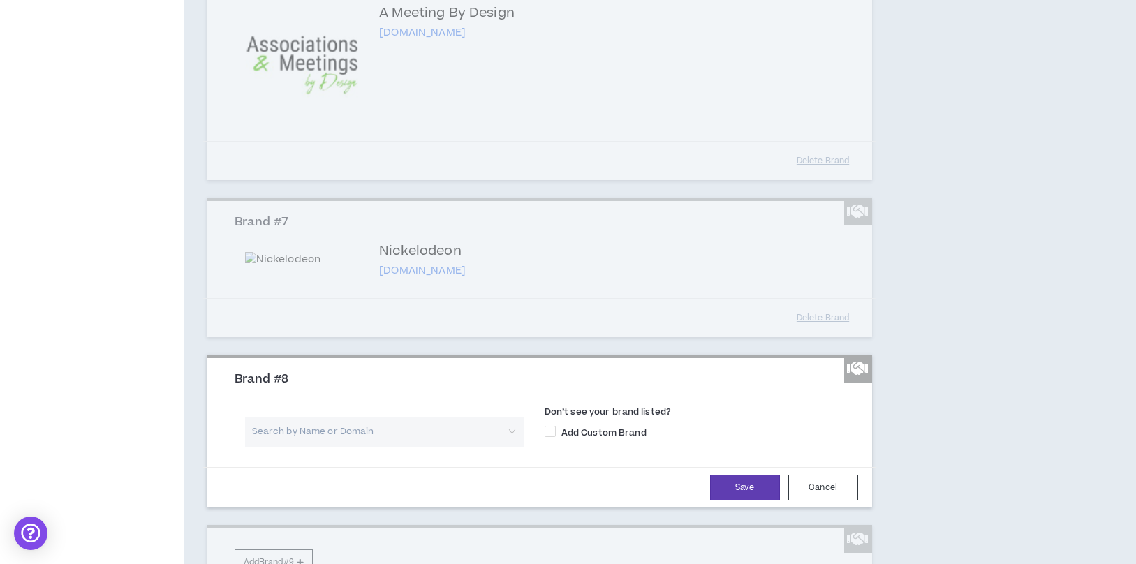
click at [320, 446] on input "search" at bounding box center [379, 432] width 253 height 30
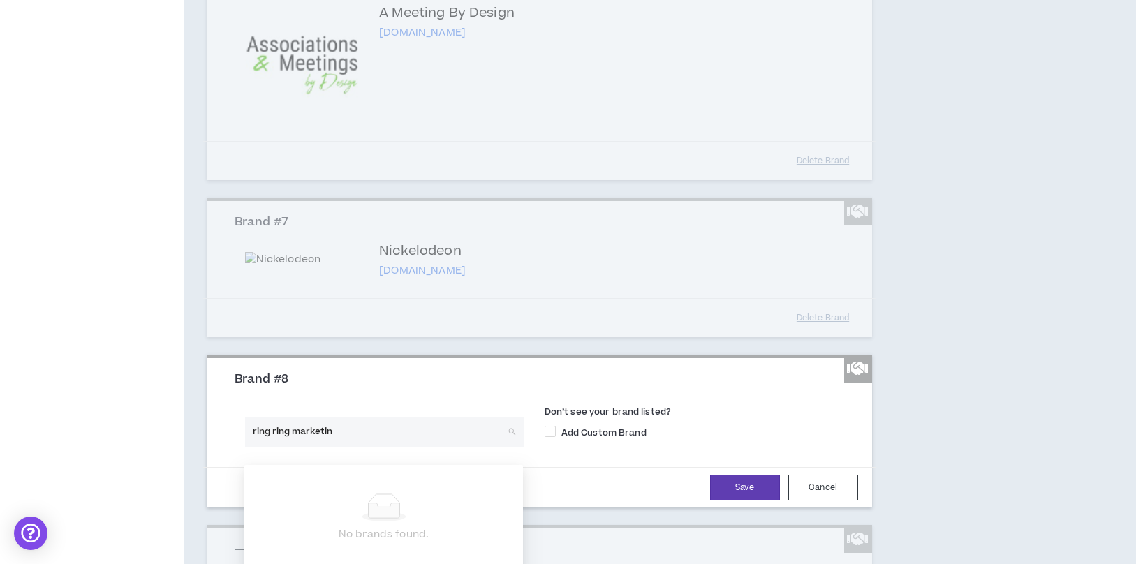
type input "ring ring marketing"
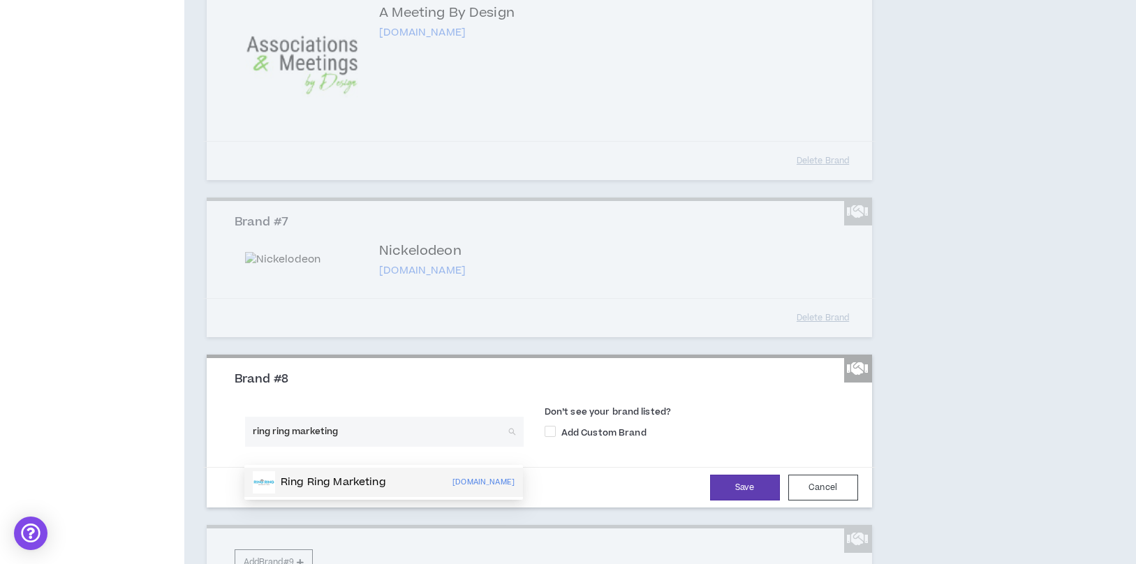
click at [405, 486] on div "Ring Ring Marketing [DOMAIN_NAME]" at bounding box center [384, 482] width 262 height 22
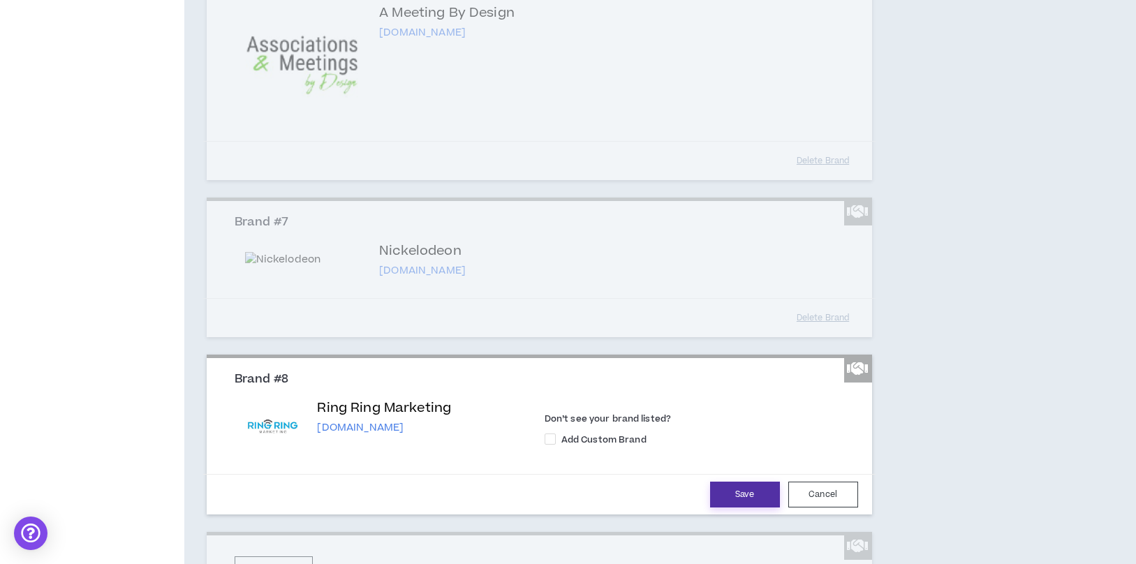
click at [738, 507] on button "Save" at bounding box center [745, 495] width 70 height 26
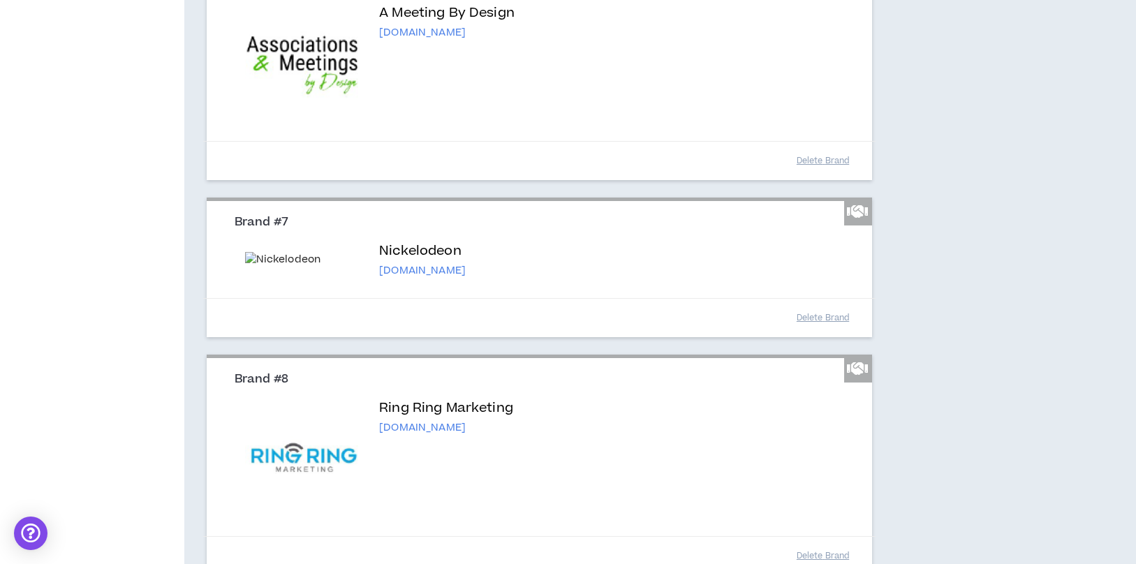
drag, startPoint x: 780, startPoint y: 360, endPoint x: 780, endPoint y: 330, distance: 30.0
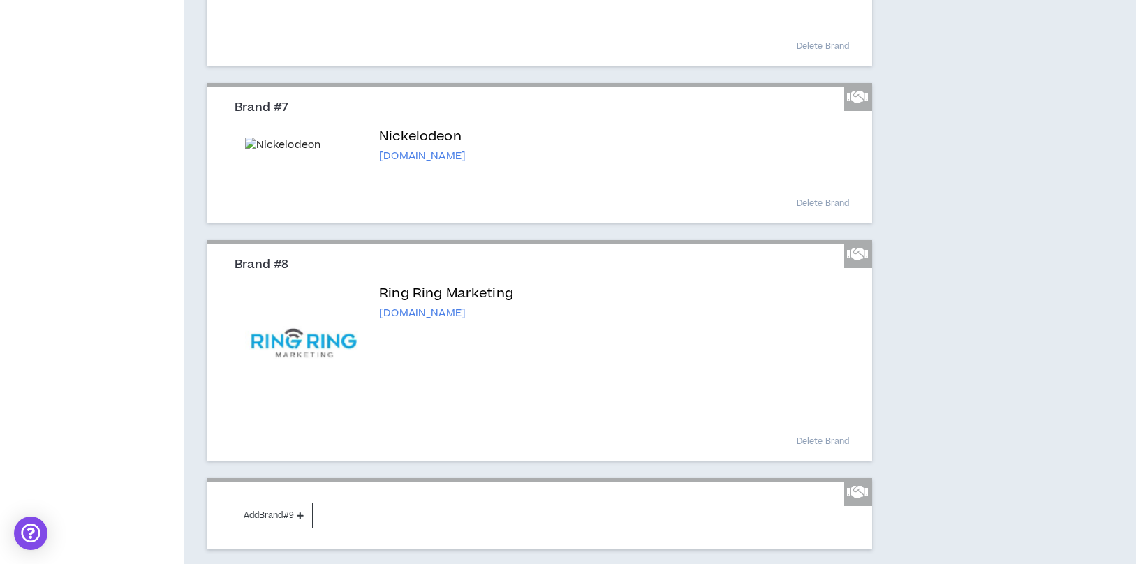
scroll to position [1488, 0]
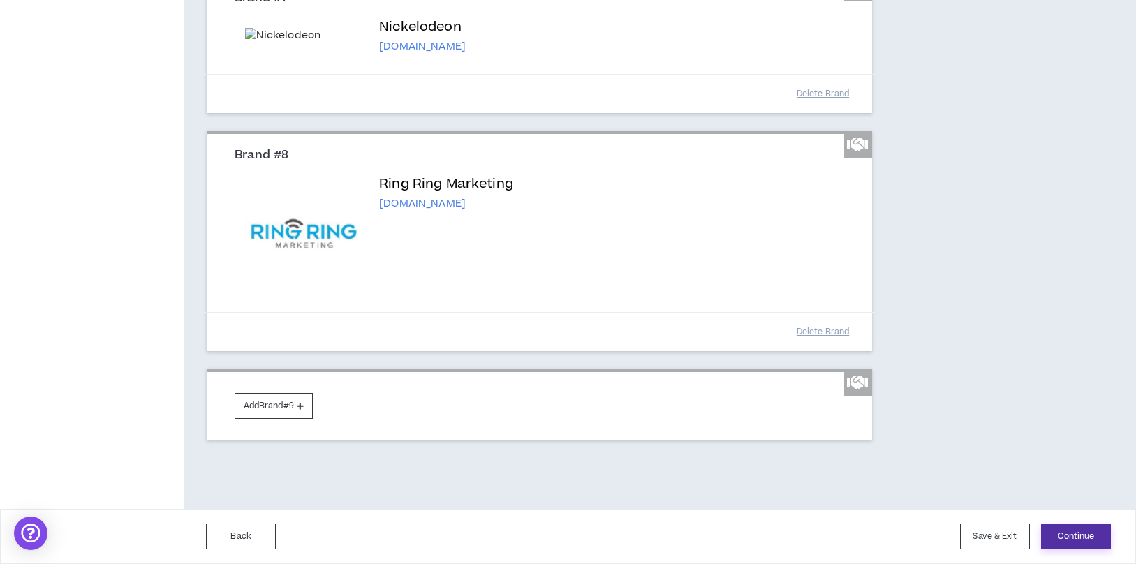
click at [1064, 542] on button "Continue" at bounding box center [1076, 536] width 70 height 26
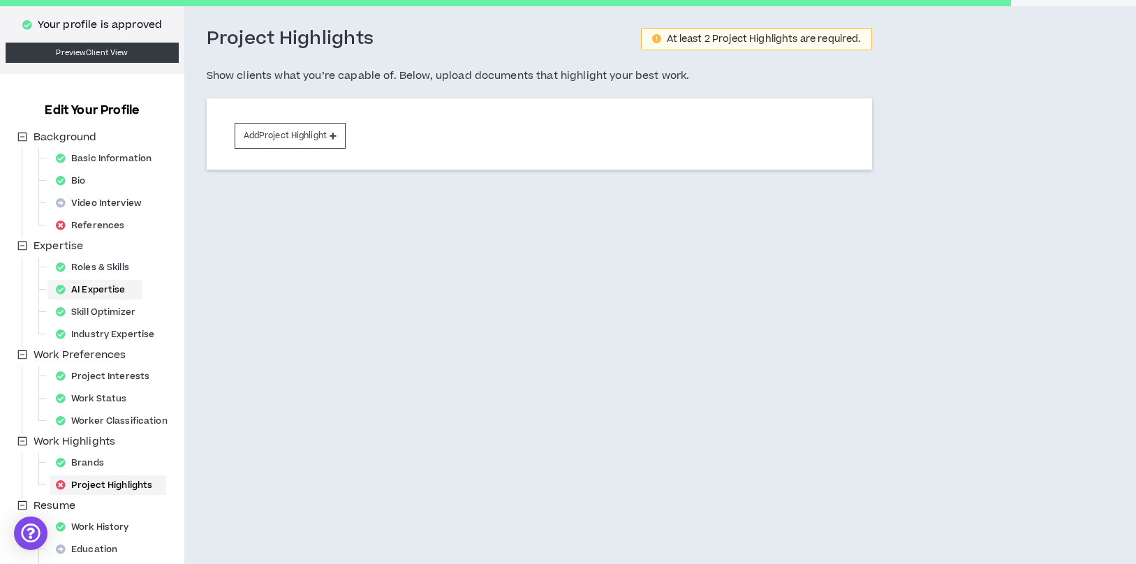
scroll to position [154, 0]
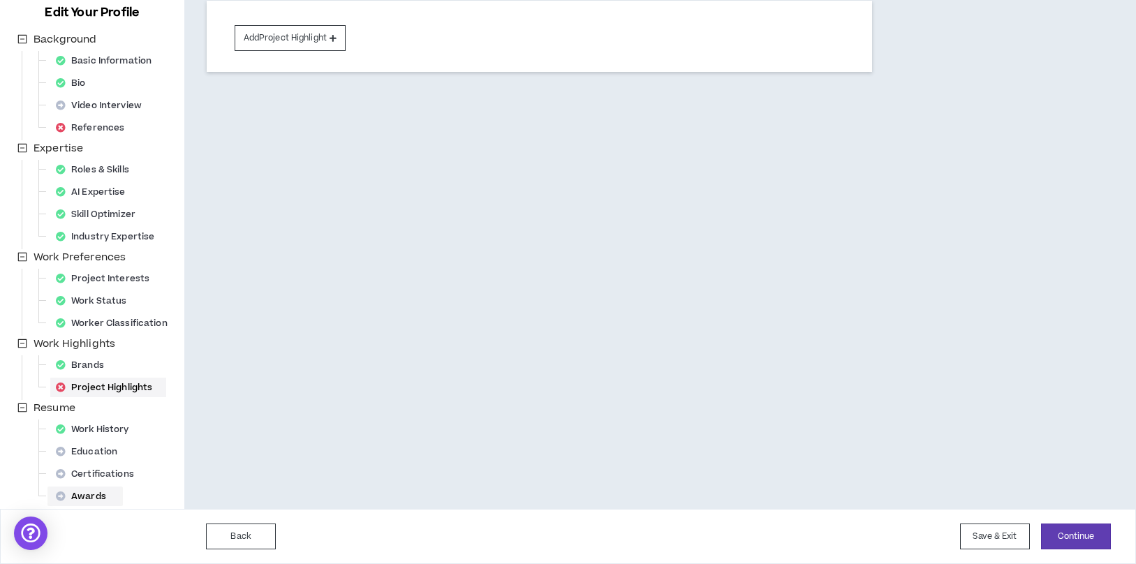
click at [90, 493] on div "Awards" at bounding box center [85, 496] width 70 height 20
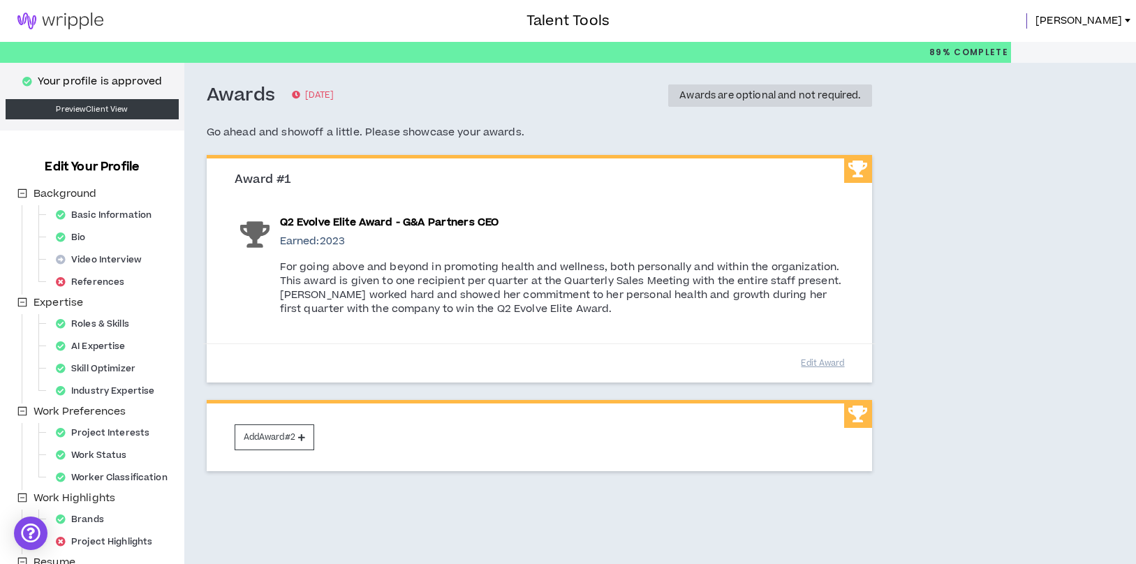
scroll to position [154, 0]
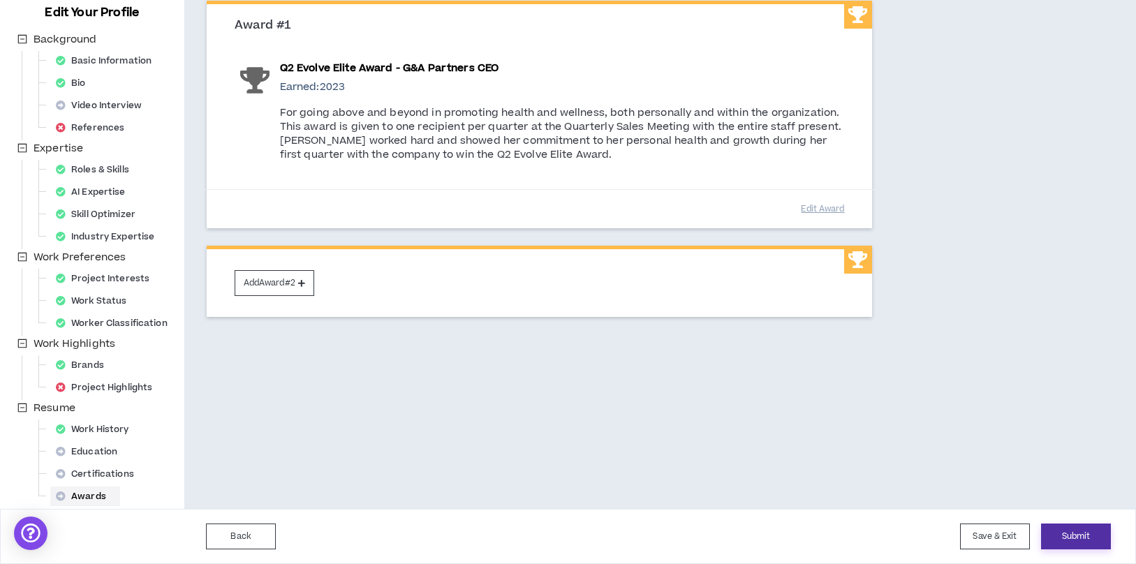
click at [1065, 538] on button "Submit" at bounding box center [1076, 536] width 70 height 26
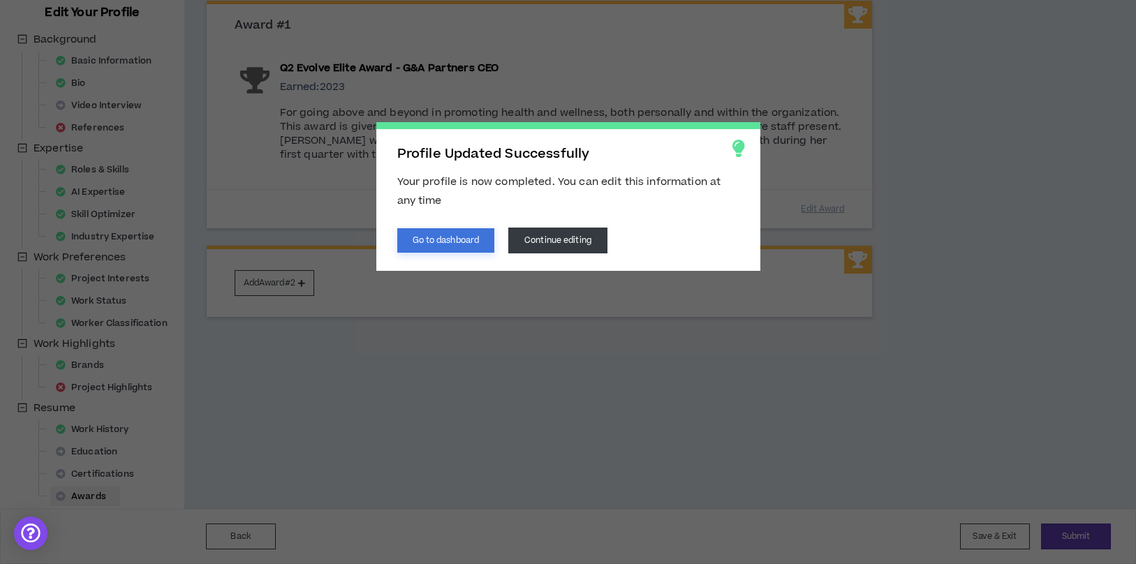
click at [466, 235] on button "Go to dashboard" at bounding box center [446, 240] width 98 height 24
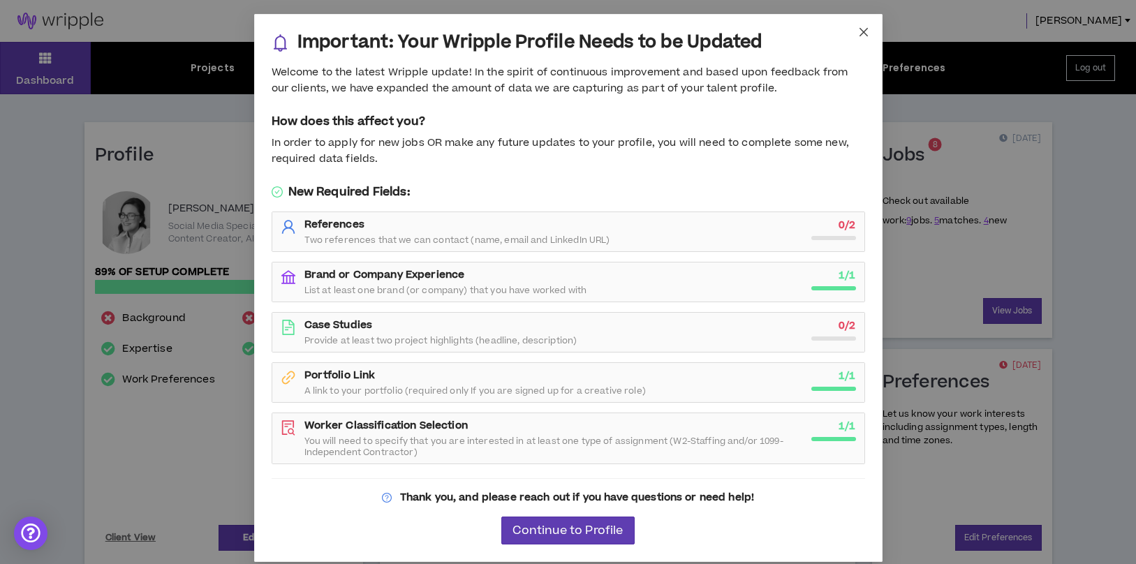
click at [870, 33] on span "Close" at bounding box center [864, 33] width 38 height 38
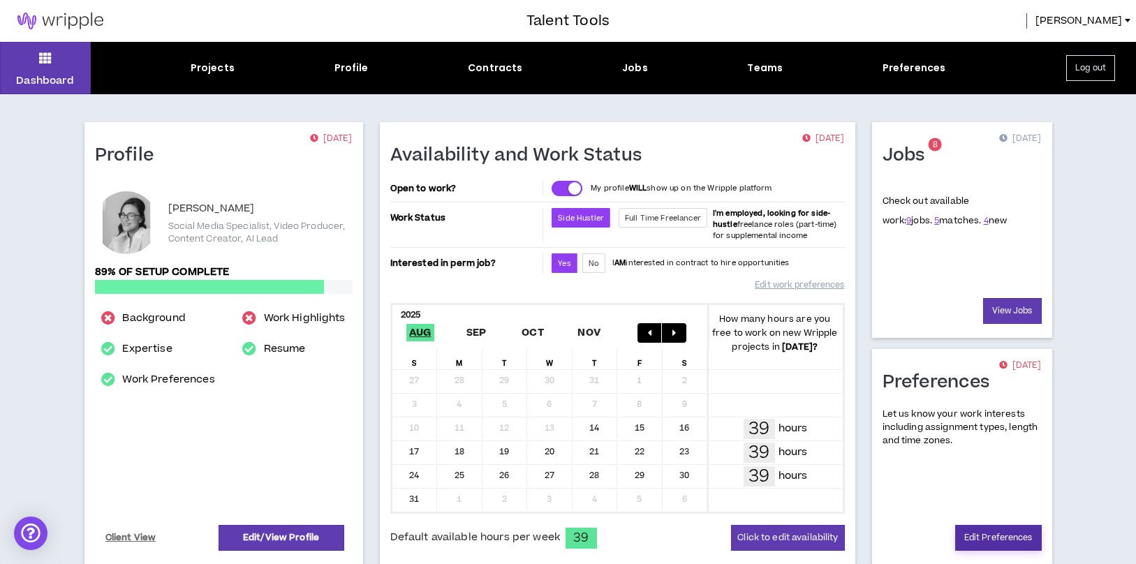
click at [1005, 547] on link "Edit Preferences" at bounding box center [998, 538] width 87 height 26
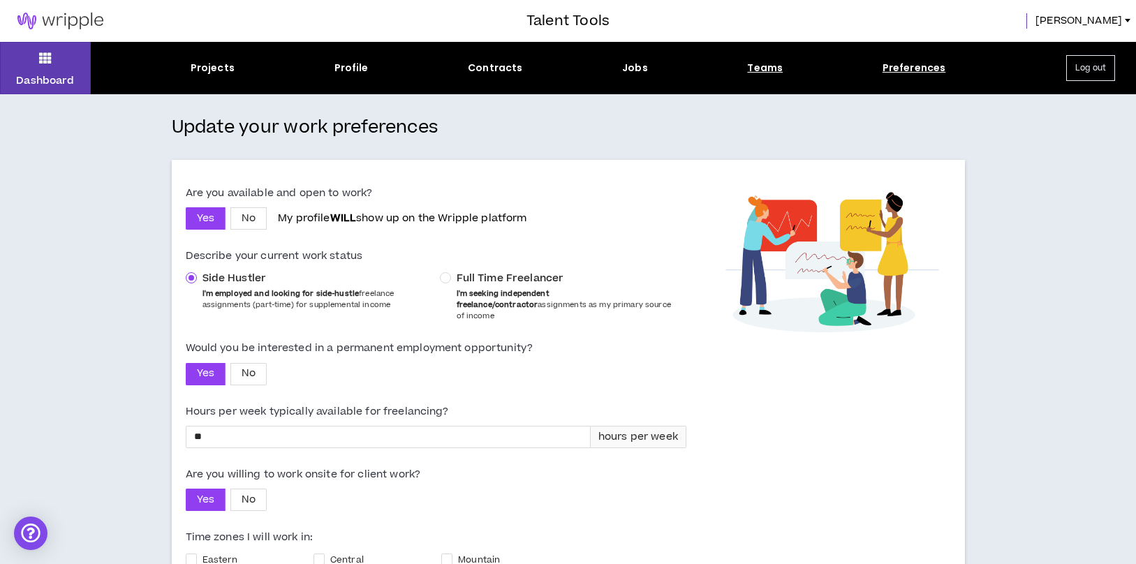
click at [777, 70] on div "Teams" at bounding box center [765, 68] width 36 height 15
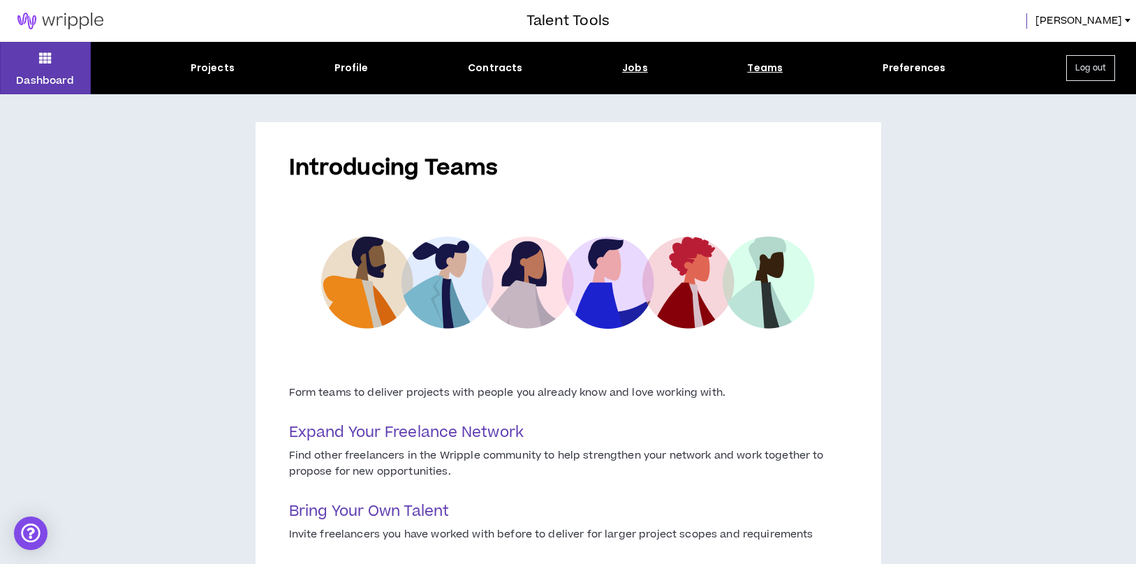
click at [632, 71] on div "Jobs" at bounding box center [635, 68] width 26 height 15
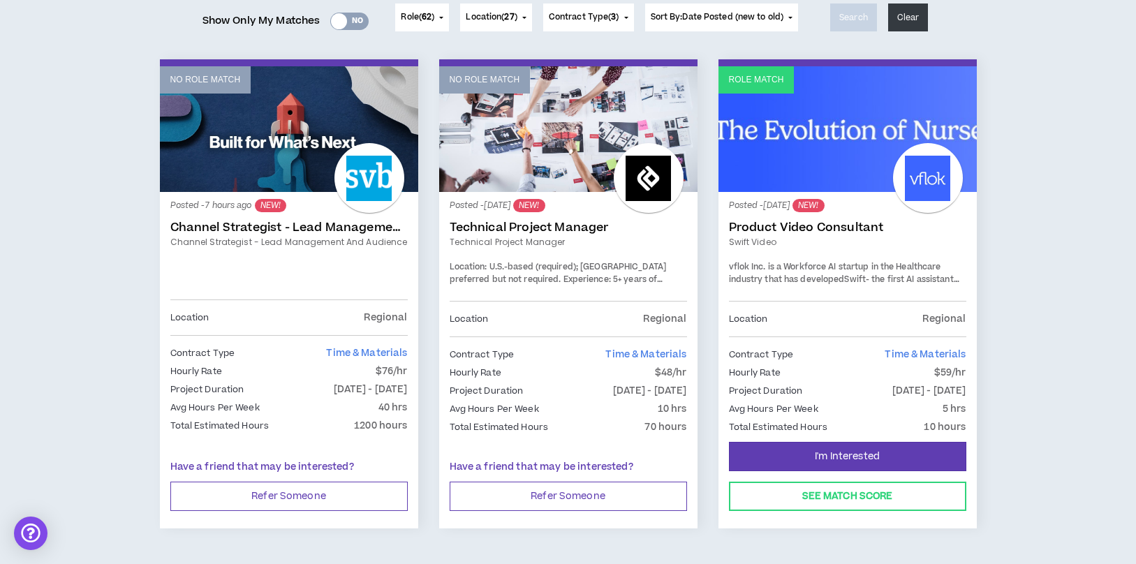
scroll to position [212, 0]
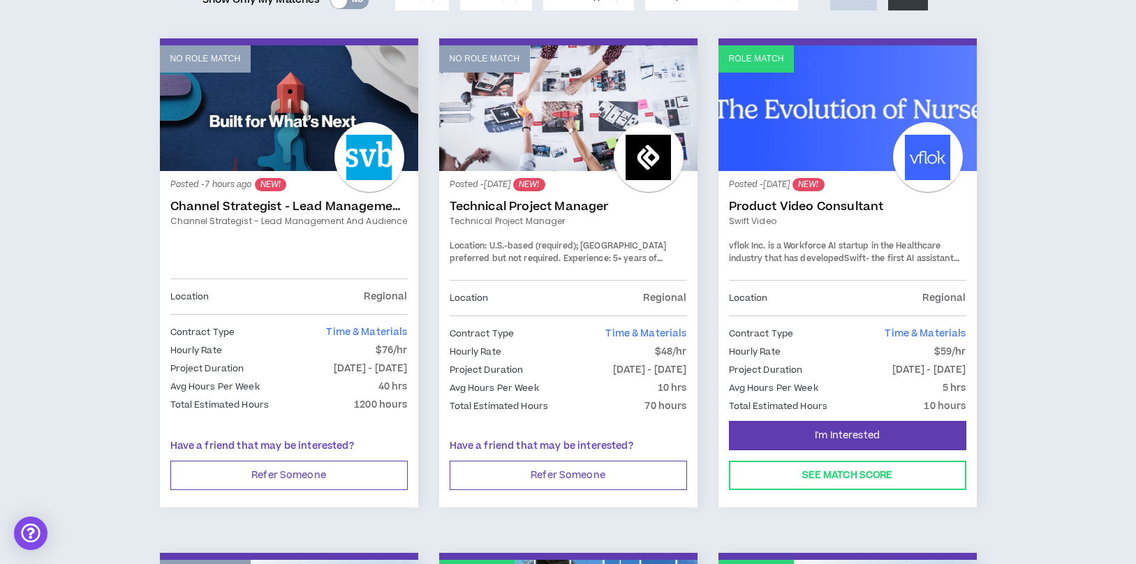
click at [334, 203] on link "Channel Strategist - Lead Management and Audience" at bounding box center [288, 207] width 237 height 14
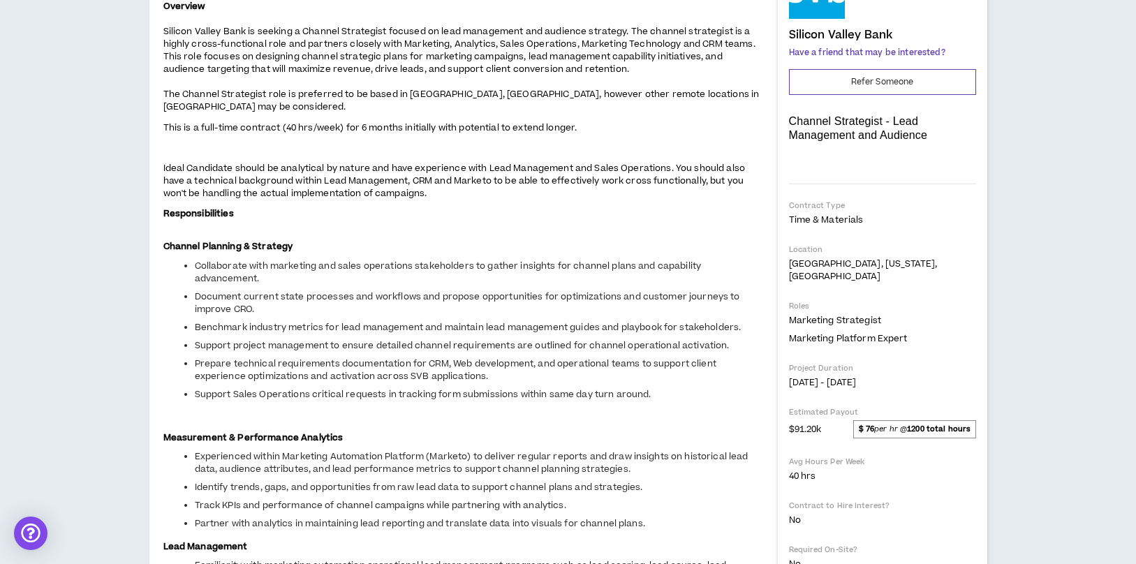
scroll to position [221, 0]
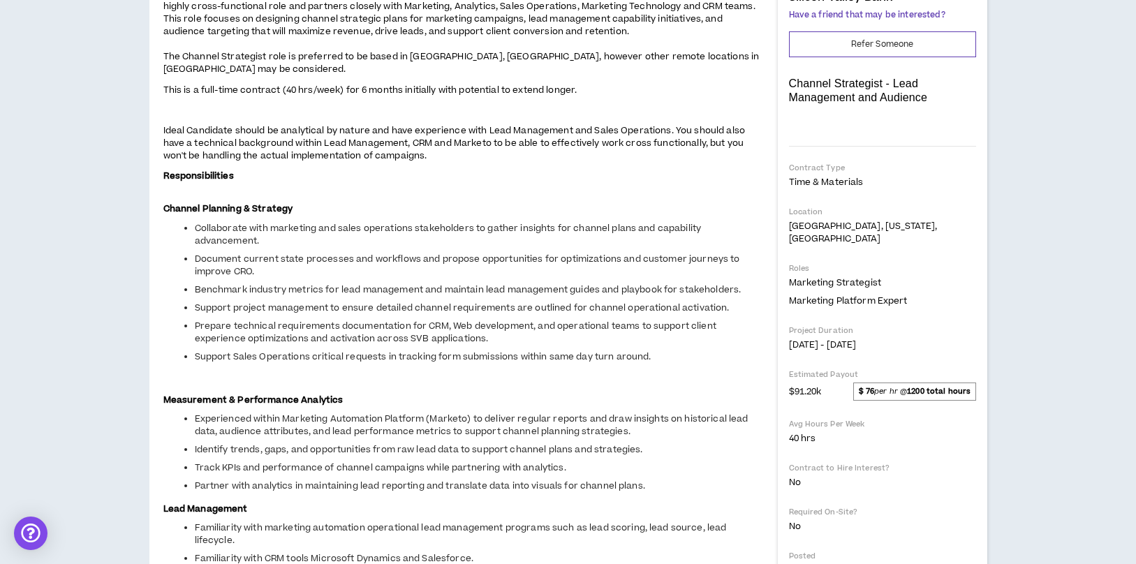
drag, startPoint x: 740, startPoint y: 285, endPoint x: 165, endPoint y: 281, distance: 574.4
drag, startPoint x: 248, startPoint y: 330, endPoint x: 152, endPoint y: 331, distance: 96.3
copy span "Silicon Valley Bank"
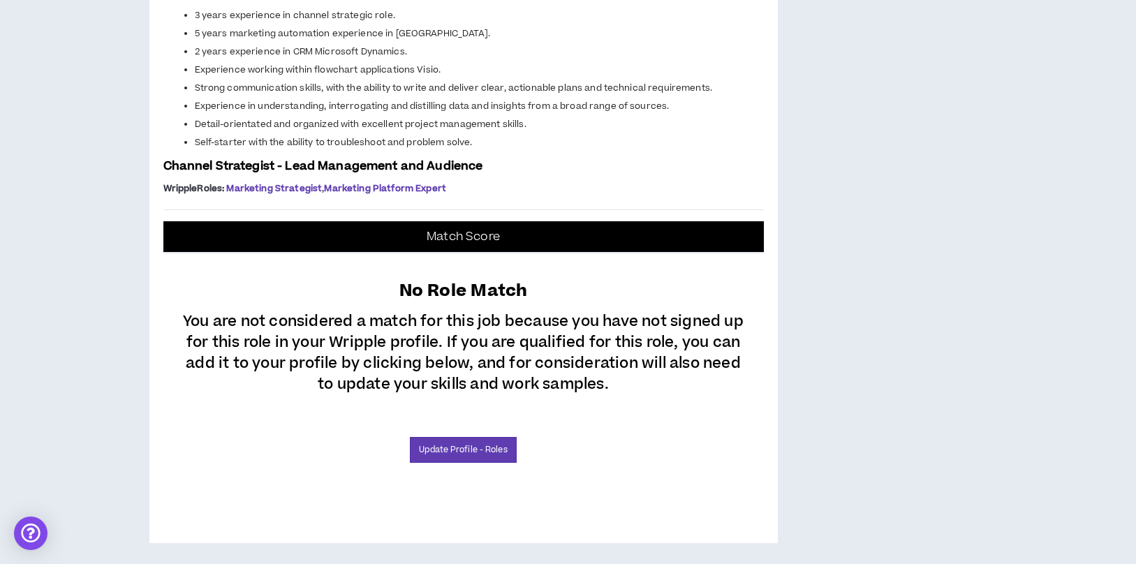
scroll to position [1254, 0]
click at [481, 452] on link "Update Profile - Roles" at bounding box center [463, 450] width 106 height 26
select select "***"
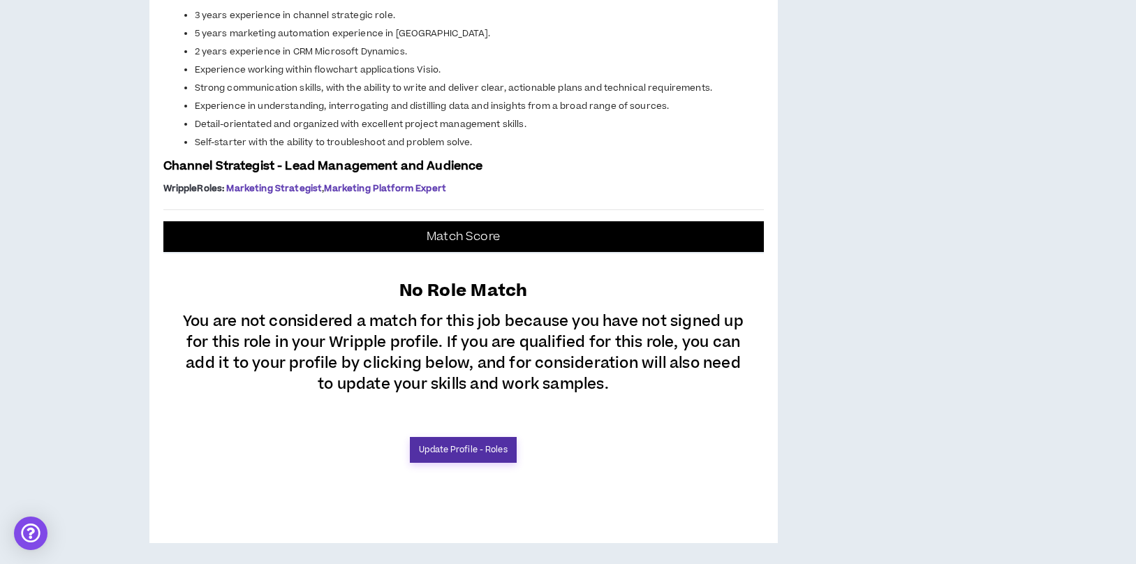
select select "***"
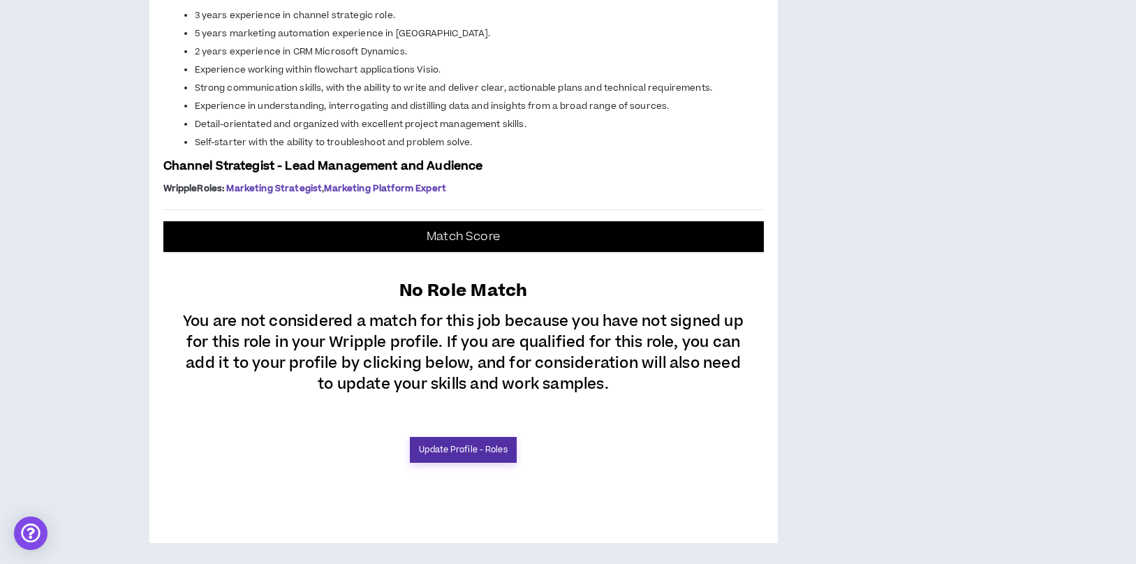
select select "***"
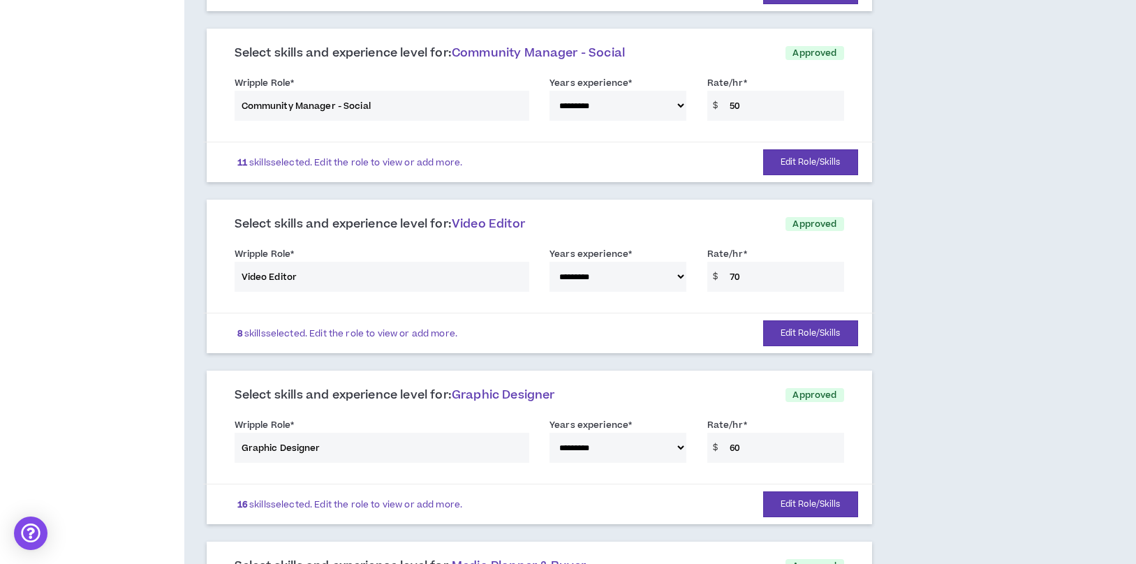
scroll to position [828, 0]
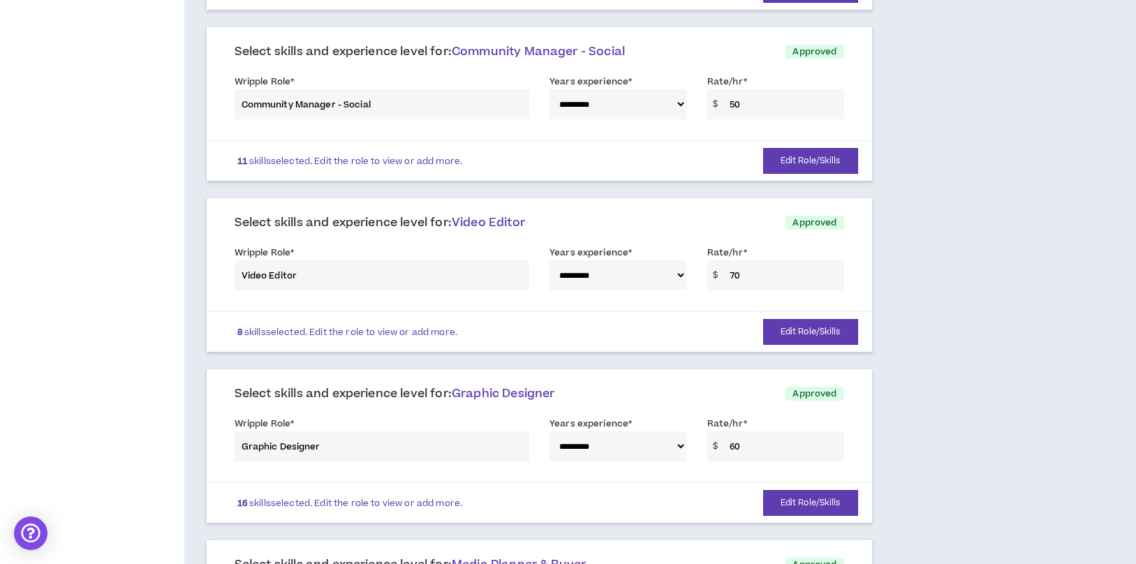
click at [428, 103] on div "**********" at bounding box center [539, 99] width 630 height 59
click at [350, 107] on div "**********" at bounding box center [539, 99] width 630 height 59
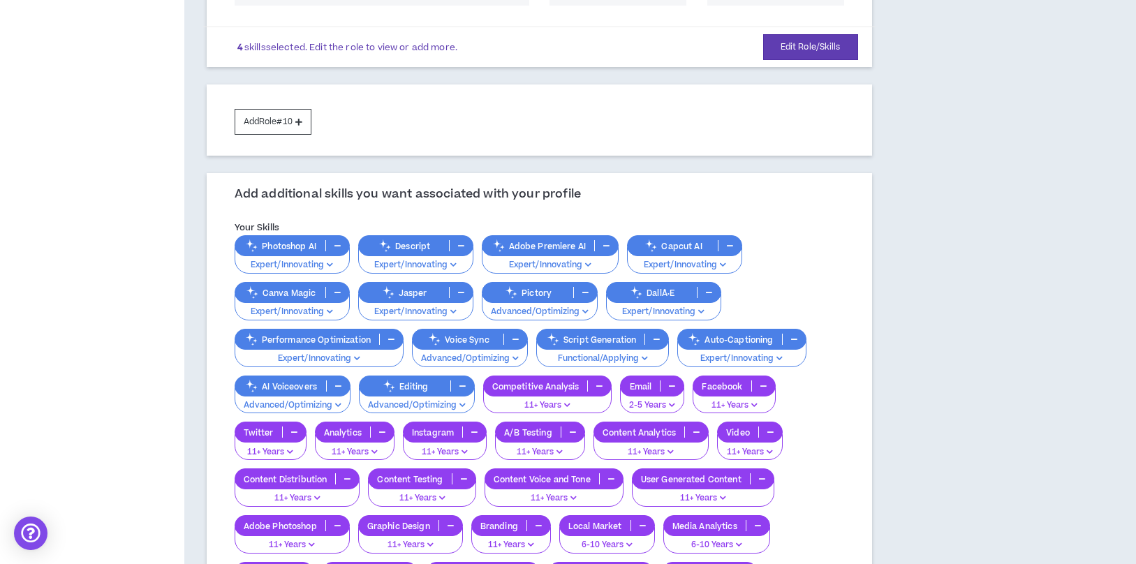
scroll to position [1618, 0]
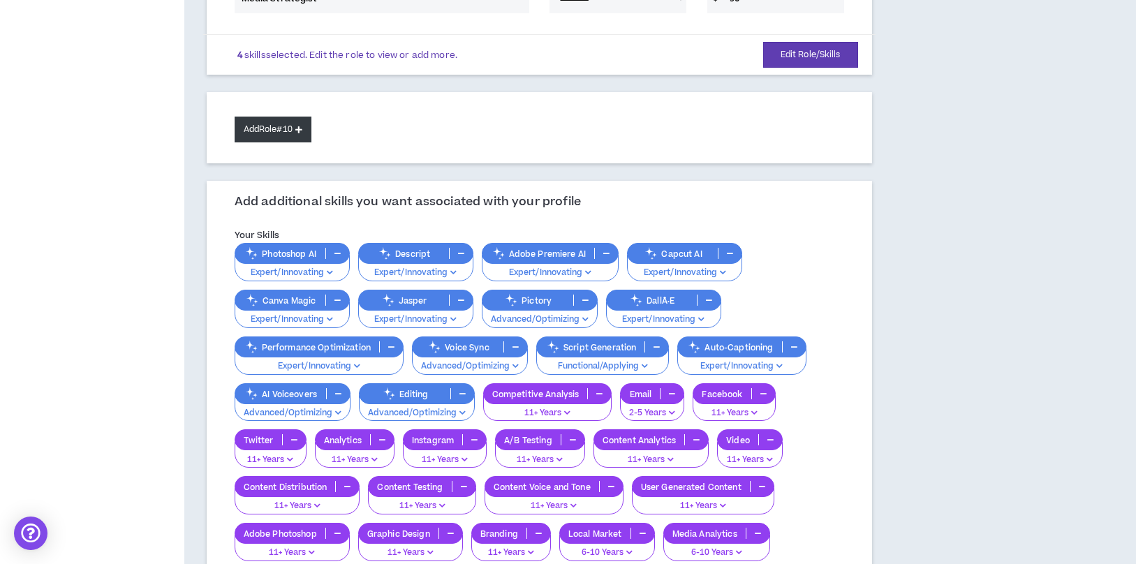
click at [302, 129] on icon at bounding box center [298, 130] width 7 height 8
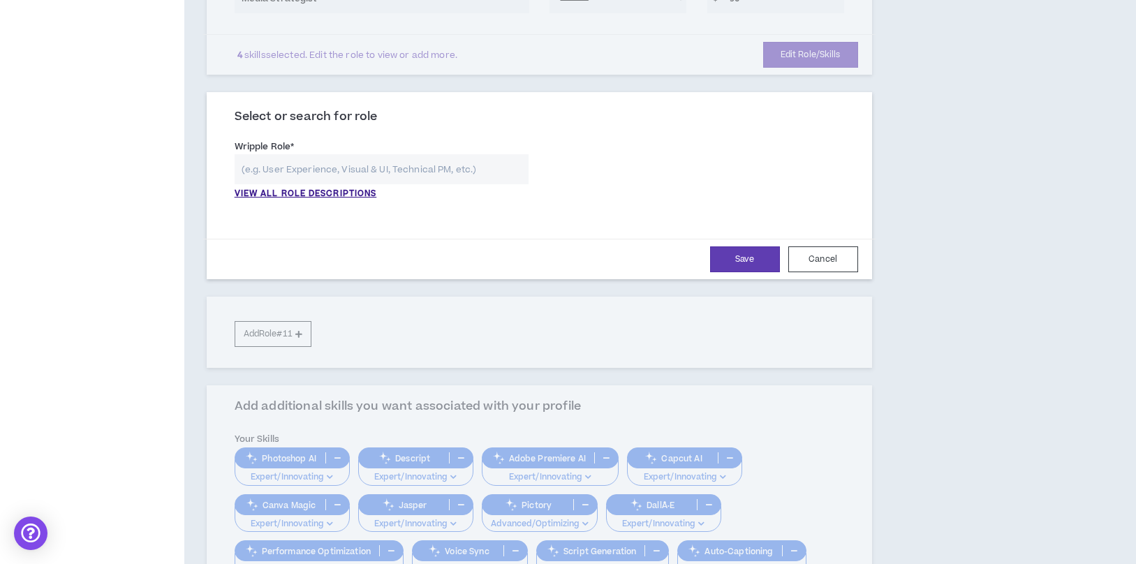
click at [325, 171] on input "text" at bounding box center [382, 169] width 294 height 30
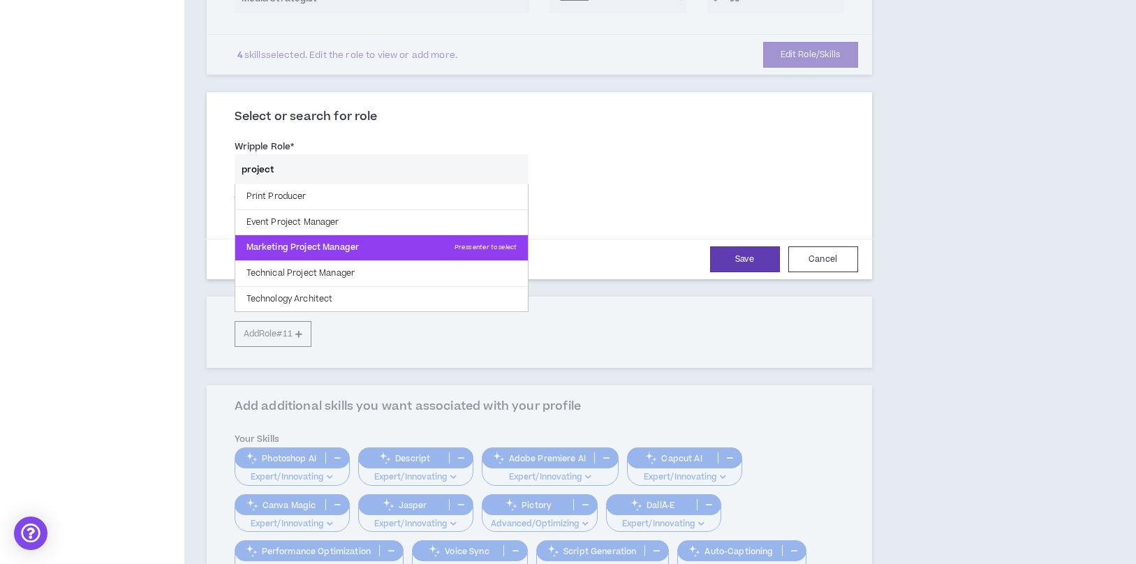
click at [336, 244] on p "Marketing Project Manager Press enter to select" at bounding box center [381, 247] width 292 height 25
type input "Marketing Project Manager"
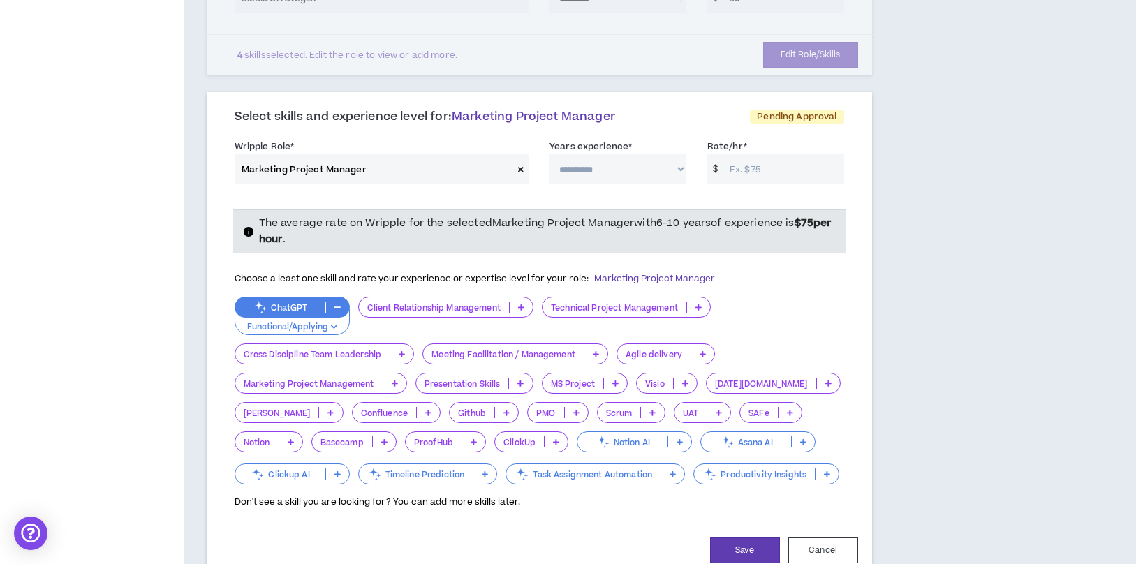
click at [602, 165] on select "**********" at bounding box center [617, 169] width 137 height 30
select select "***"
click at [549, 154] on select "**********" at bounding box center [617, 169] width 137 height 30
click at [748, 176] on input "Rate/hr *" at bounding box center [782, 169] width 121 height 30
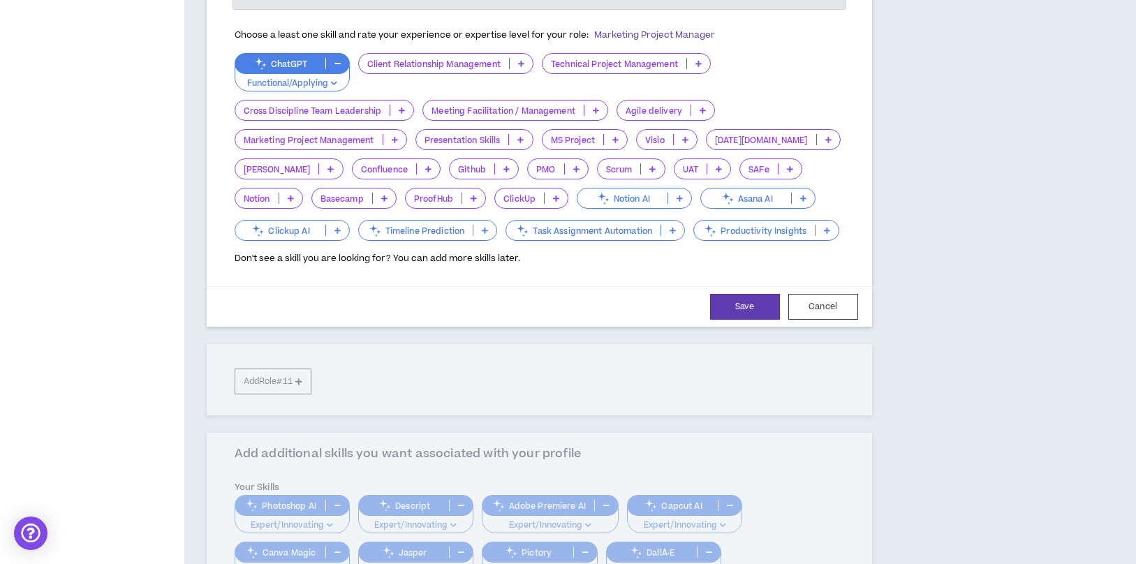
scroll to position [1862, 0]
type input "75"
click at [510, 61] on p at bounding box center [521, 62] width 23 height 11
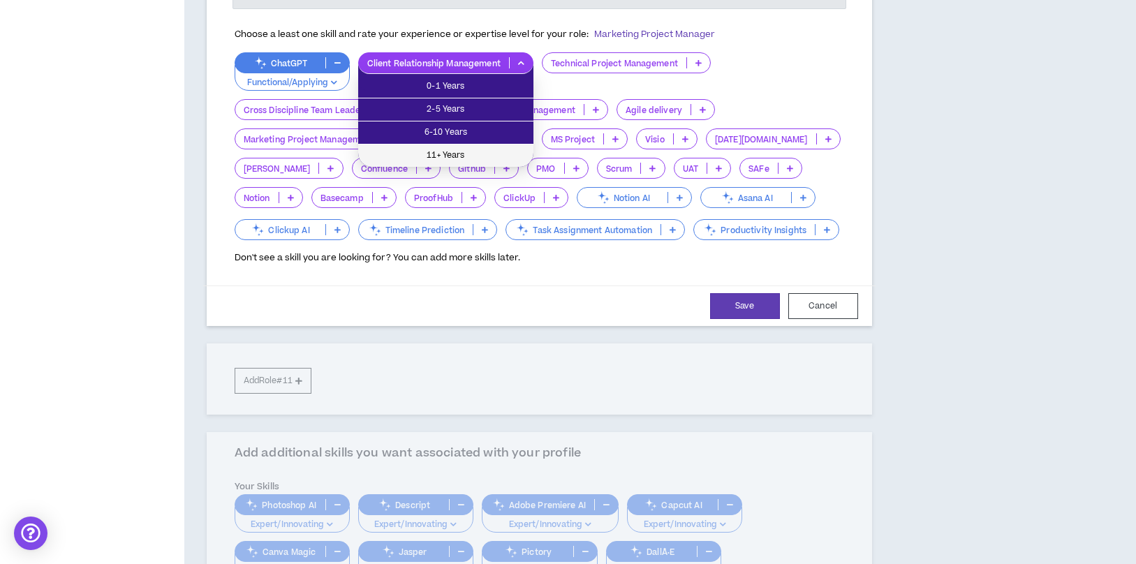
click at [496, 158] on span "11+ Years" at bounding box center [445, 155] width 158 height 15
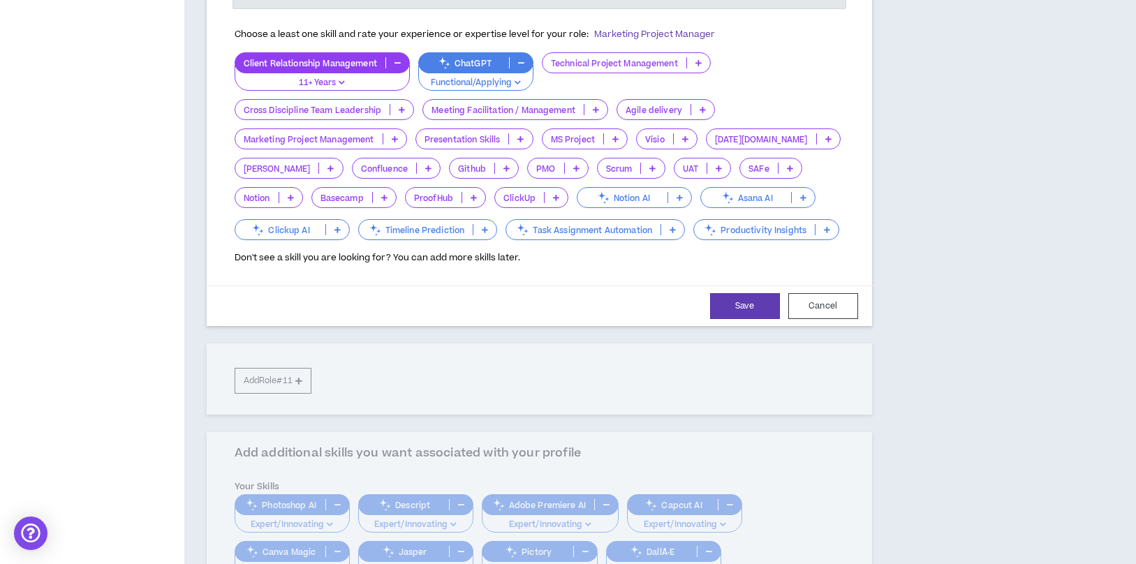
click at [695, 68] on div "Technical Project Management" at bounding box center [626, 62] width 169 height 21
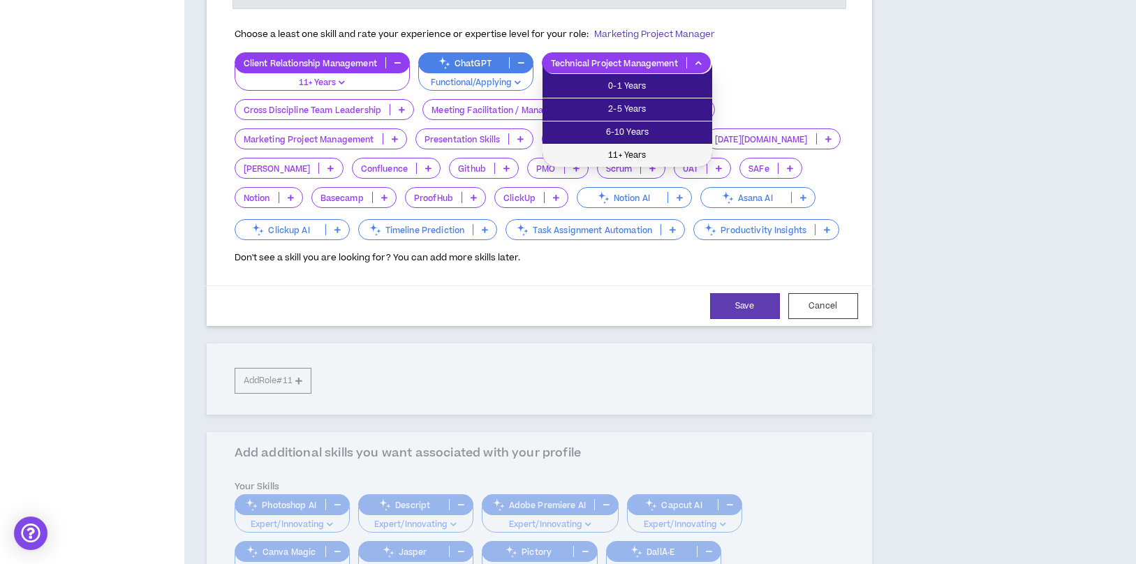
click at [664, 154] on span "11+ Years" at bounding box center [627, 155] width 153 height 15
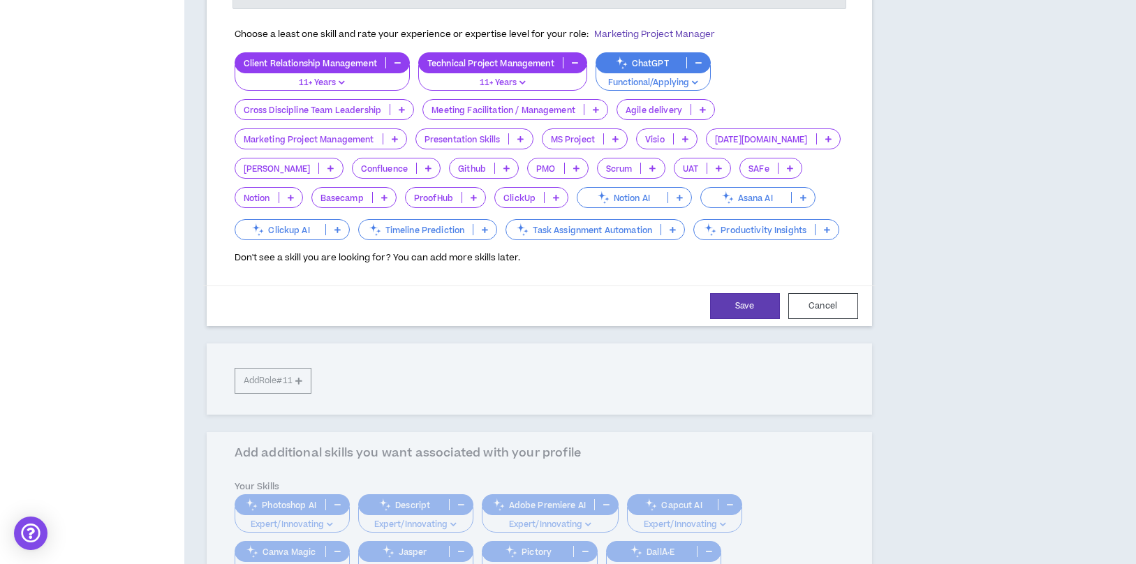
click at [690, 59] on button "button" at bounding box center [698, 62] width 23 height 11
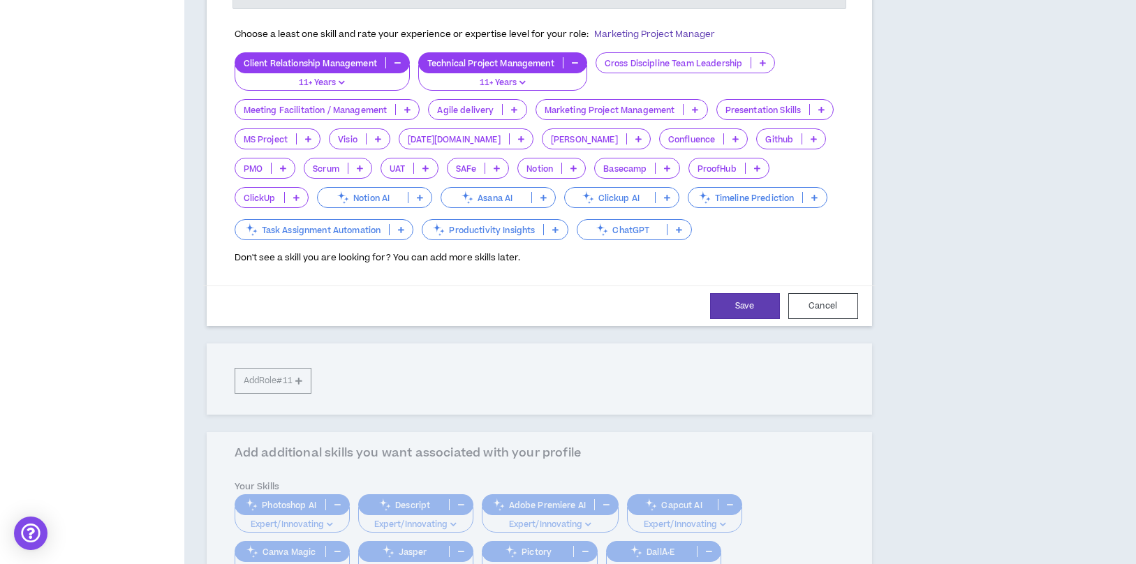
click at [630, 230] on p "ChatGPT" at bounding box center [622, 230] width 90 height 10
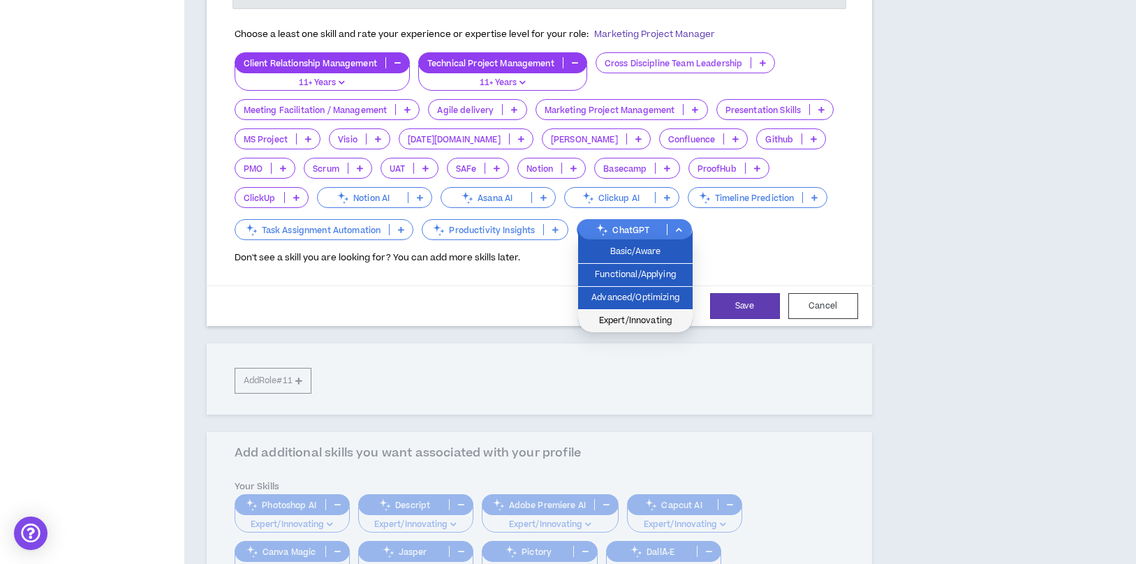
click at [636, 328] on li "Expert/Innovating" at bounding box center [635, 321] width 114 height 22
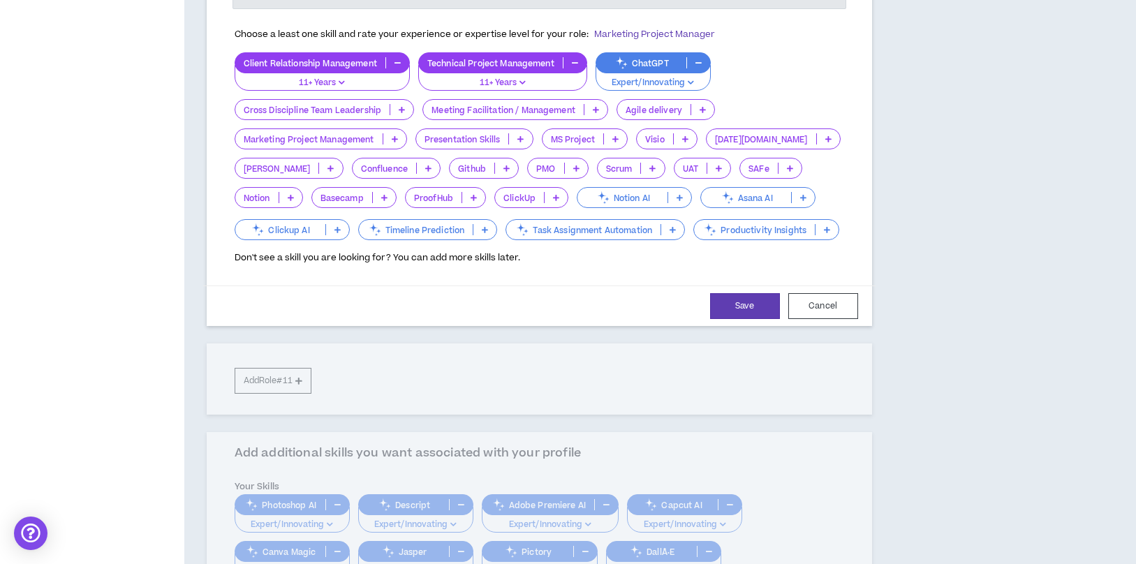
click at [791, 195] on p at bounding box center [802, 197] width 23 height 11
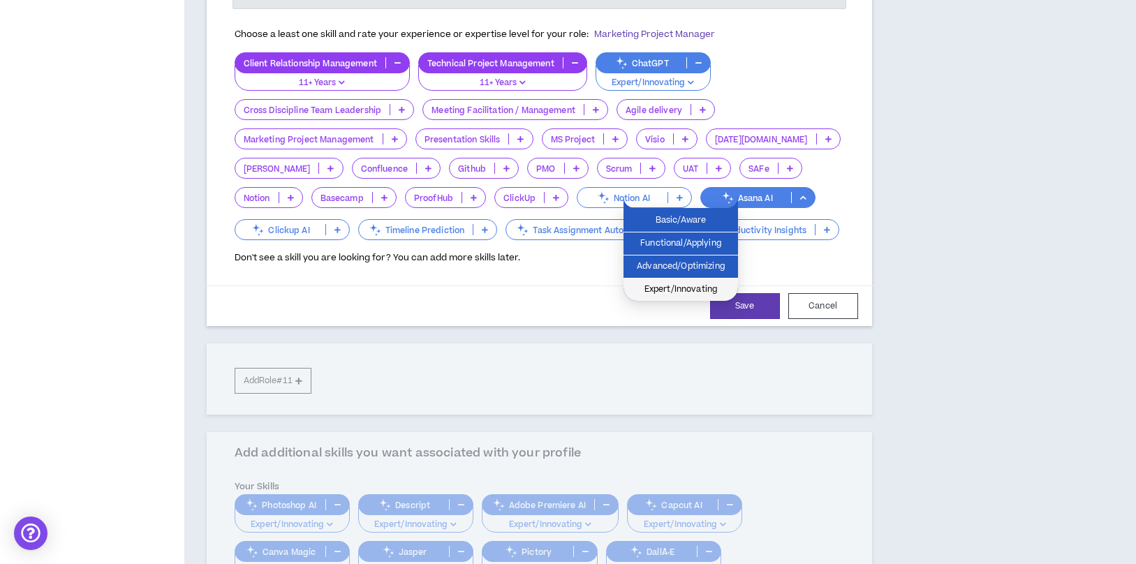
click at [685, 295] on span "Expert/Innovating" at bounding box center [681, 289] width 98 height 15
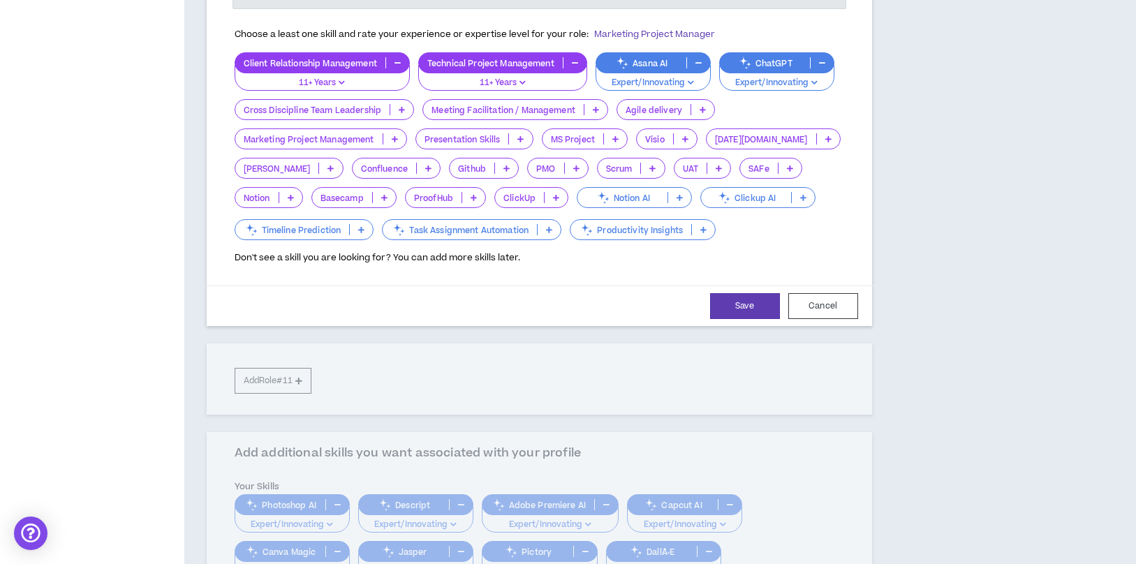
click at [319, 166] on p at bounding box center [330, 168] width 23 height 11
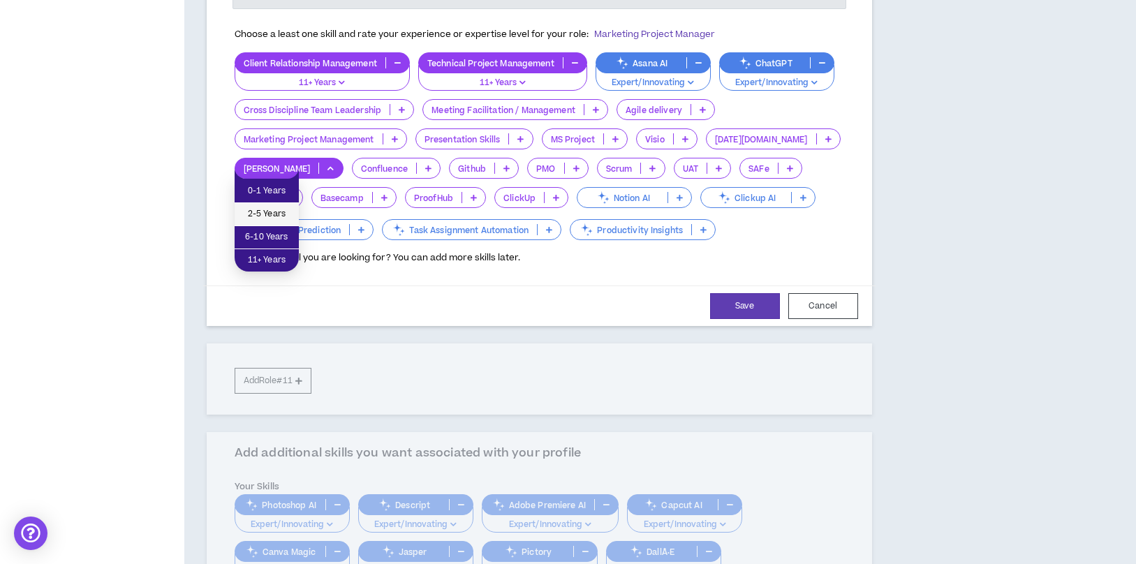
click at [283, 208] on span "2-5 Years" at bounding box center [266, 214] width 47 height 15
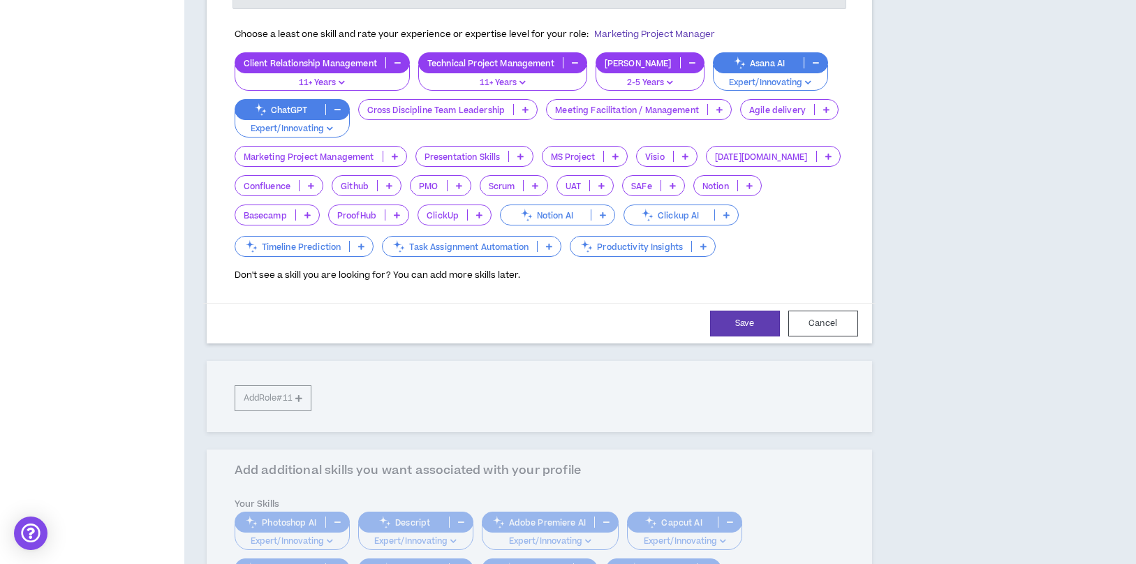
click at [302, 185] on p at bounding box center [310, 185] width 23 height 11
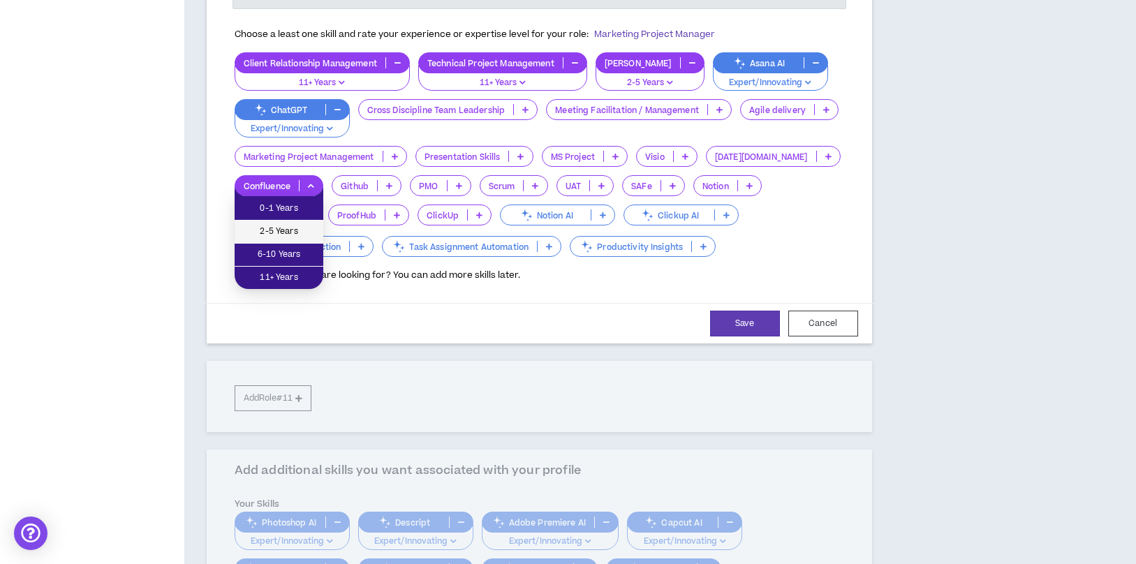
click at [293, 230] on span "2-5 Years" at bounding box center [279, 231] width 72 height 15
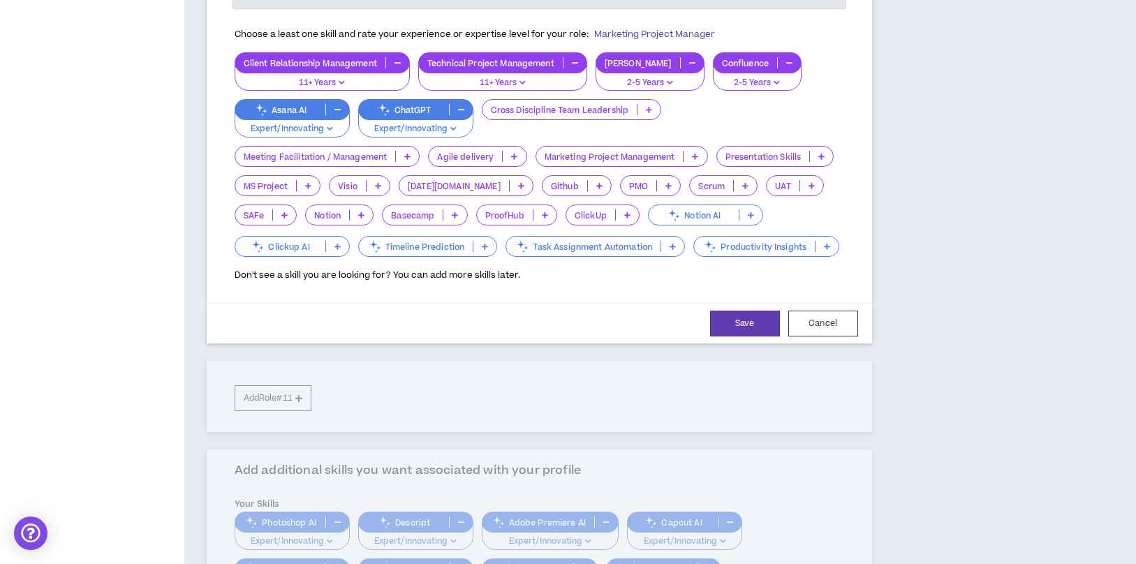
click at [784, 157] on p "Presentation Skills" at bounding box center [763, 156] width 93 height 10
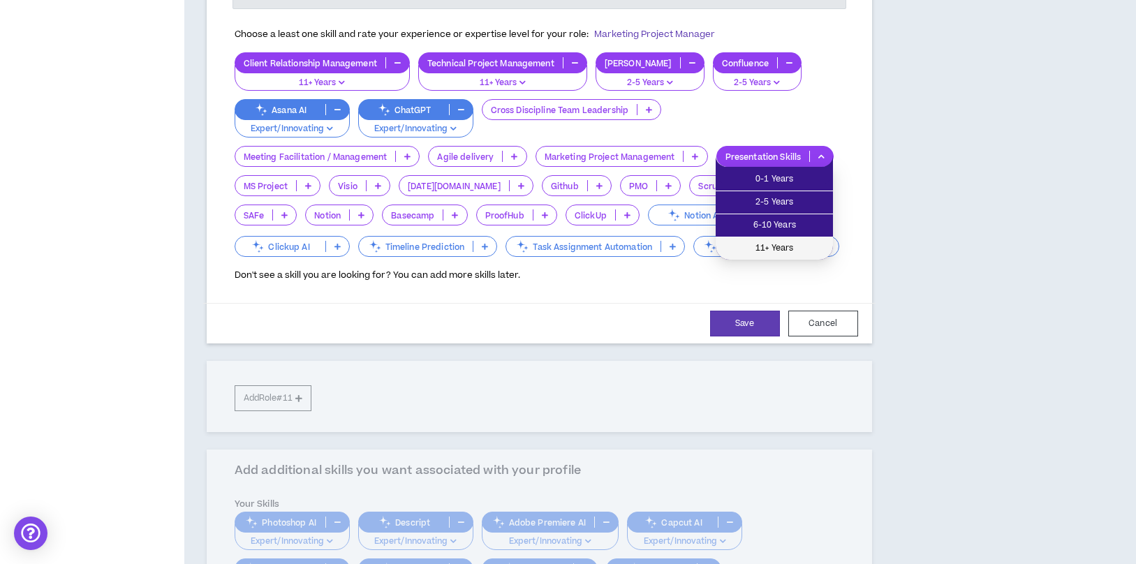
click at [780, 251] on span "11+ Years" at bounding box center [774, 248] width 101 height 15
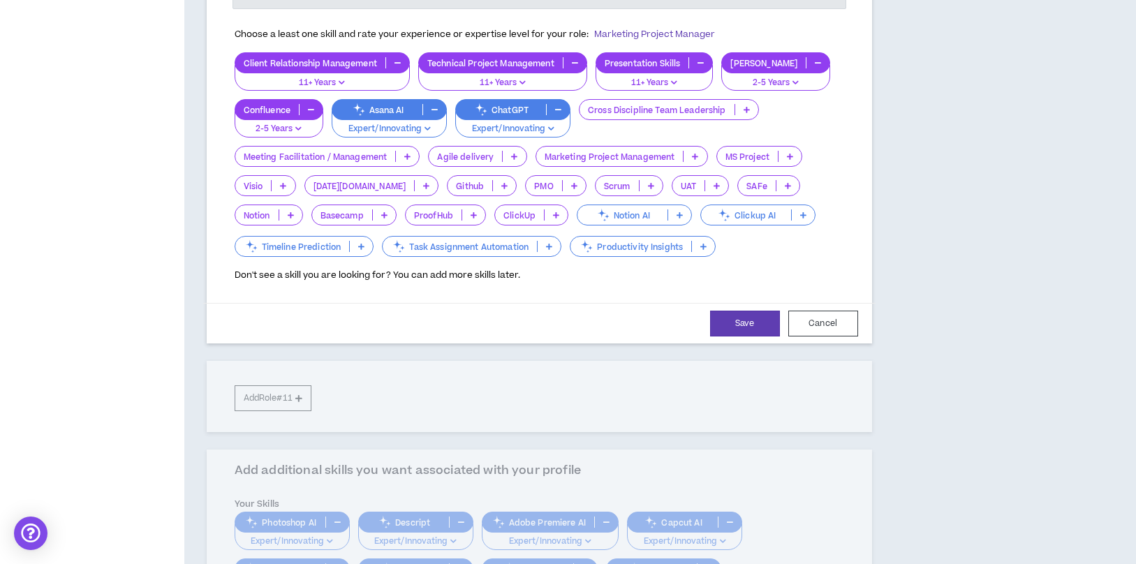
click at [674, 161] on p "Marketing Project Management" at bounding box center [609, 156] width 147 height 10
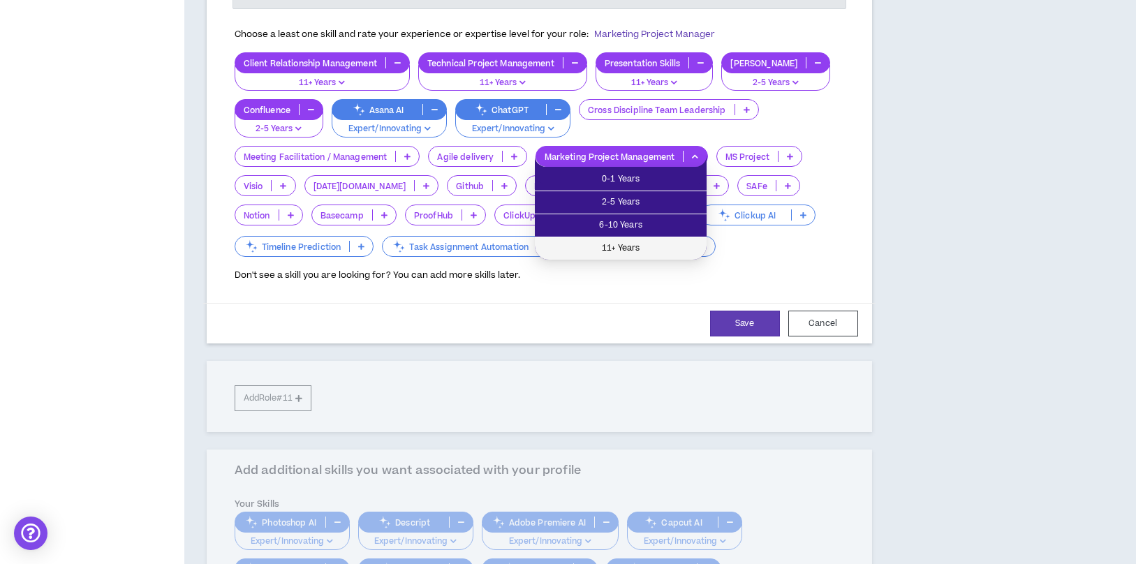
click at [626, 251] on span "11+ Years" at bounding box center [620, 248] width 155 height 15
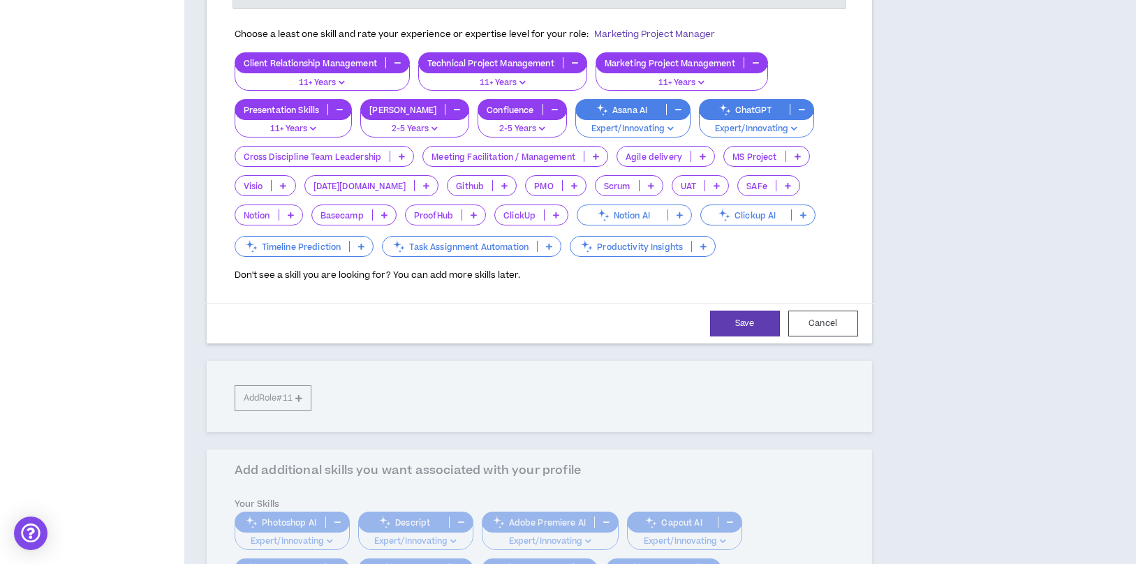
click at [408, 159] on p at bounding box center [401, 156] width 23 height 11
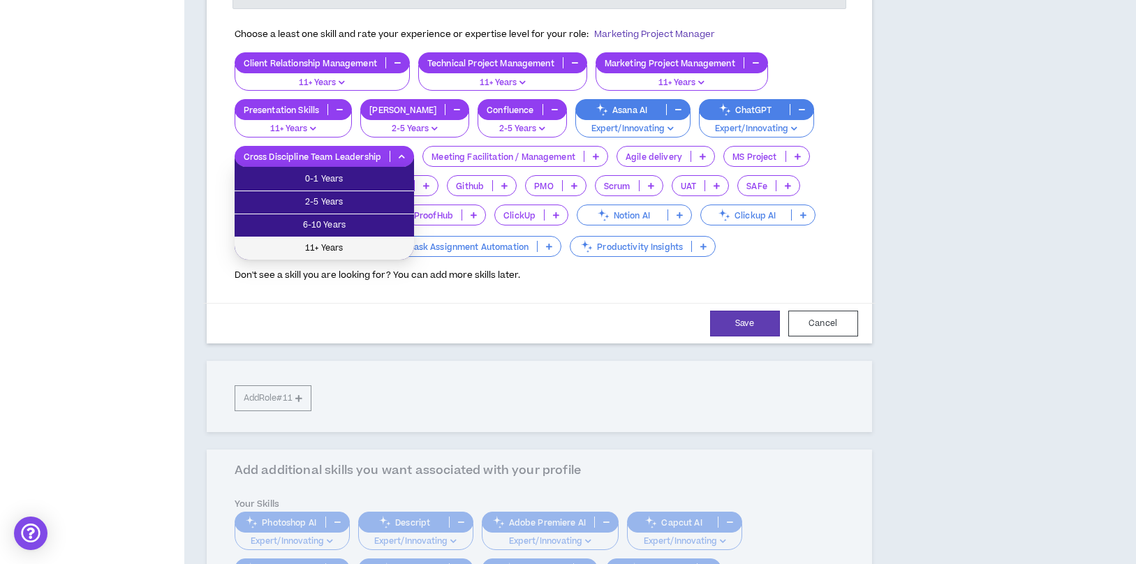
click at [381, 244] on span "11+ Years" at bounding box center [324, 248] width 163 height 15
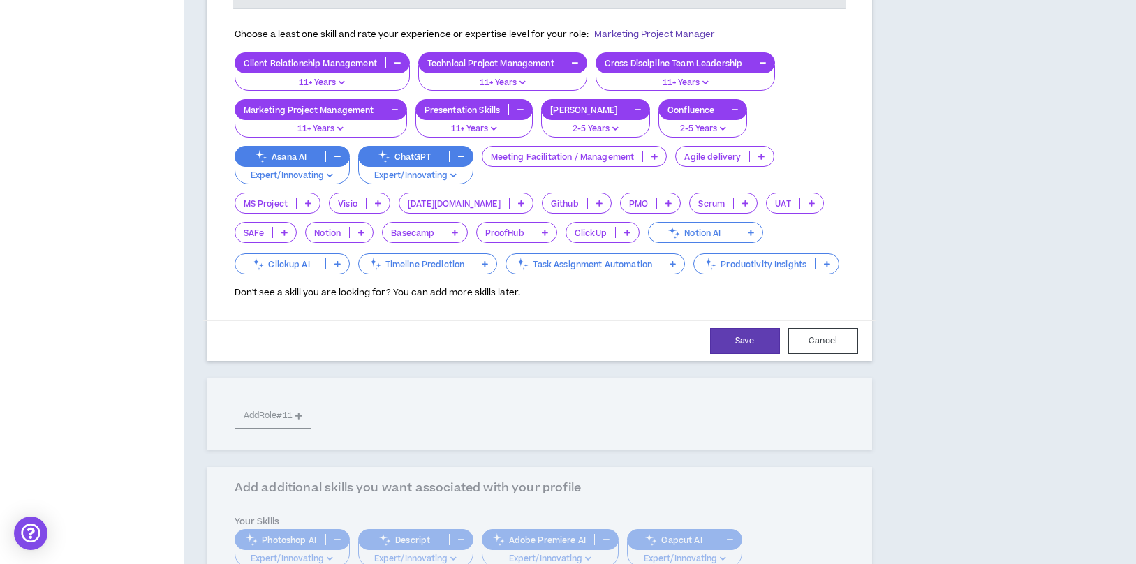
click at [651, 154] on icon at bounding box center [654, 156] width 6 height 7
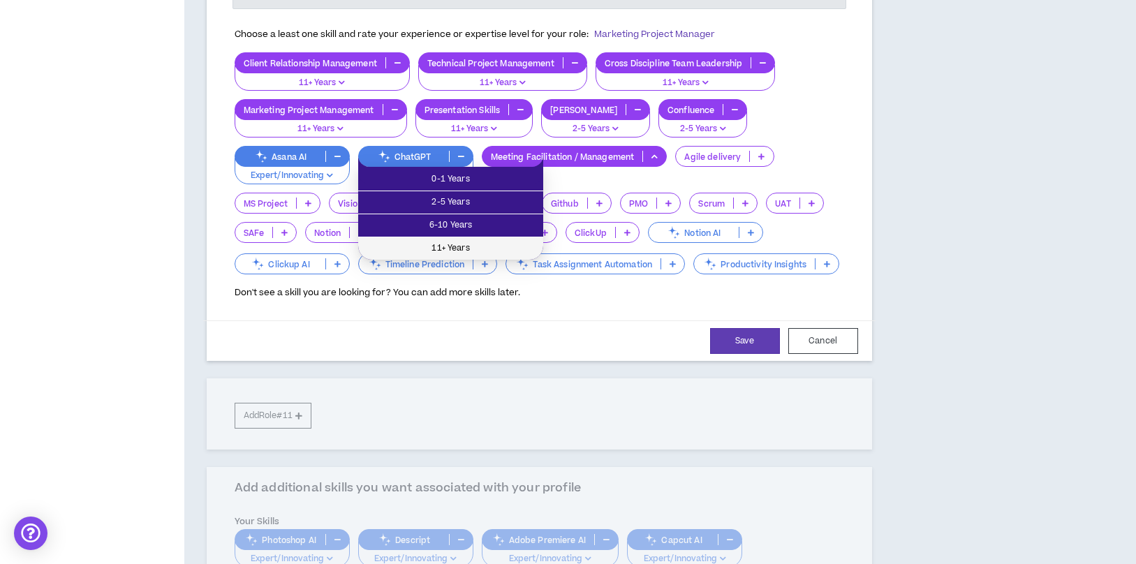
click at [503, 241] on span "11+ Years" at bounding box center [450, 248] width 168 height 15
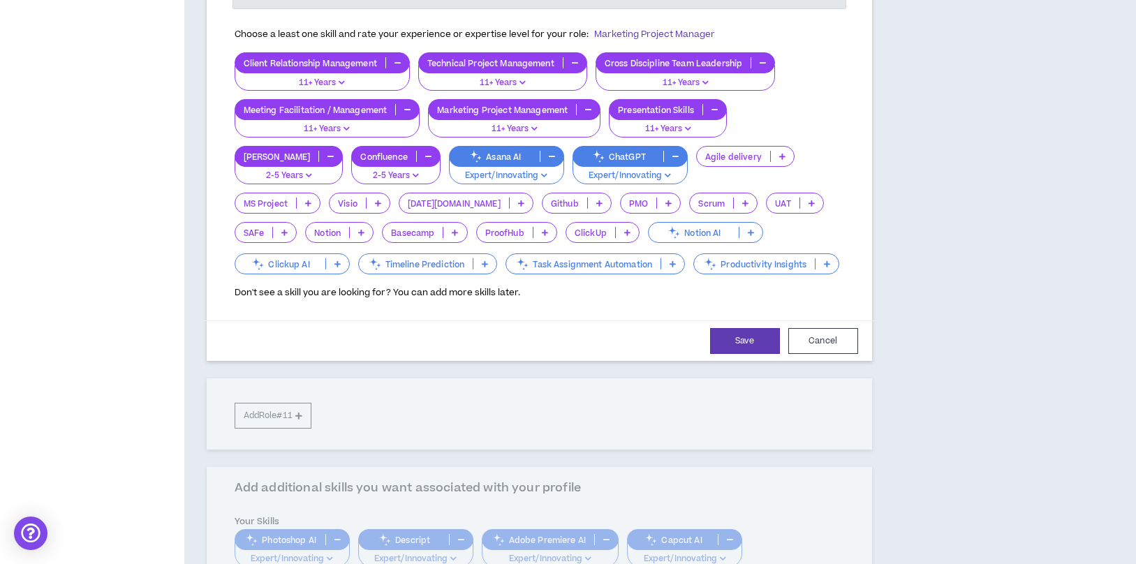
click at [518, 202] on icon at bounding box center [521, 203] width 6 height 7
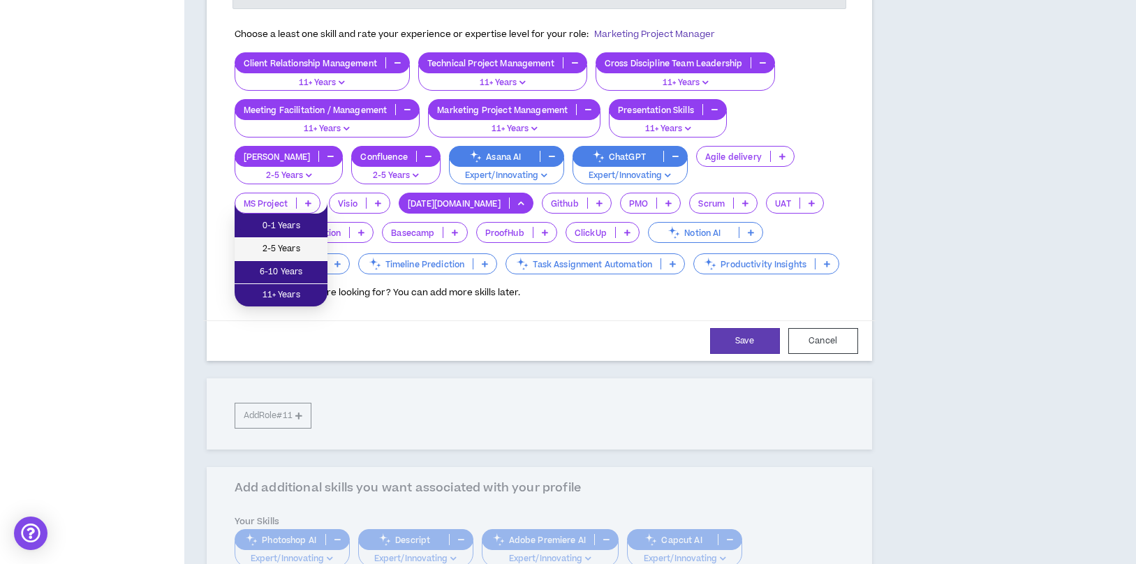
click at [301, 255] on span "2-5 Years" at bounding box center [281, 248] width 76 height 15
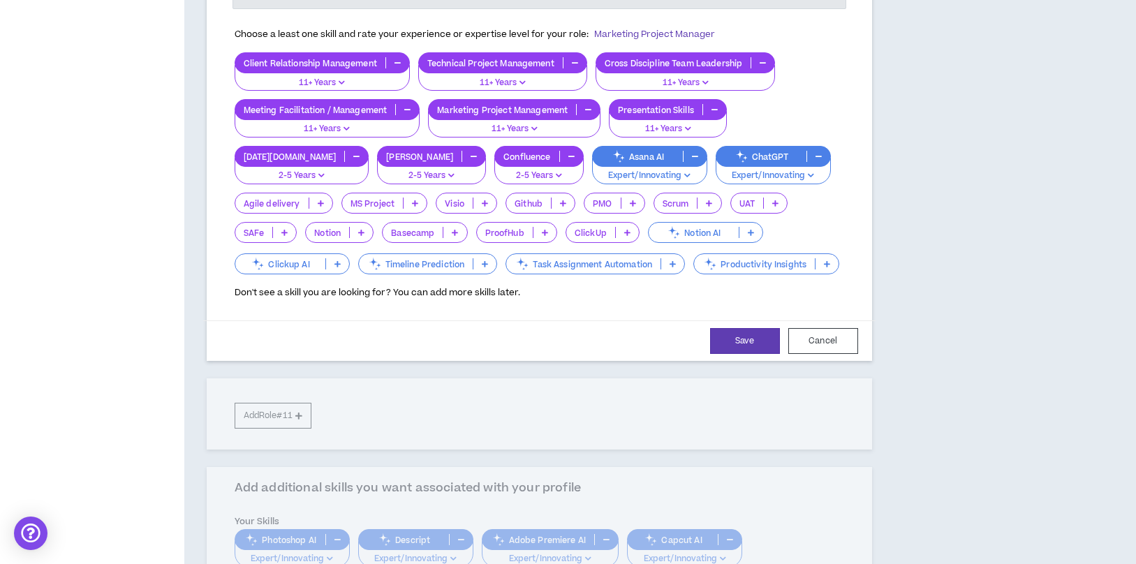
click at [341, 212] on div "MS Project" at bounding box center [384, 203] width 87 height 21
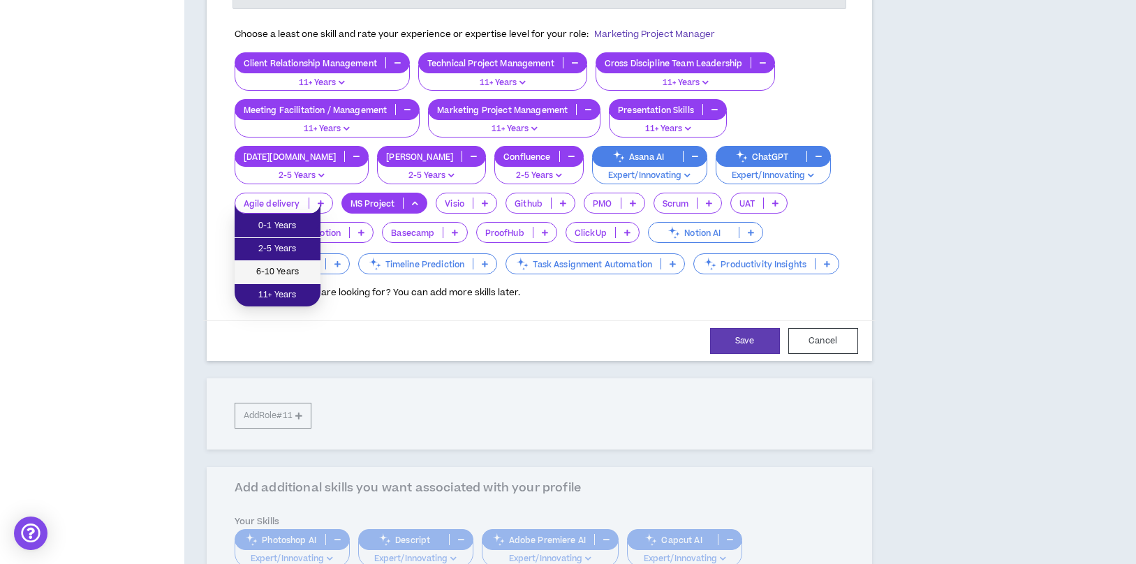
click at [297, 278] on span "6-10 Years" at bounding box center [277, 272] width 69 height 15
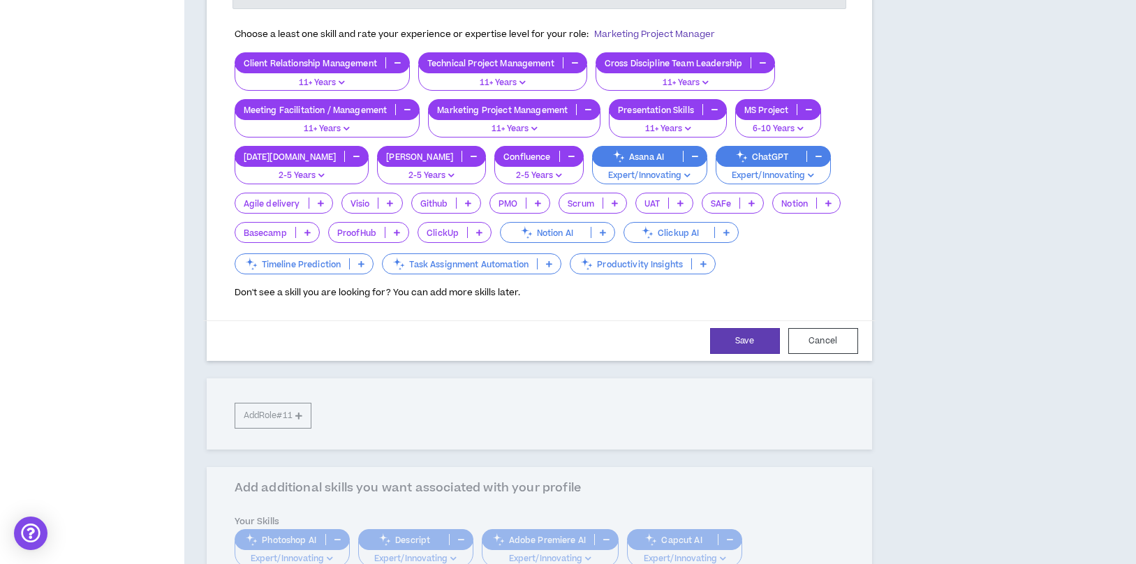
click at [530, 203] on p at bounding box center [537, 203] width 23 height 11
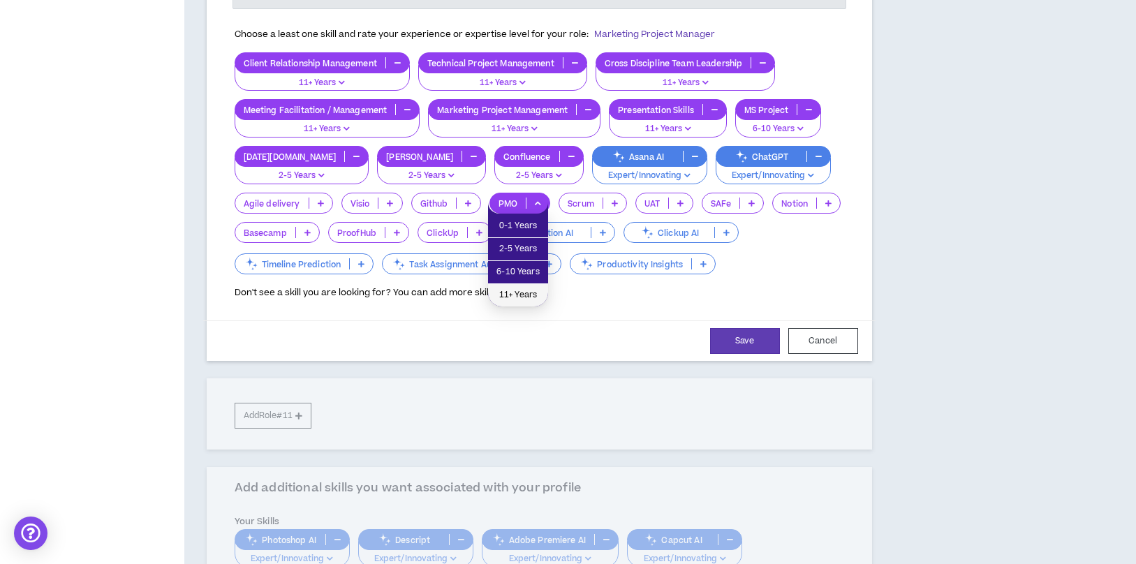
click at [519, 295] on span "11+ Years" at bounding box center [517, 295] width 43 height 15
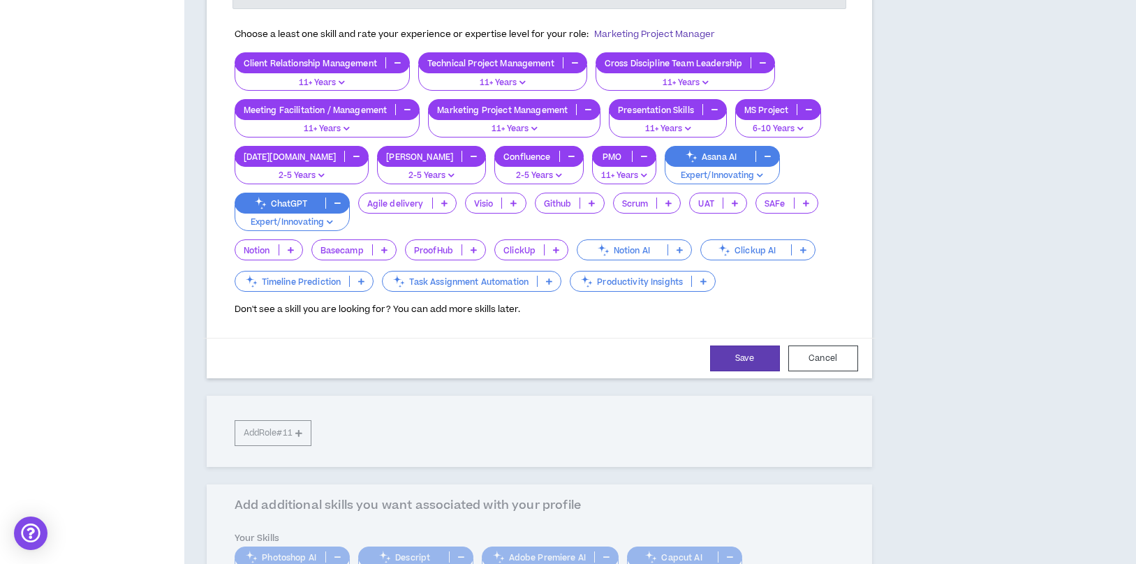
click at [544, 244] on p at bounding box center [555, 249] width 23 height 11
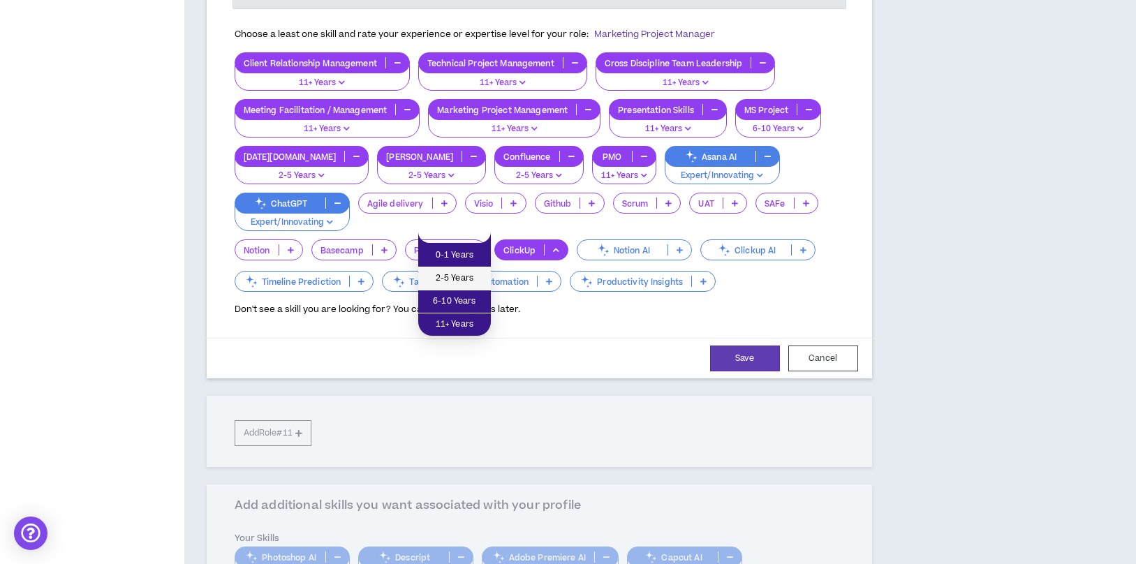
click at [458, 273] on span "2-5 Years" at bounding box center [454, 278] width 56 height 15
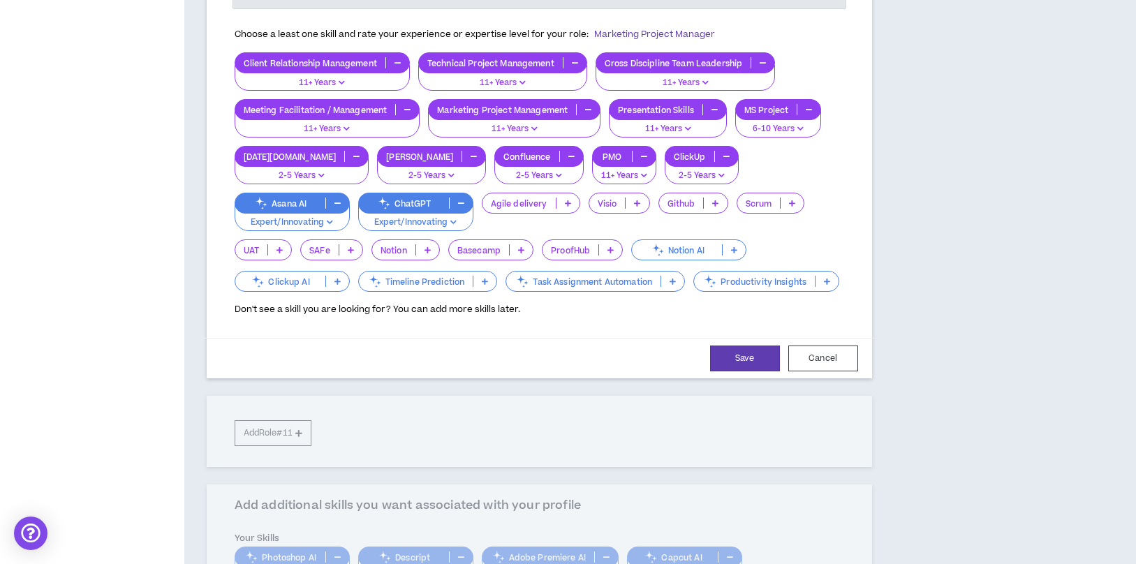
click at [780, 204] on p at bounding box center [791, 203] width 23 height 11
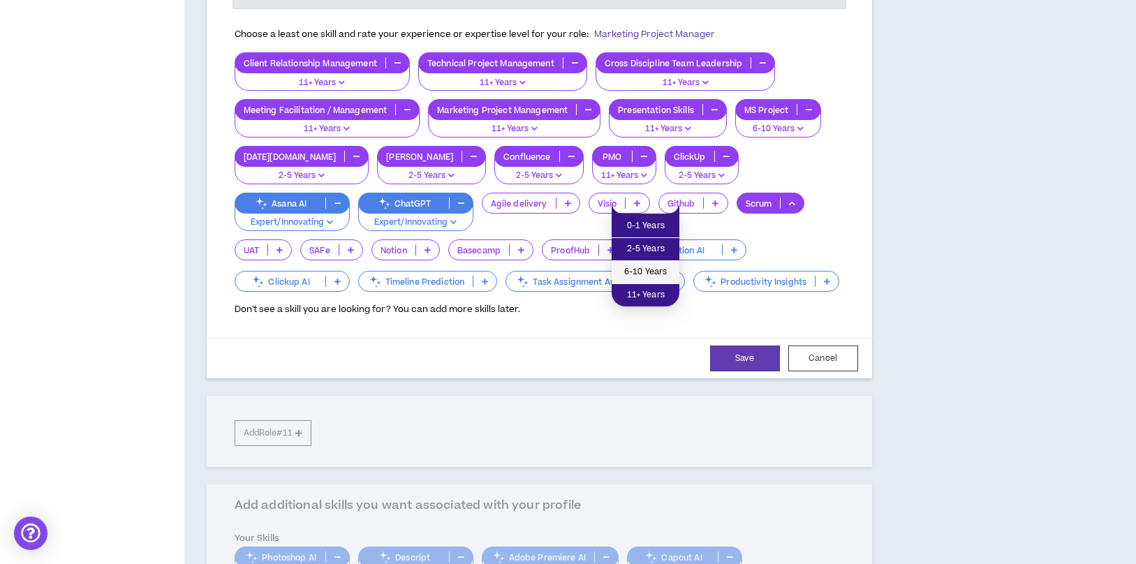
click at [639, 269] on span "6-10 Years" at bounding box center [645, 272] width 51 height 15
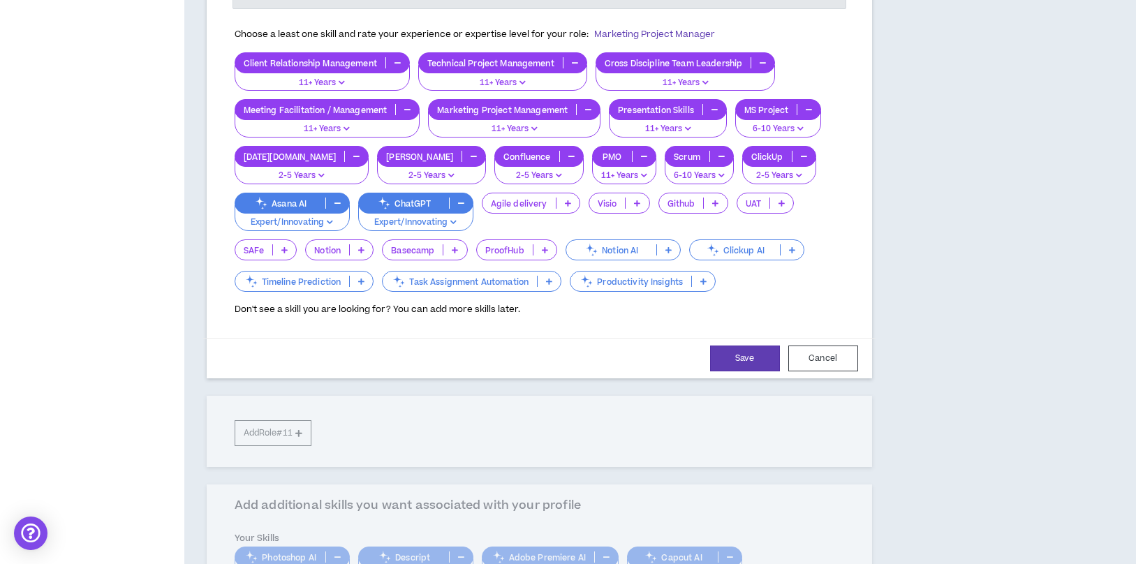
click at [560, 209] on div "Agile delivery" at bounding box center [531, 203] width 98 height 21
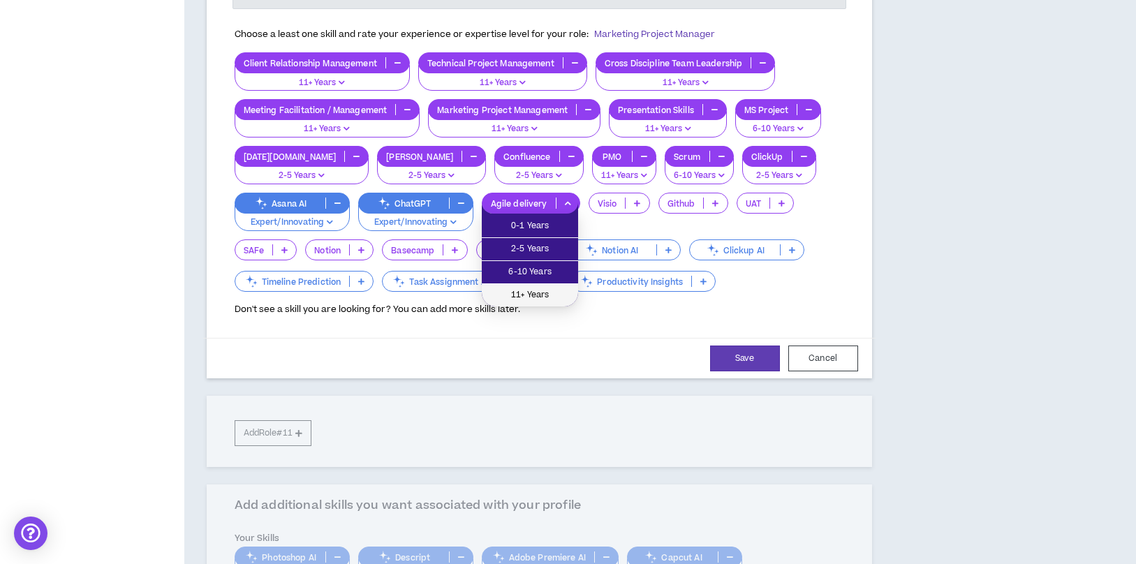
click at [537, 296] on span "11+ Years" at bounding box center [530, 295] width 80 height 15
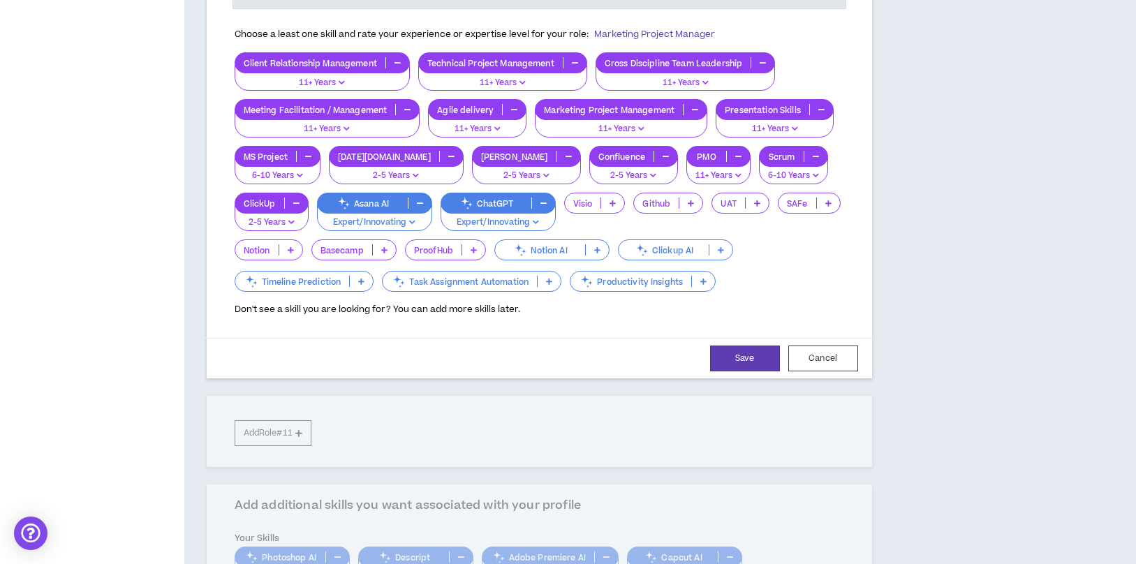
click at [364, 278] on icon at bounding box center [361, 281] width 6 height 7
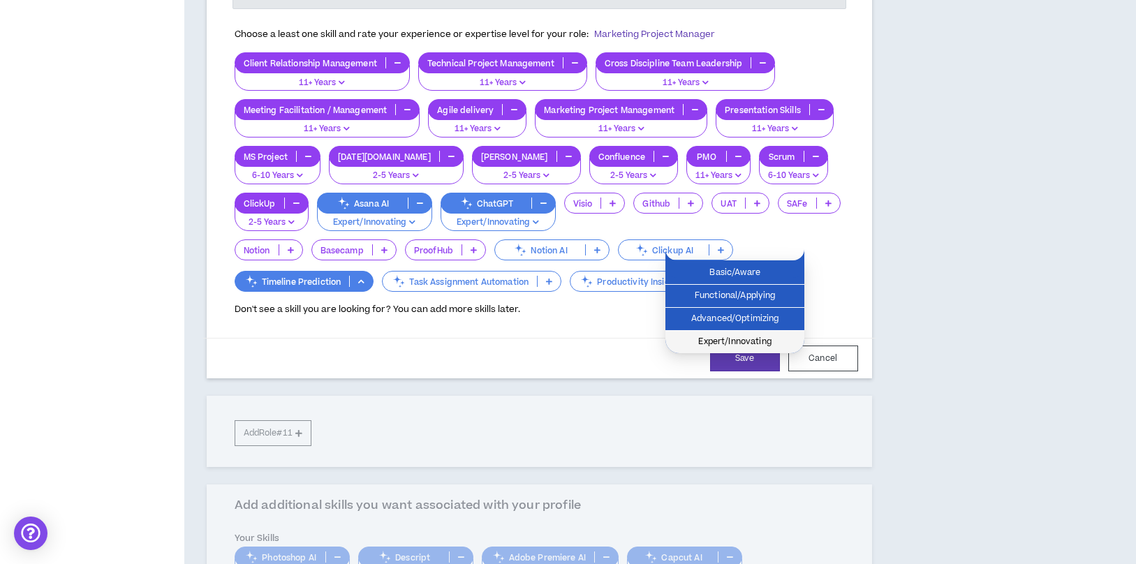
click at [735, 336] on span "Expert/Innovating" at bounding box center [735, 341] width 122 height 15
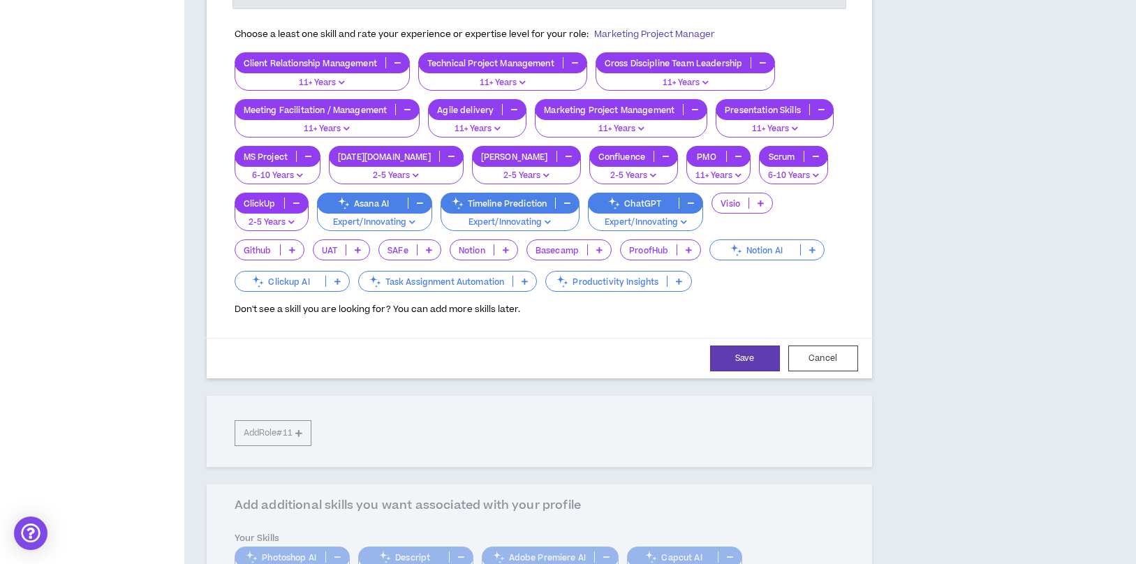
click at [667, 283] on p at bounding box center [678, 281] width 23 height 11
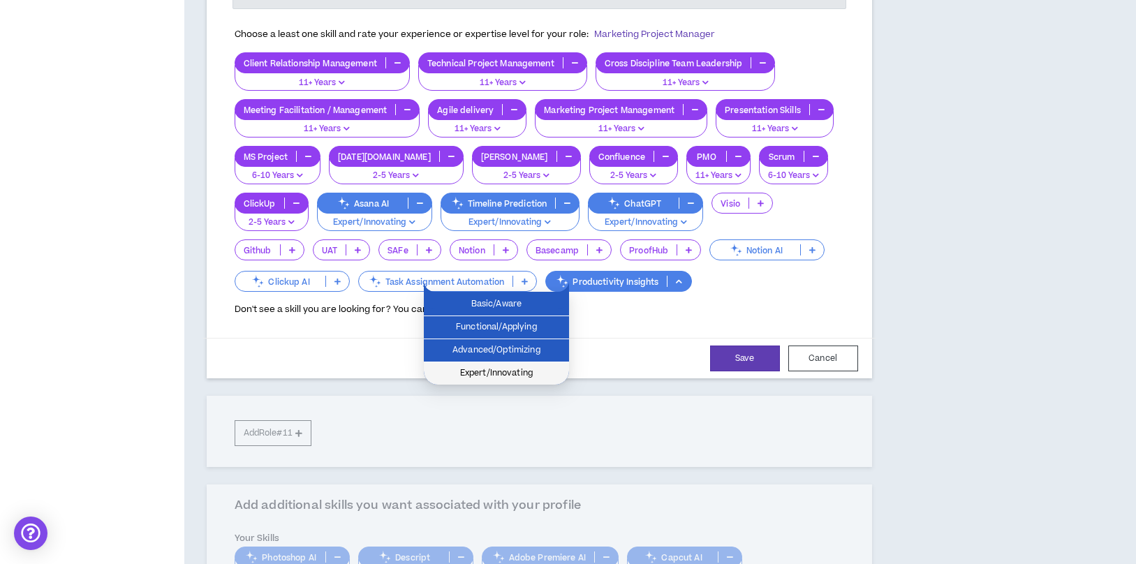
click at [530, 372] on span "Expert/Innovating" at bounding box center [496, 373] width 128 height 15
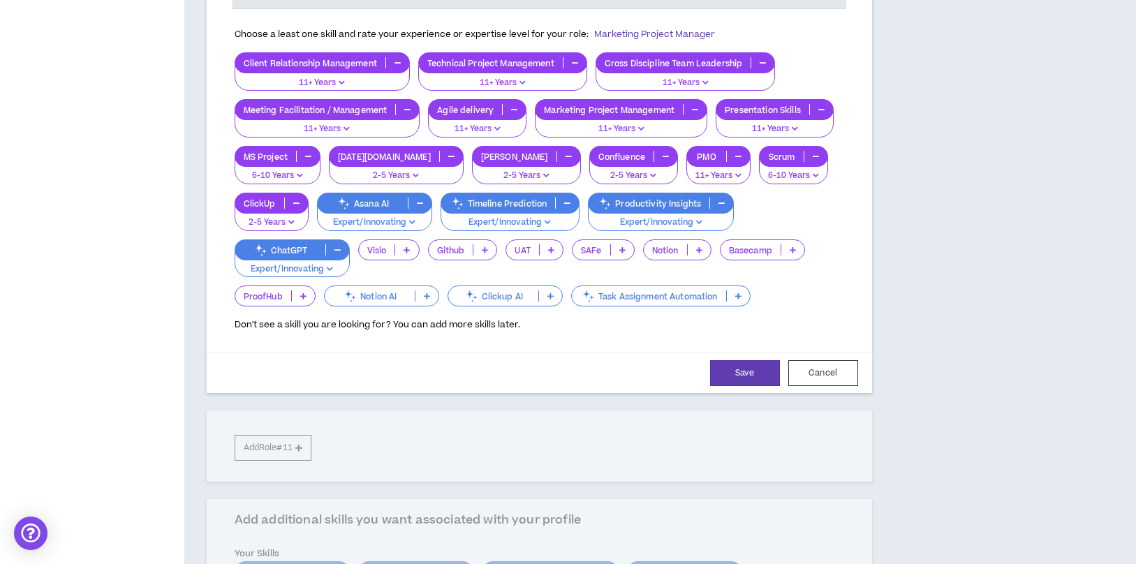
click at [463, 288] on icon at bounding box center [470, 295] width 15 height 15
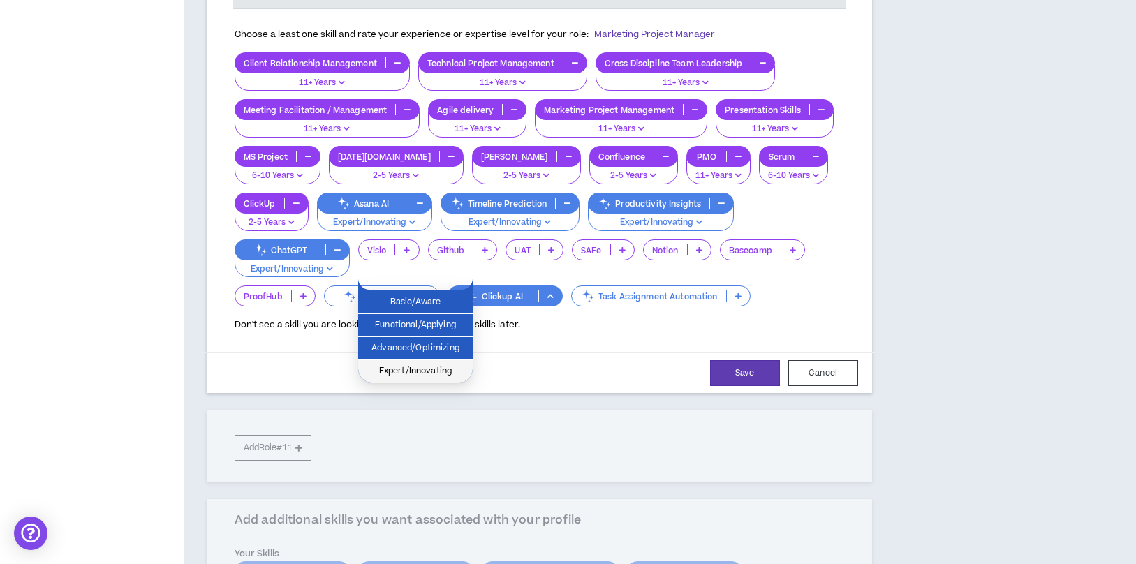
click at [417, 377] on span "Expert/Innovating" at bounding box center [415, 371] width 98 height 15
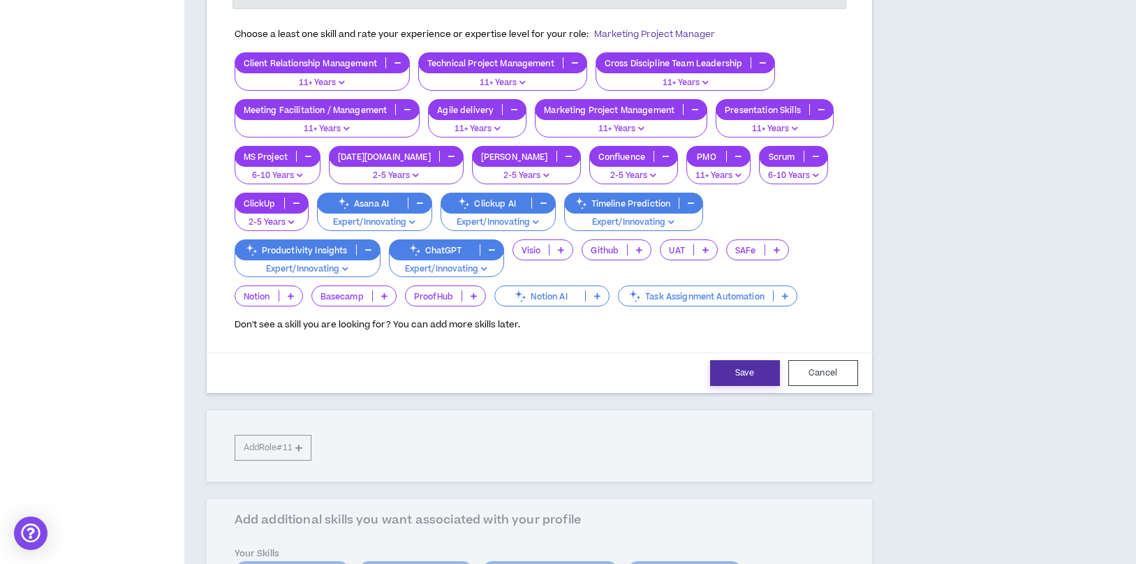
click at [748, 373] on button "Save" at bounding box center [745, 373] width 70 height 26
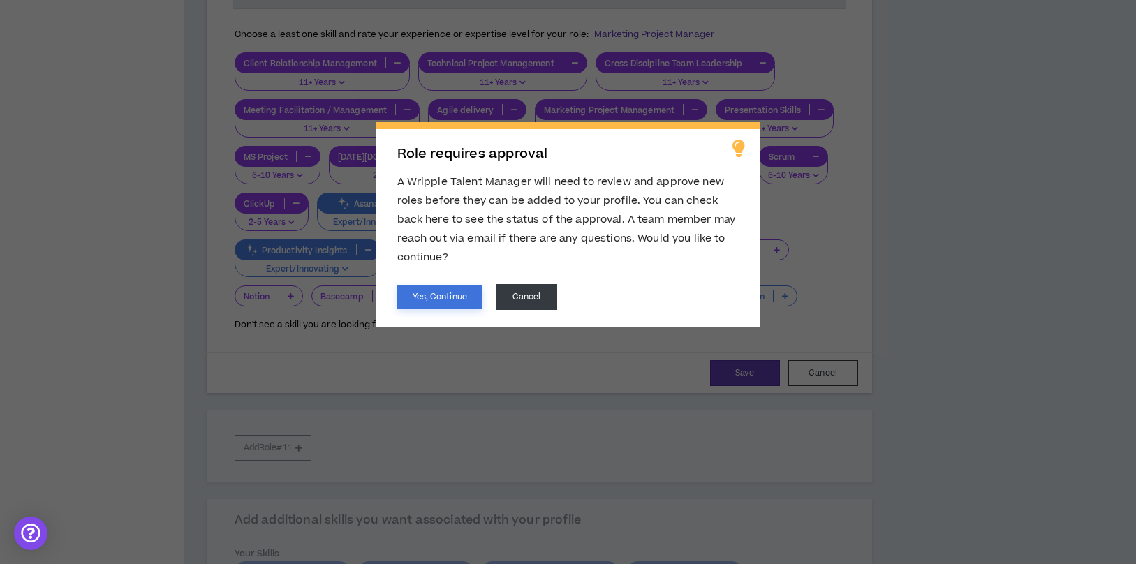
click at [439, 299] on button "Yes, Continue" at bounding box center [439, 297] width 85 height 24
select select "***"
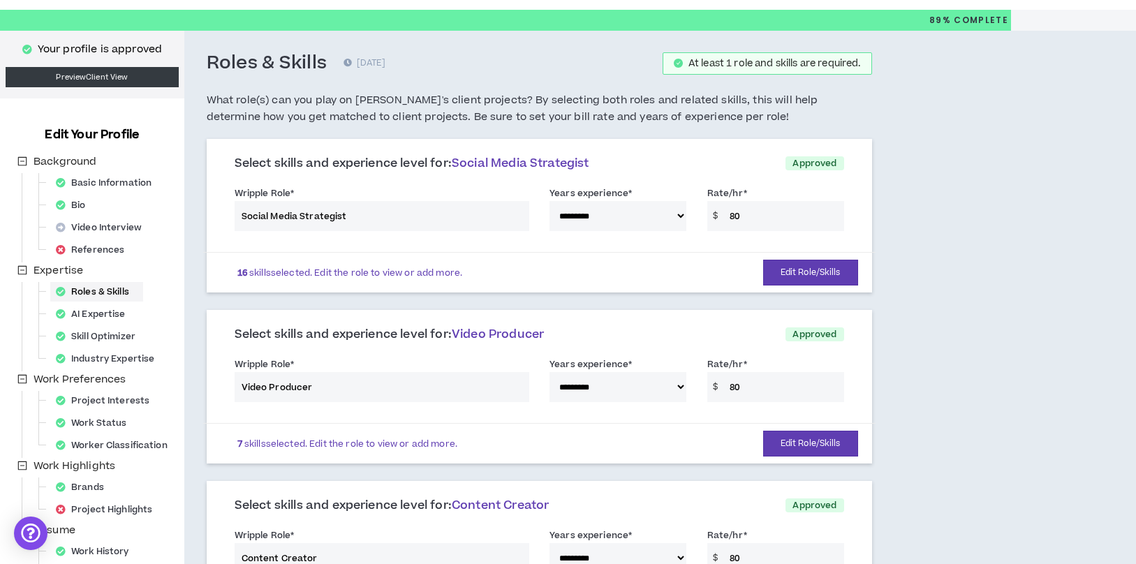
scroll to position [0, 0]
